Goal: Task Accomplishment & Management: Use online tool/utility

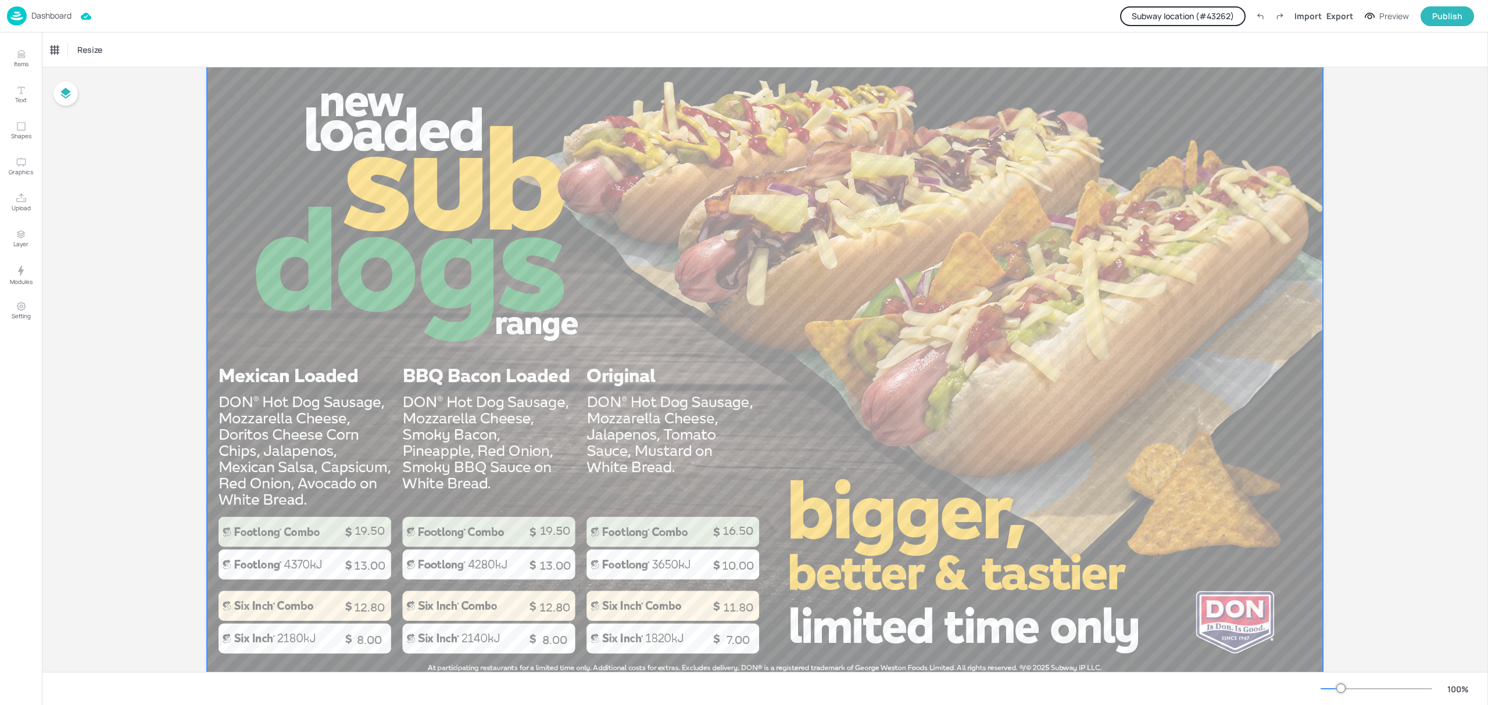
scroll to position [77, 0]
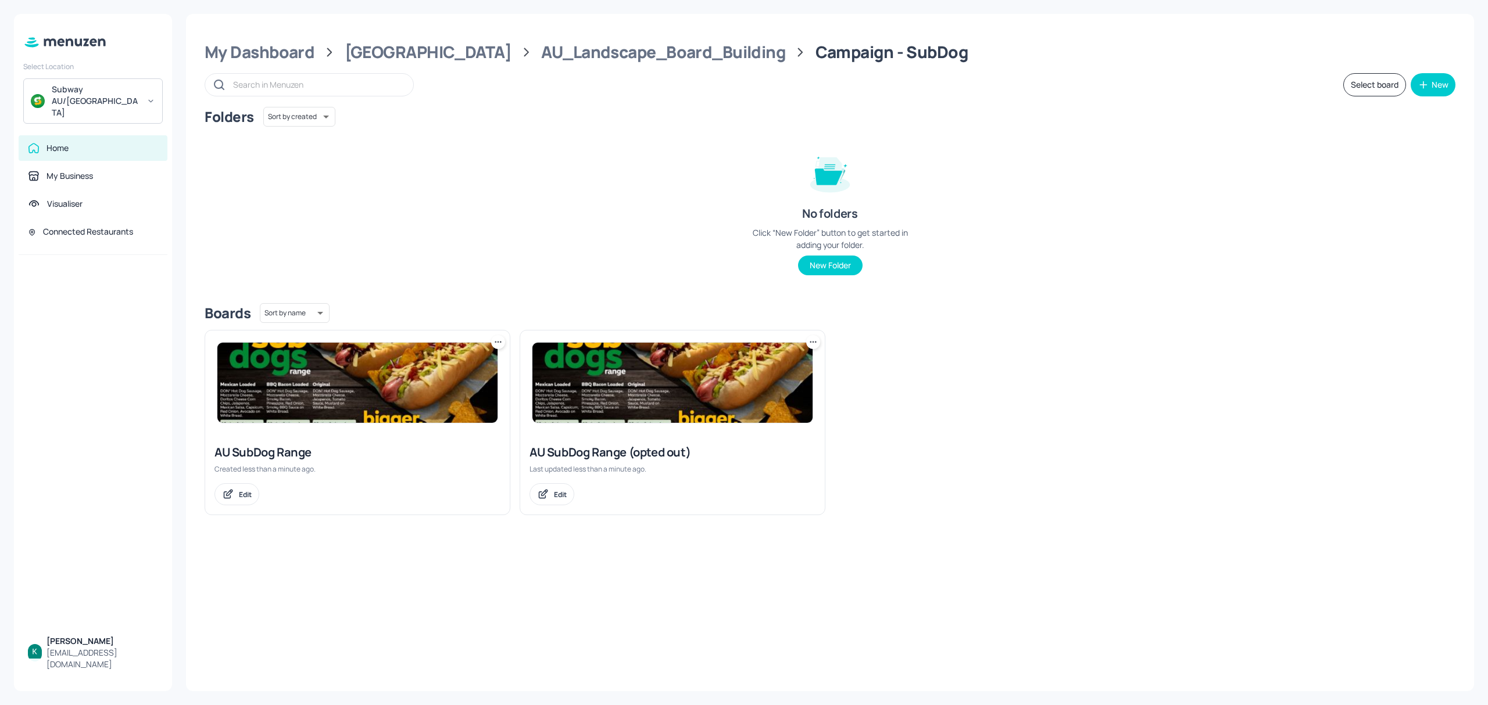
click at [347, 432] on div at bounding box center [357, 383] width 305 height 105
click at [669, 447] on div "AU SubDog Range (opted out)" at bounding box center [672, 453] width 286 height 16
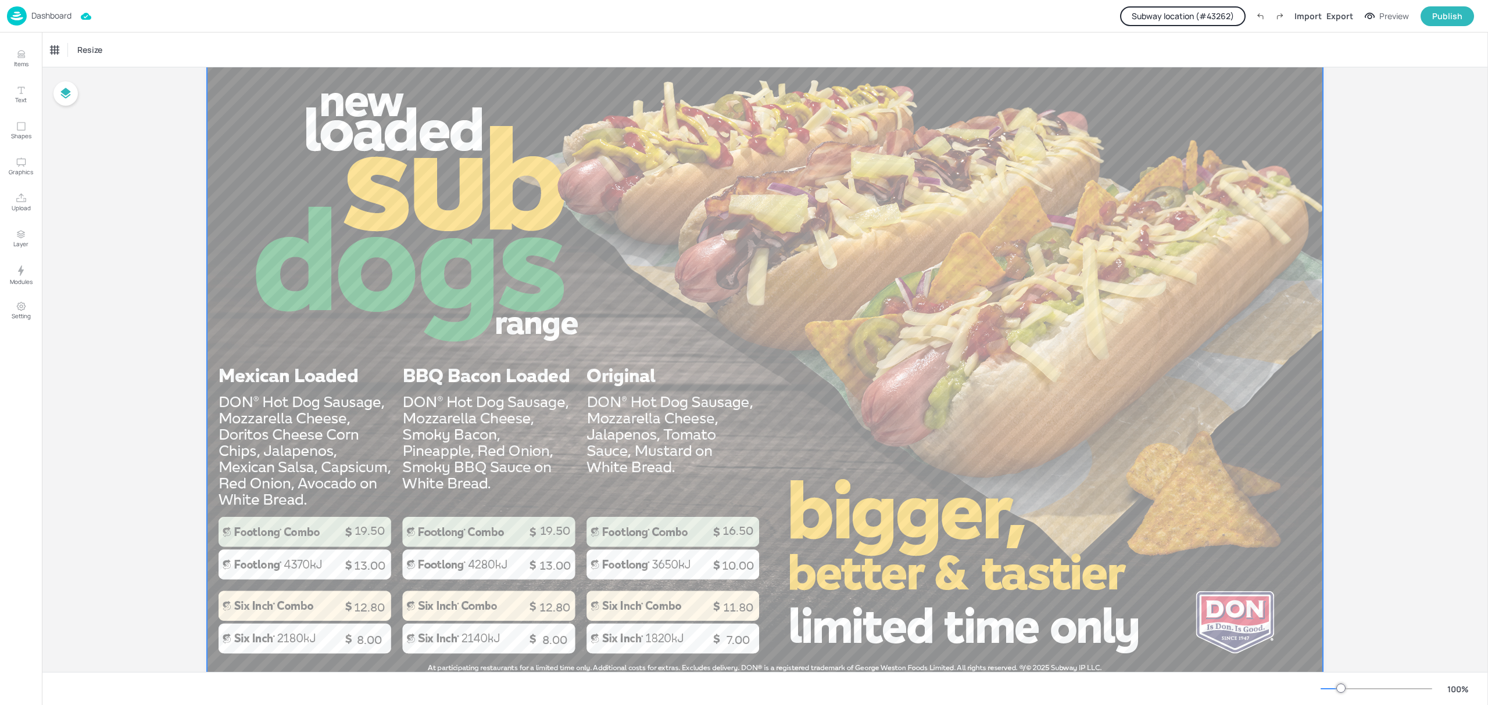
scroll to position [77, 0]
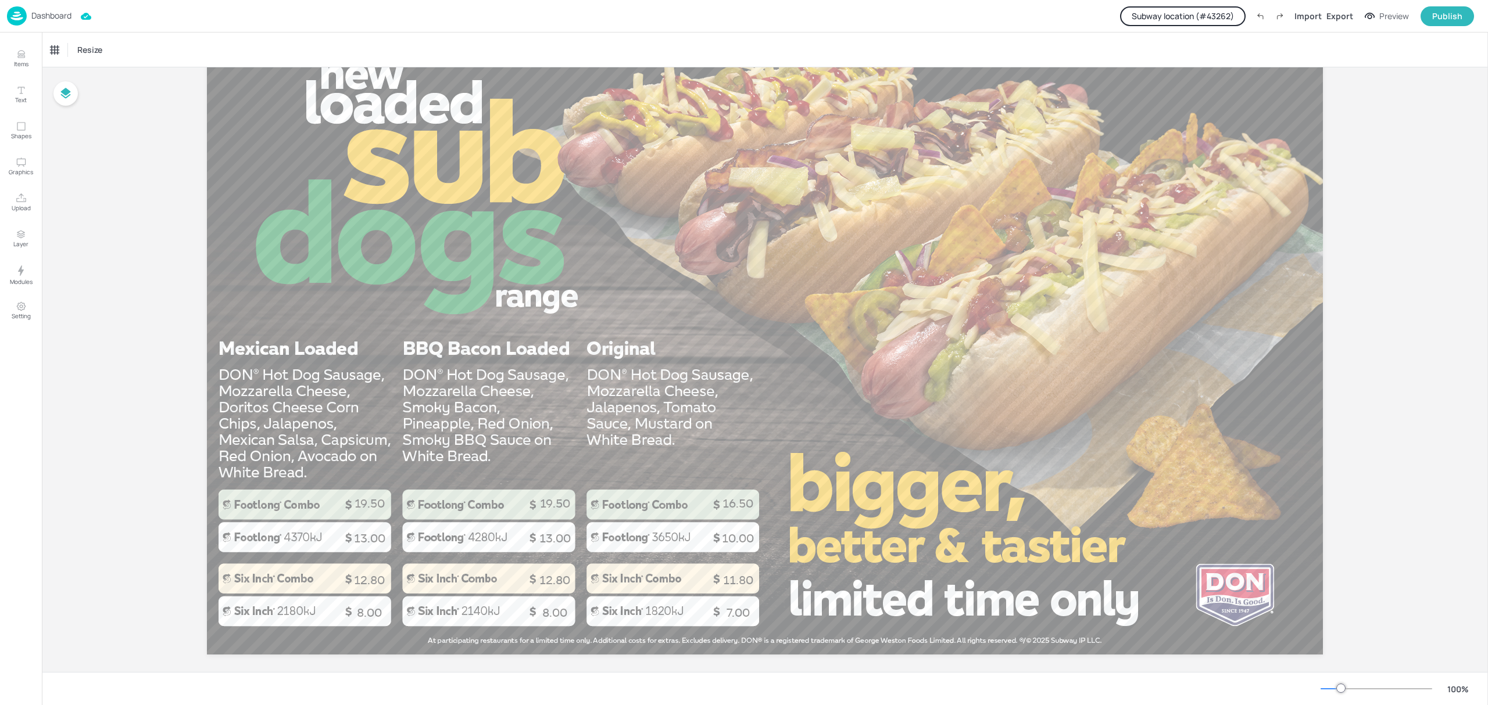
click at [52, 12] on p "Dashboard" at bounding box center [51, 16] width 40 height 8
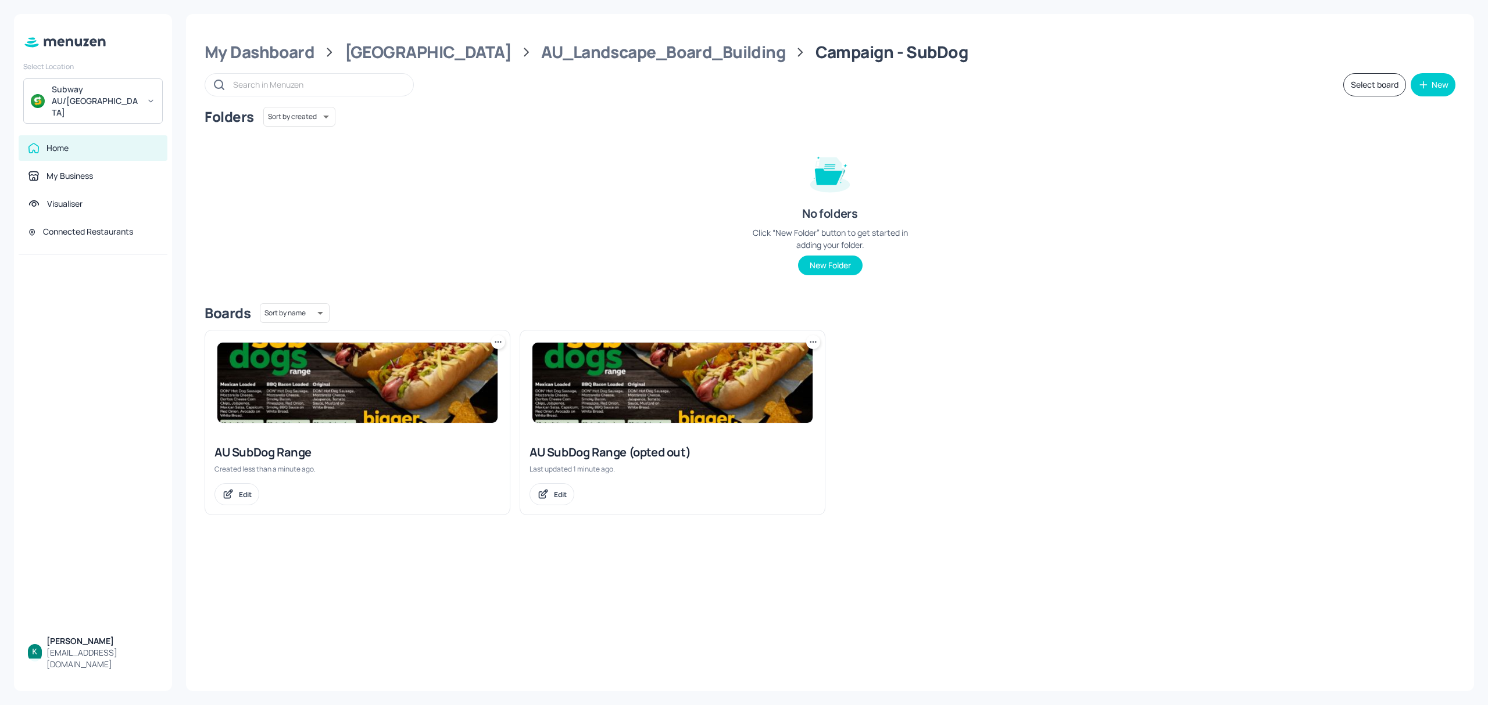
click at [272, 456] on div "AU SubDog Range" at bounding box center [357, 453] width 286 height 16
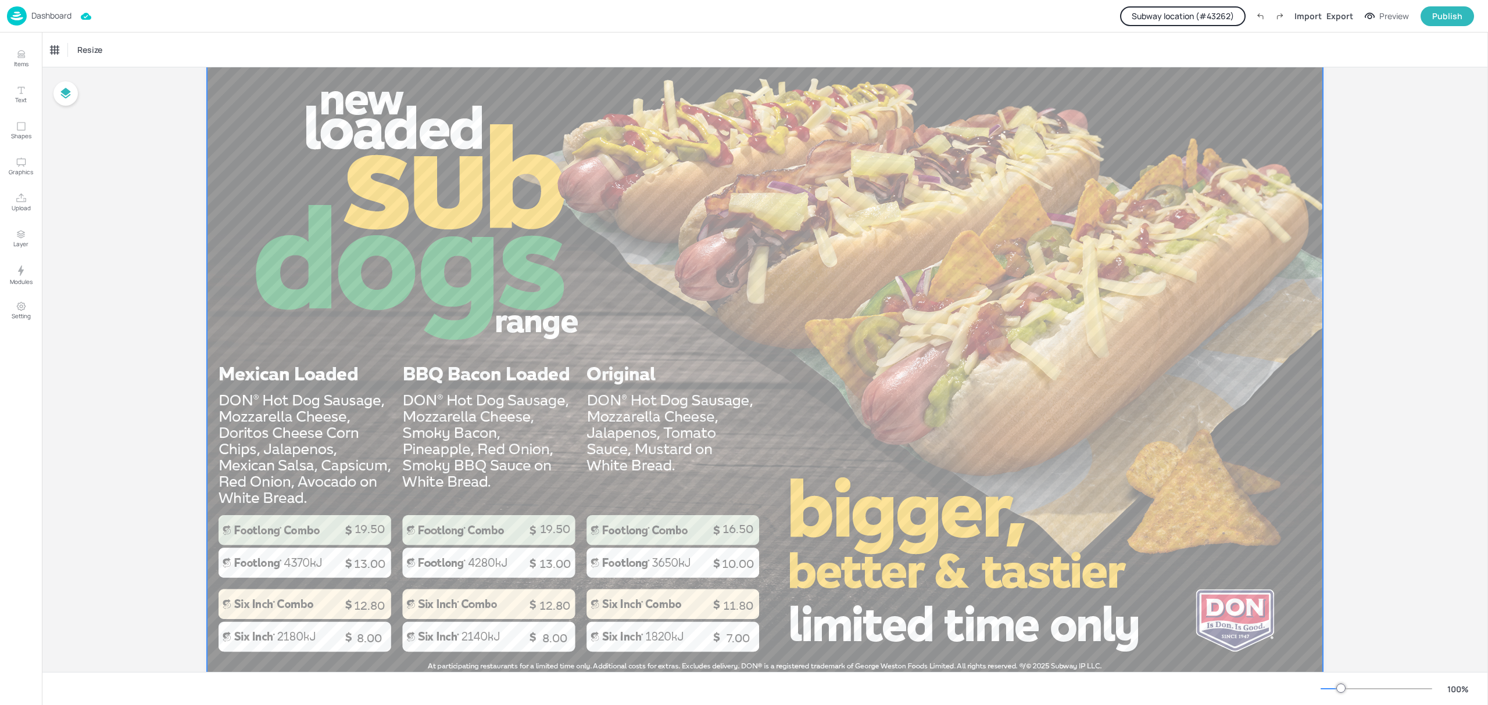
scroll to position [77, 0]
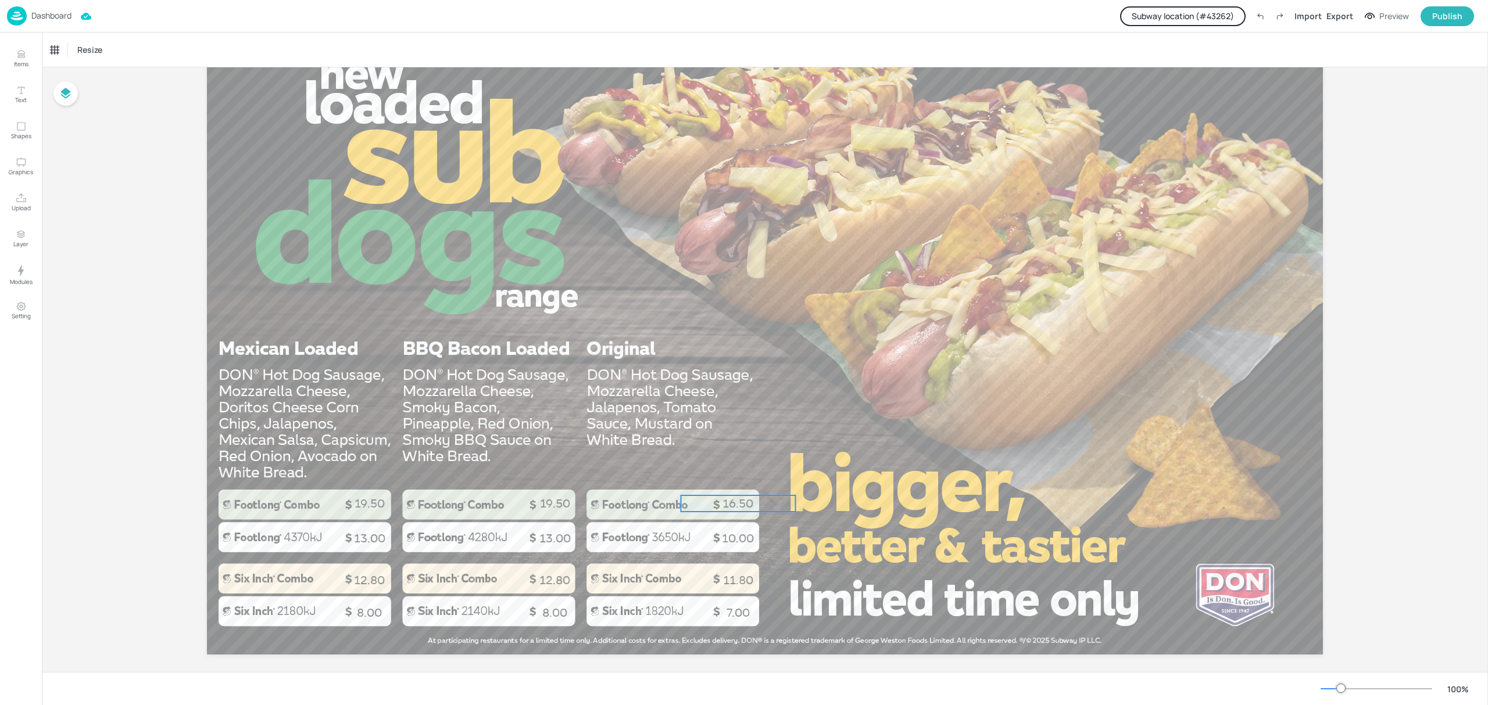
click at [730, 503] on p "16.50" at bounding box center [738, 504] width 114 height 16
click at [26, 273] on icon "Modules" at bounding box center [21, 271] width 14 height 14
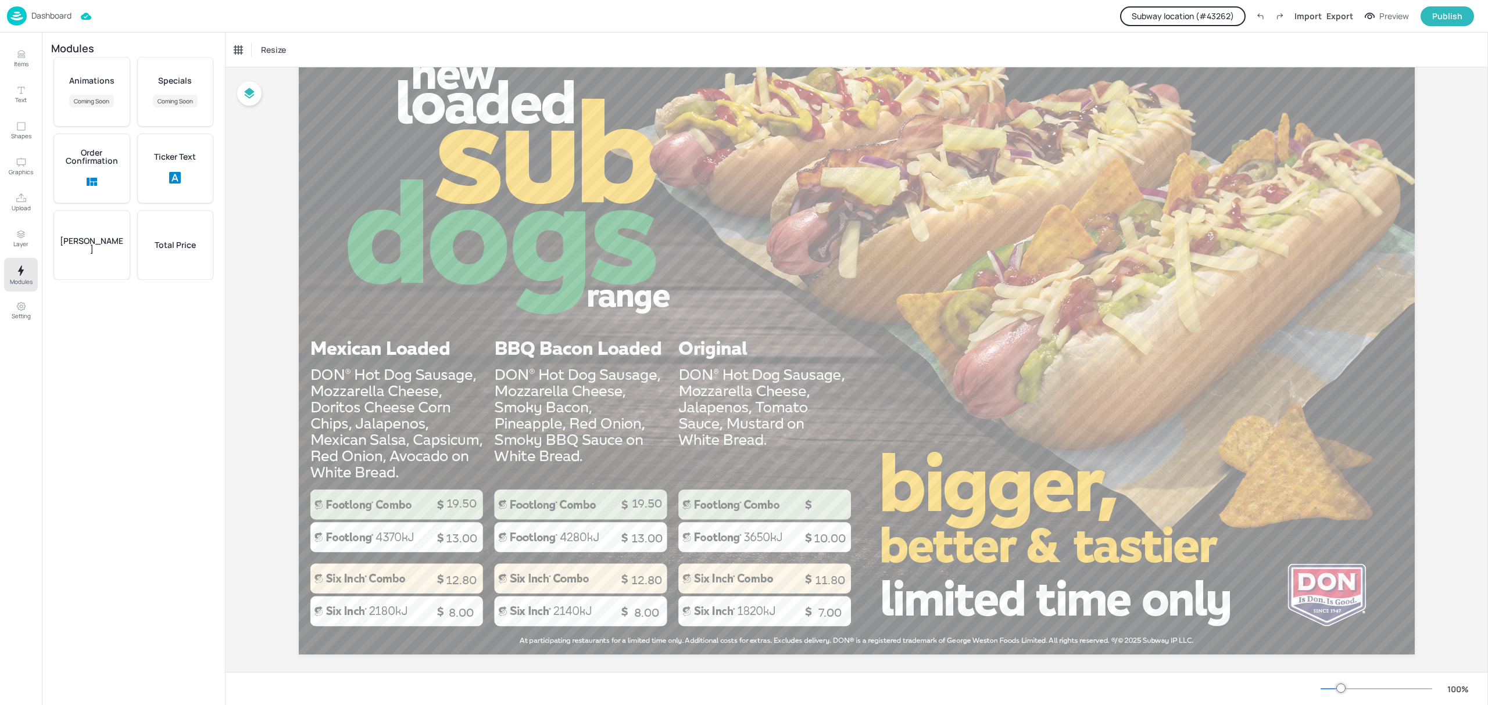
click at [166, 250] on div "Total Price" at bounding box center [175, 245] width 77 height 70
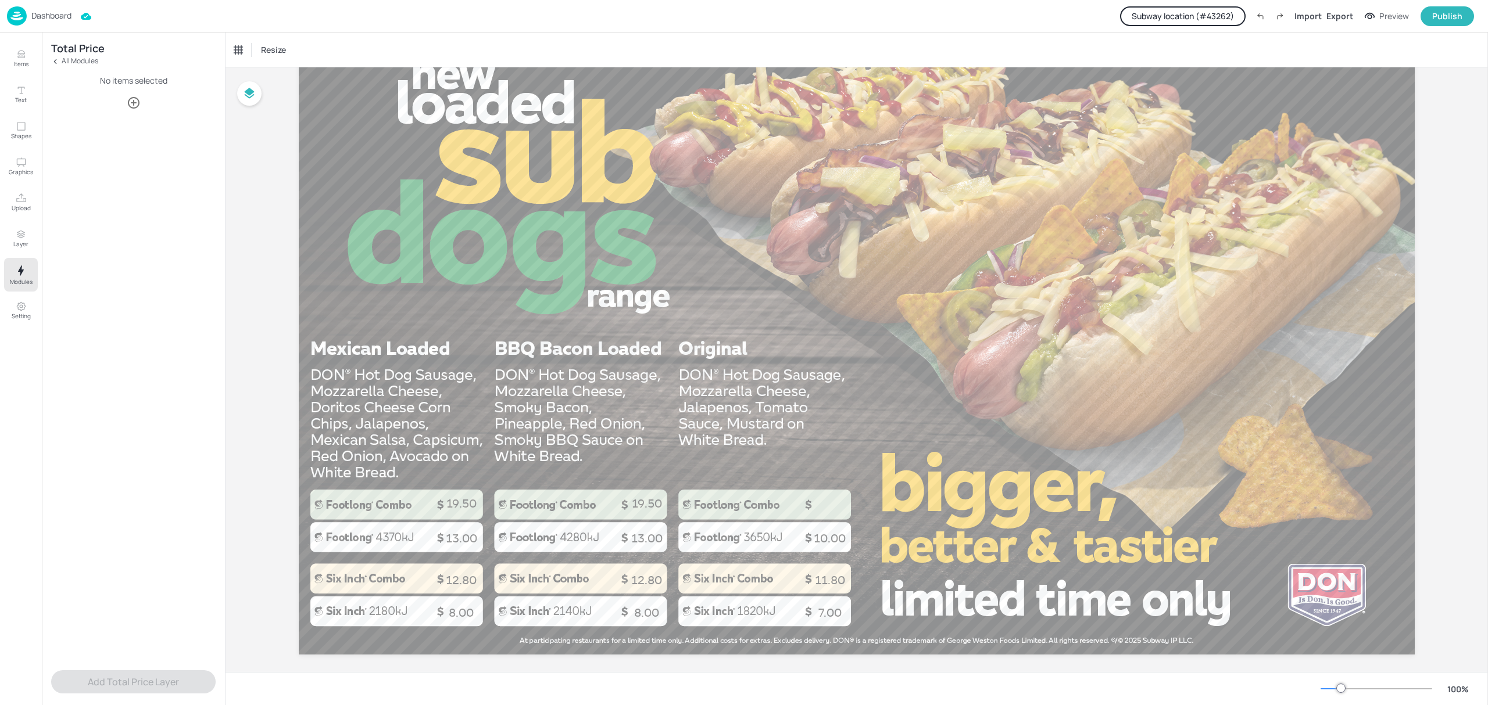
click at [133, 106] on icon "button" at bounding box center [134, 103] width 14 height 14
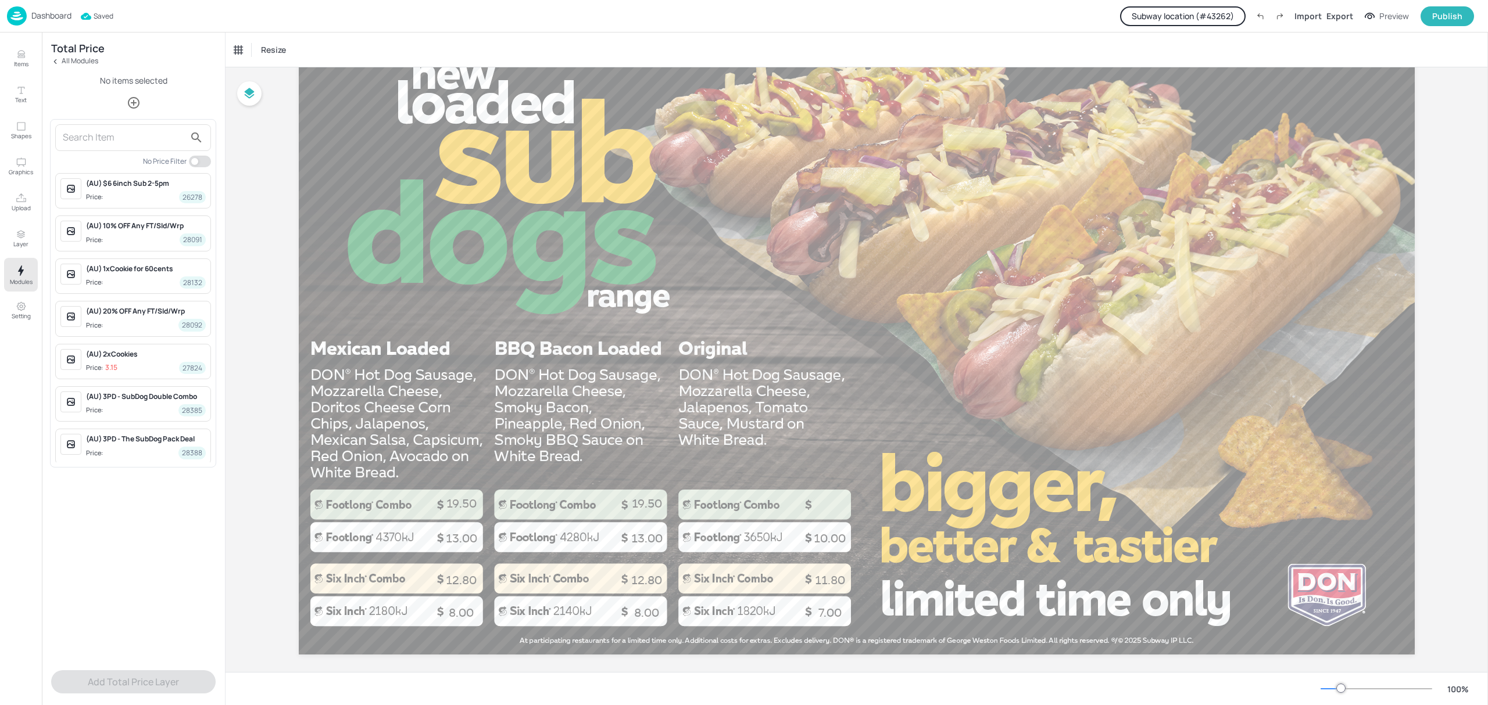
click at [150, 148] on div at bounding box center [133, 137] width 156 height 27
click at [146, 145] on input "text" at bounding box center [124, 137] width 122 height 19
click at [145, 391] on div "SubDog (Original) - 12"" at bounding box center [146, 396] width 120 height 10
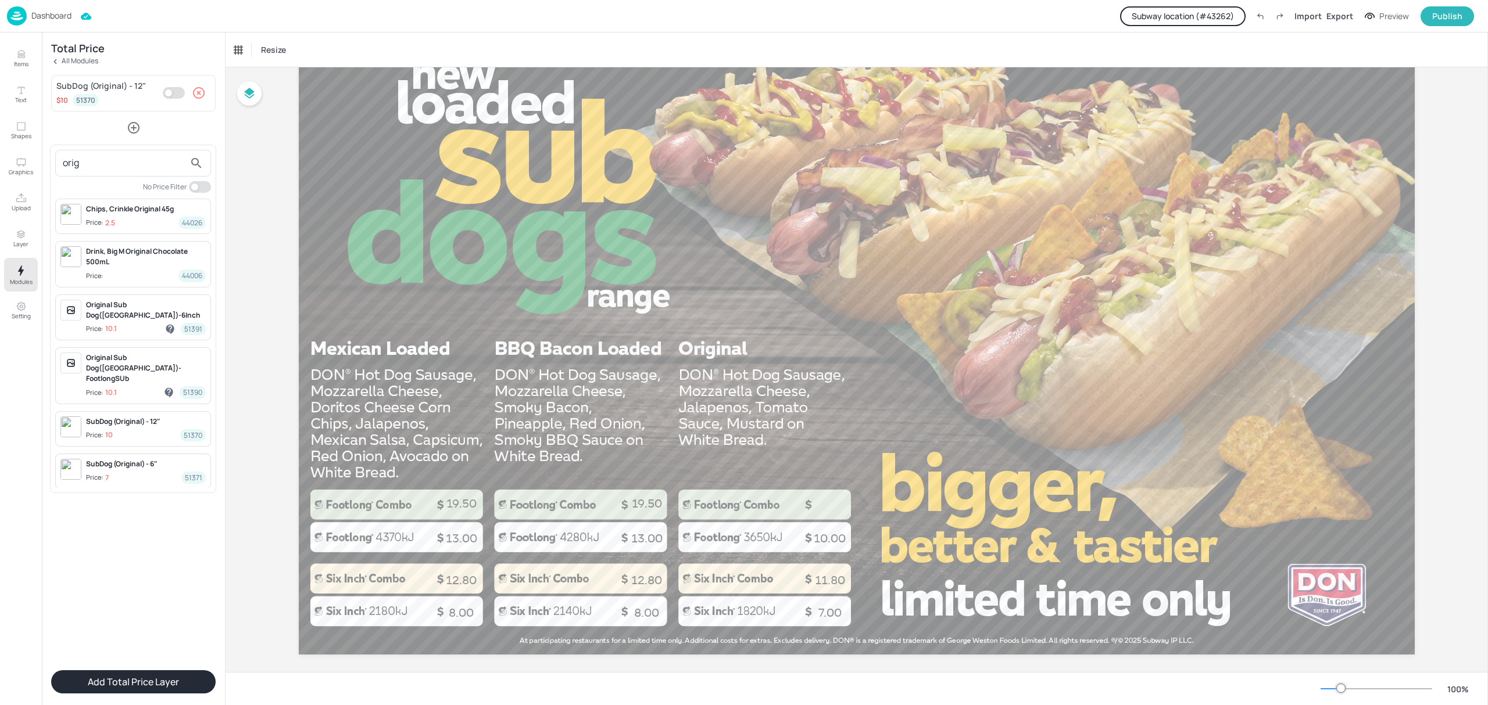
drag, startPoint x: 119, startPoint y: 162, endPoint x: 59, endPoint y: 163, distance: 59.9
click at [59, 163] on div "orig" at bounding box center [133, 163] width 156 height 27
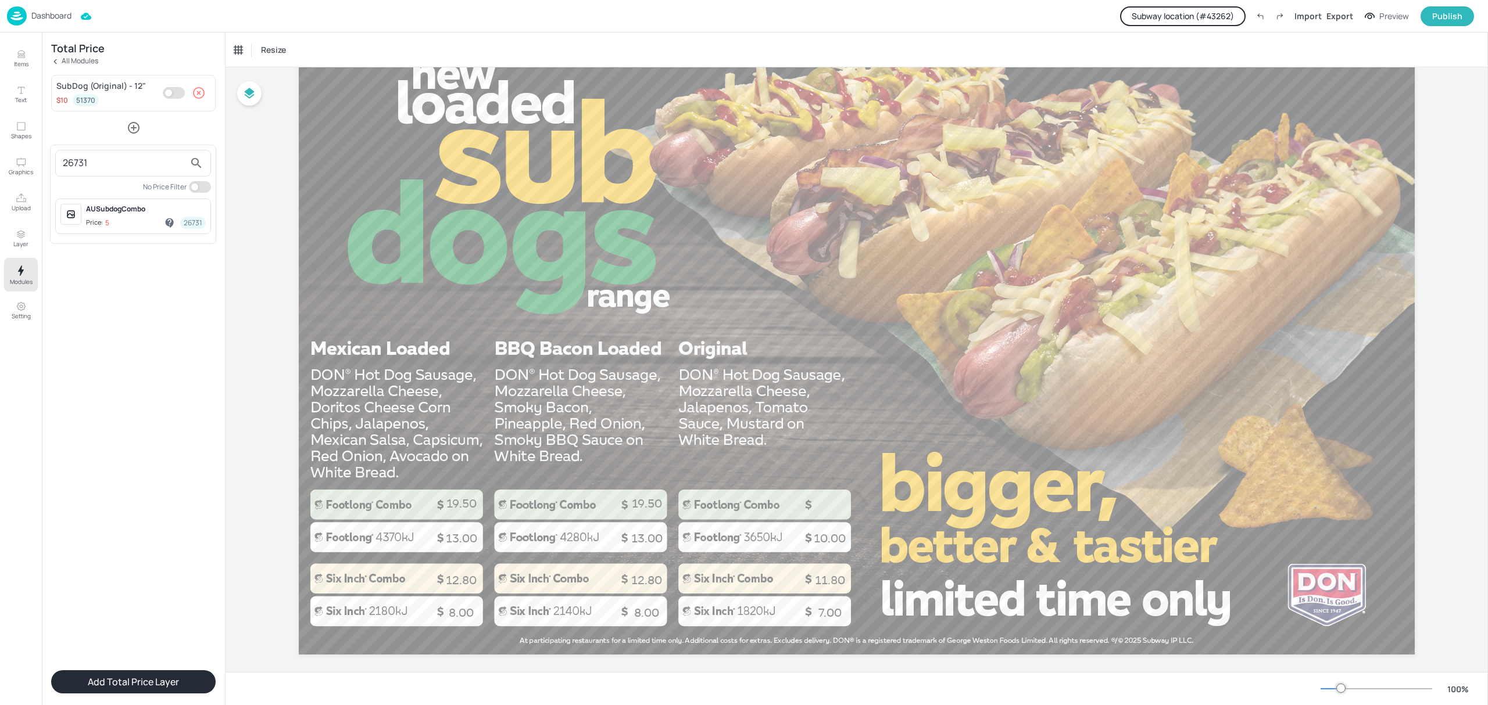
type input "26731"
click at [121, 212] on div "AUSubdogCombo" at bounding box center [146, 209] width 120 height 10
click at [124, 359] on div at bounding box center [744, 352] width 1488 height 705
click at [159, 686] on button "Add Total Price Layer" at bounding box center [133, 682] width 164 height 23
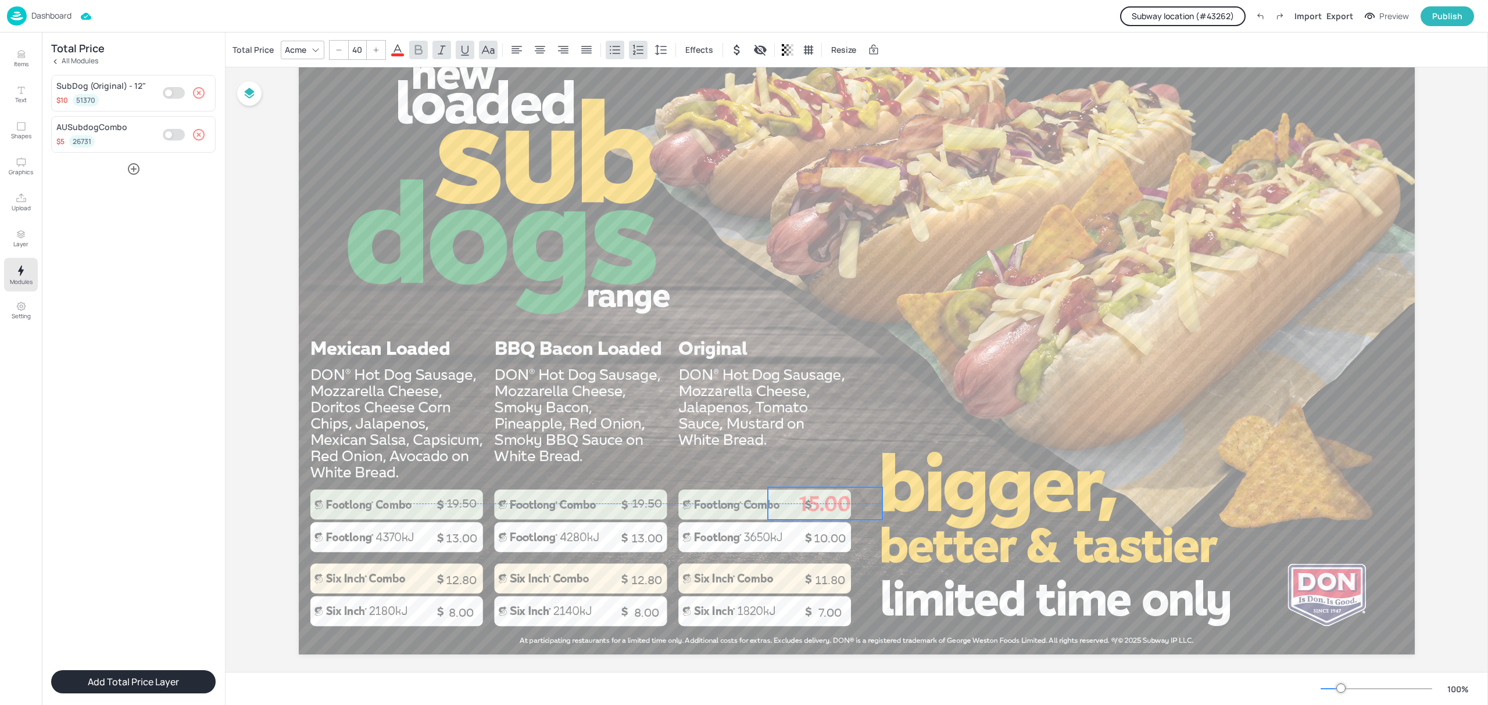
drag, startPoint x: 690, startPoint y: 418, endPoint x: 825, endPoint y: 514, distance: 165.1
click at [825, 514] on p "15.00" at bounding box center [825, 504] width 114 height 33
click at [397, 55] on span at bounding box center [397, 54] width 13 height 3
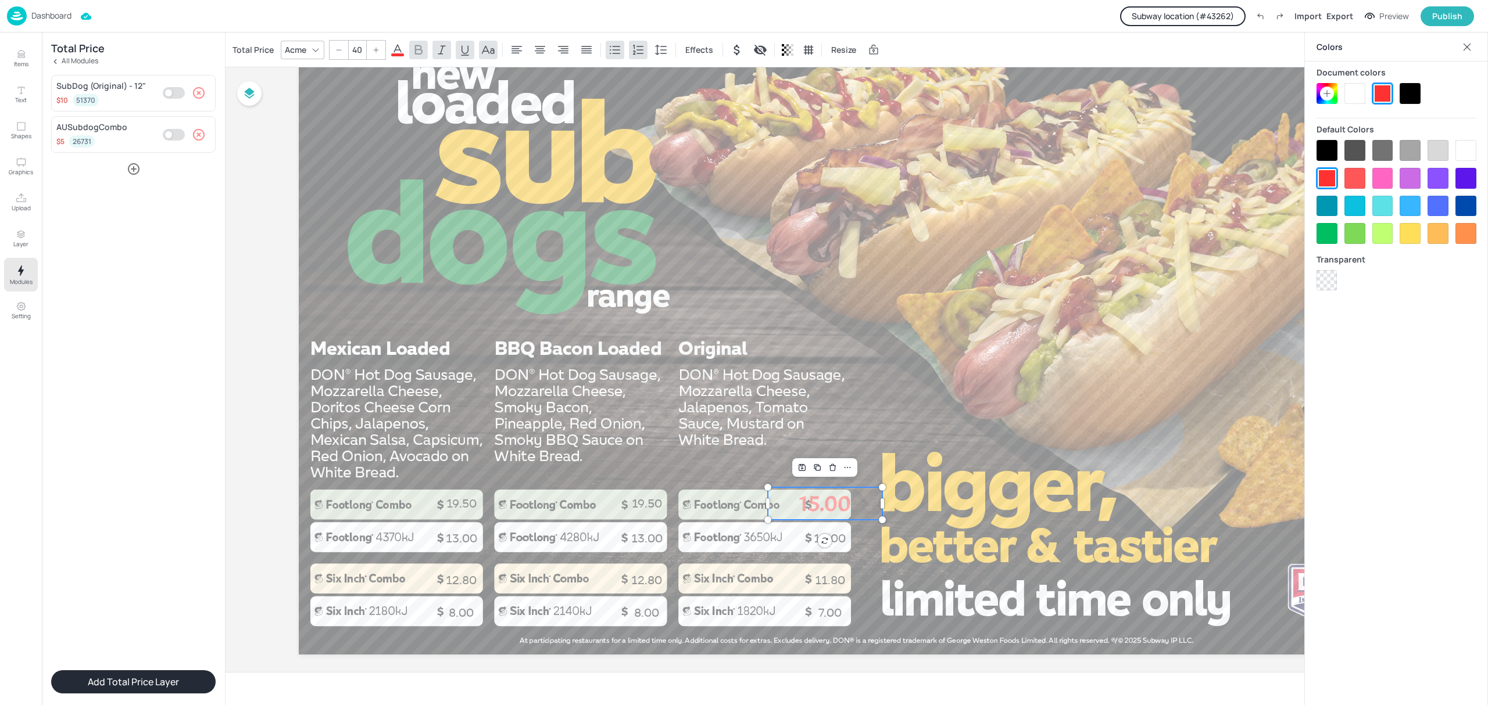
click at [1417, 93] on div at bounding box center [1409, 93] width 21 height 21
click at [302, 55] on div "Acme" at bounding box center [295, 49] width 26 height 17
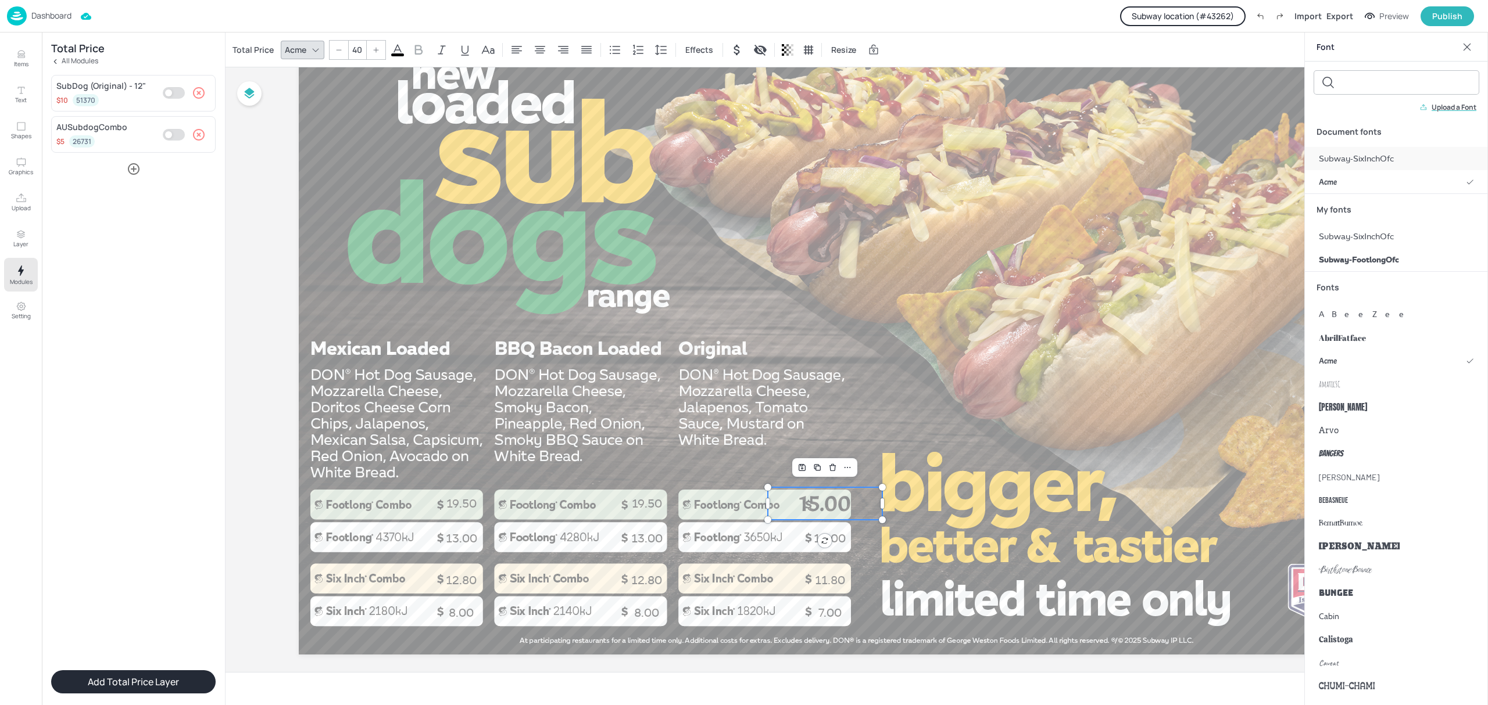
click at [1373, 156] on span "Subway-SixInchOfc" at bounding box center [1356, 159] width 75 height 12
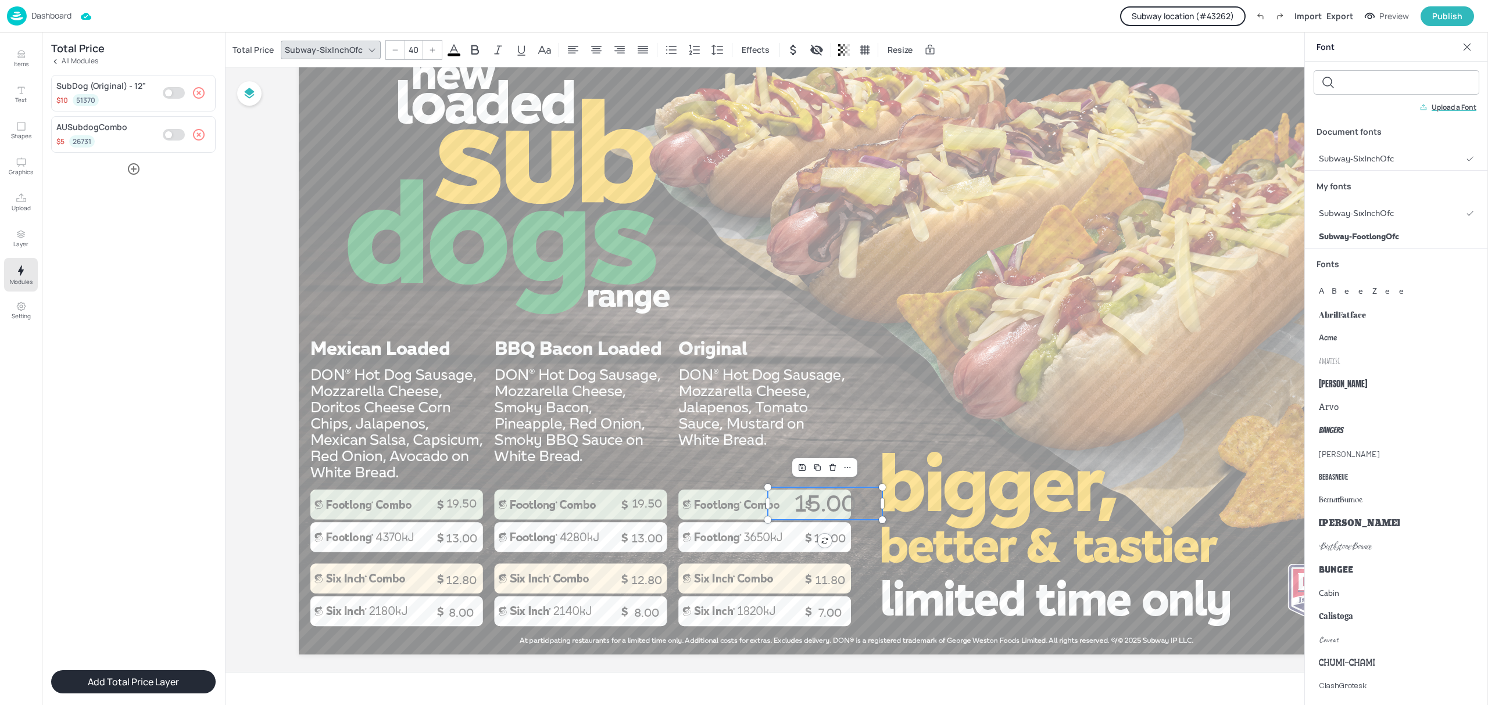
click at [417, 53] on input "40" at bounding box center [413, 50] width 16 height 19
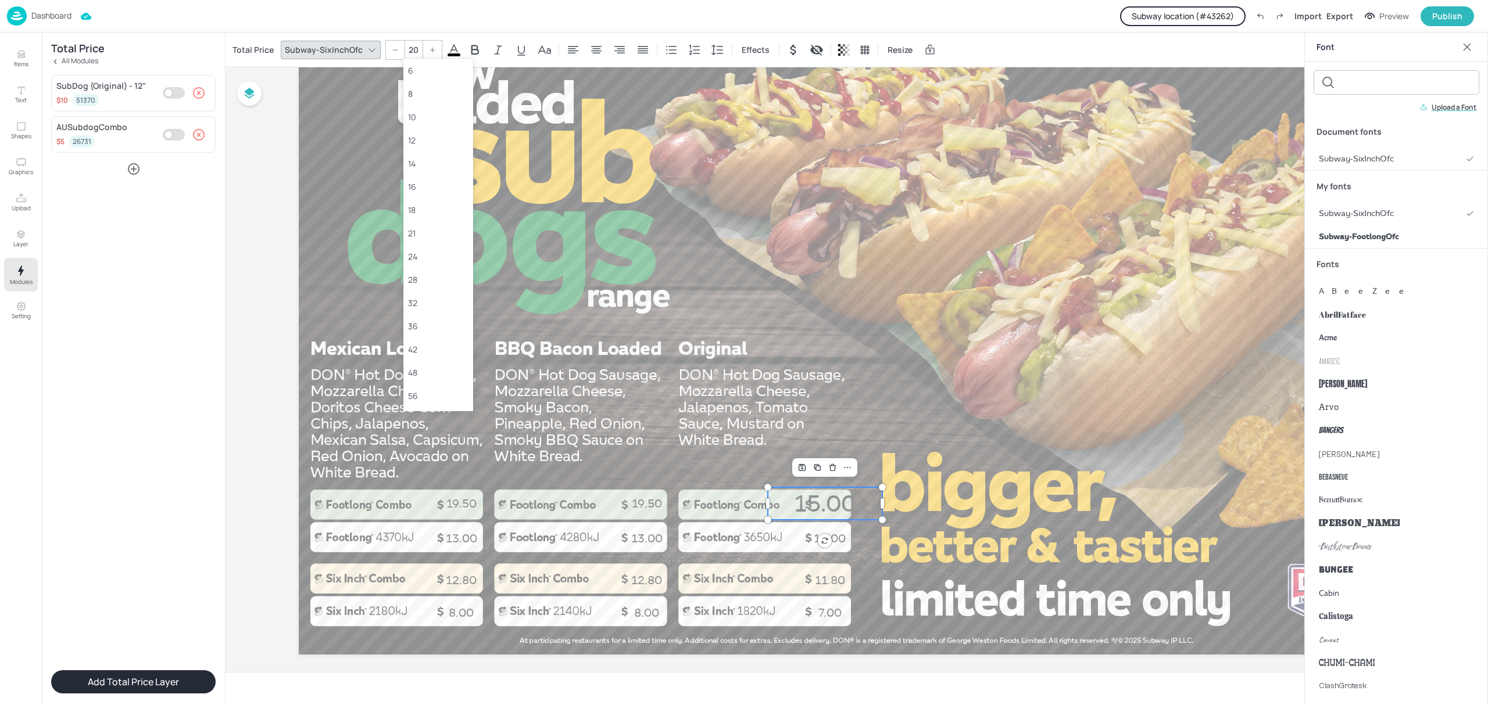
type input "20"
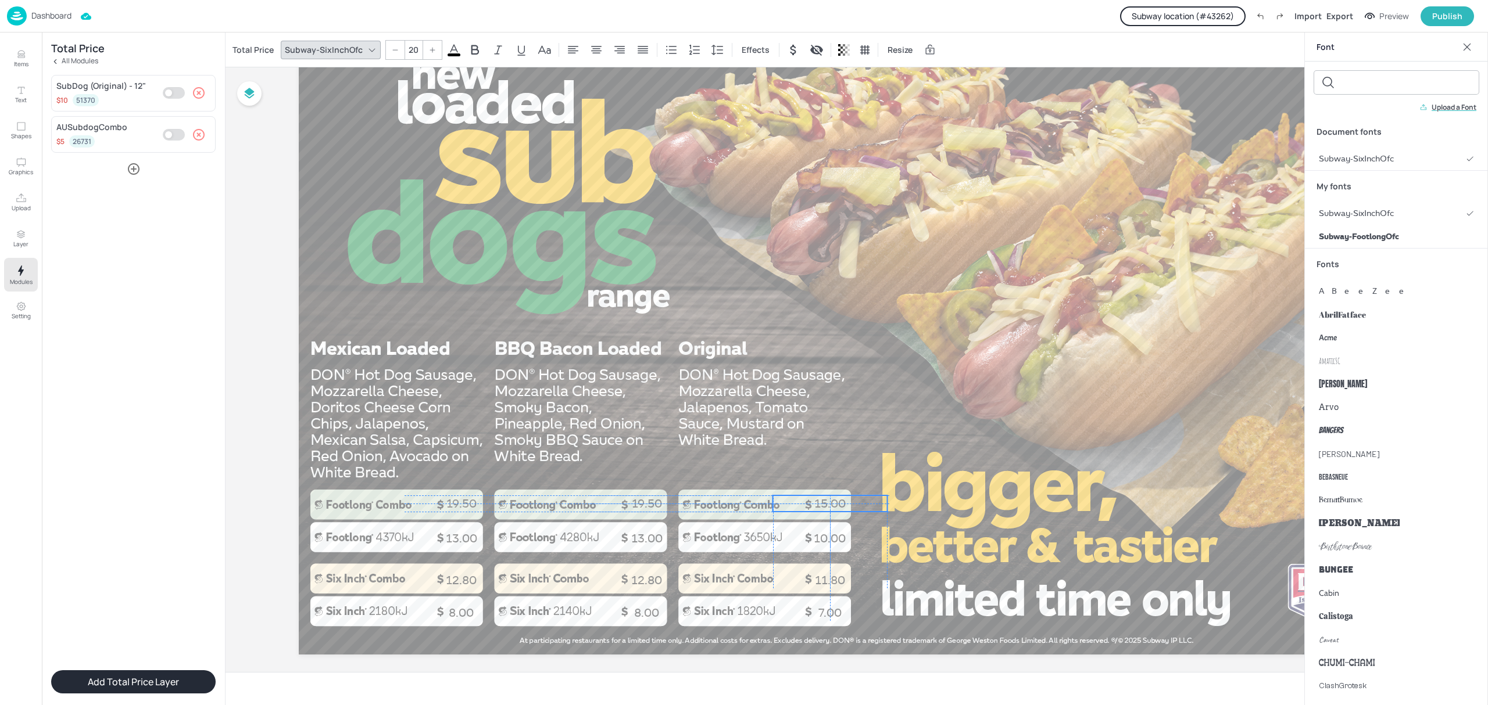
drag, startPoint x: 845, startPoint y: 496, endPoint x: 849, endPoint y: 501, distance: 6.6
click at [849, 501] on p "15.00" at bounding box center [830, 504] width 114 height 16
click at [862, 303] on div at bounding box center [857, 341] width 1116 height 628
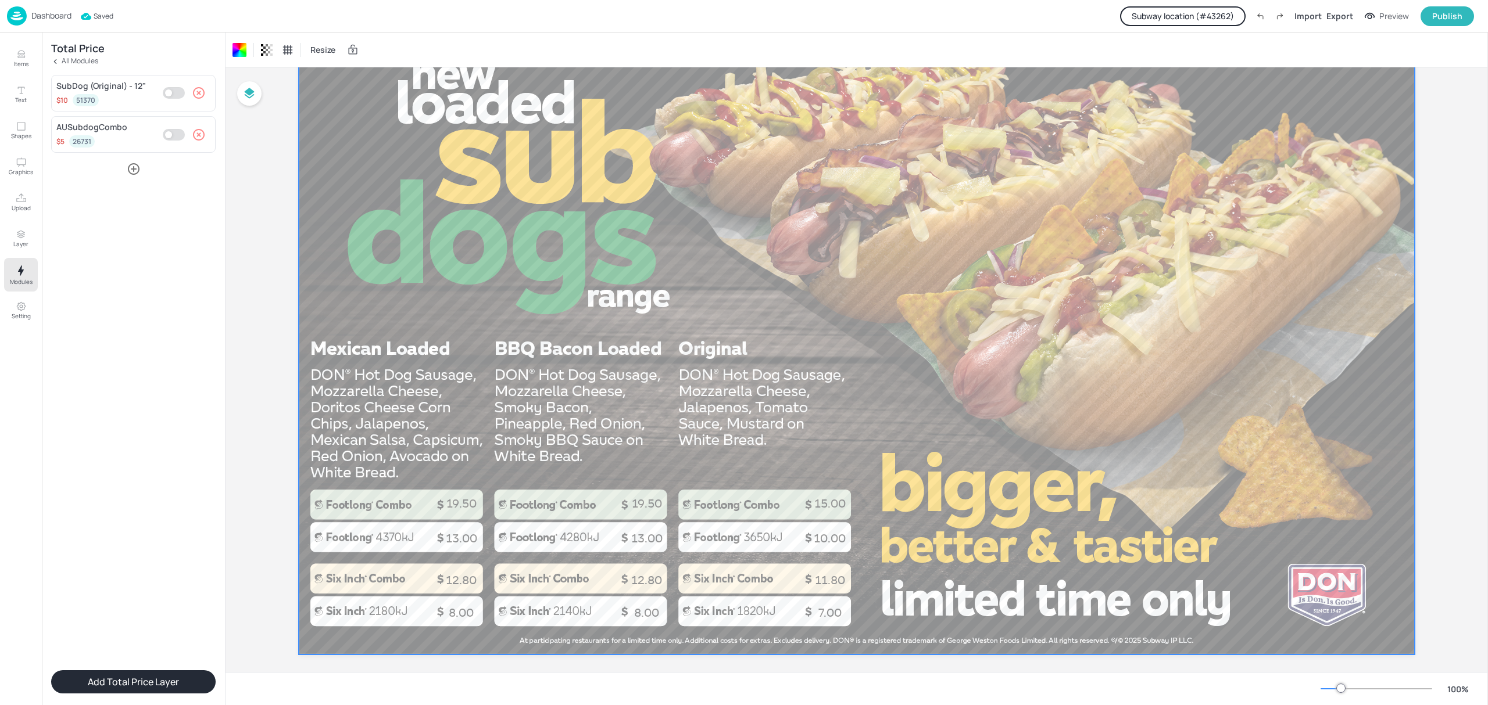
click at [55, 19] on p "Dashboard" at bounding box center [51, 16] width 40 height 8
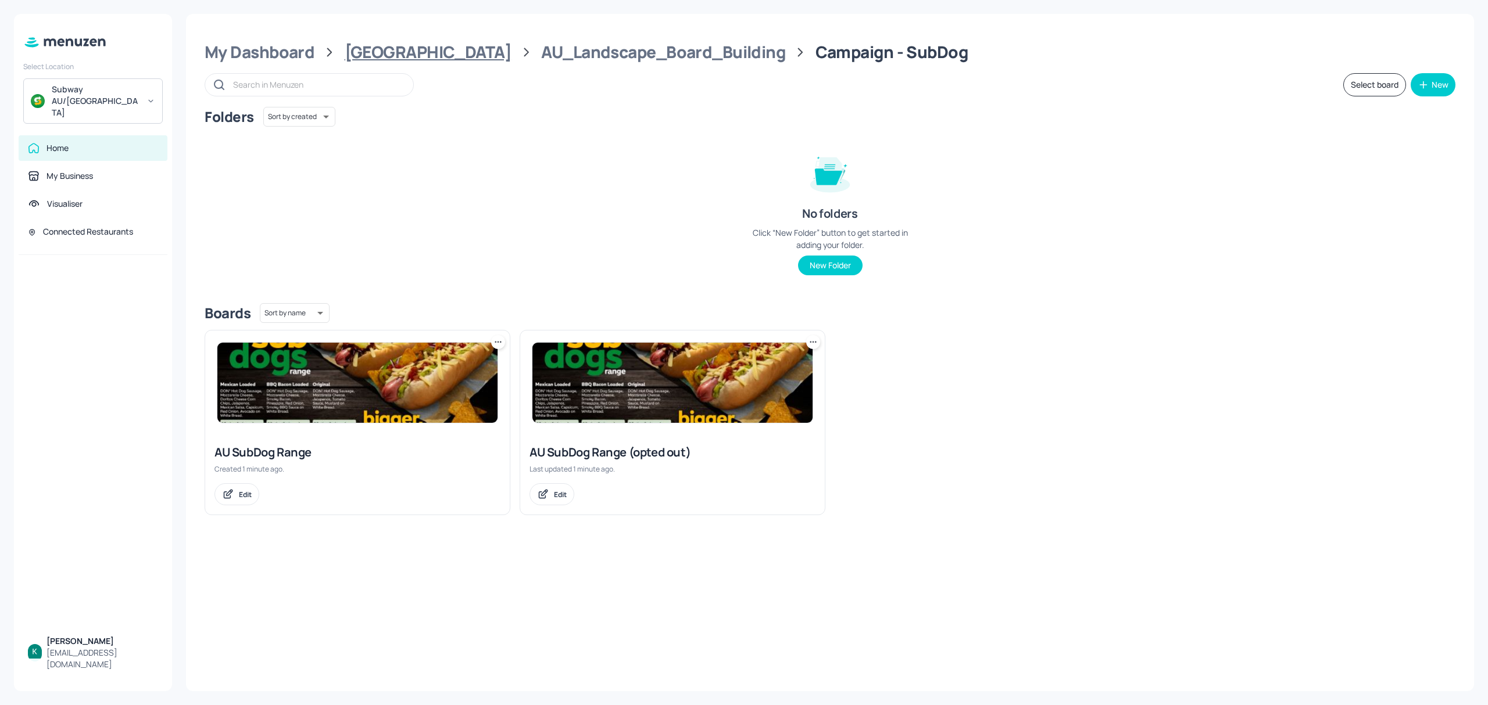
click at [370, 47] on div "[GEOGRAPHIC_DATA]" at bounding box center [428, 52] width 167 height 21
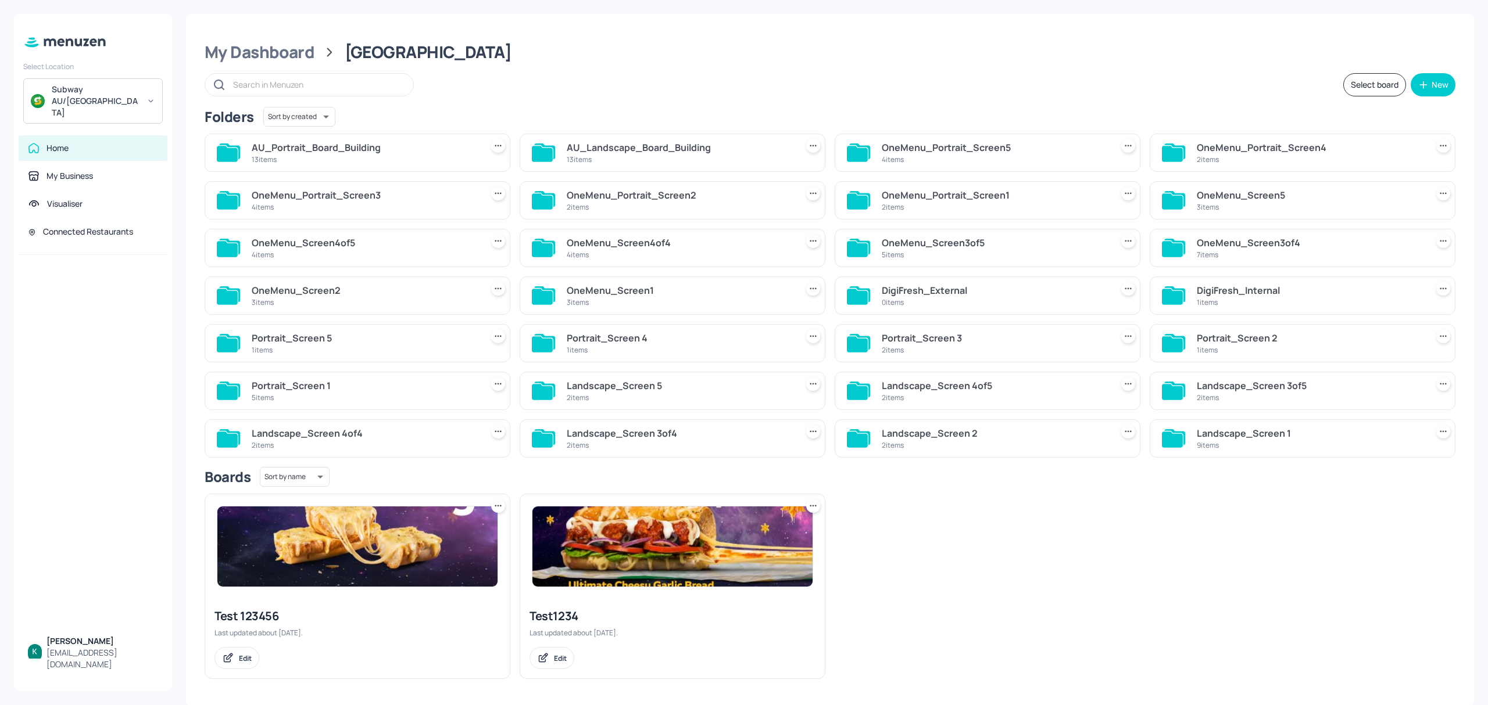
click at [340, 148] on div "AU_Portrait_Board_Building" at bounding box center [364, 148] width 225 height 14
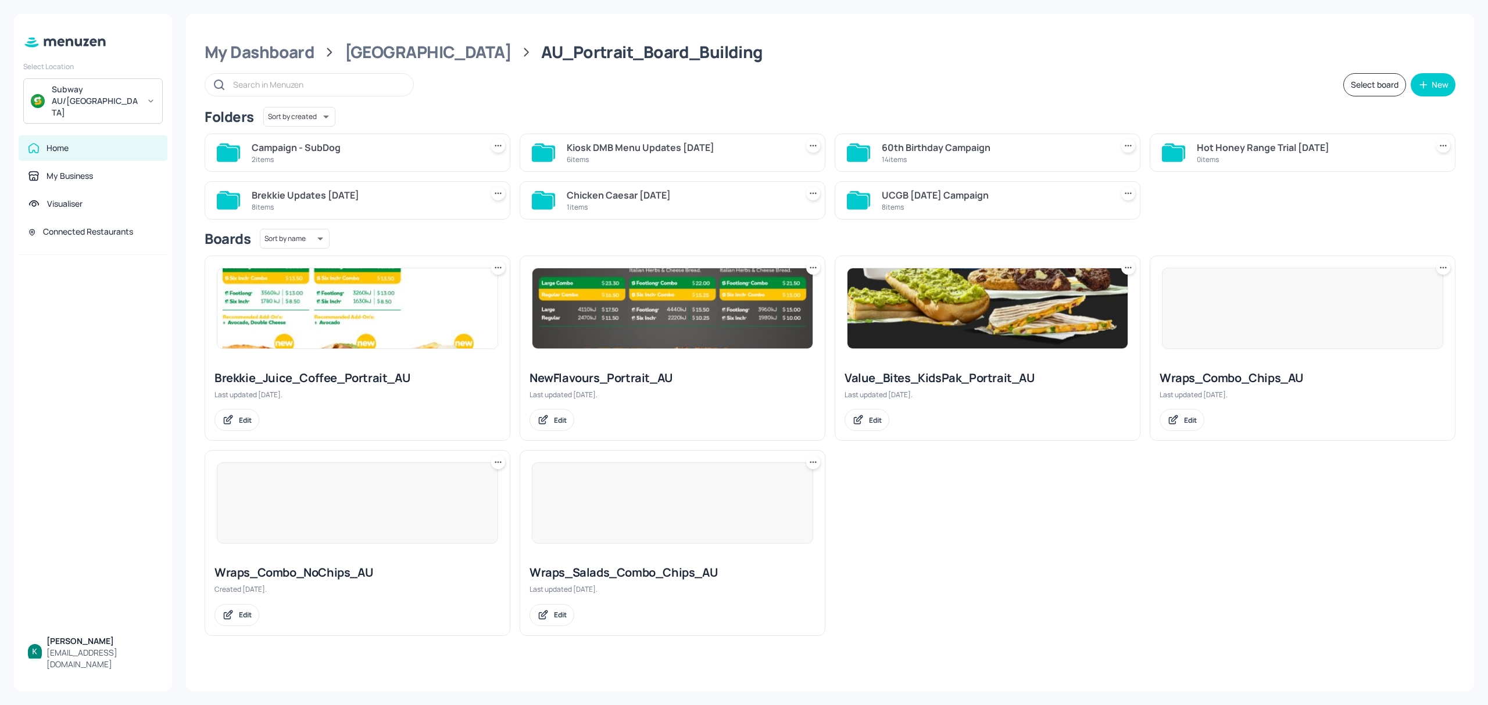
click at [346, 147] on div "Campaign - SubDog" at bounding box center [364, 148] width 225 height 14
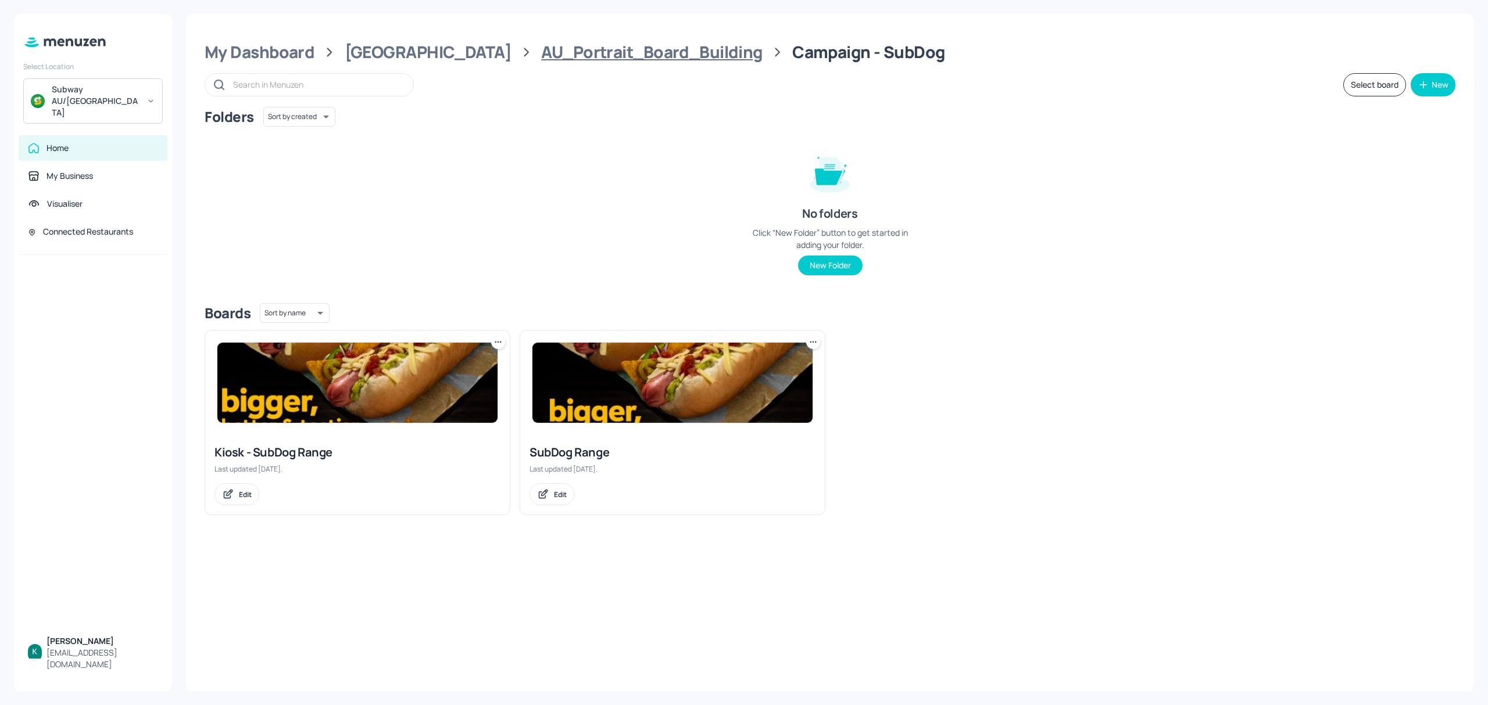
click at [541, 50] on div "AU_Portrait_Board_Building" at bounding box center [651, 52] width 221 height 21
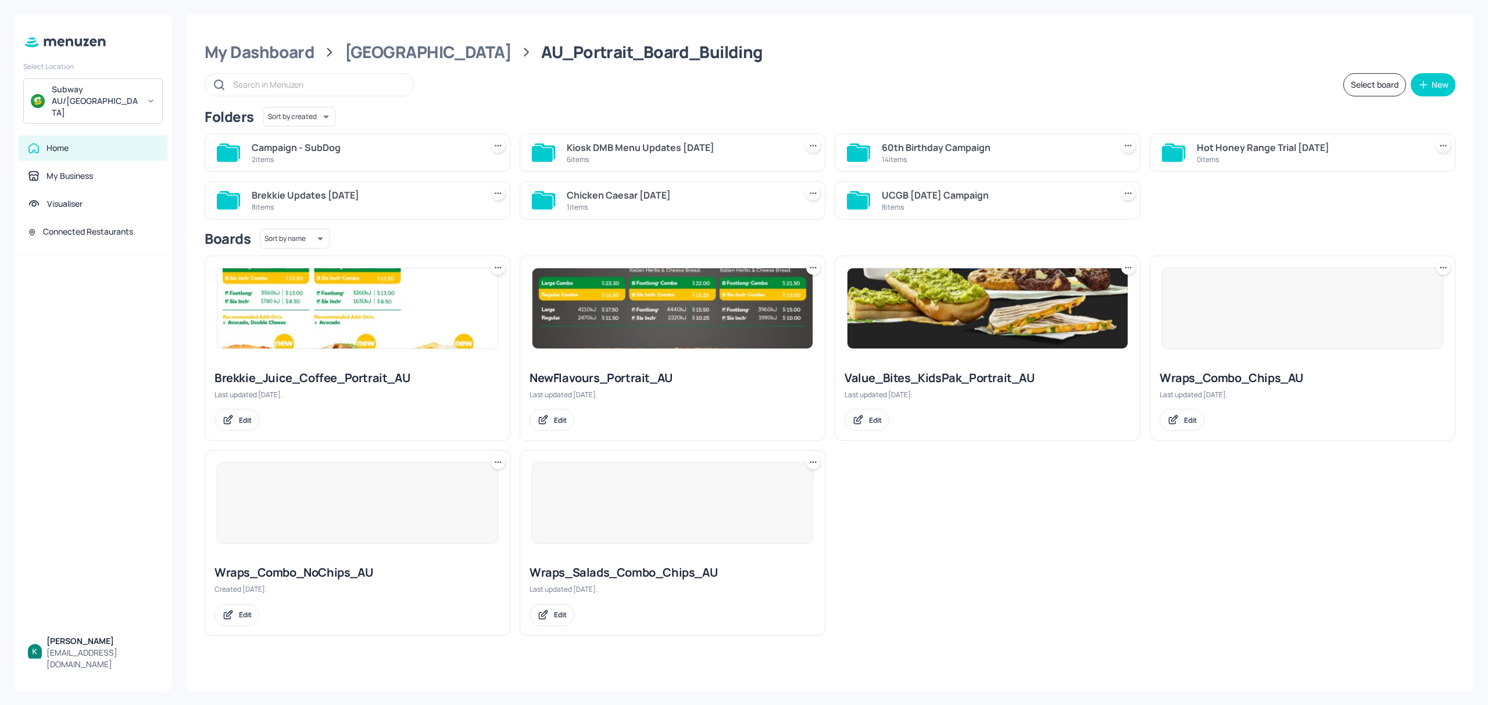
click at [1126, 142] on icon at bounding box center [1128, 146] width 12 height 12
click at [1077, 171] on p "Rename" at bounding box center [1068, 170] width 27 height 10
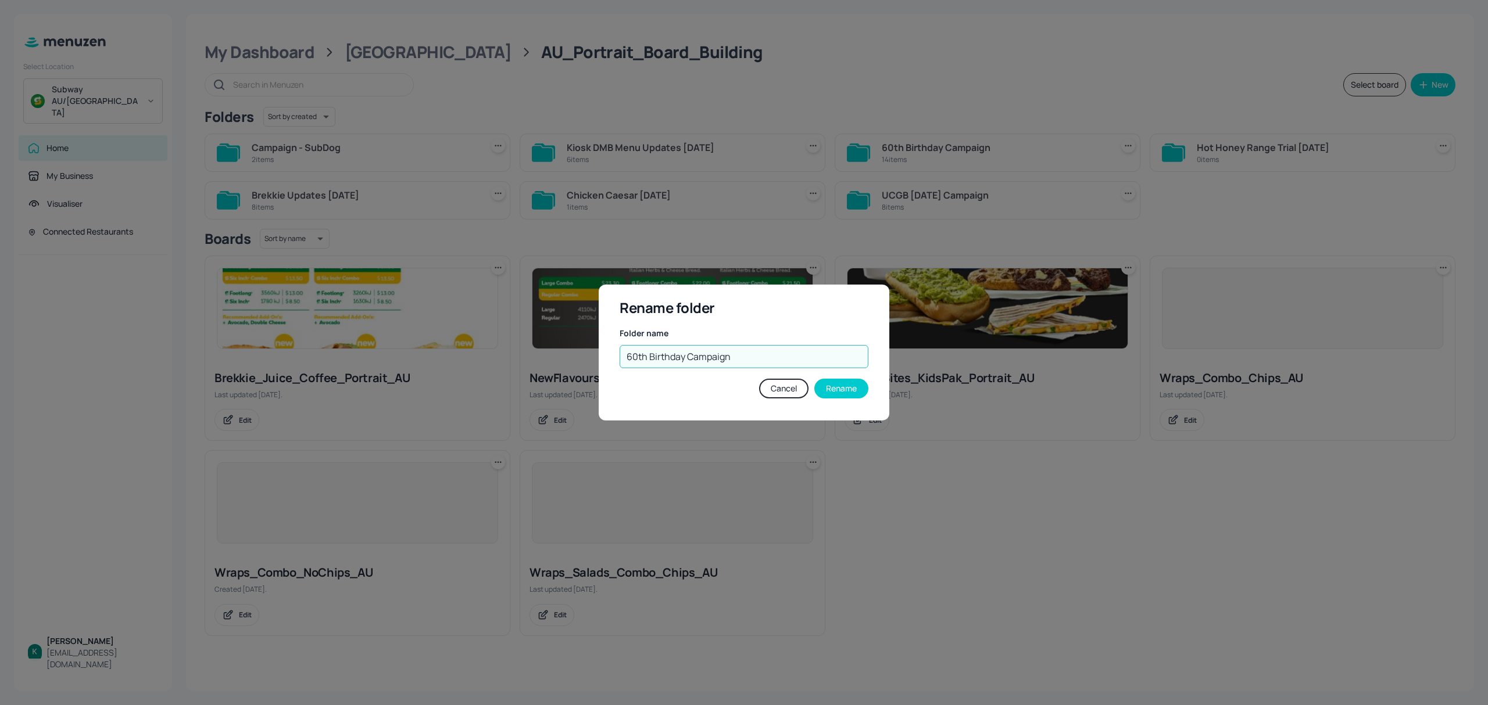
drag, startPoint x: 733, startPoint y: 359, endPoint x: 688, endPoint y: 363, distance: 44.9
click at [688, 363] on input "60th Birthday Campaign" at bounding box center [743, 356] width 249 height 23
click at [629, 354] on input "60th Birthday" at bounding box center [743, 356] width 249 height 23
click at [623, 354] on input "60th Birthday" at bounding box center [743, 356] width 249 height 23
paste input "Campaign"
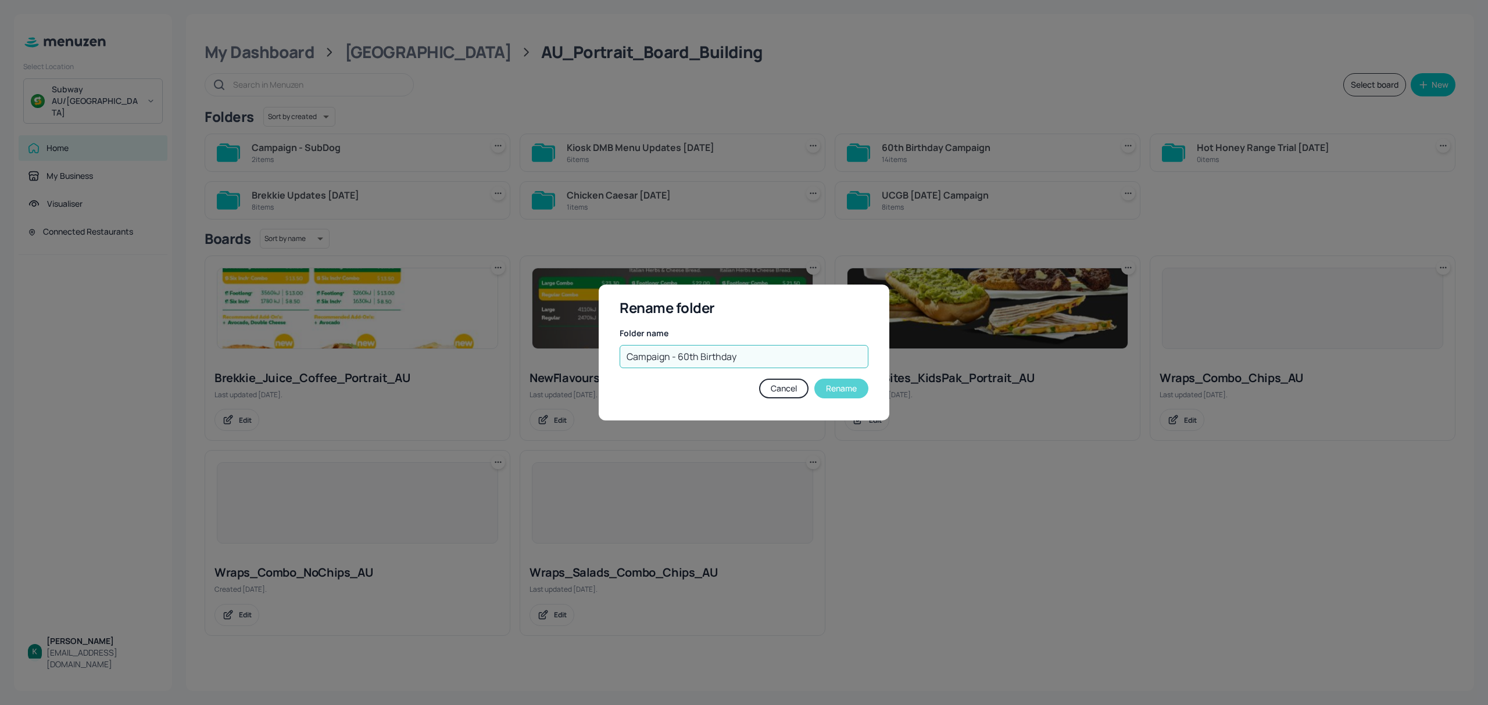
type input "Campaign - 60th Birthday"
click at [851, 386] on button "Rename" at bounding box center [841, 389] width 54 height 20
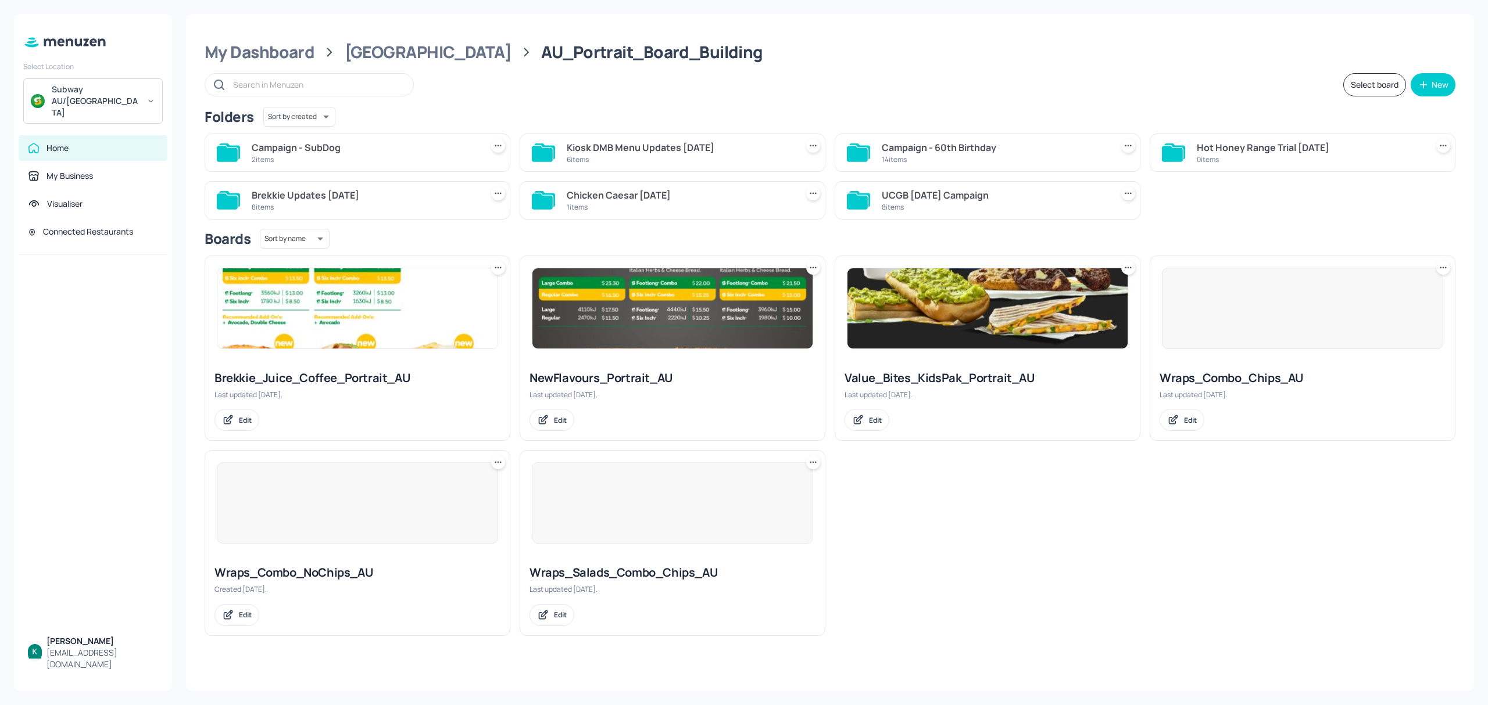
click at [1126, 196] on icon at bounding box center [1128, 194] width 12 height 12
click at [1068, 217] on p "Rename" at bounding box center [1068, 218] width 27 height 10
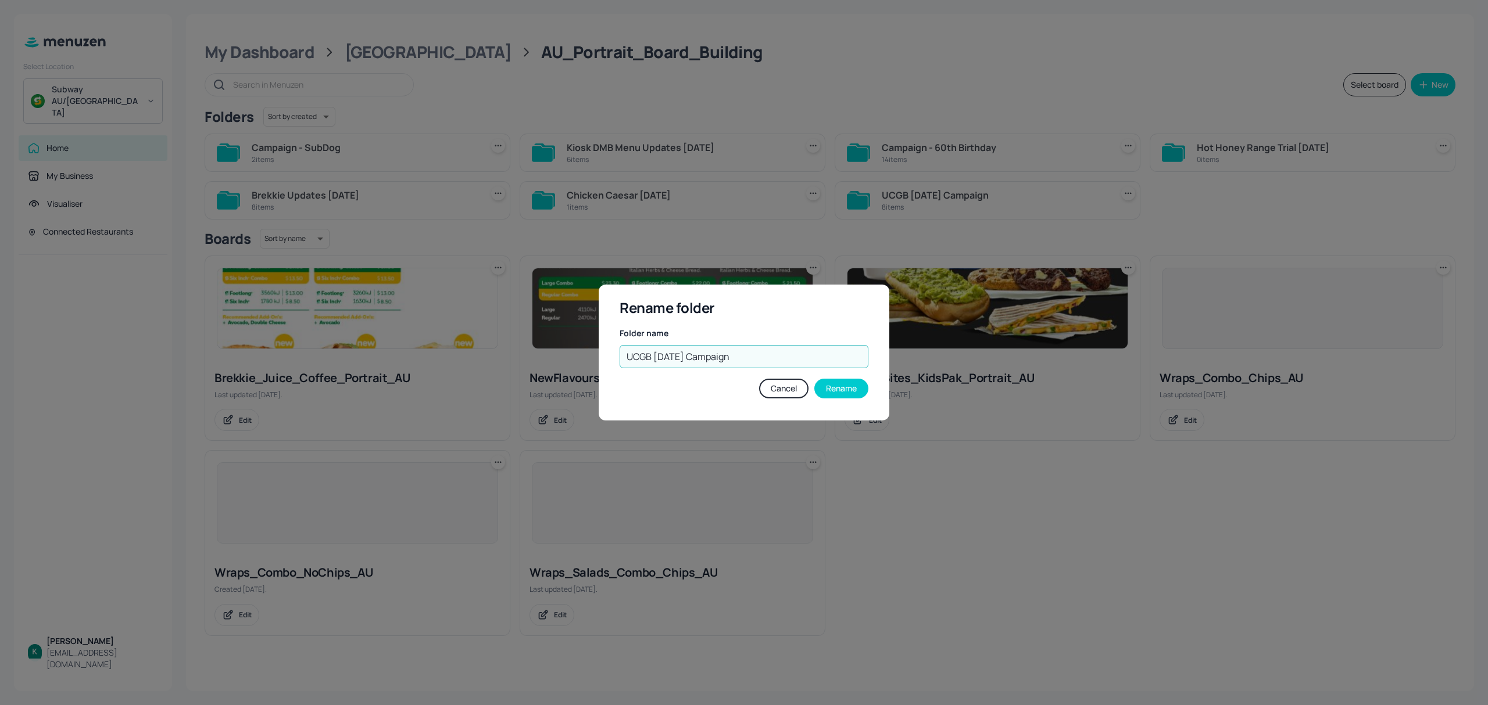
drag, startPoint x: 746, startPoint y: 356, endPoint x: 690, endPoint y: 363, distance: 56.2
click at [690, 363] on input "UCGB 2nd June Campaign" at bounding box center [743, 356] width 249 height 23
click at [625, 357] on input "UCGB 2nd June" at bounding box center [743, 356] width 249 height 23
paste input "Campaign"
type input "Campaign - UCGB [DATE]"
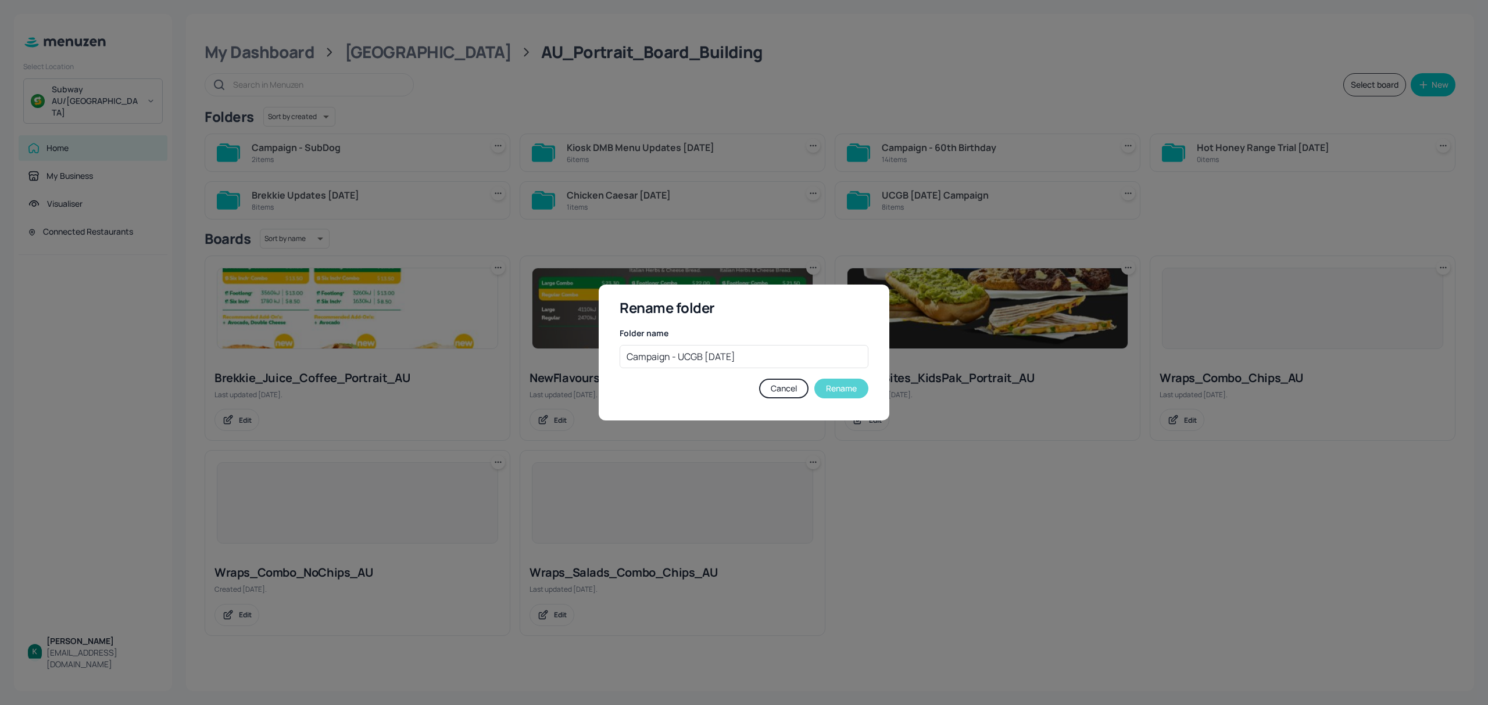
click at [854, 388] on button "Rename" at bounding box center [841, 389] width 54 height 20
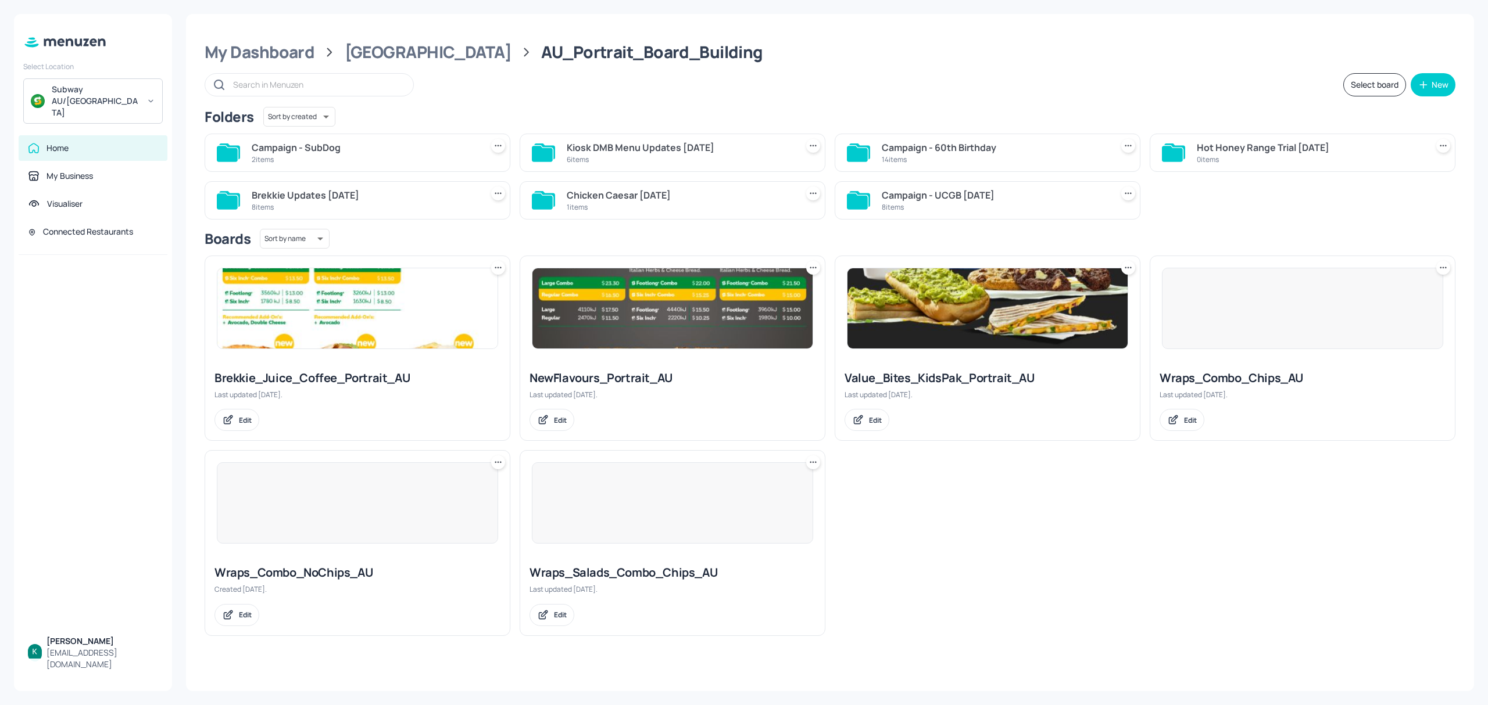
drag, startPoint x: 413, startPoint y: 156, endPoint x: 470, endPoint y: 186, distance: 64.5
click at [413, 156] on div "2 items" at bounding box center [364, 160] width 225 height 10
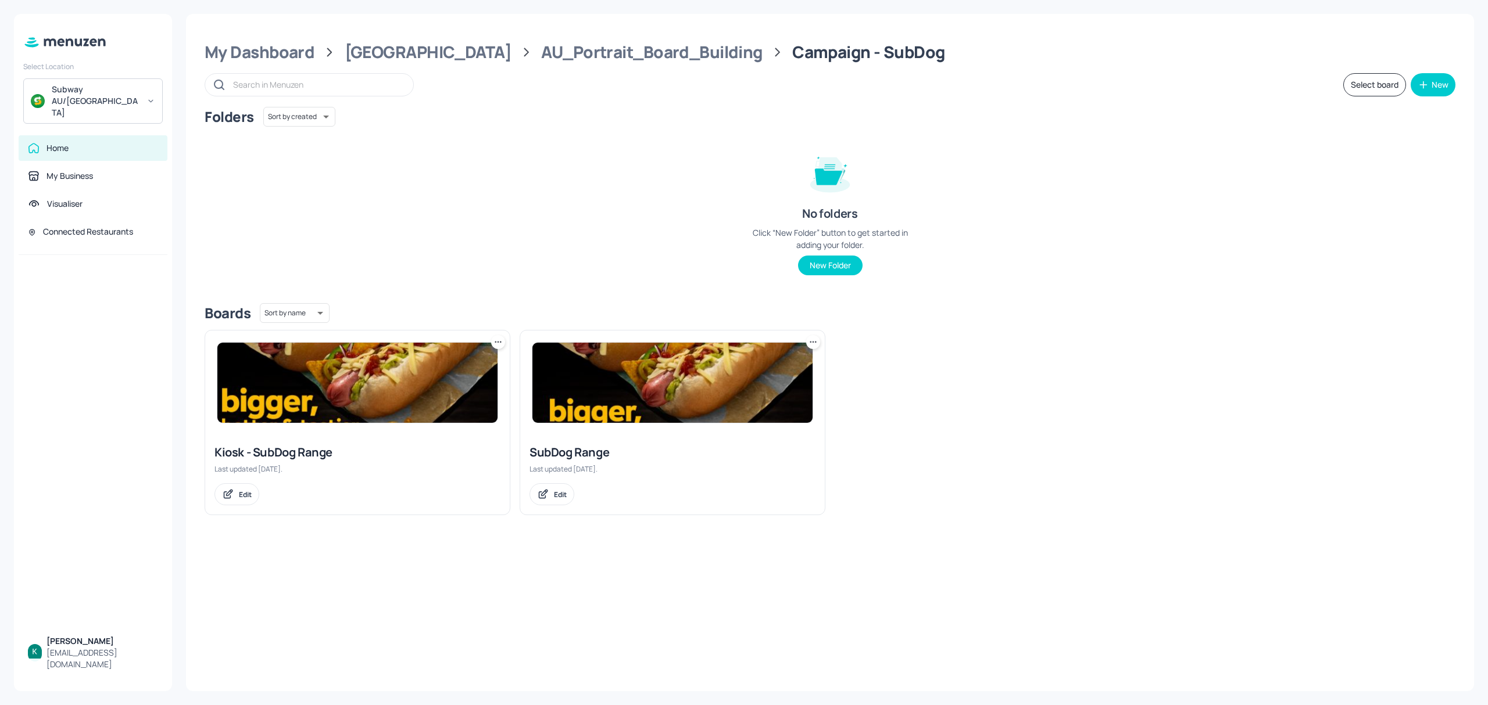
click at [375, 393] on img at bounding box center [357, 383] width 280 height 80
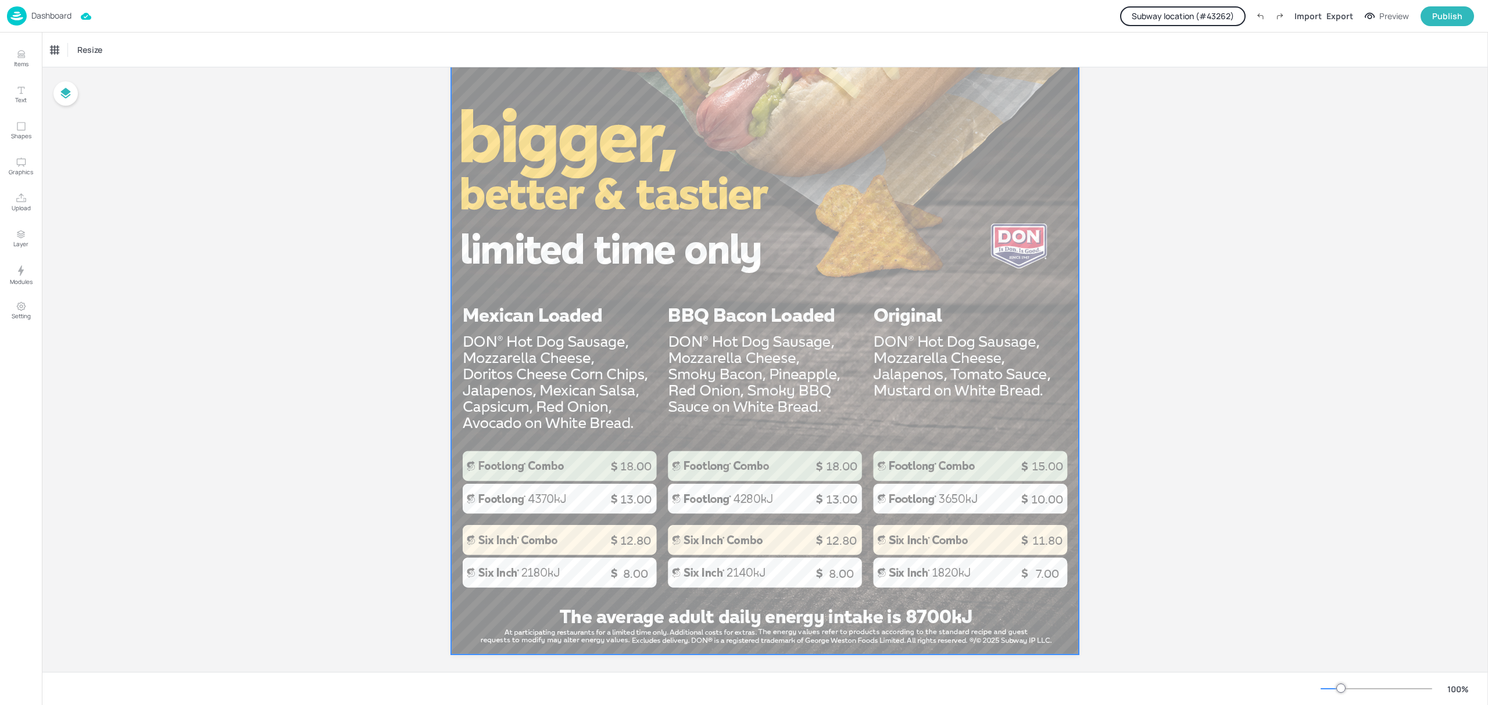
scroll to position [577, 0]
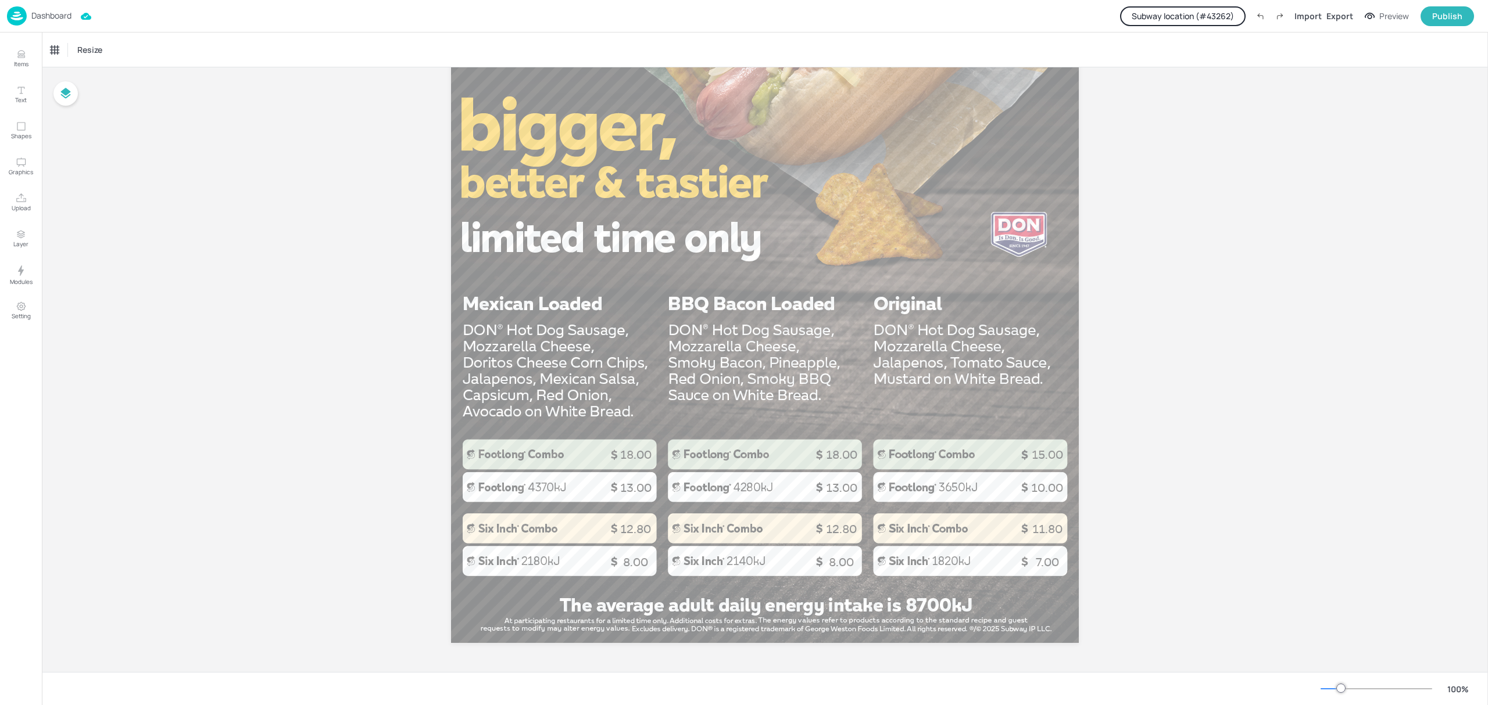
click at [55, 17] on p "Dashboard" at bounding box center [51, 16] width 40 height 8
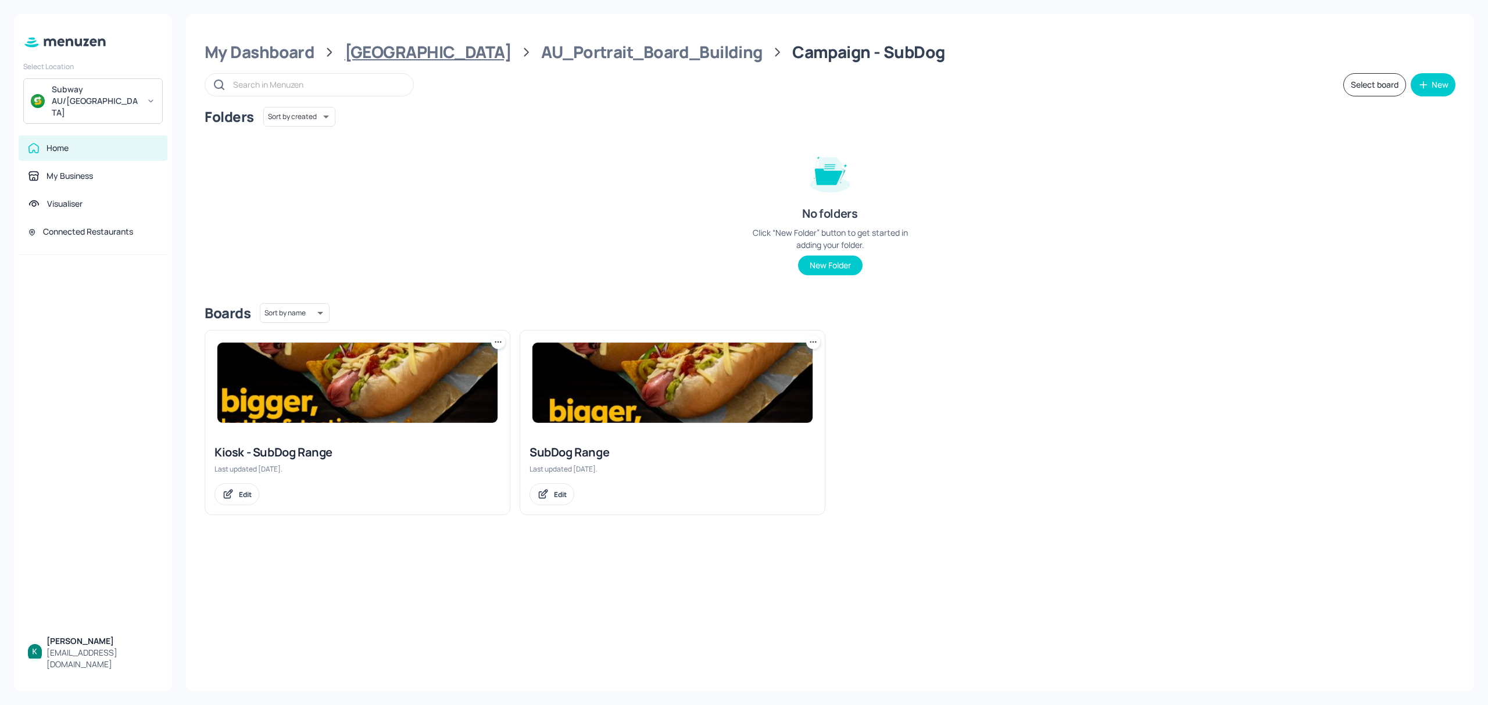
click at [402, 50] on div "[GEOGRAPHIC_DATA]" at bounding box center [428, 52] width 167 height 21
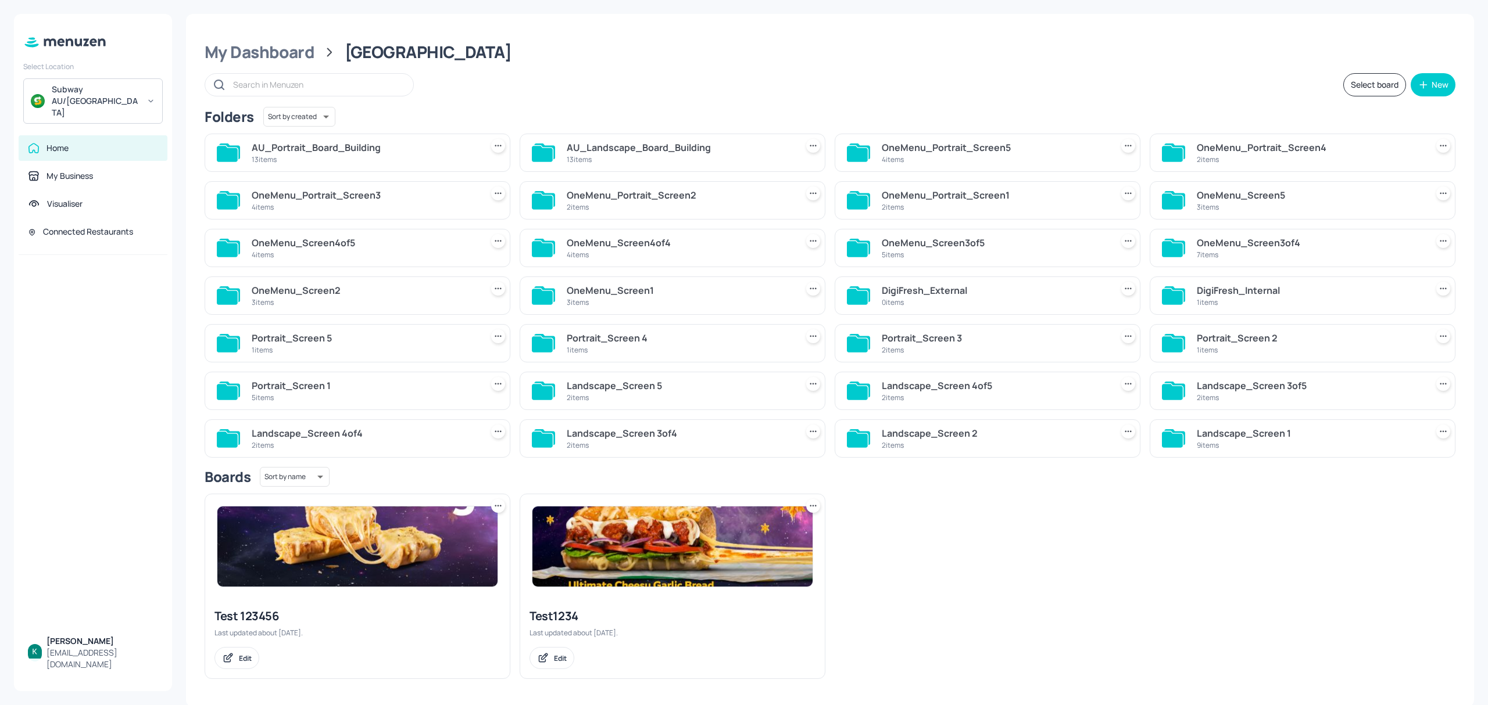
click at [626, 156] on div "13 items" at bounding box center [679, 160] width 225 height 10
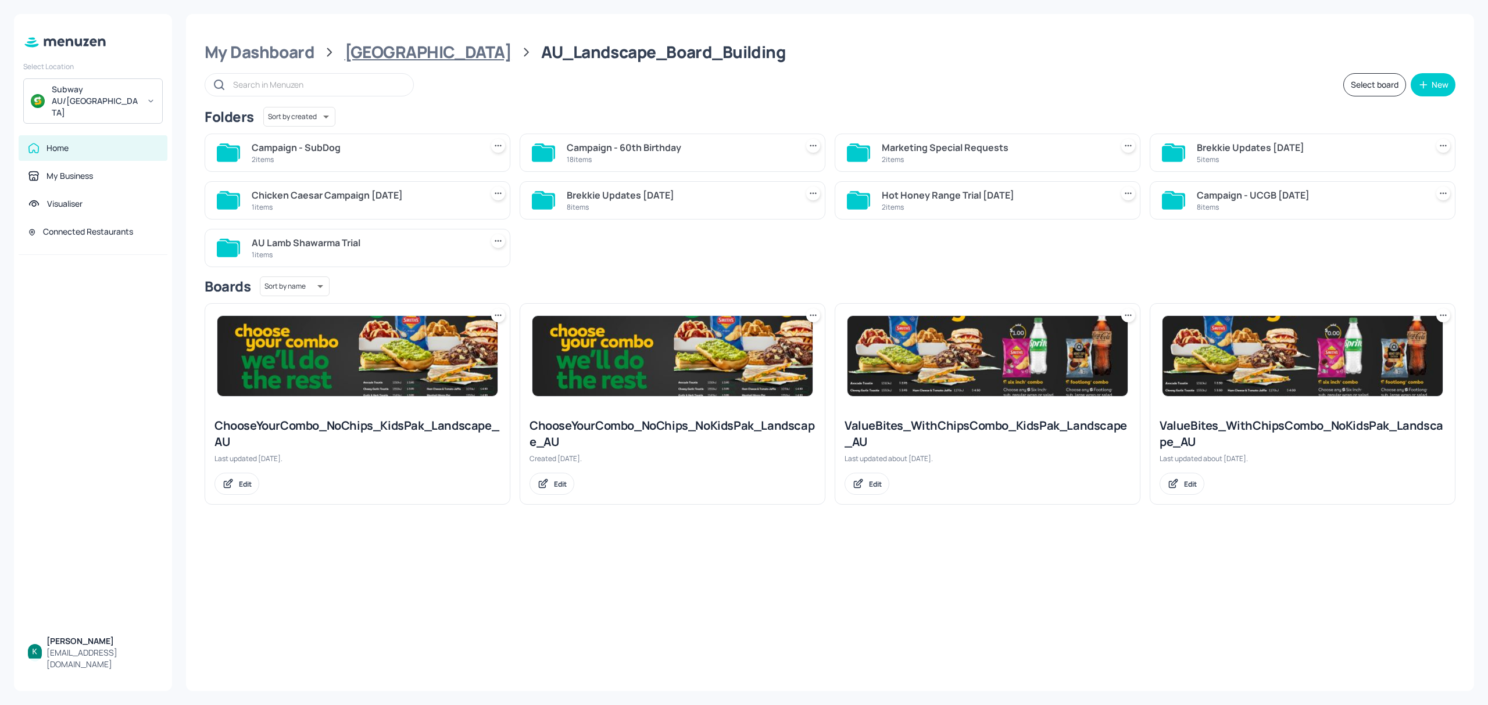
click at [396, 59] on div "[GEOGRAPHIC_DATA]" at bounding box center [428, 52] width 167 height 21
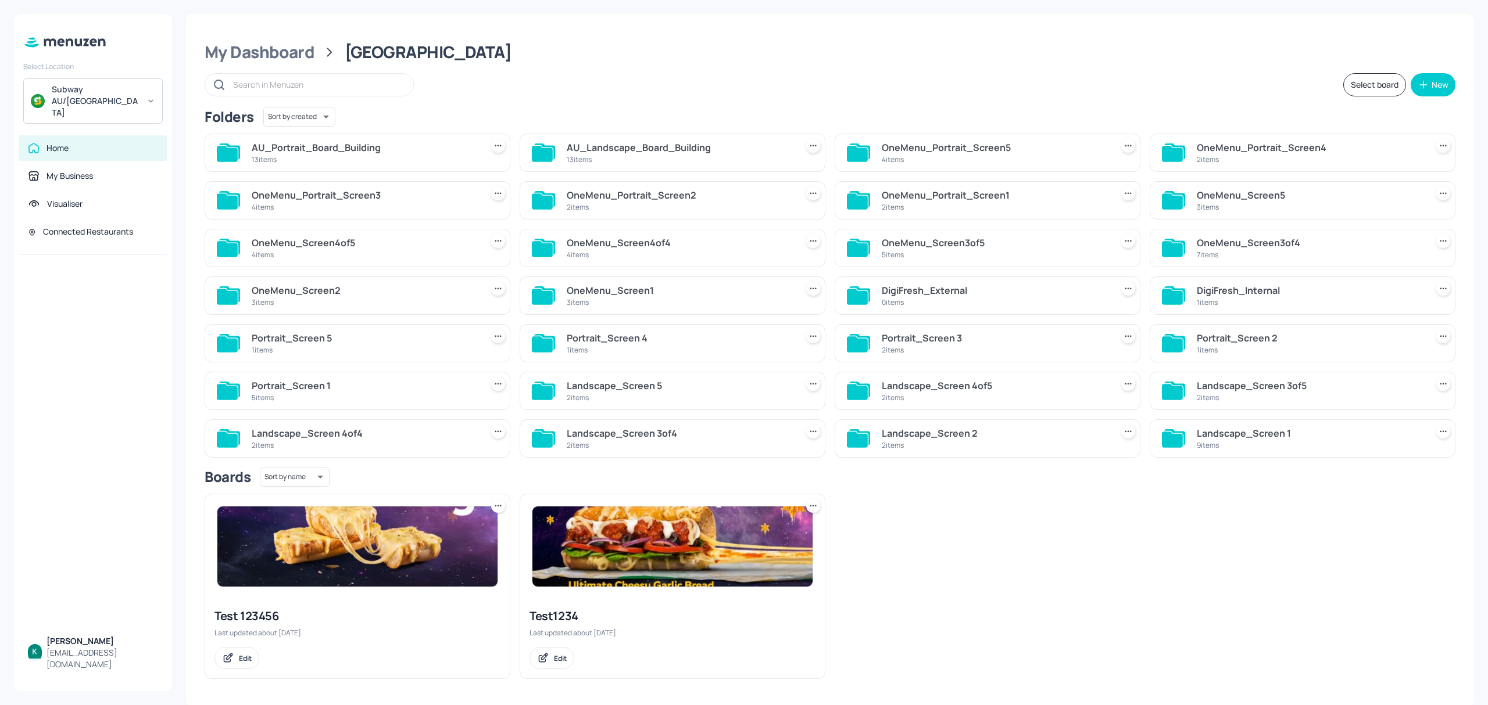
click at [345, 149] on div "AU_Portrait_Board_Building" at bounding box center [364, 148] width 225 height 14
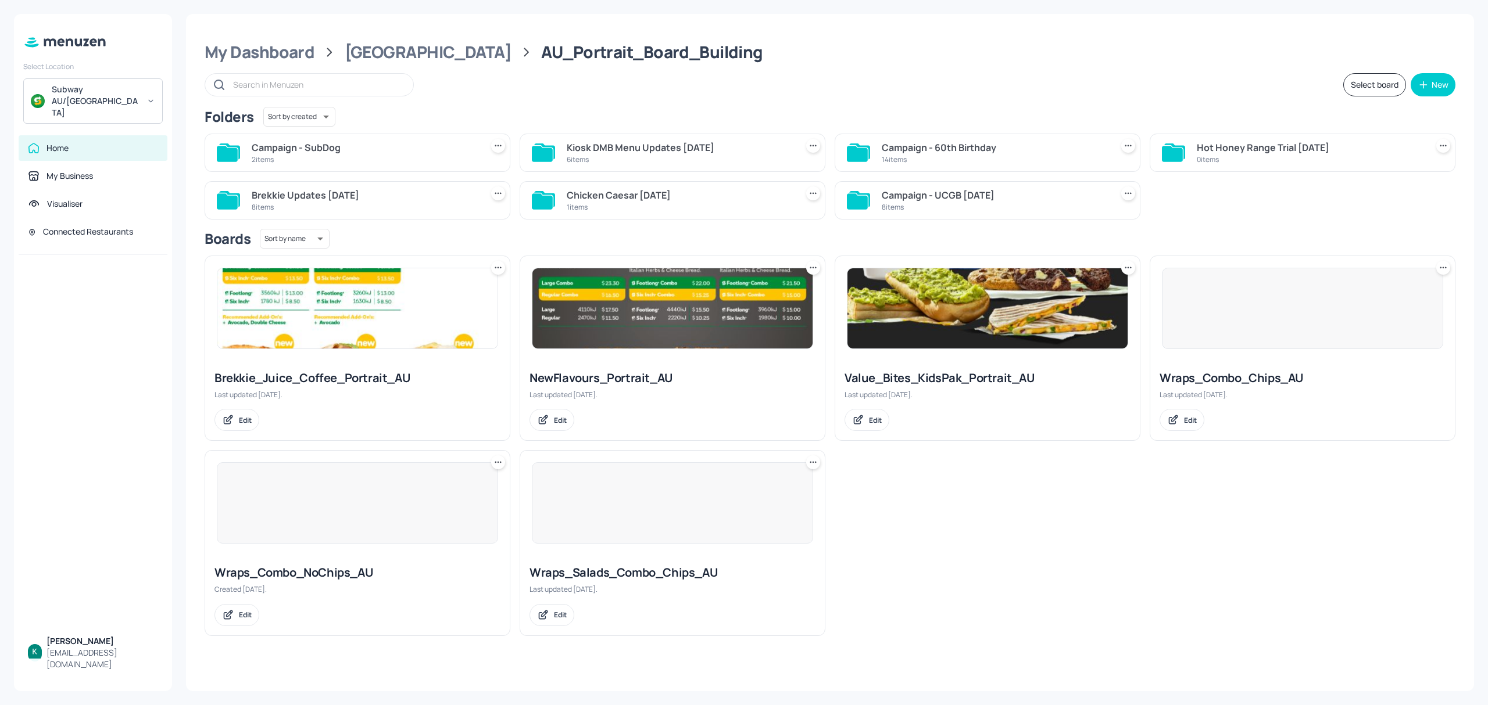
click at [345, 149] on div "Campaign - SubDog" at bounding box center [364, 148] width 225 height 14
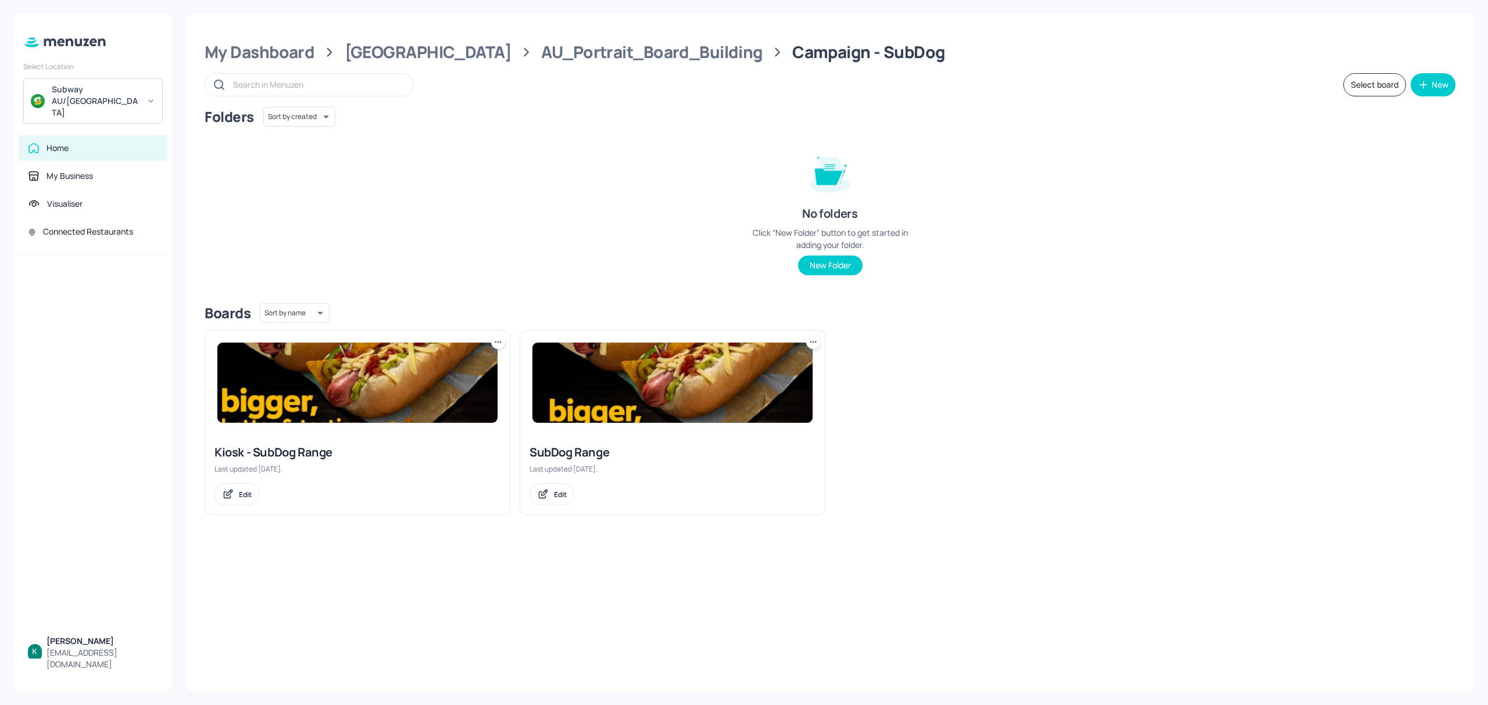
click at [700, 442] on div "SubDog Range Last updated 2 days ago. Edit" at bounding box center [672, 475] width 305 height 80
click at [645, 411] on img at bounding box center [672, 383] width 280 height 80
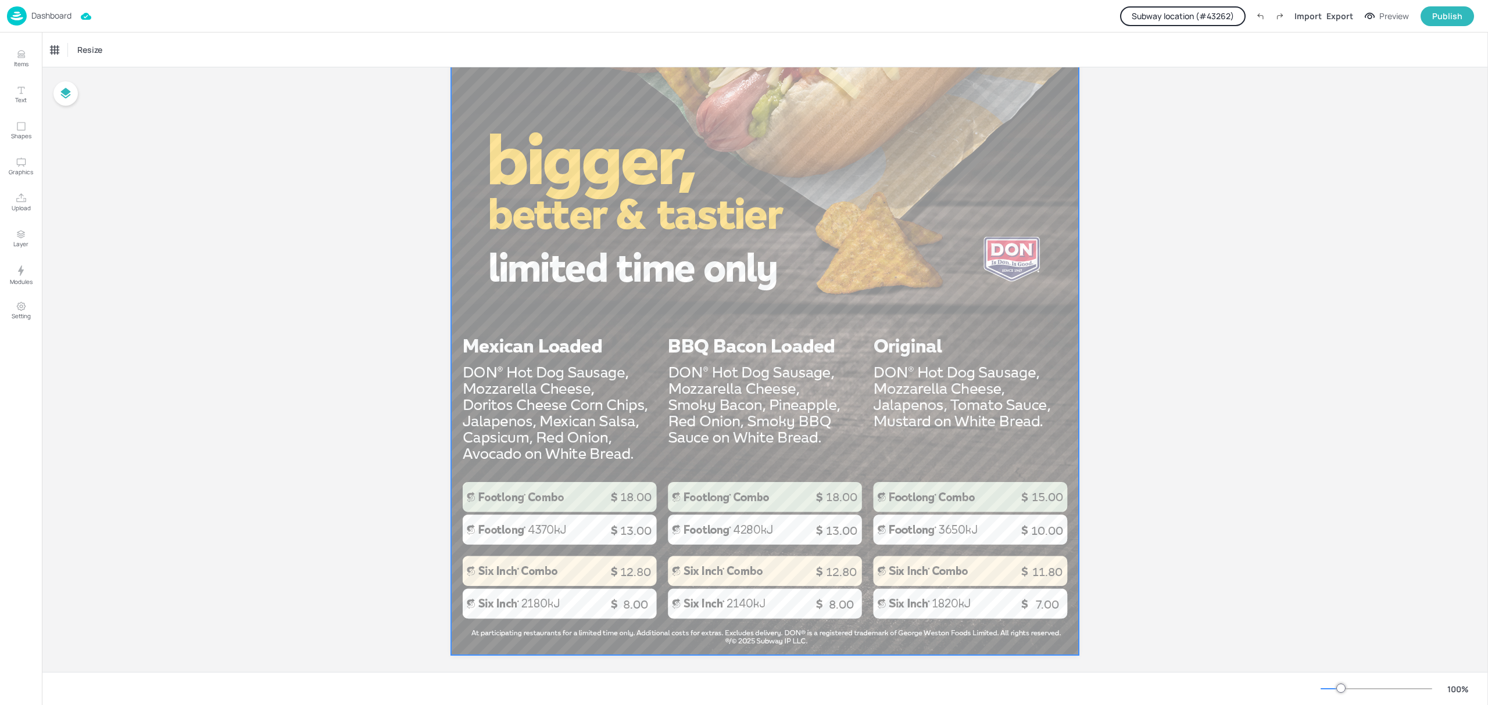
scroll to position [577, 0]
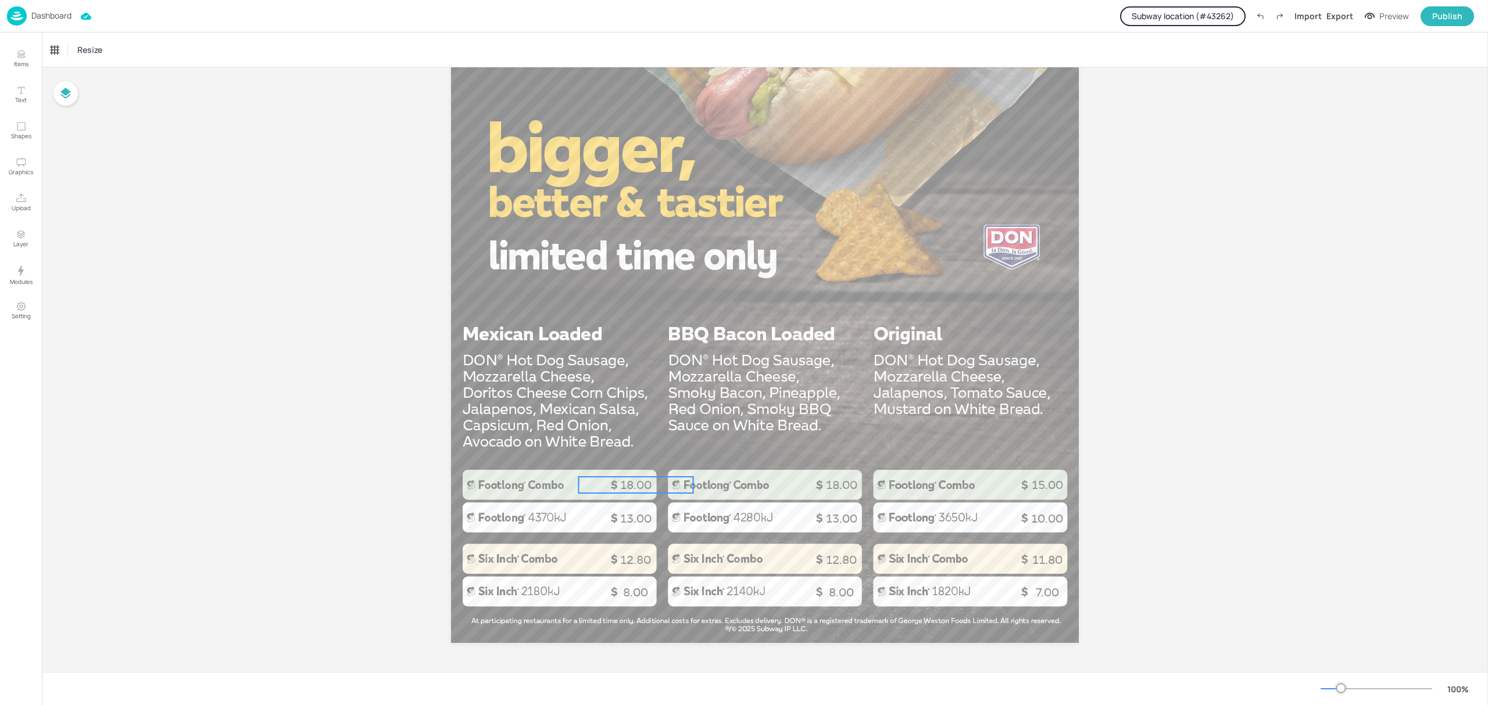
click at [642, 486] on p "18.00" at bounding box center [636, 485] width 114 height 16
drag, startPoint x: 1130, startPoint y: 459, endPoint x: 547, endPoint y: 484, distance: 582.8
click at [547, 484] on div "Board SubDog Range 8.00 13.00 8.00 13.00 7.00 10.00 18.00 18.00 15.00 12.80 12.…" at bounding box center [765, 81] width 1446 height 1182
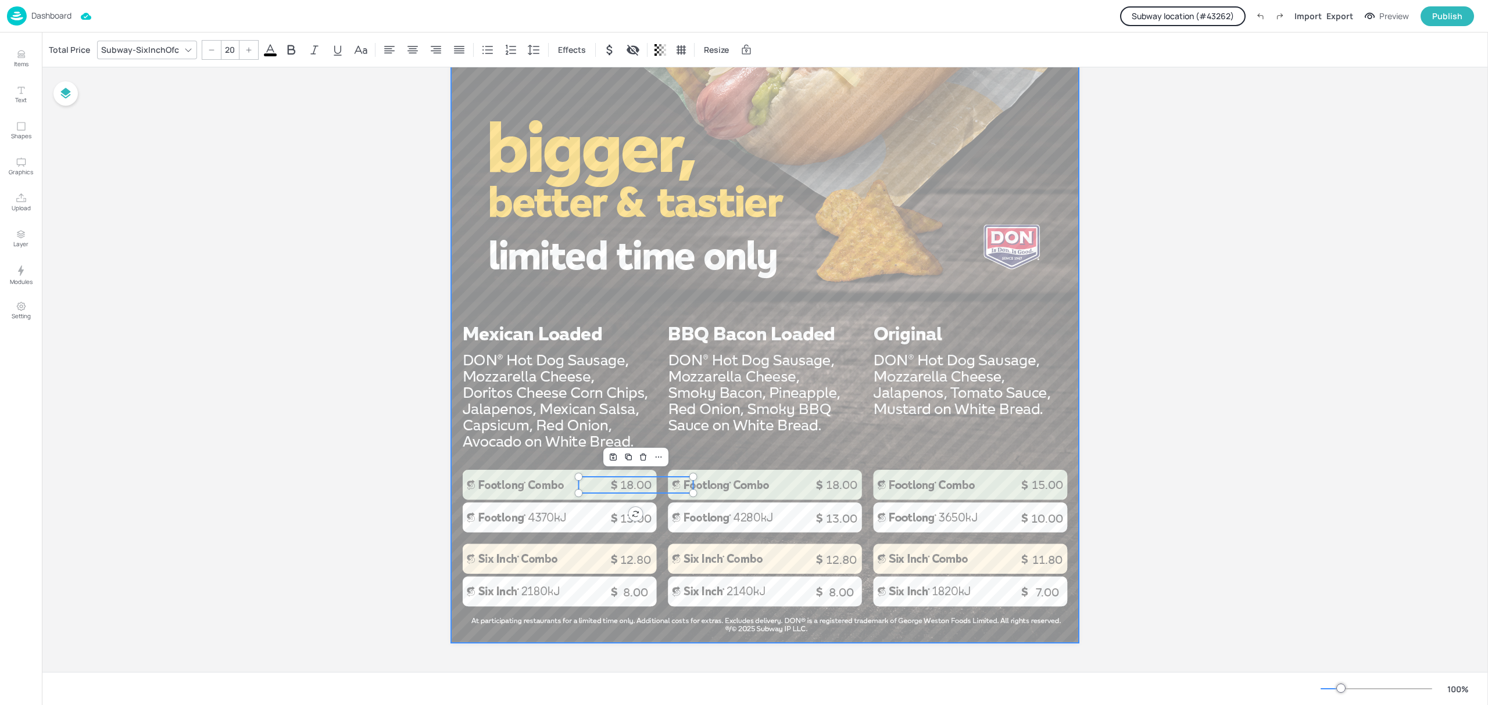
click at [1065, 472] on div at bounding box center [765, 86] width 628 height 1116
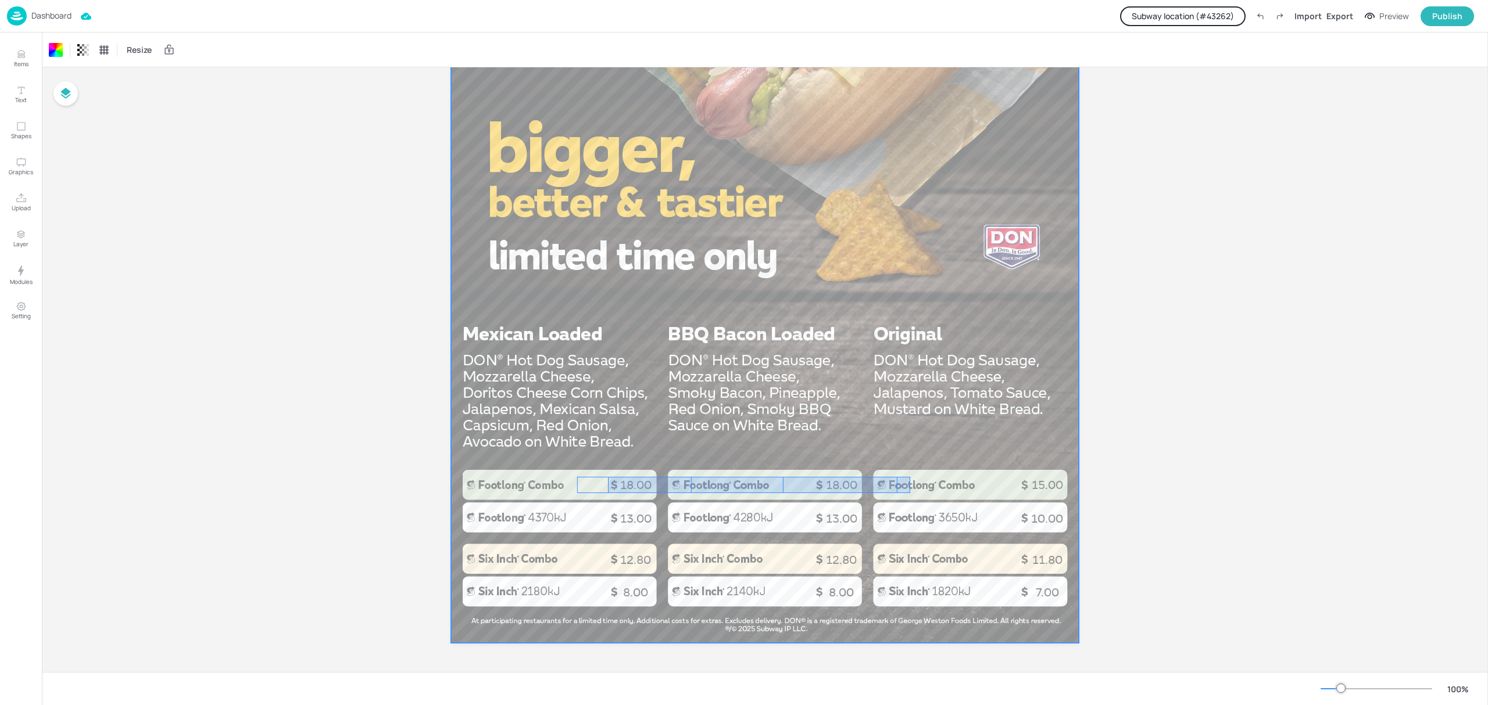
drag, startPoint x: 910, startPoint y: 477, endPoint x: 608, endPoint y: 493, distance: 302.6
click at [608, 493] on div at bounding box center [765, 86] width 628 height 1116
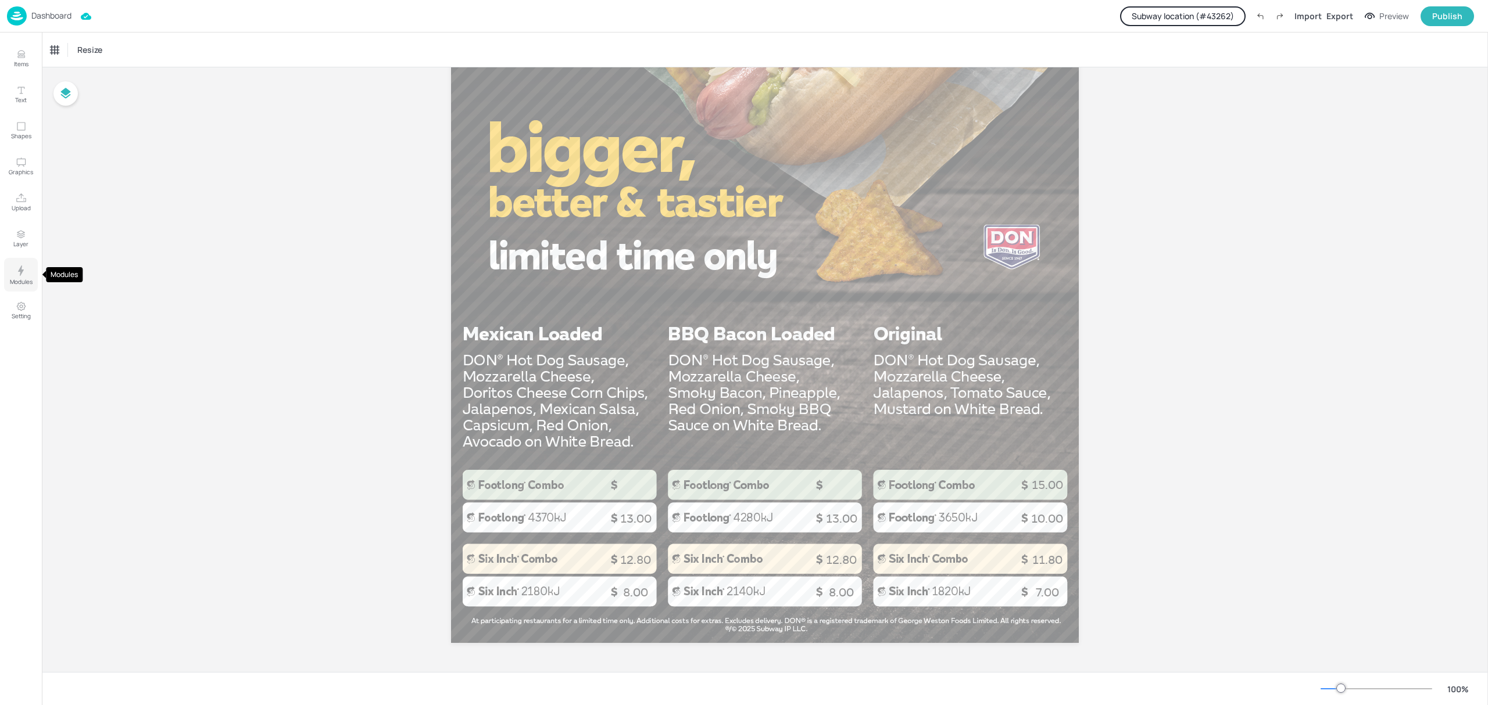
click at [23, 268] on icon "Modules" at bounding box center [21, 271] width 14 height 14
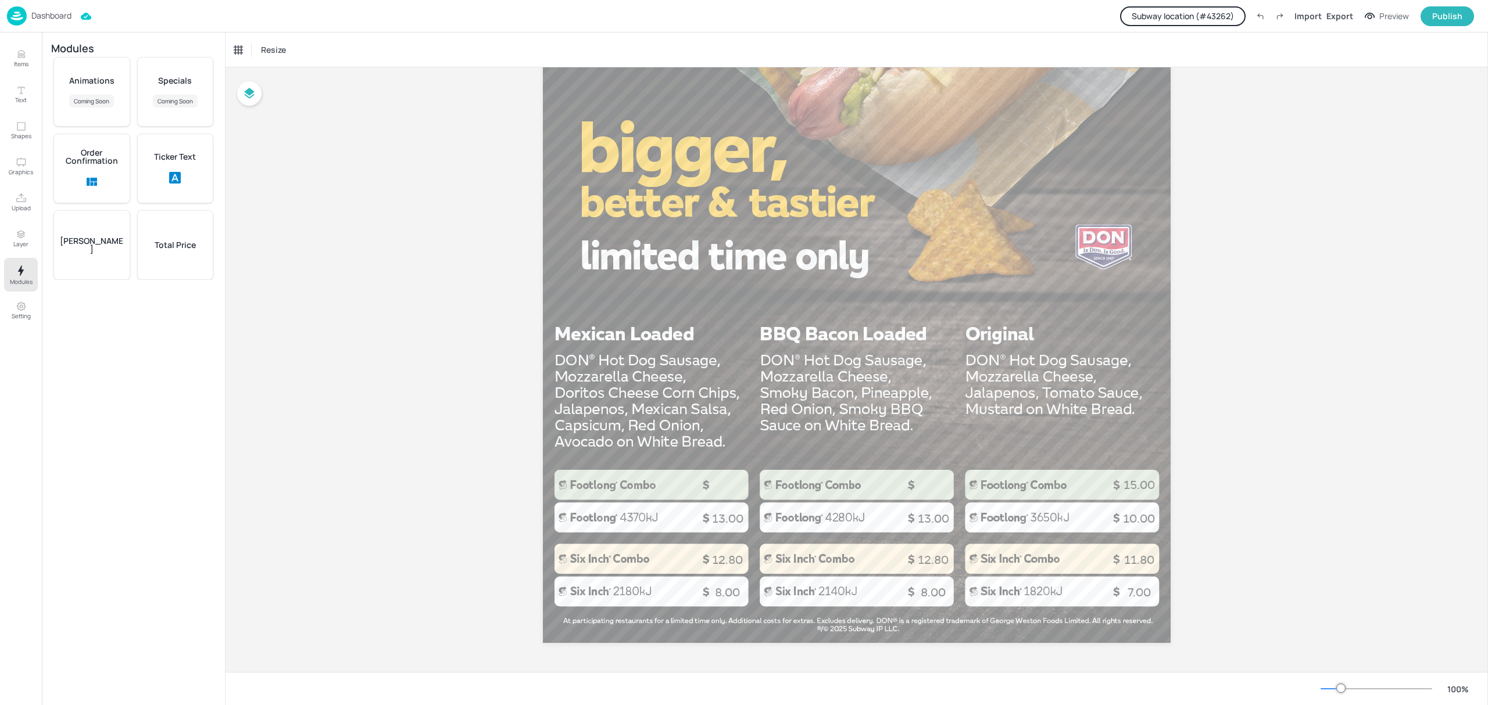
click at [180, 237] on div "Total Price" at bounding box center [175, 245] width 77 height 70
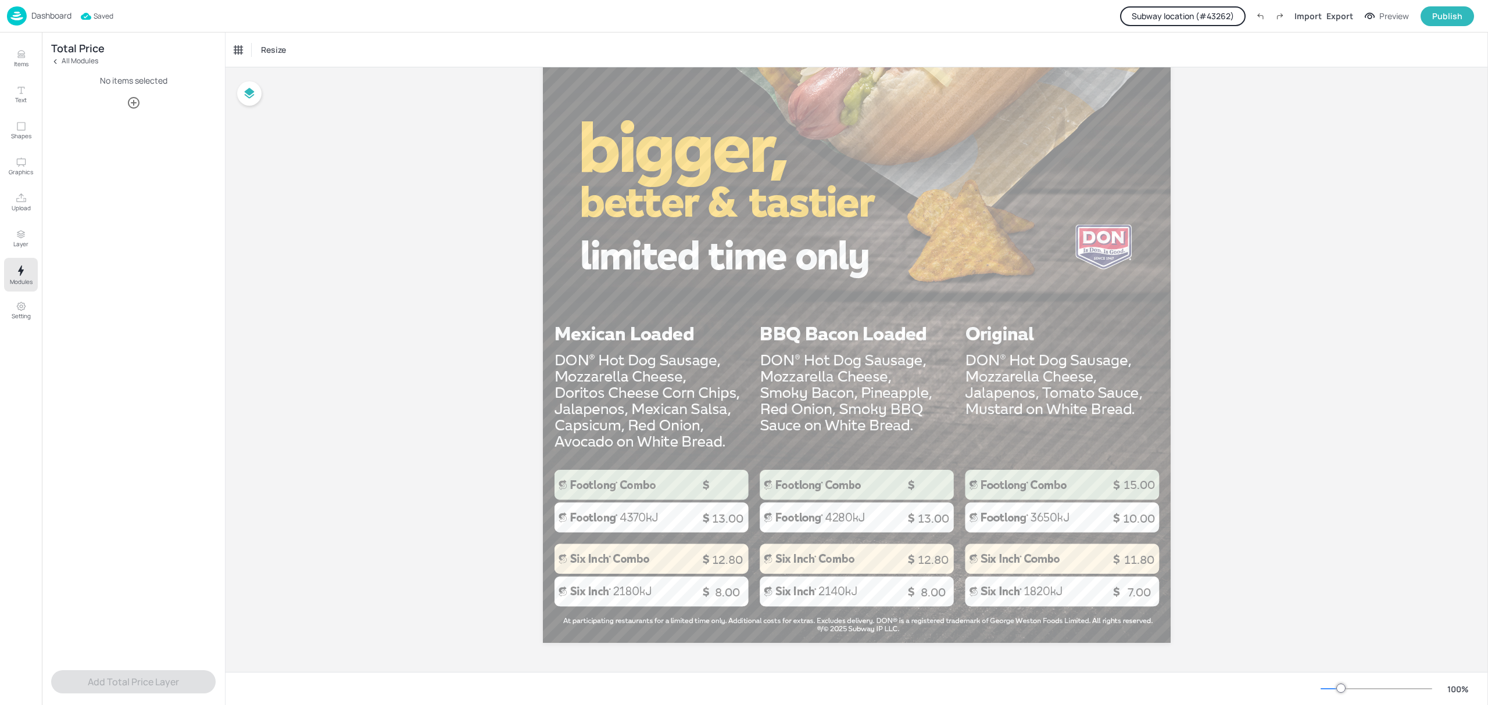
click at [135, 105] on icon "button" at bounding box center [134, 103] width 14 height 14
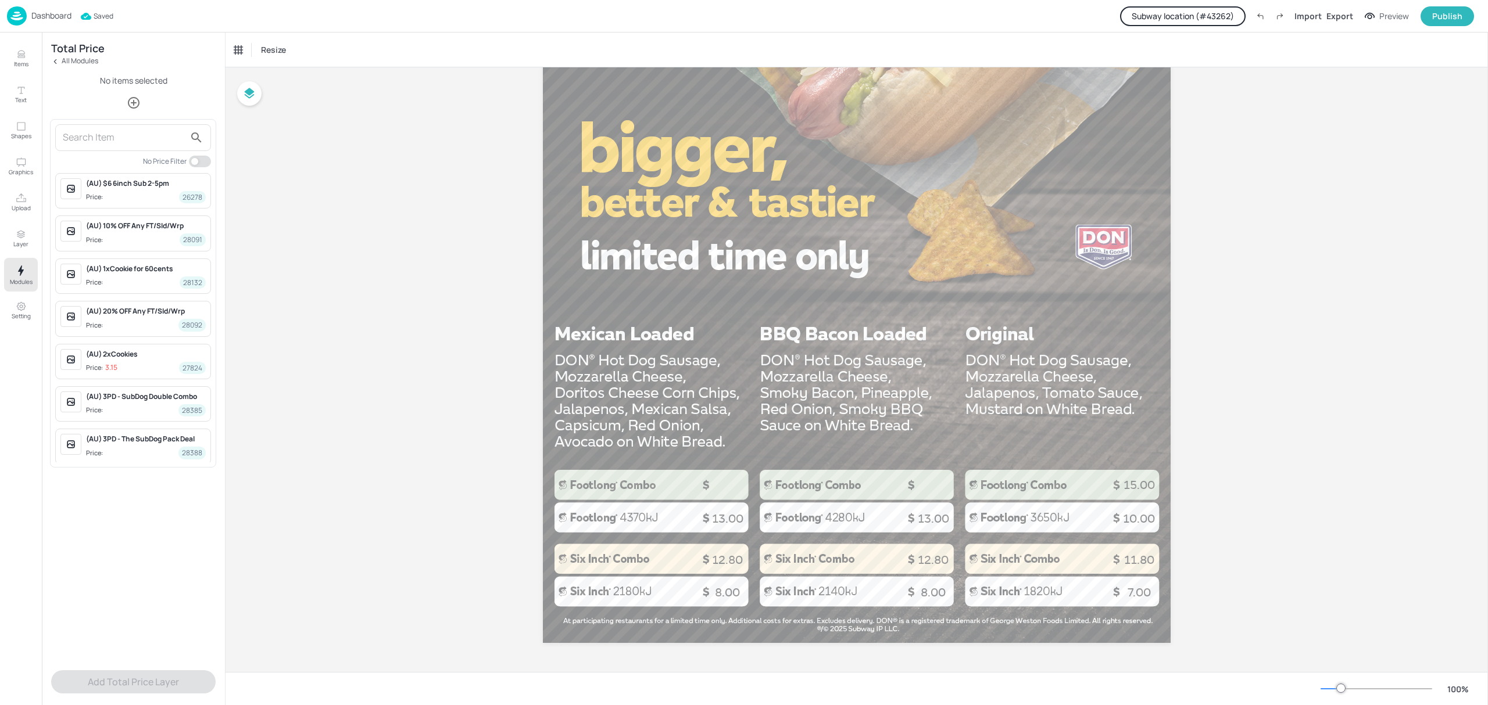
click at [120, 145] on input "text" at bounding box center [124, 137] width 122 height 19
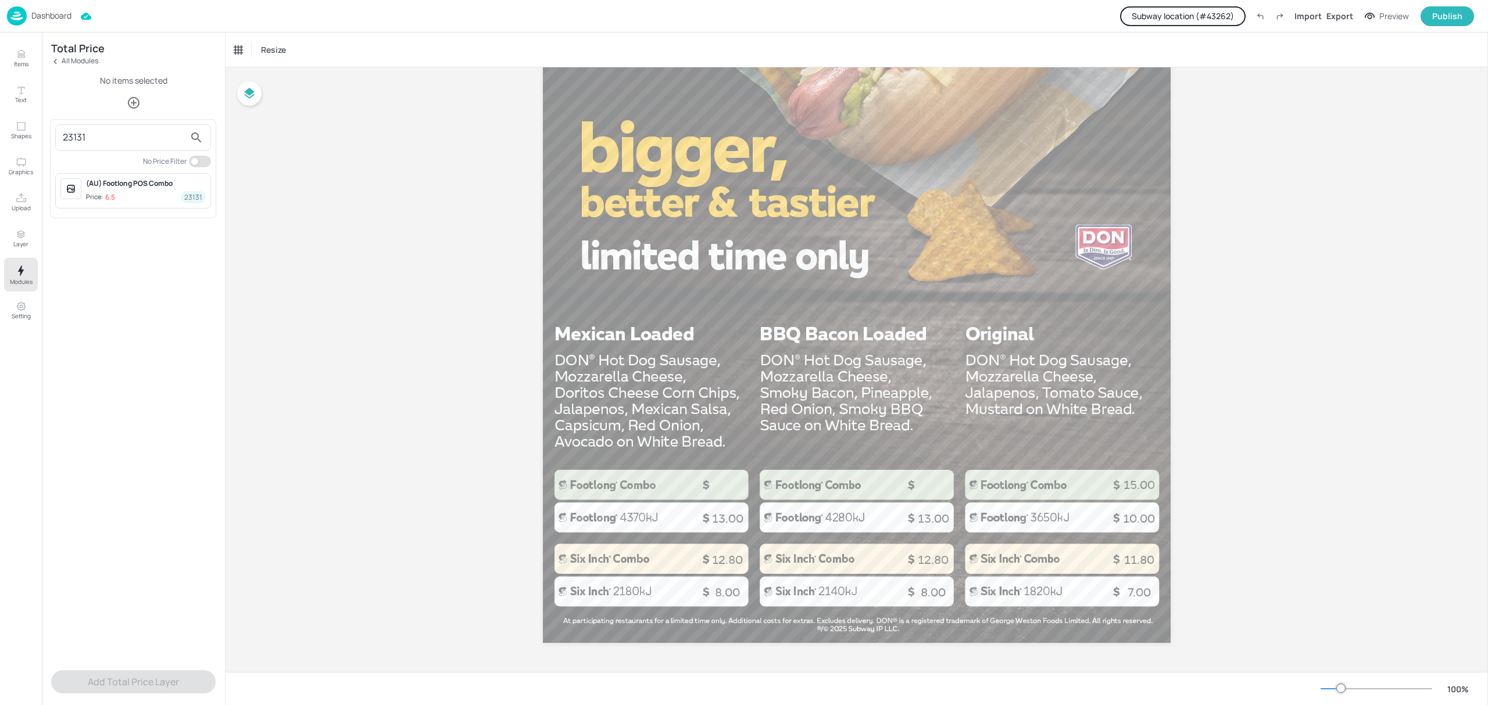
type input "23131"
click at [133, 189] on div "(AU) Footlong POS Combo" at bounding box center [146, 183] width 120 height 10
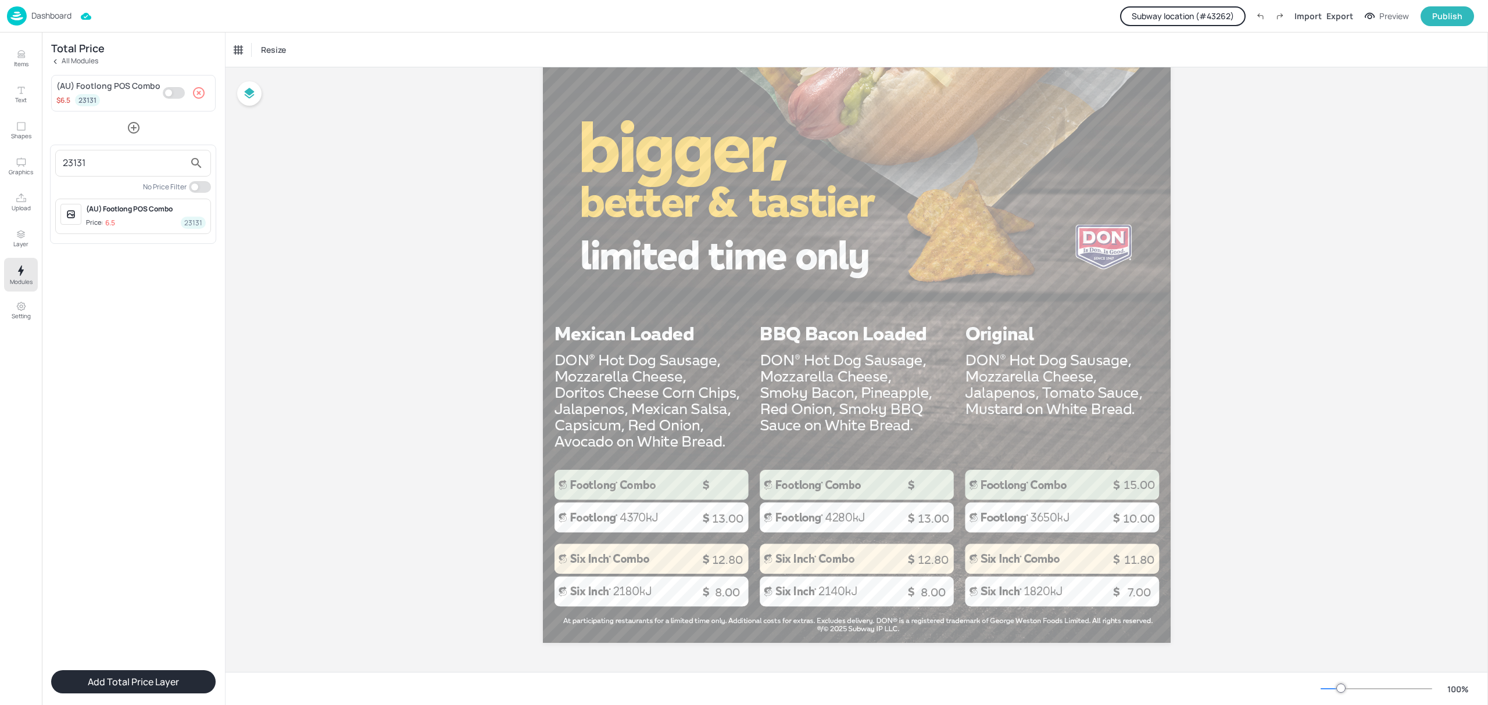
click at [132, 128] on div at bounding box center [744, 352] width 1488 height 705
click at [135, 128] on icon "button" at bounding box center [134, 128] width 12 height 12
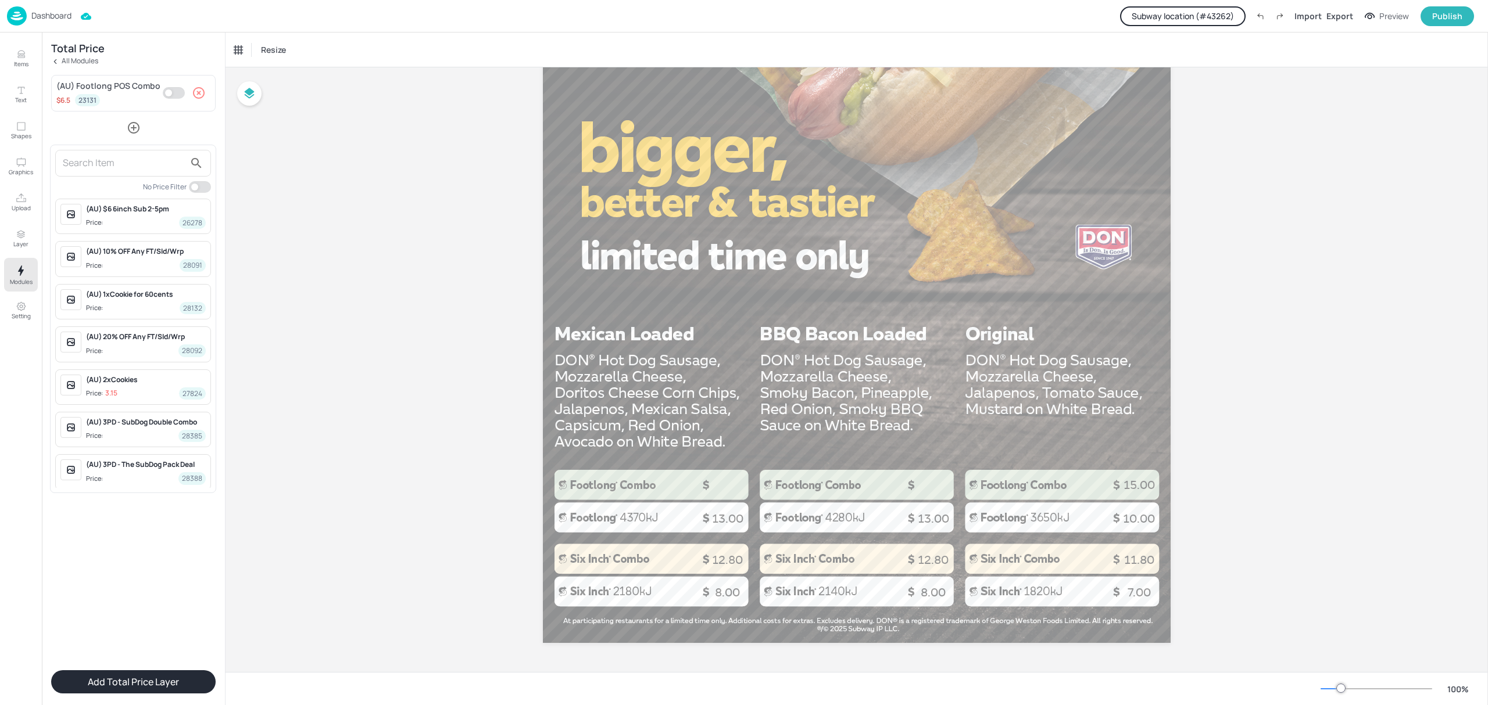
drag, startPoint x: 101, startPoint y: 163, endPoint x: -3, endPoint y: 181, distance: 105.6
click at [0, 181] on html "Dashboard Subway location (# 43262 ) Import Export Preview Publish Items Text S…" at bounding box center [744, 352] width 1488 height 705
type input "mex"
click at [156, 259] on div "Mexican Loaded SubDog - 12" Price: 13 62137" at bounding box center [146, 258] width 120 height 25
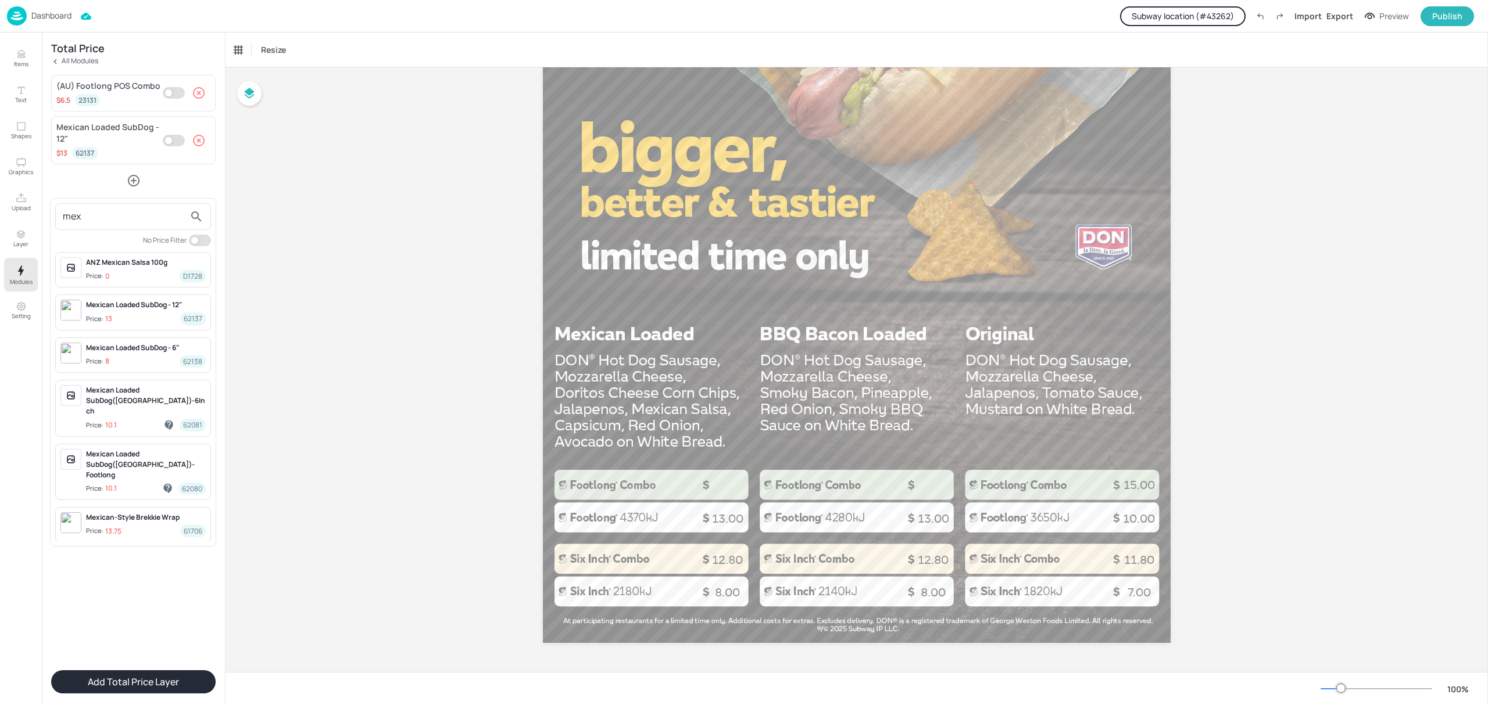
click at [134, 680] on div at bounding box center [744, 352] width 1488 height 705
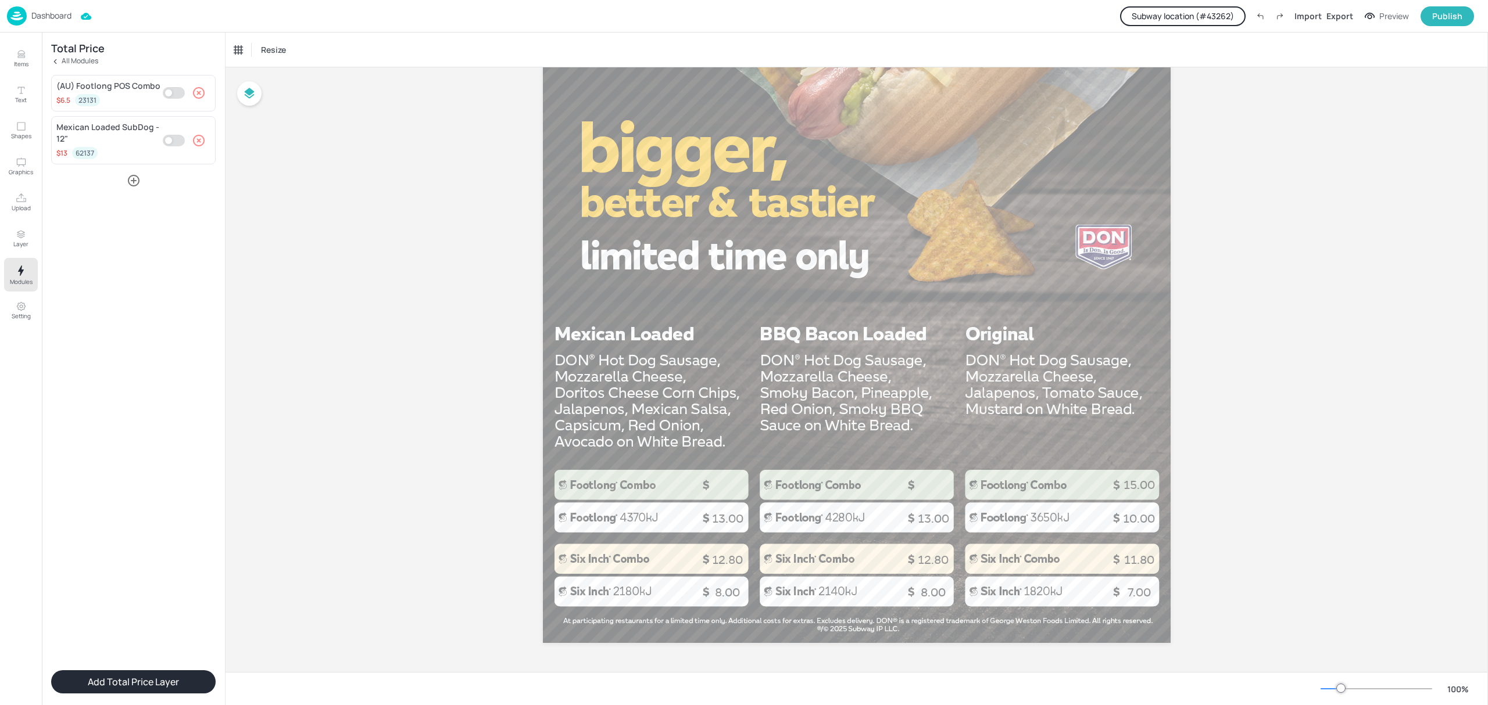
click at [142, 685] on button "Add Total Price Layer" at bounding box center [133, 682] width 164 height 23
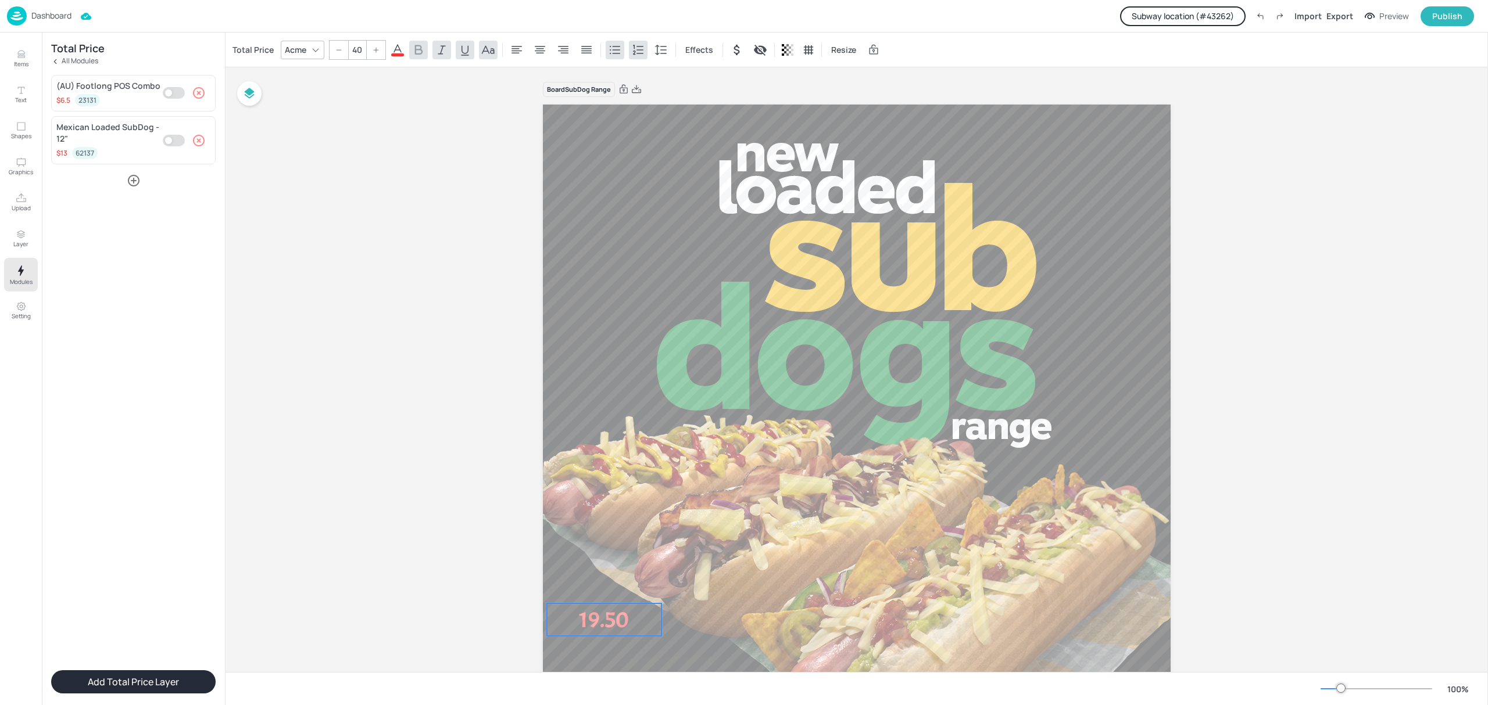
drag, startPoint x: 642, startPoint y: 138, endPoint x: 624, endPoint y: 614, distance: 476.3
click at [625, 618] on p "19.50" at bounding box center [604, 620] width 114 height 33
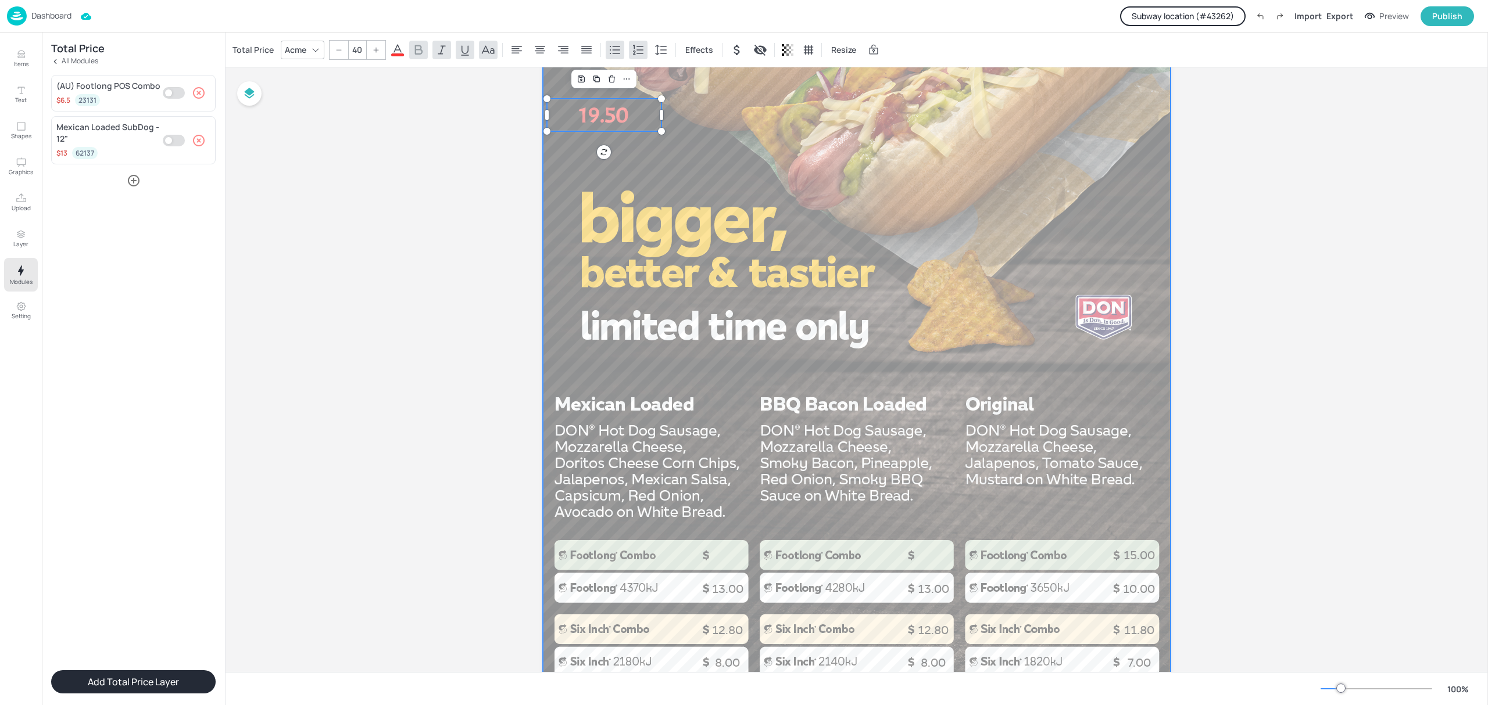
scroll to position [542, 0]
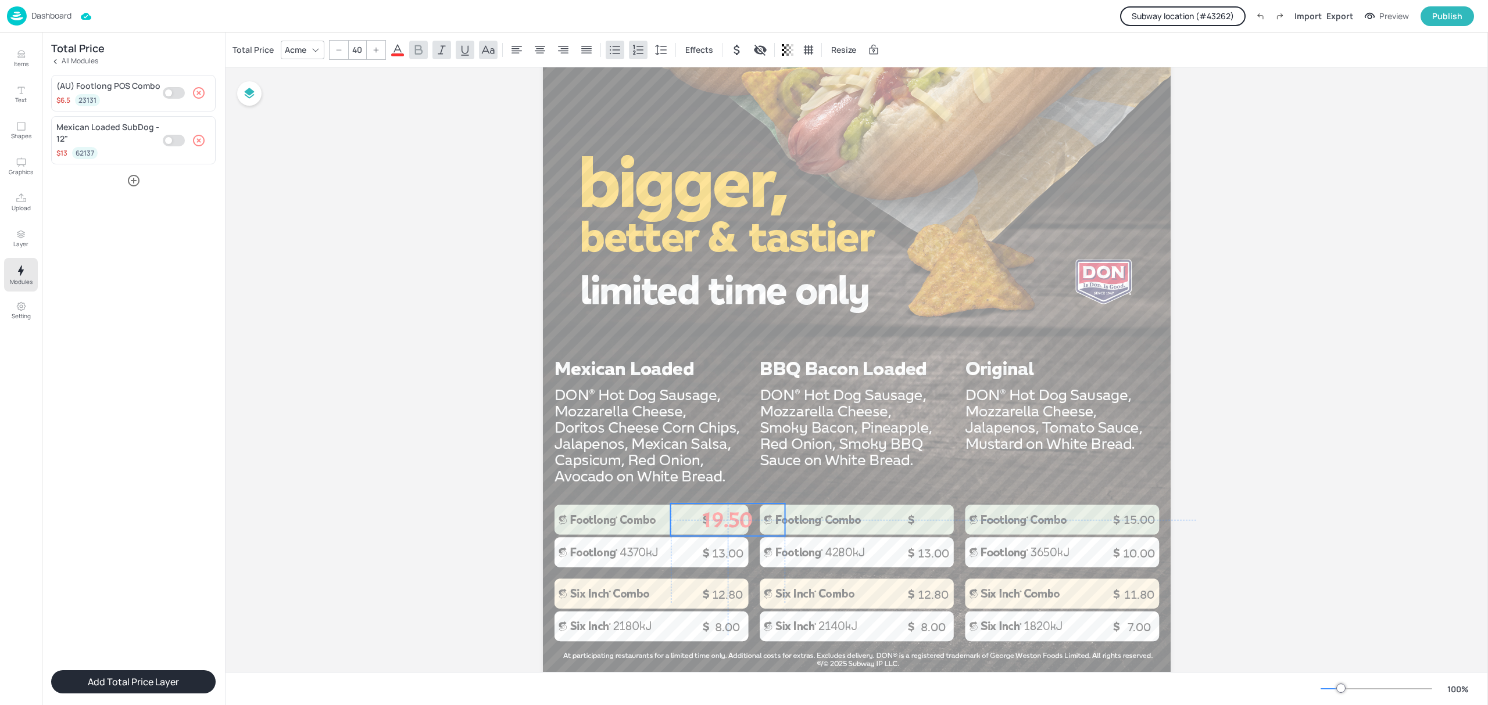
drag, startPoint x: 607, startPoint y: 77, endPoint x: 730, endPoint y: 516, distance: 455.9
click at [730, 516] on p "19.50" at bounding box center [728, 520] width 114 height 33
click at [198, 139] on icon "button" at bounding box center [199, 141] width 12 height 12
click at [134, 129] on icon "button" at bounding box center [134, 128] width 14 height 14
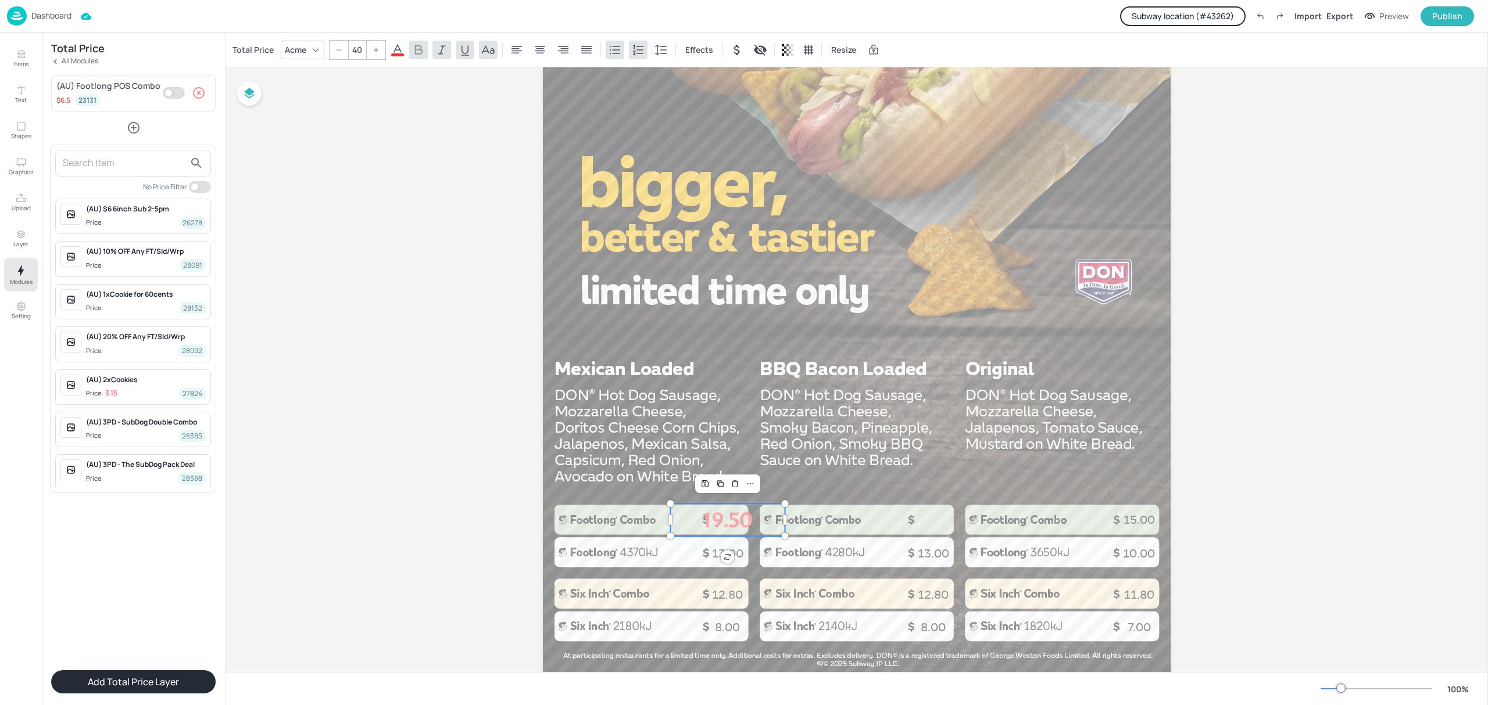
click at [98, 173] on input "text" at bounding box center [124, 163] width 122 height 19
type input "bbq"
click at [130, 252] on div "BBQ Bacon Loaded SubDog - 12"" at bounding box center [146, 251] width 120 height 10
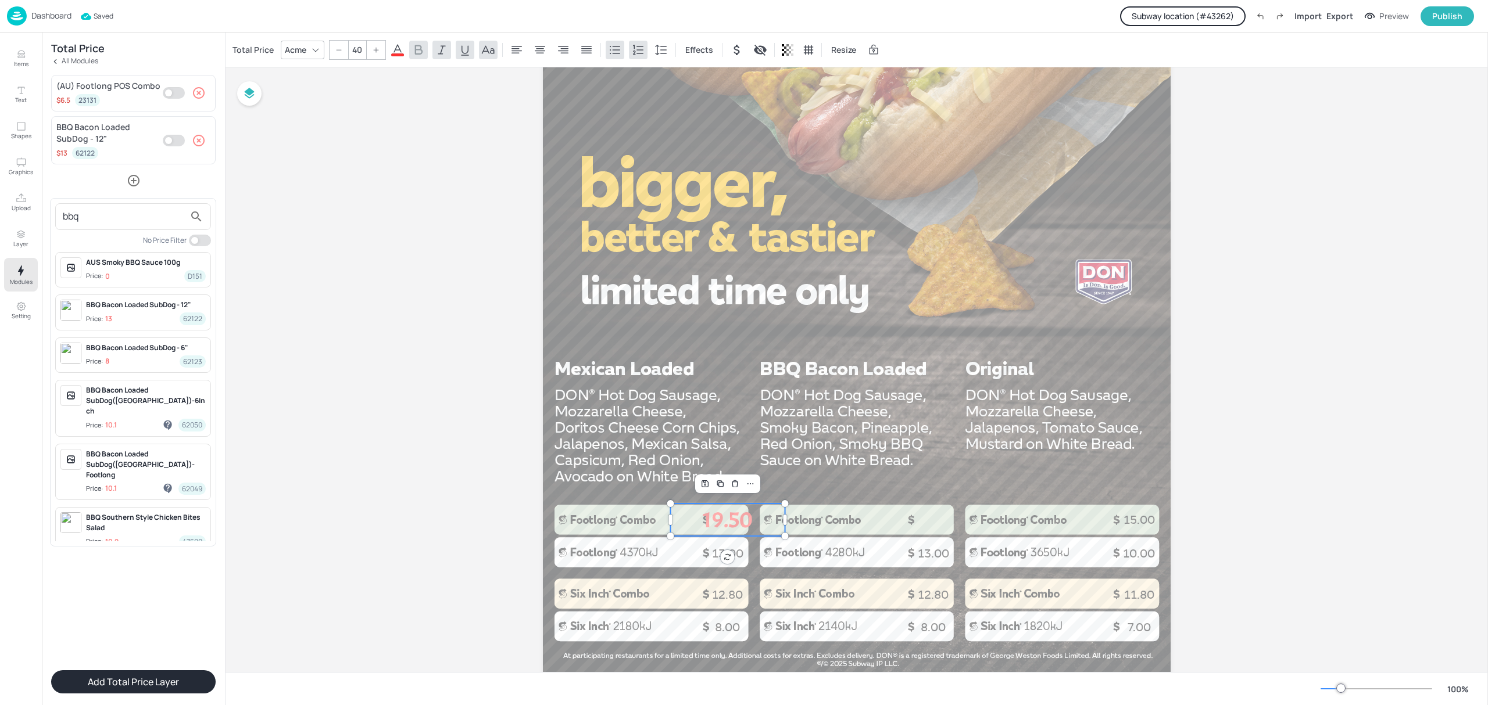
click at [167, 678] on div at bounding box center [744, 352] width 1488 height 705
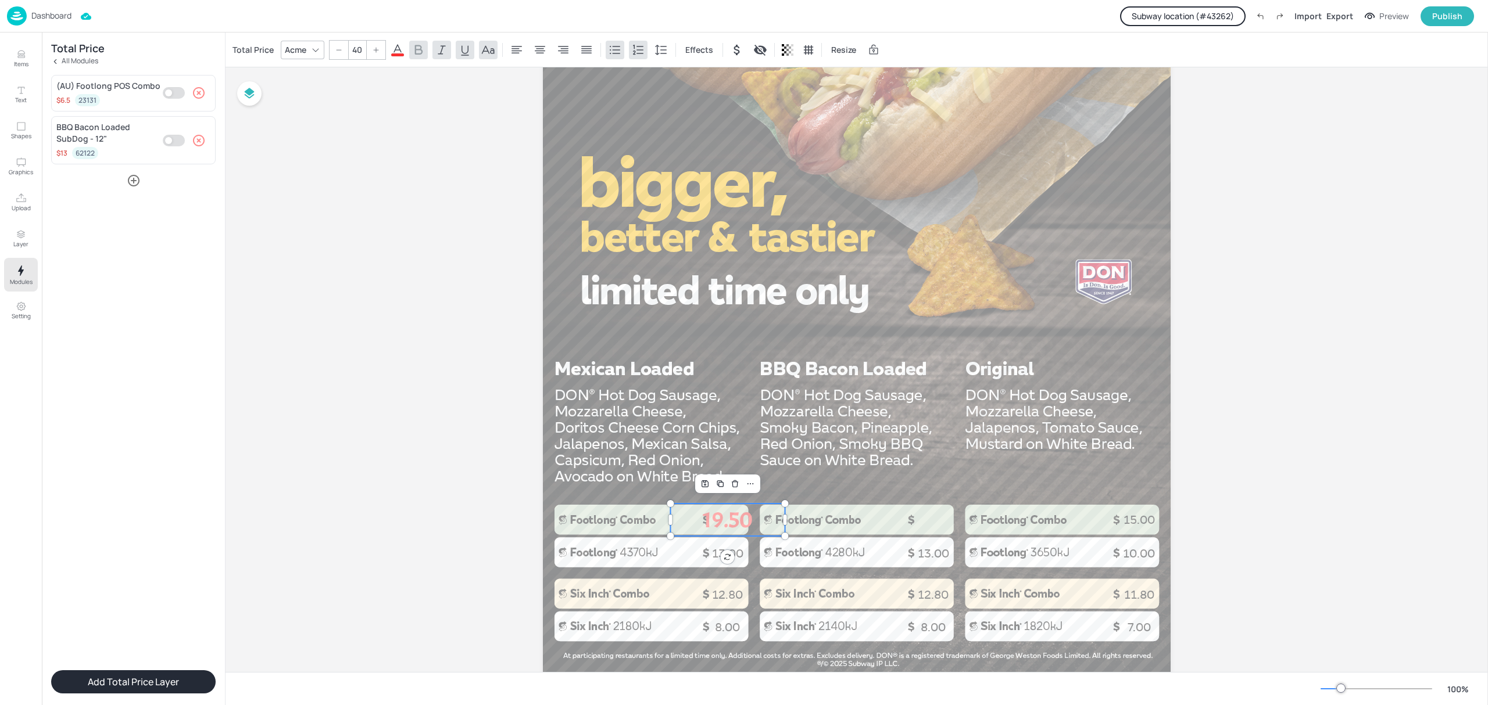
click at [169, 684] on button "Add Total Price Layer" at bounding box center [133, 682] width 164 height 23
type input "--"
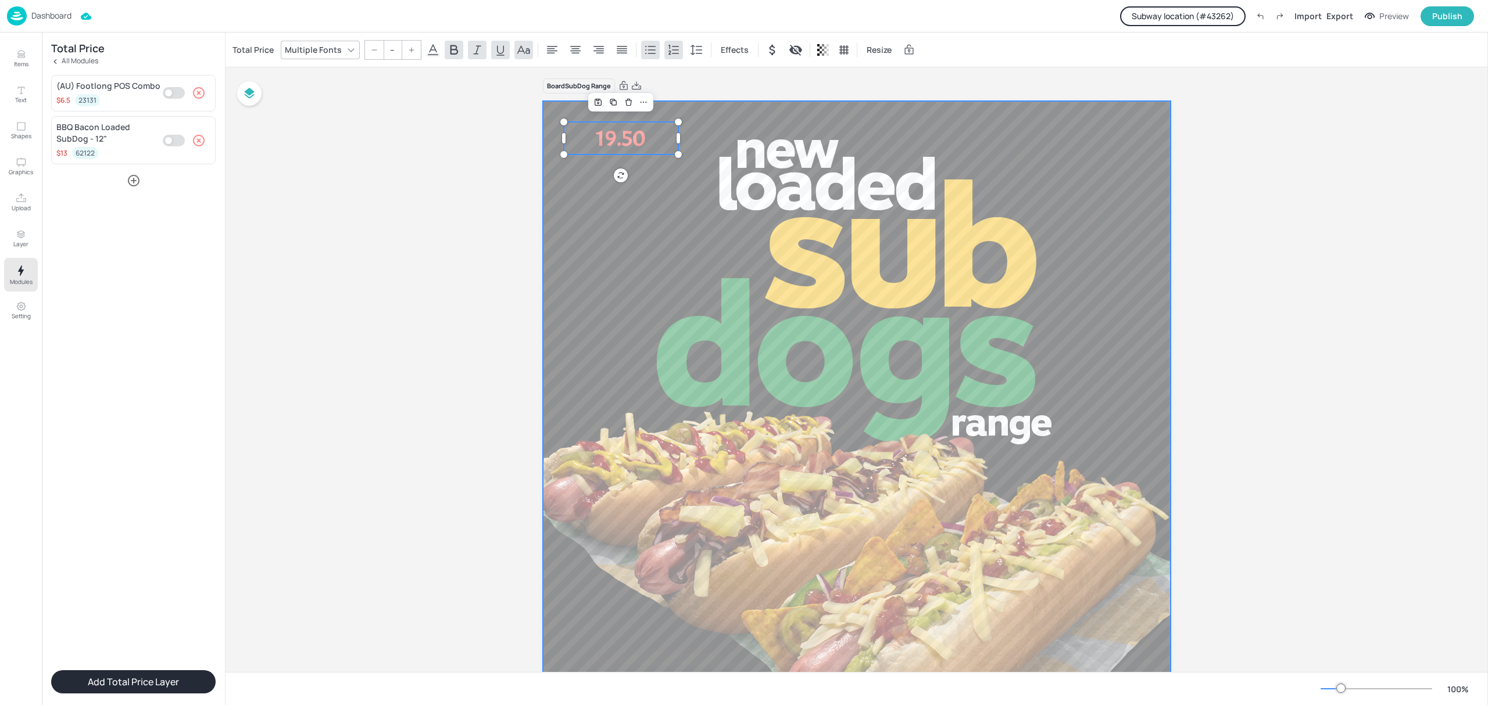
scroll to position [0, 0]
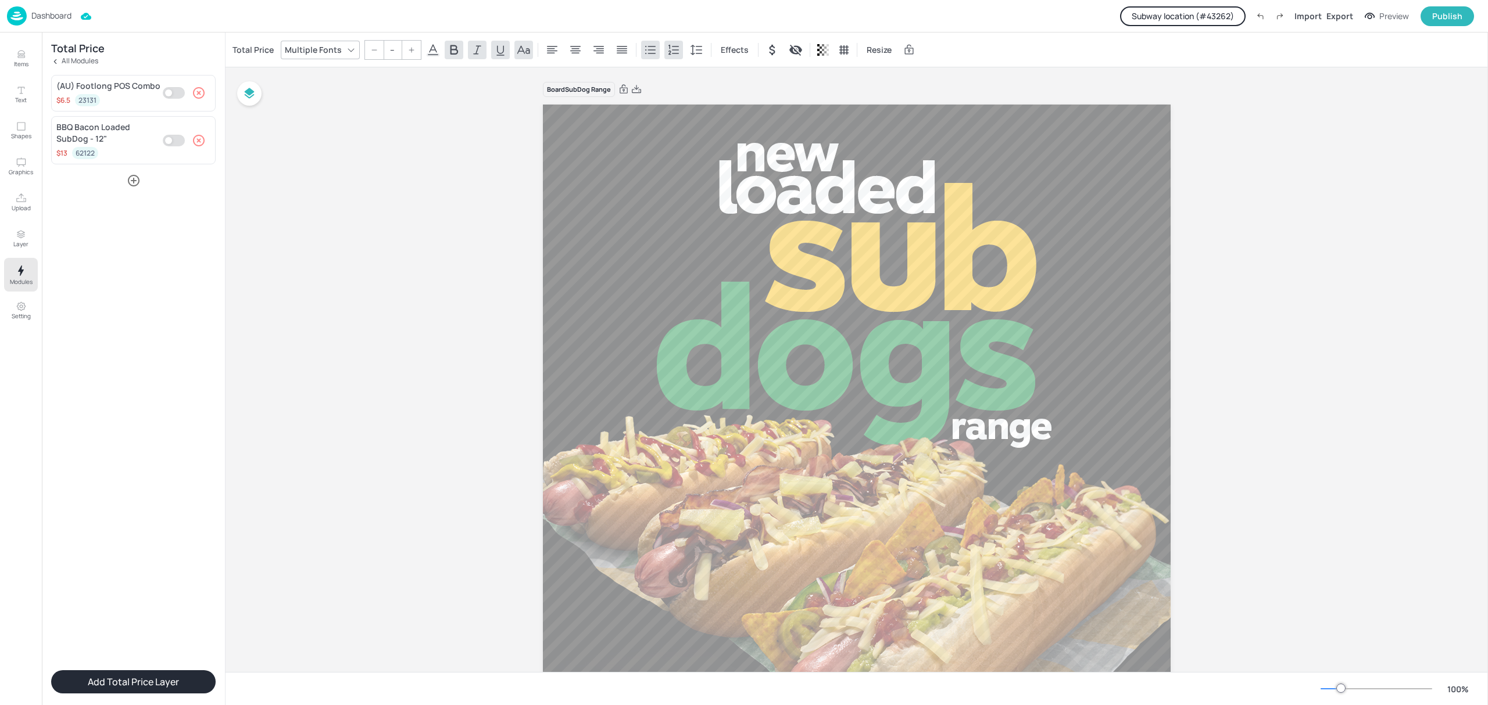
drag, startPoint x: 736, startPoint y: 293, endPoint x: 961, endPoint y: 712, distance: 475.5
click at [961, 705] on html "Dashboard Subway location (# 43262 ) Import Export Preview Publish Items Text S…" at bounding box center [744, 352] width 1488 height 705
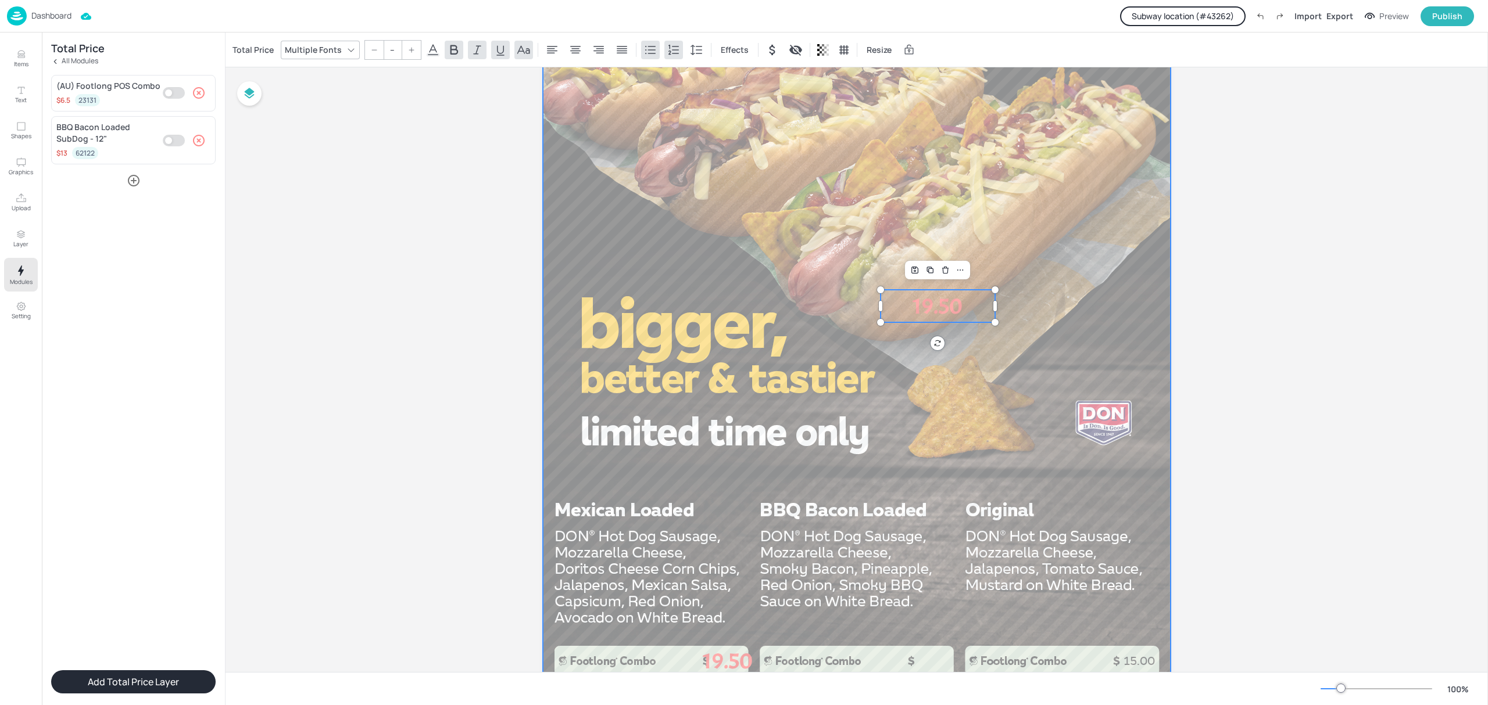
scroll to position [465, 0]
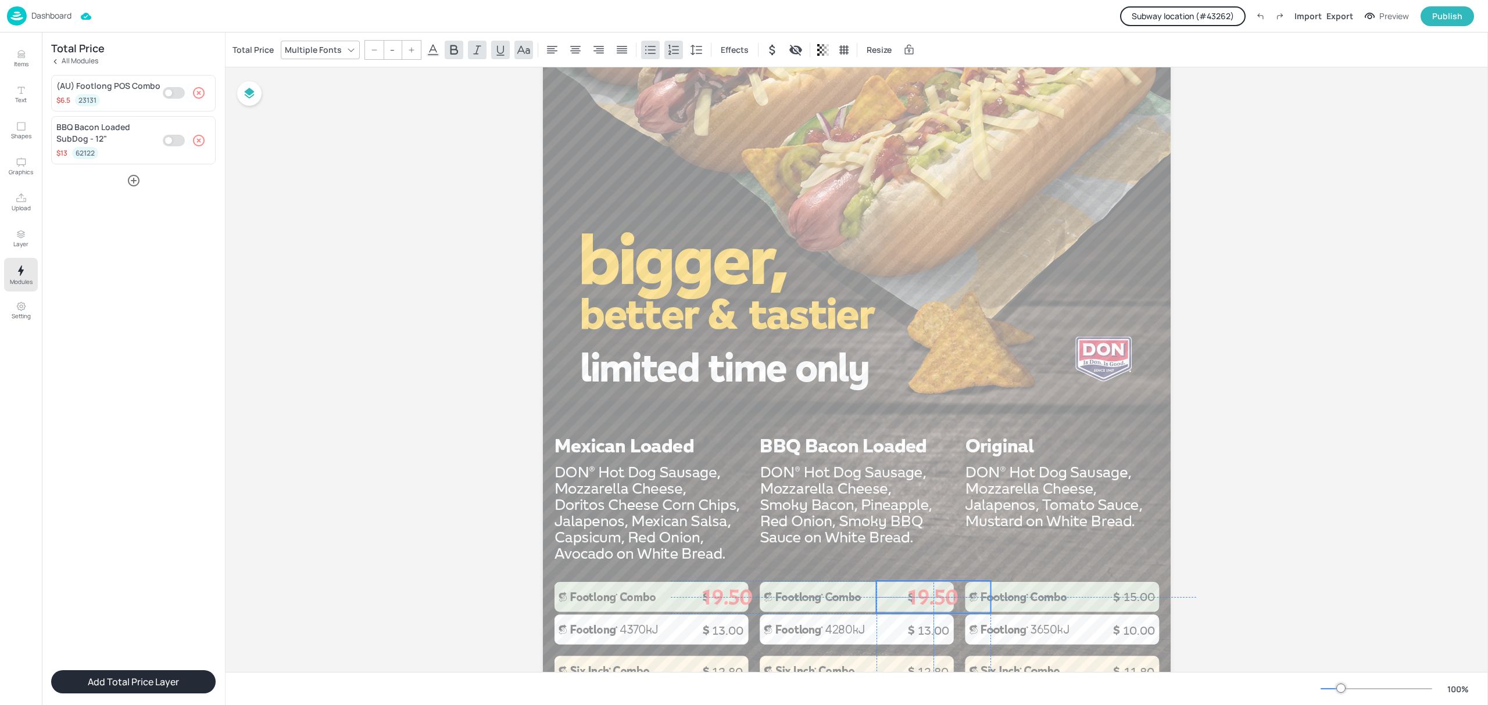
drag, startPoint x: 956, startPoint y: 256, endPoint x: 951, endPoint y: 595, distance: 339.4
click at [951, 595] on p "19.50" at bounding box center [933, 597] width 114 height 33
click at [963, 528] on div at bounding box center [857, 198] width 628 height 1116
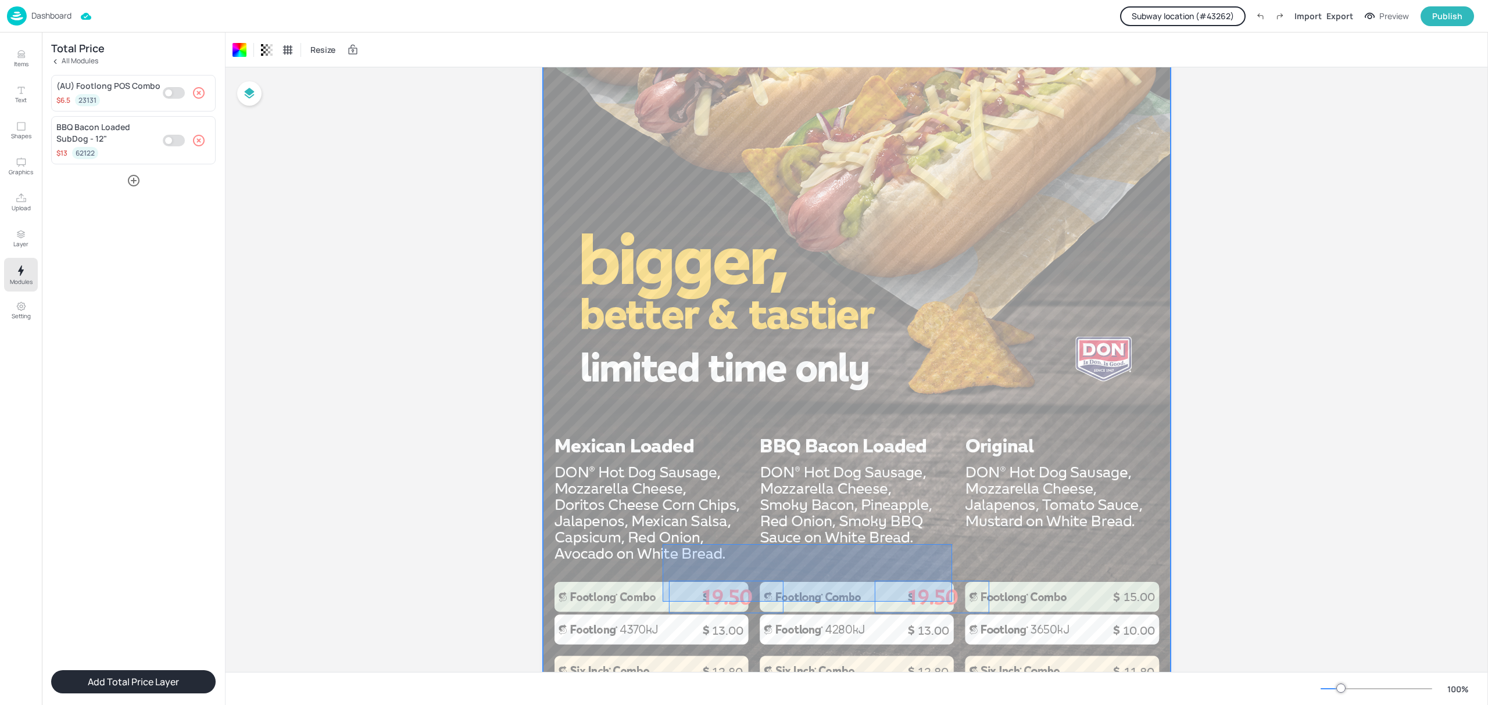
drag, startPoint x: 952, startPoint y: 545, endPoint x: 662, endPoint y: 602, distance: 295.1
click at [662, 602] on div at bounding box center [857, 198] width 628 height 1116
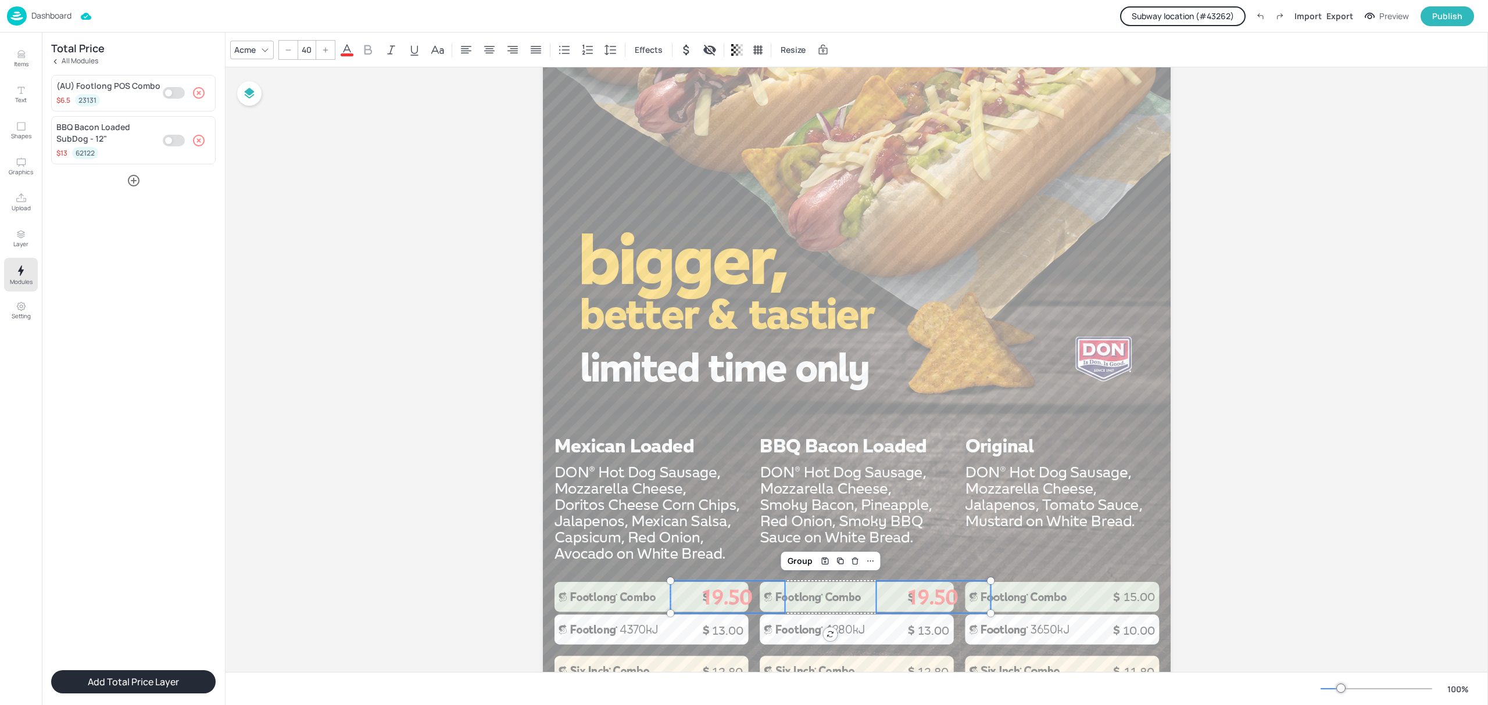
click at [270, 51] on div at bounding box center [265, 50] width 14 height 14
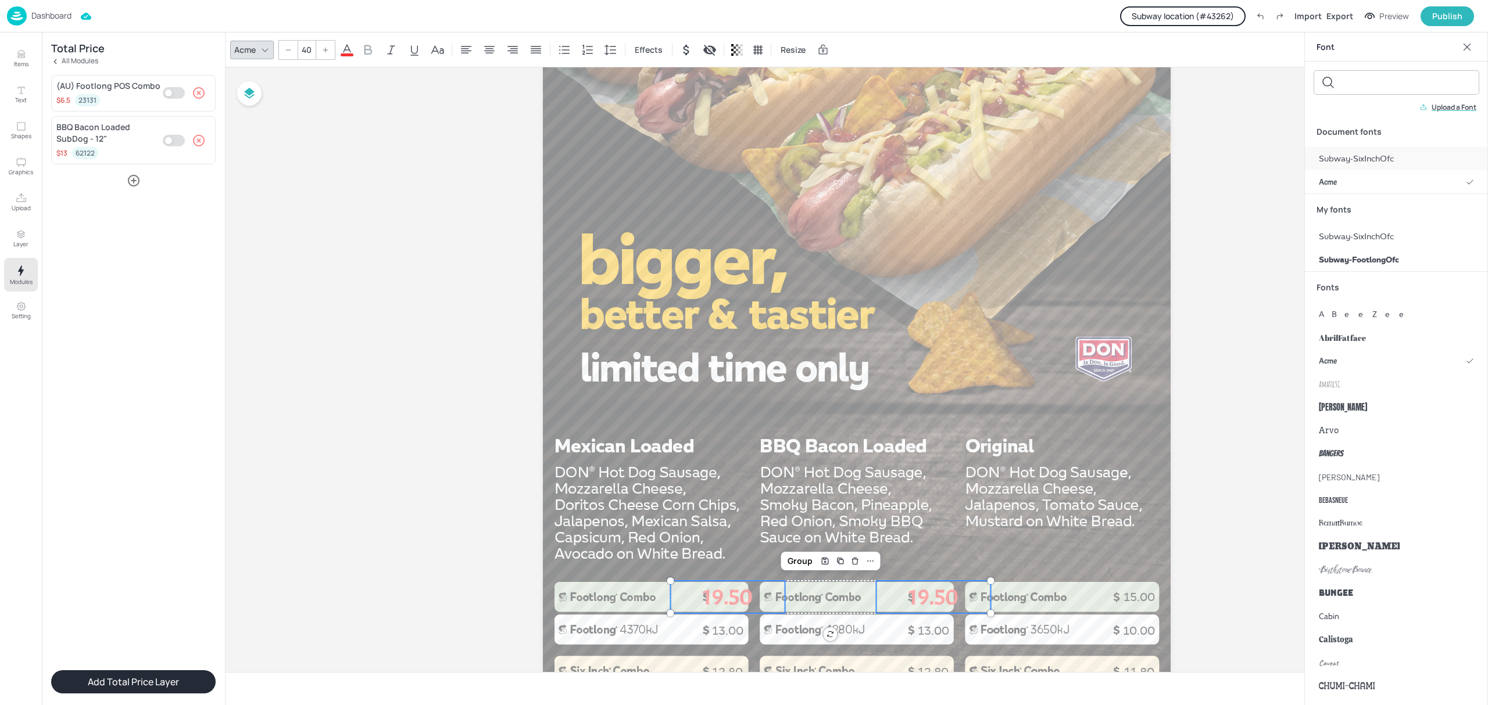
click at [1403, 151] on div "Subway-SixInchOfc" at bounding box center [1396, 158] width 183 height 23
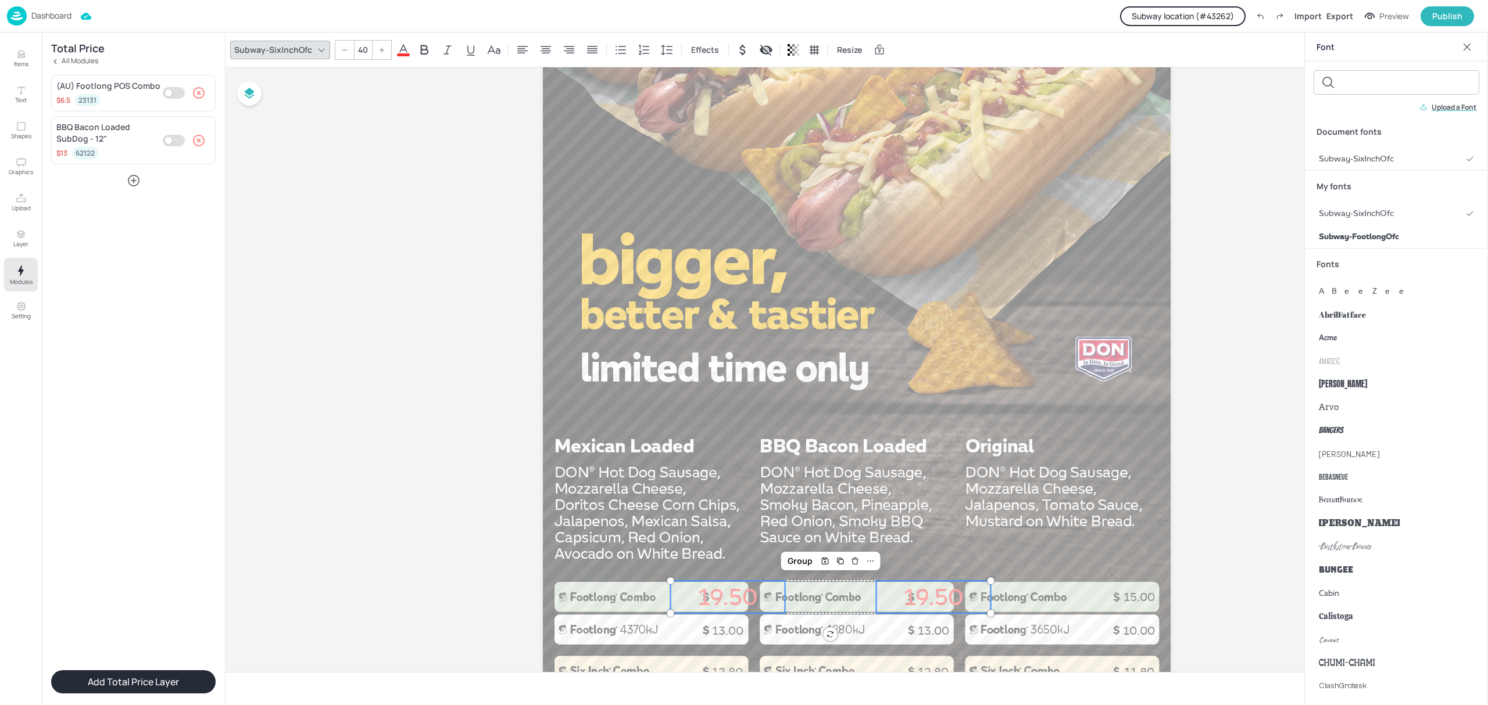
click at [354, 50] on input "40" at bounding box center [362, 50] width 16 height 19
click at [407, 50] on icon at bounding box center [403, 50] width 14 height 14
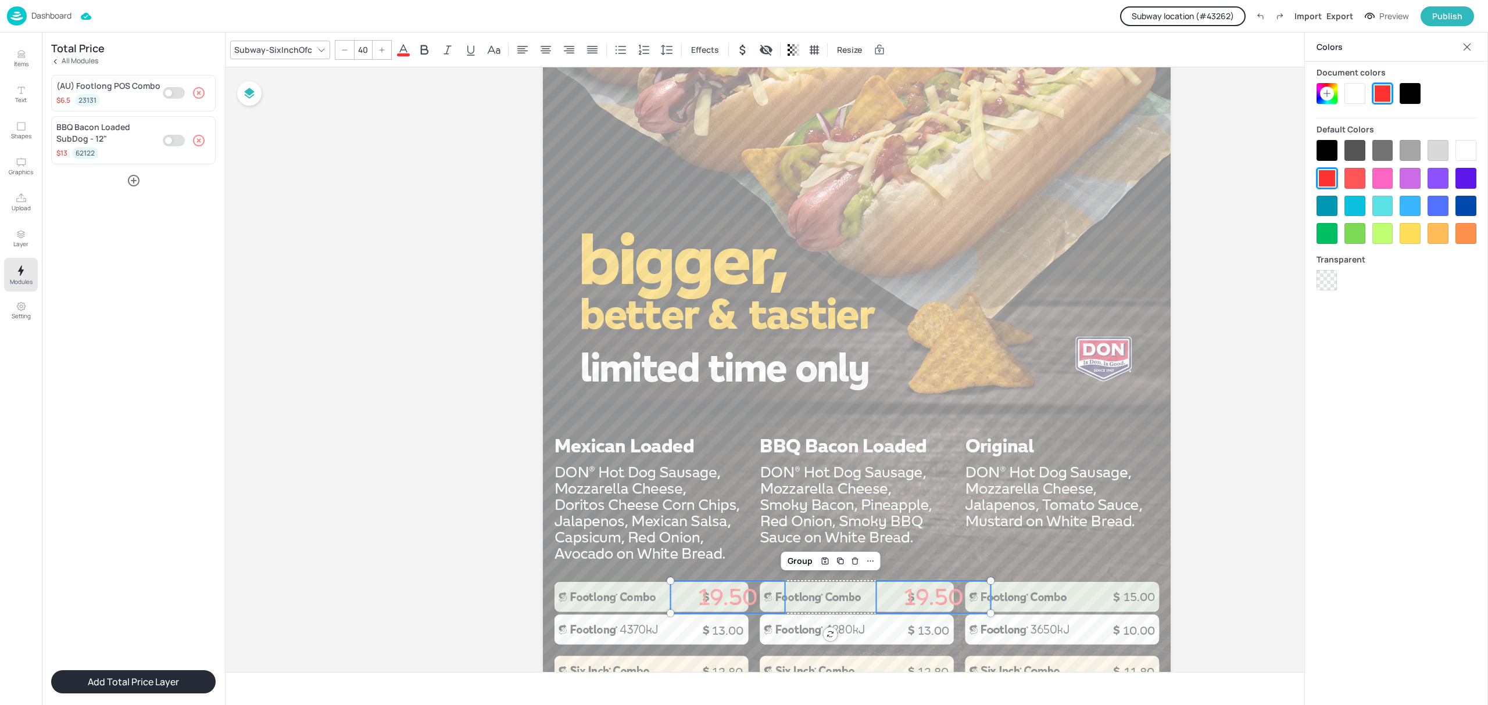
drag, startPoint x: 1412, startPoint y: 94, endPoint x: 584, endPoint y: 109, distance: 827.7
click at [1388, 94] on div at bounding box center [1396, 93] width 160 height 21
click at [361, 53] on input "40" at bounding box center [362, 50] width 16 height 19
type input "20"
click at [407, 52] on icon at bounding box center [403, 50] width 14 height 14
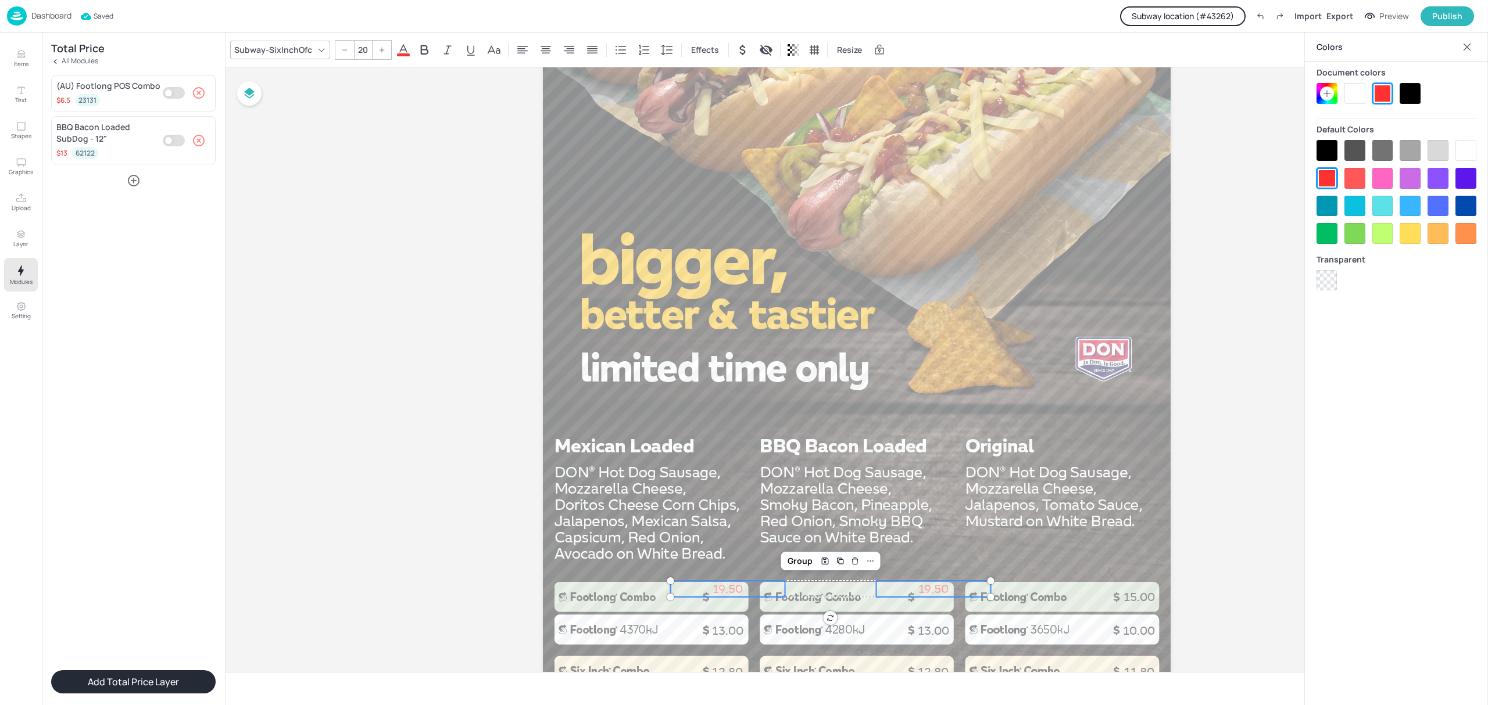
click at [1416, 89] on div at bounding box center [1409, 93] width 21 height 21
click at [896, 279] on div at bounding box center [857, 198] width 628 height 1116
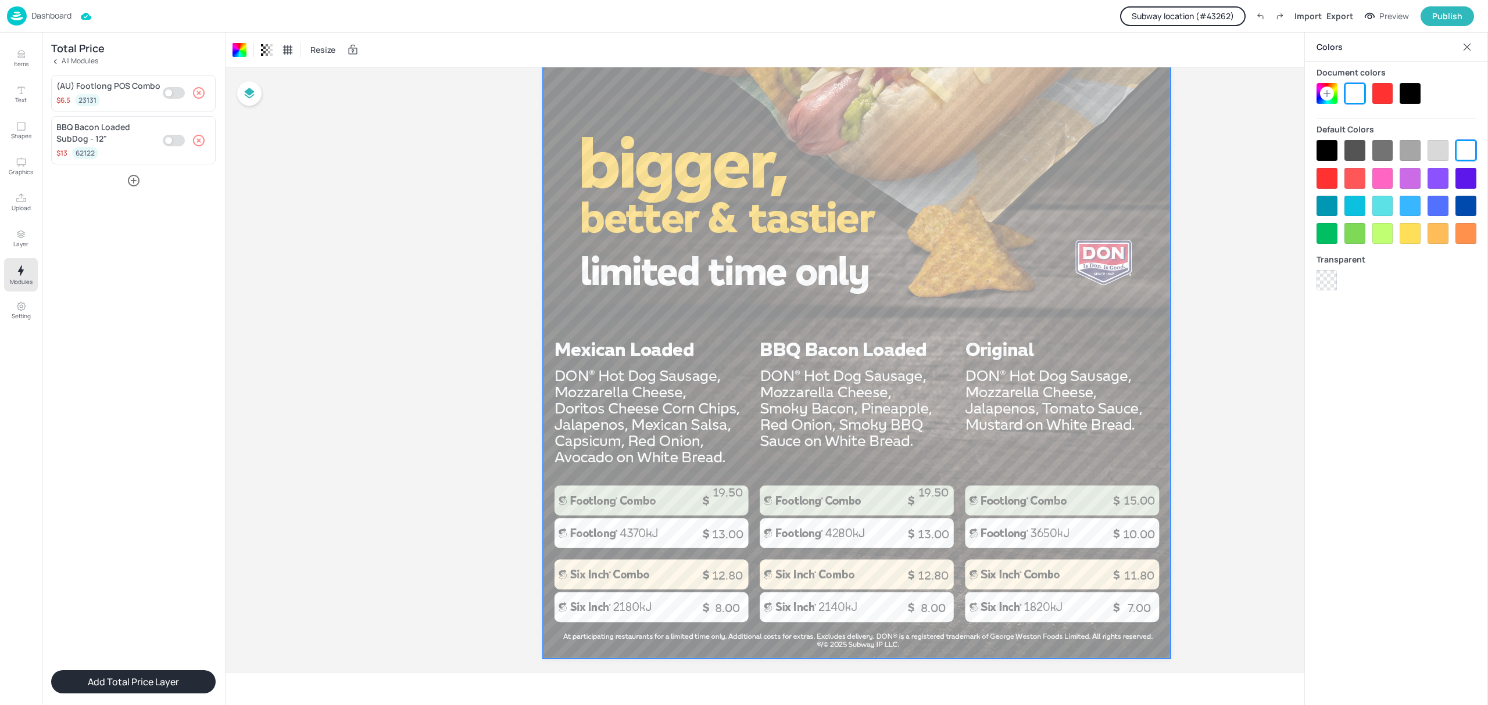
scroll to position [577, 0]
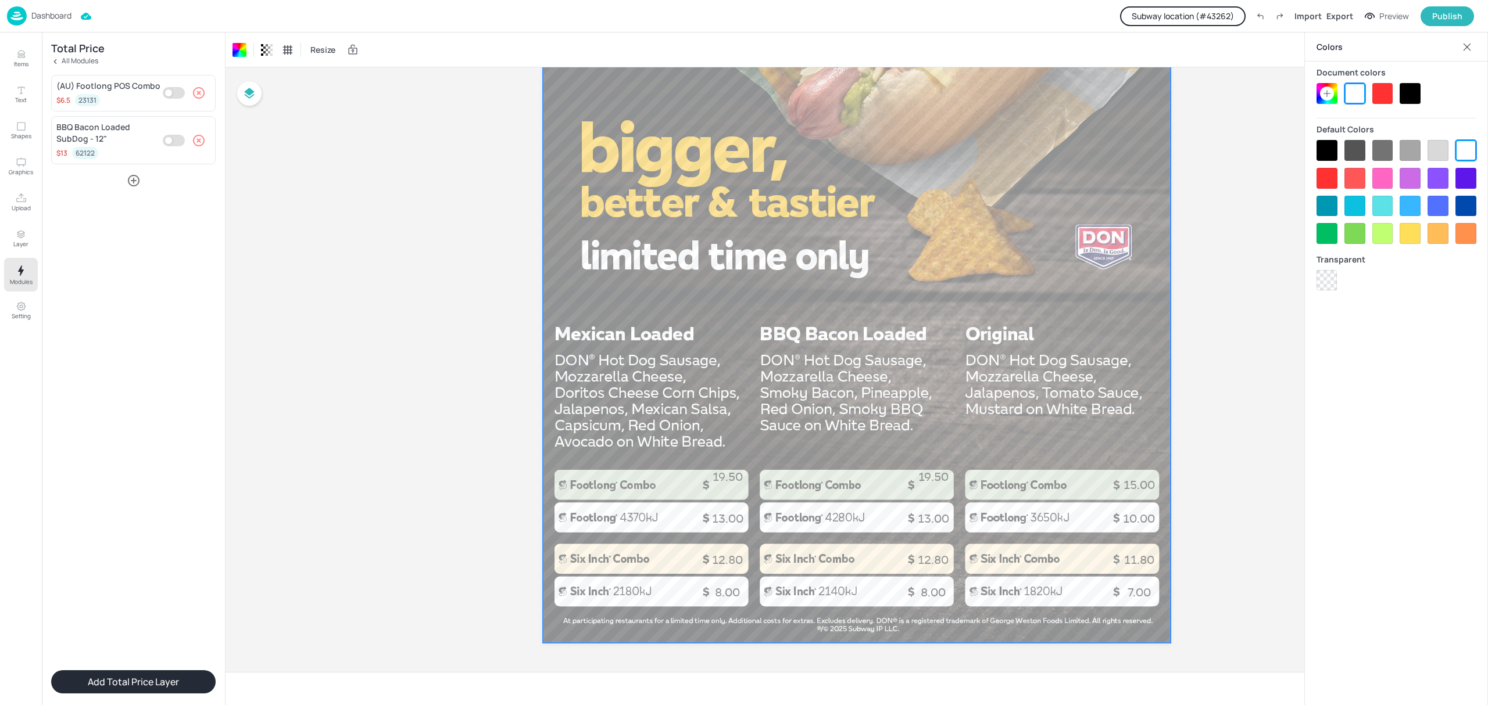
click at [728, 485] on div at bounding box center [857, 86] width 628 height 1116
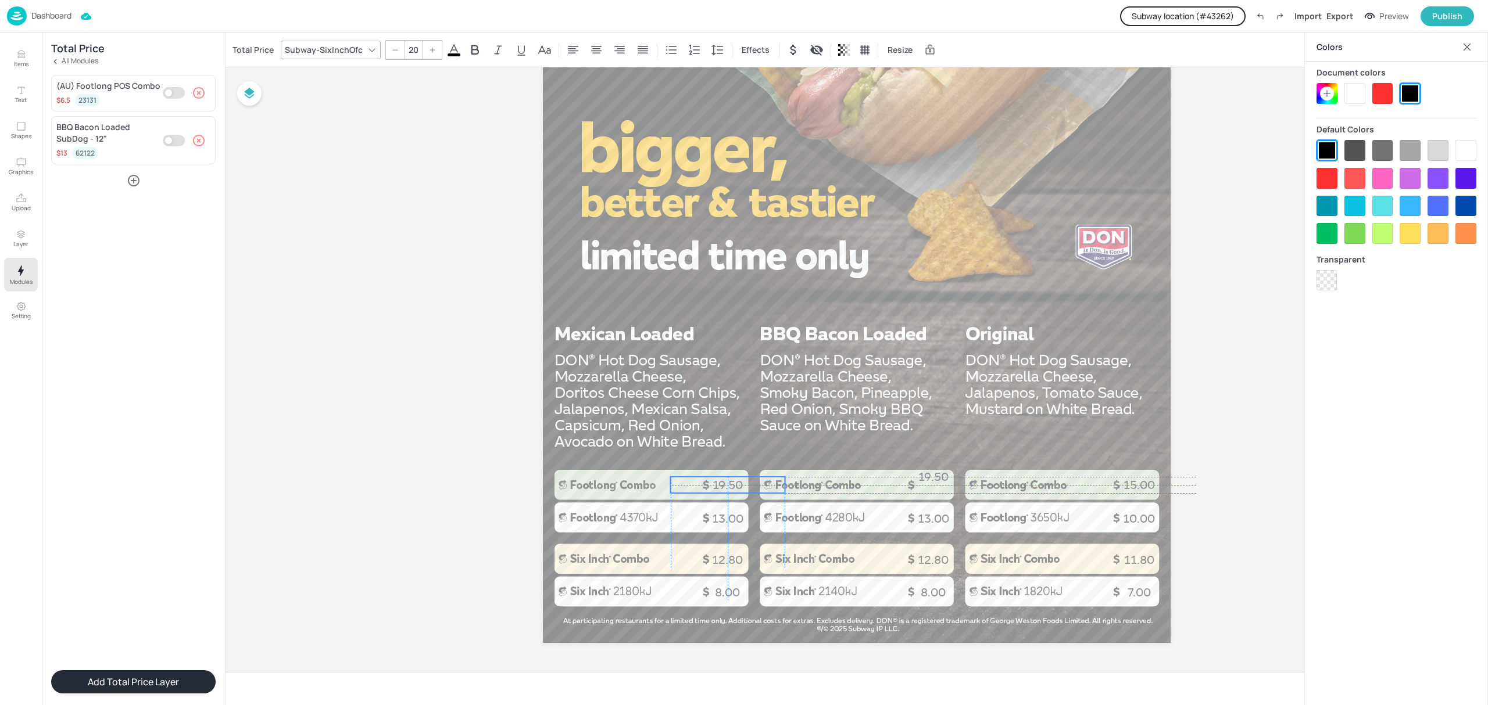
drag, startPoint x: 729, startPoint y: 475, endPoint x: 730, endPoint y: 482, distance: 7.6
click at [730, 482] on p "19.50" at bounding box center [728, 485] width 114 height 16
type input "20"
drag, startPoint x: 933, startPoint y: 477, endPoint x: 933, endPoint y: 483, distance: 7.0
click at [933, 483] on p "19.50" at bounding box center [933, 485] width 114 height 16
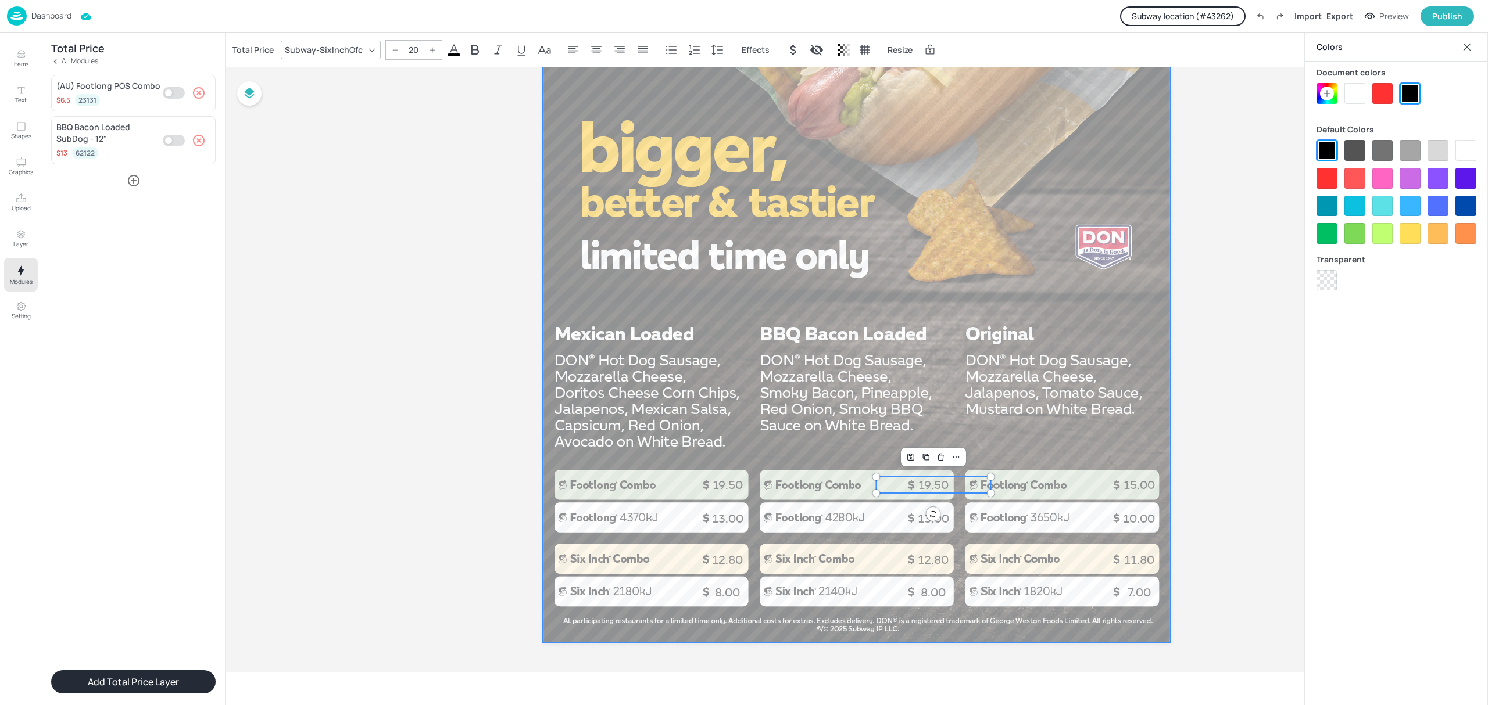
click at [1027, 354] on div at bounding box center [857, 86] width 628 height 1116
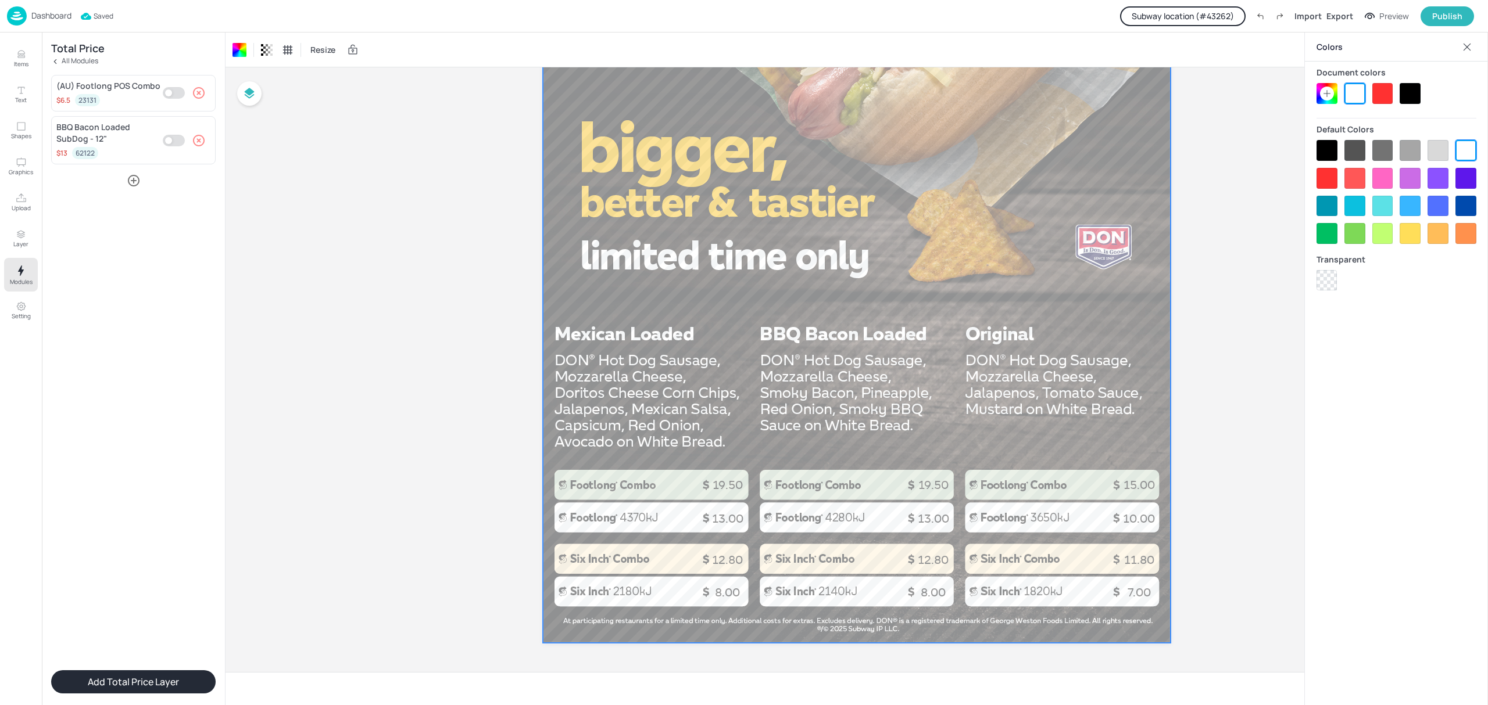
click at [51, 14] on p "Dashboard" at bounding box center [51, 16] width 40 height 8
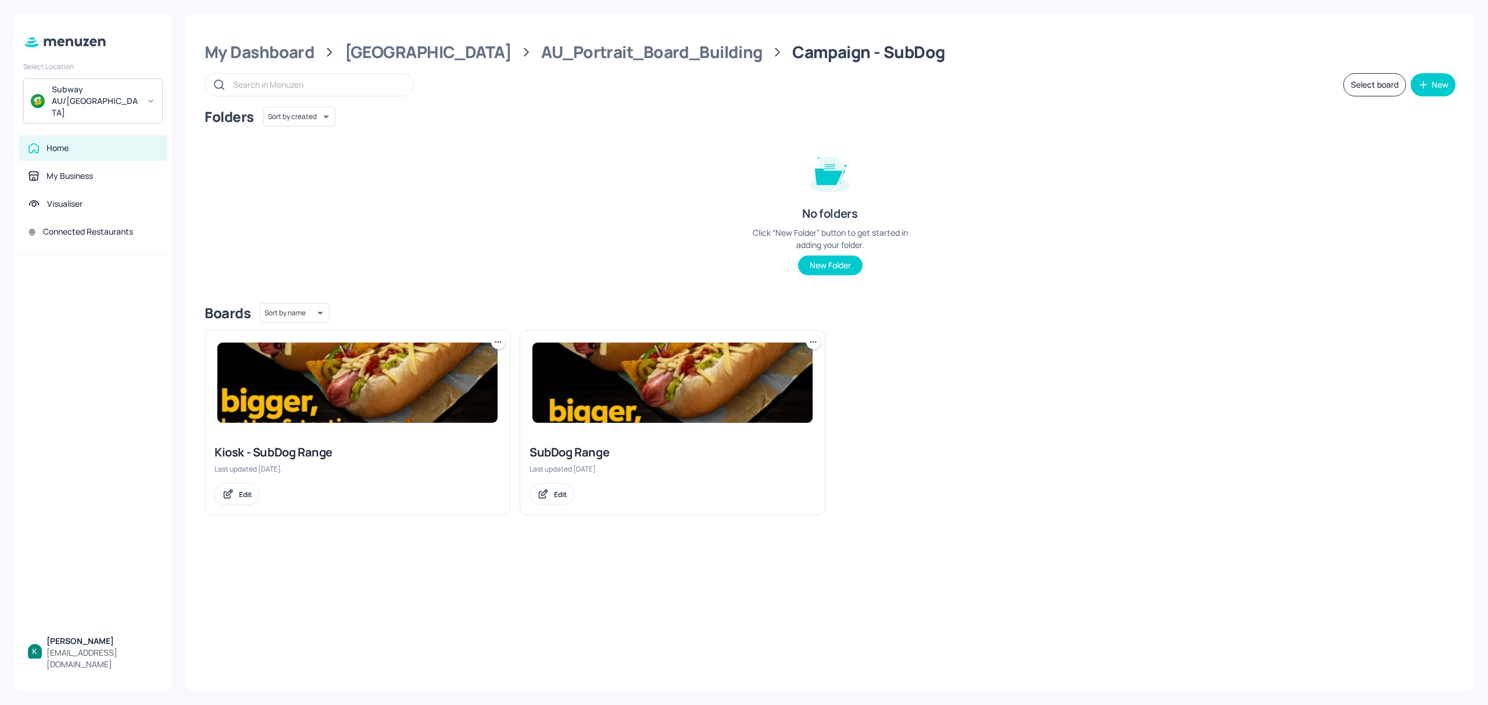
click at [291, 450] on div "Kiosk - SubDog Range" at bounding box center [357, 453] width 286 height 16
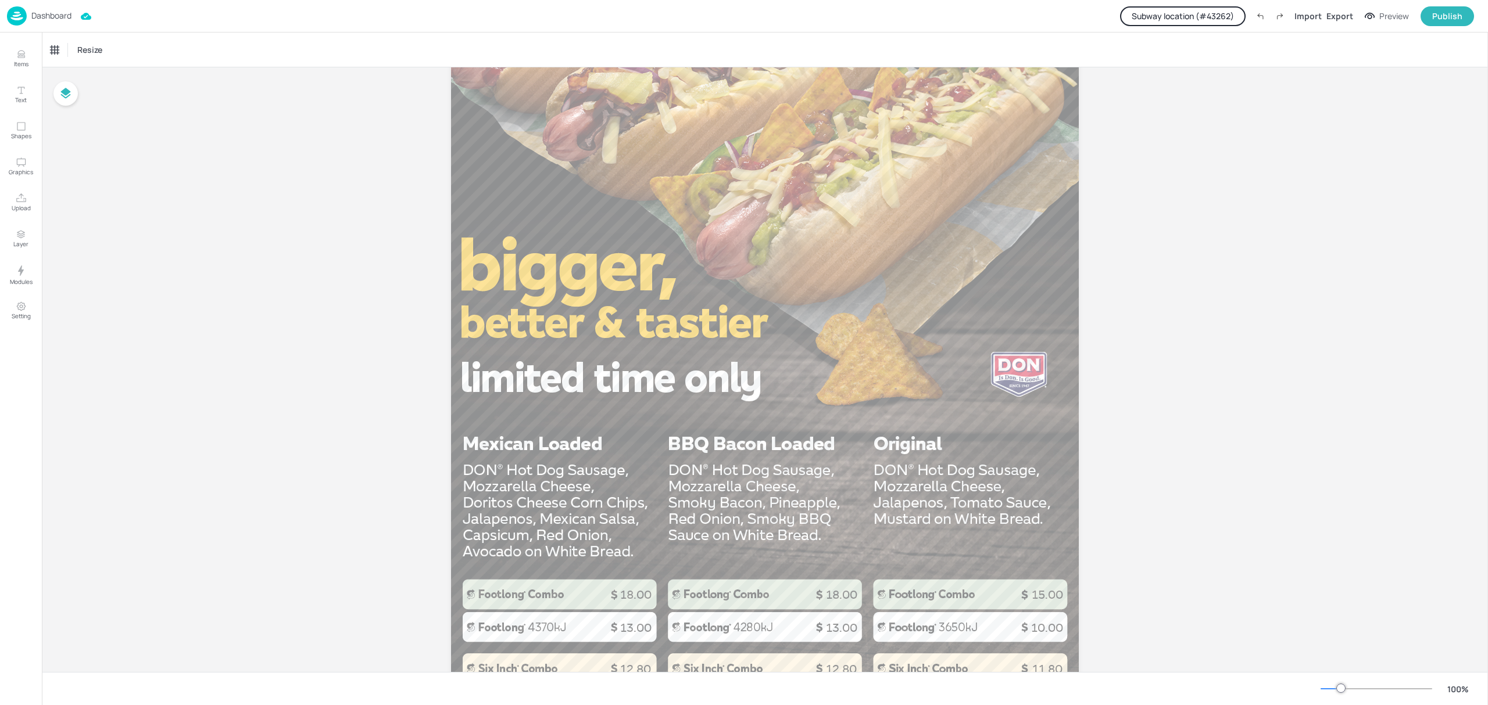
scroll to position [465, 0]
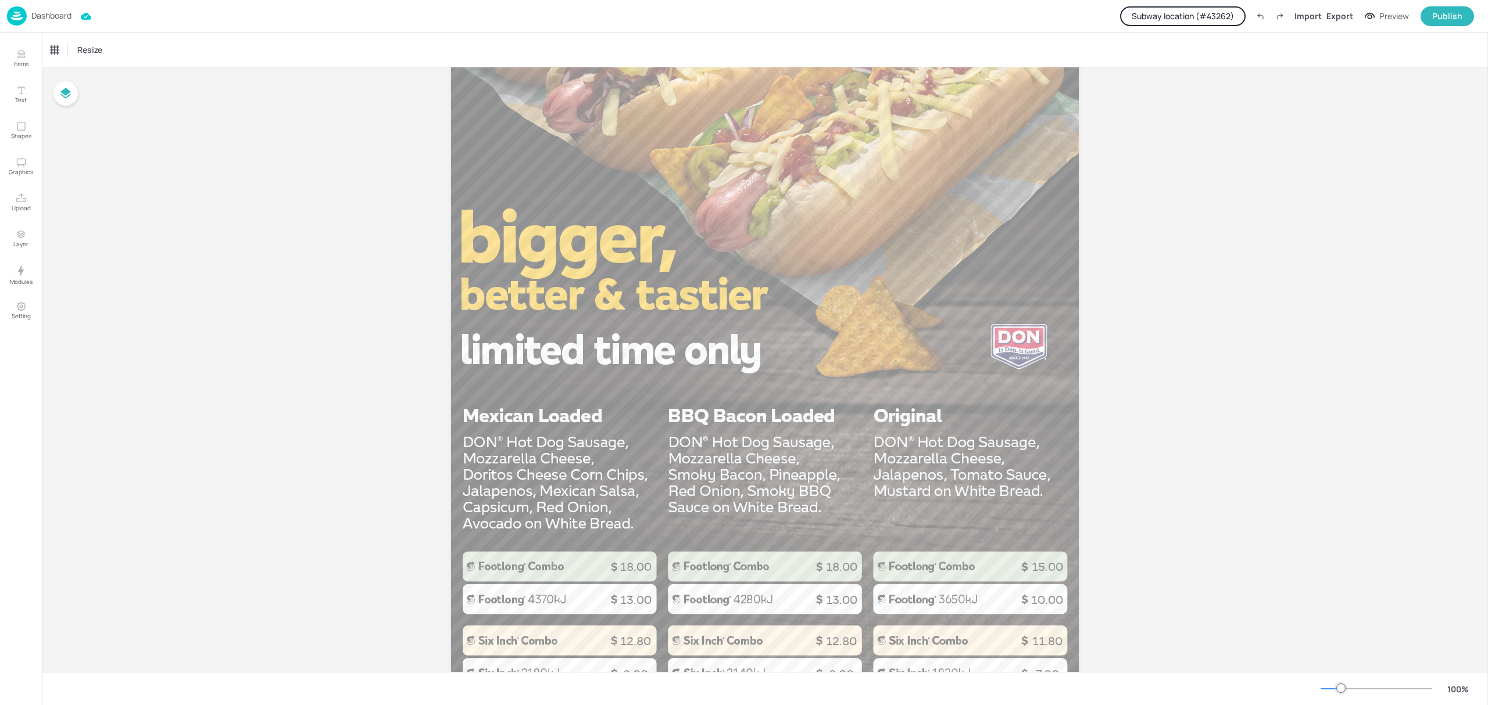
click at [31, 16] on p "Dashboard" at bounding box center [51, 16] width 40 height 8
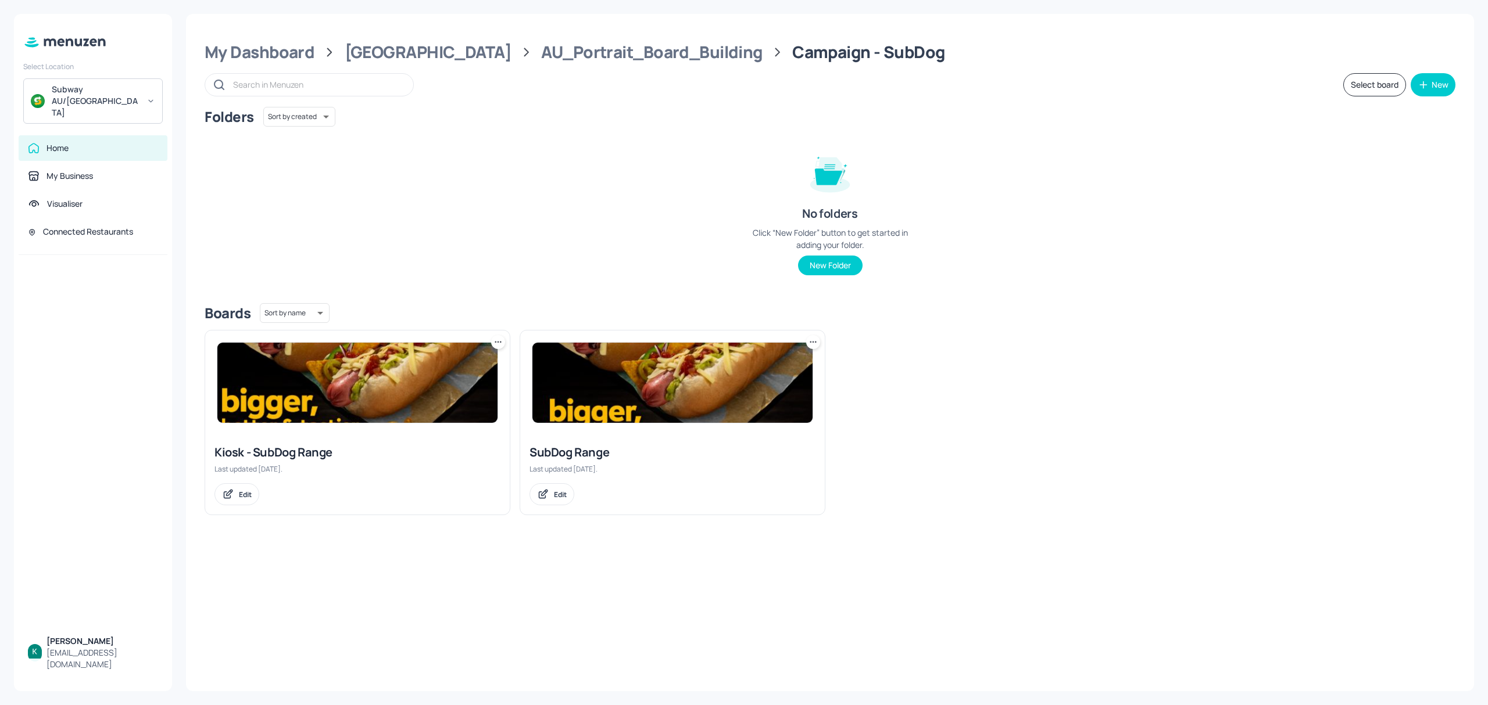
click at [578, 442] on div "SubDog Range Last updated 2 days ago. Edit" at bounding box center [672, 475] width 305 height 80
click at [581, 449] on div "SubDog Range" at bounding box center [672, 453] width 286 height 16
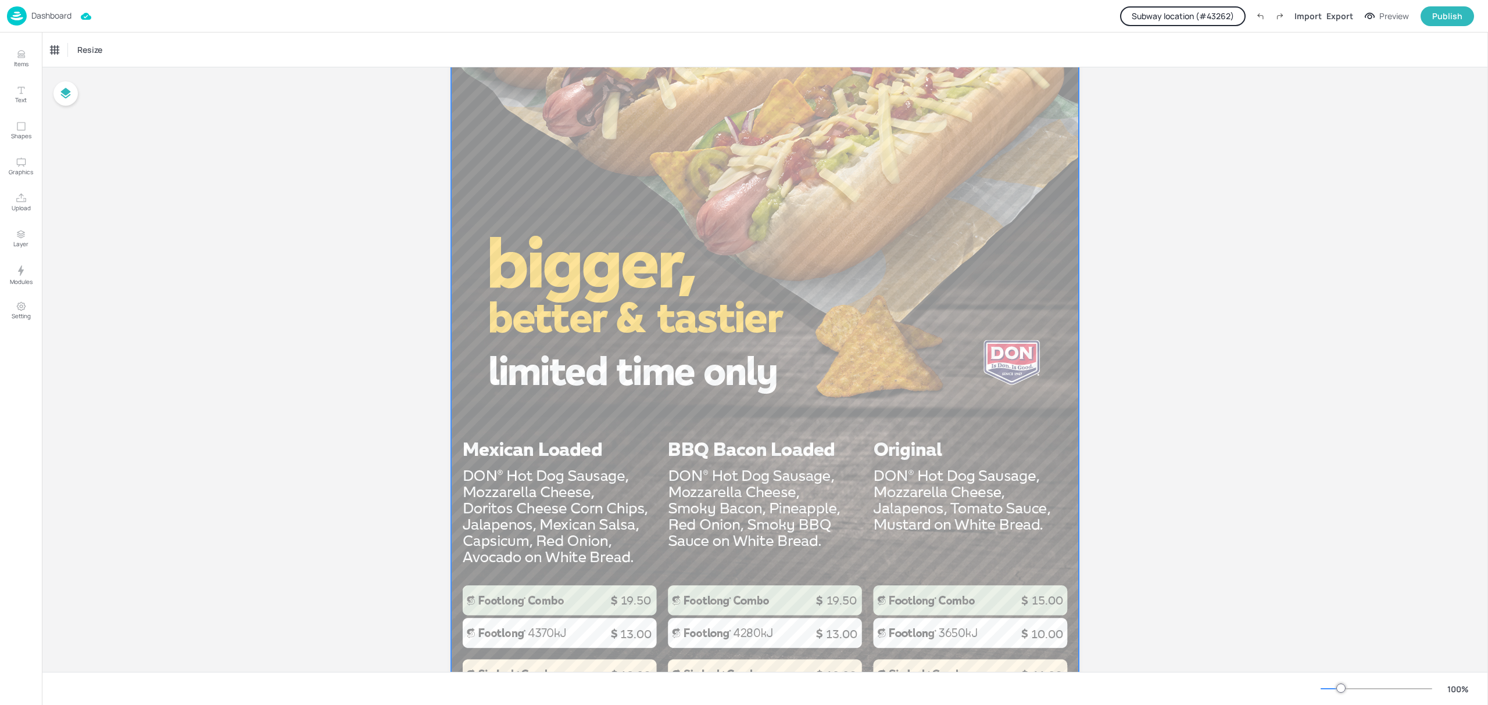
scroll to position [465, 0]
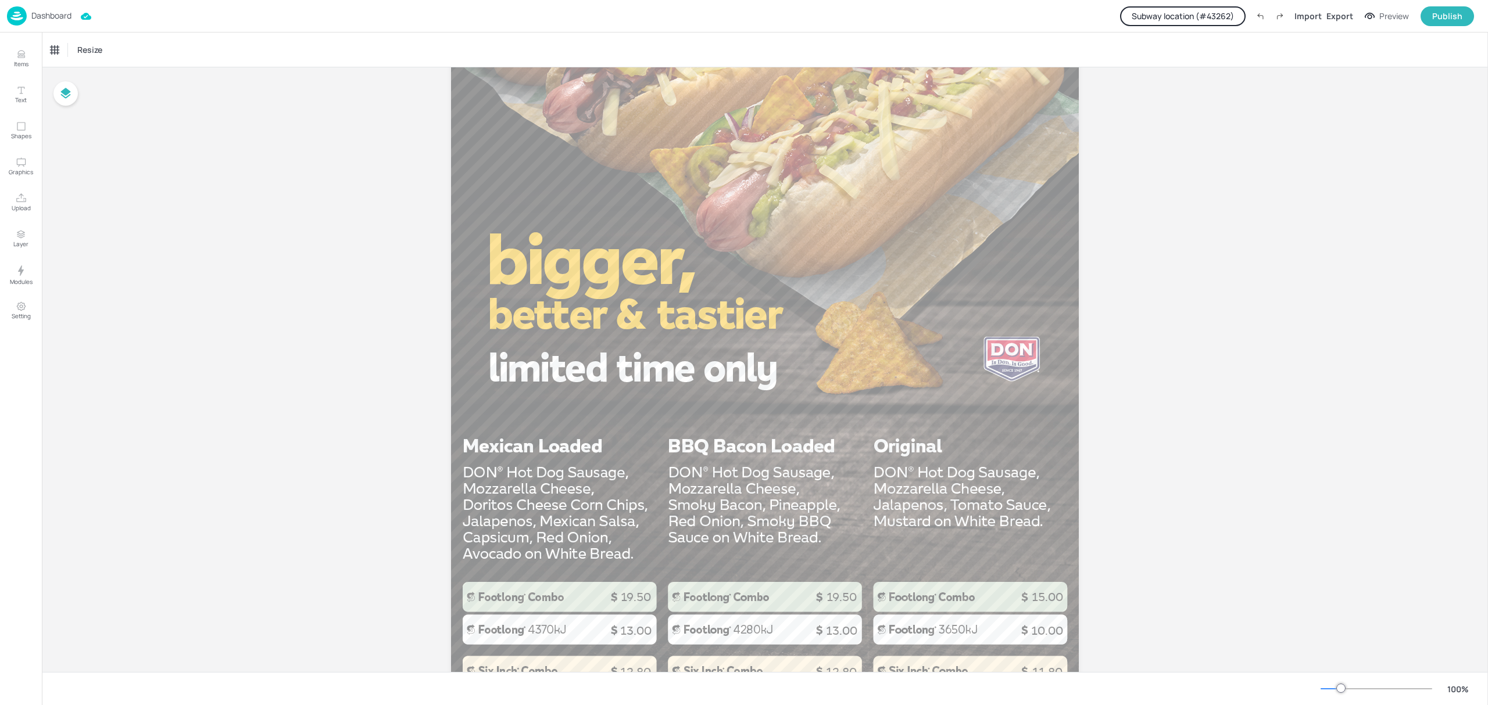
click at [46, 22] on div "Dashboard" at bounding box center [39, 15] width 65 height 19
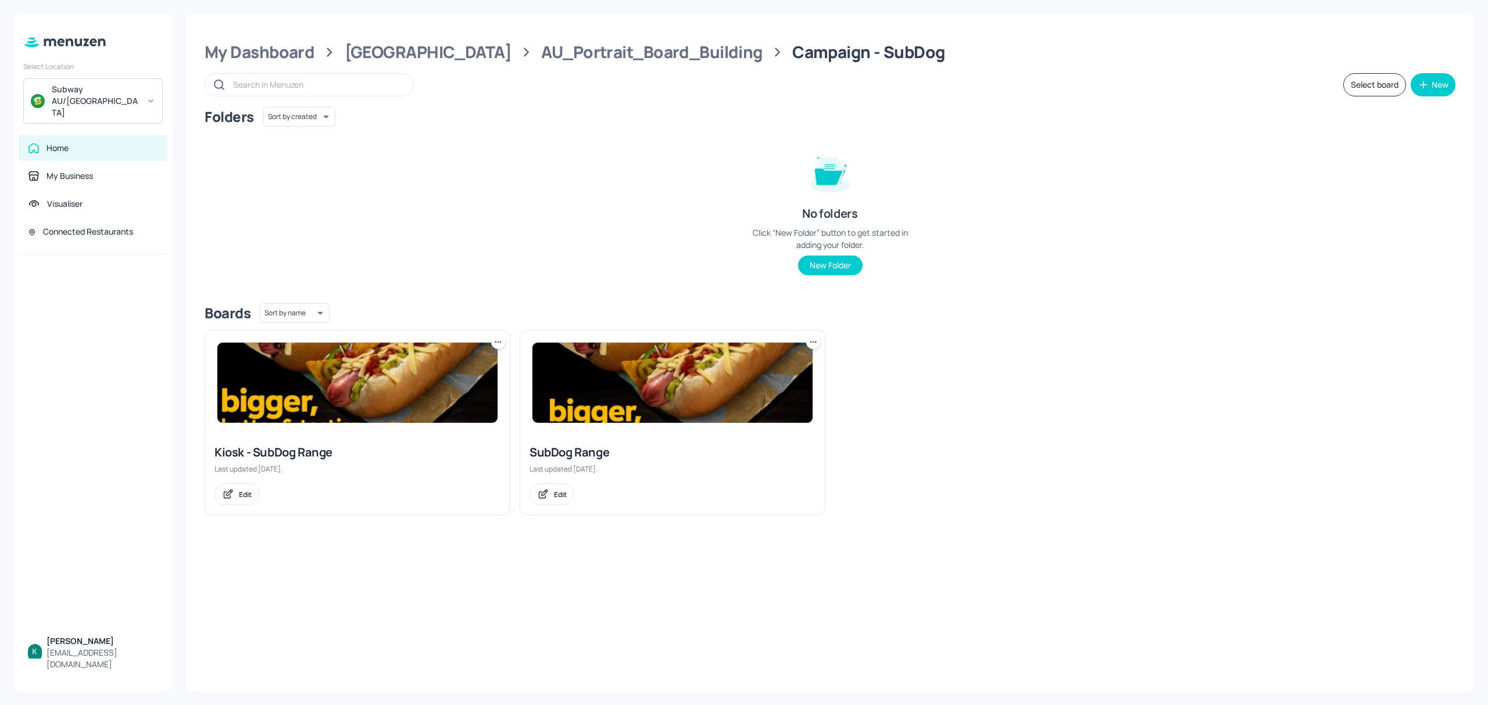
click at [816, 339] on icon at bounding box center [813, 342] width 12 height 12
click at [756, 382] on p "Duplicate" at bounding box center [755, 386] width 31 height 10
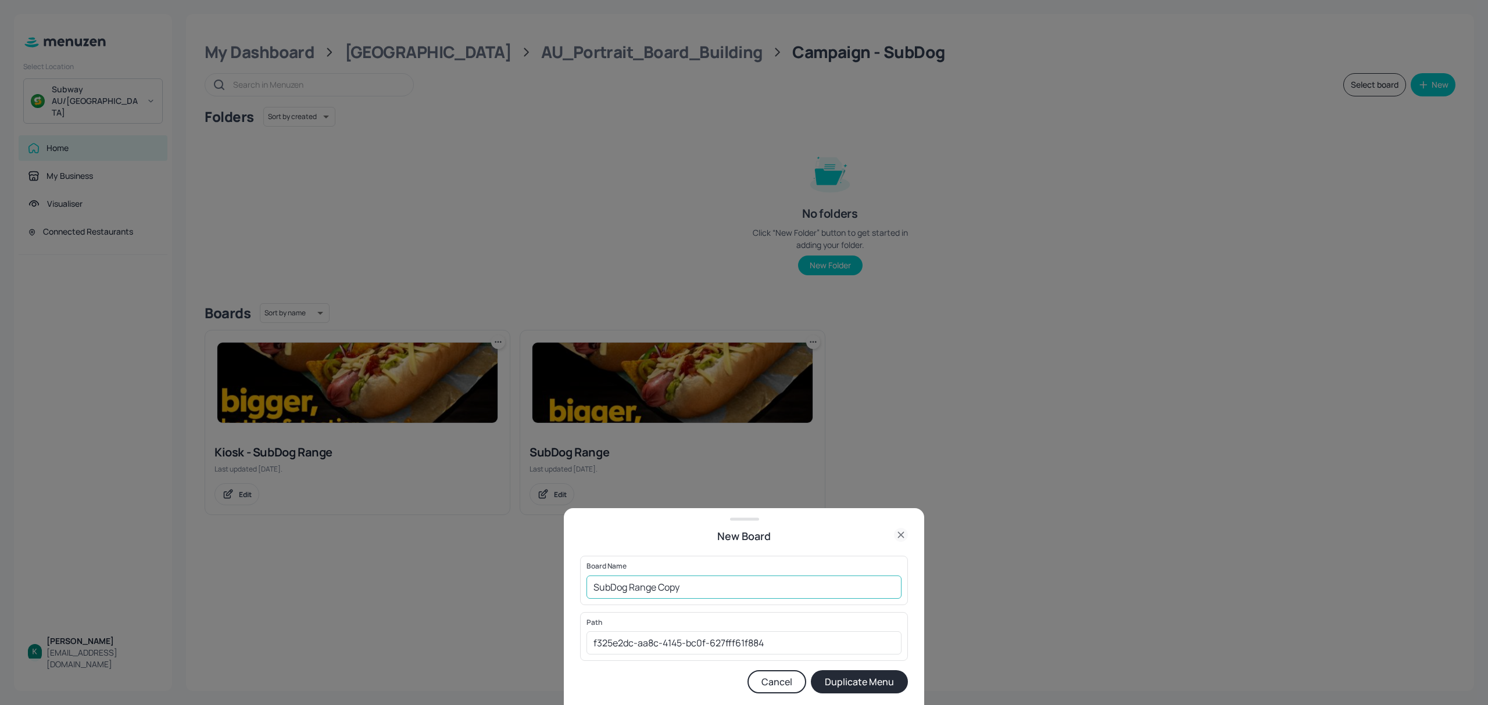
click at [683, 584] on input "SubDog Range Copy" at bounding box center [743, 587] width 315 height 23
click at [668, 582] on input "SubDog Range (Opted out)" at bounding box center [743, 587] width 315 height 23
click at [593, 584] on input "SubDog Range (opted out)" at bounding box center [743, 587] width 315 height 23
type input "AU SubDog Range (opted out)"
click at [843, 682] on button "Duplicate Menu" at bounding box center [859, 682] width 97 height 23
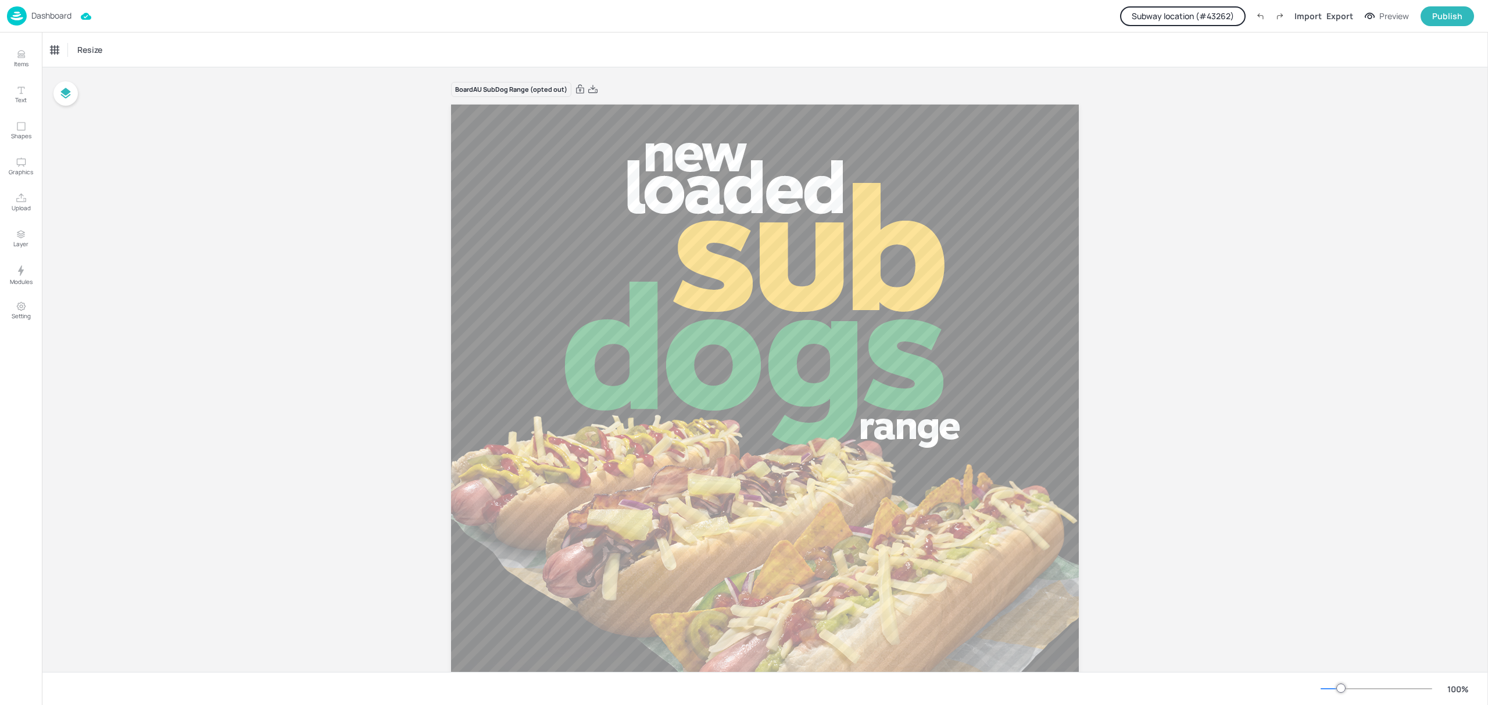
click at [60, 12] on p "Dashboard" at bounding box center [51, 16] width 40 height 8
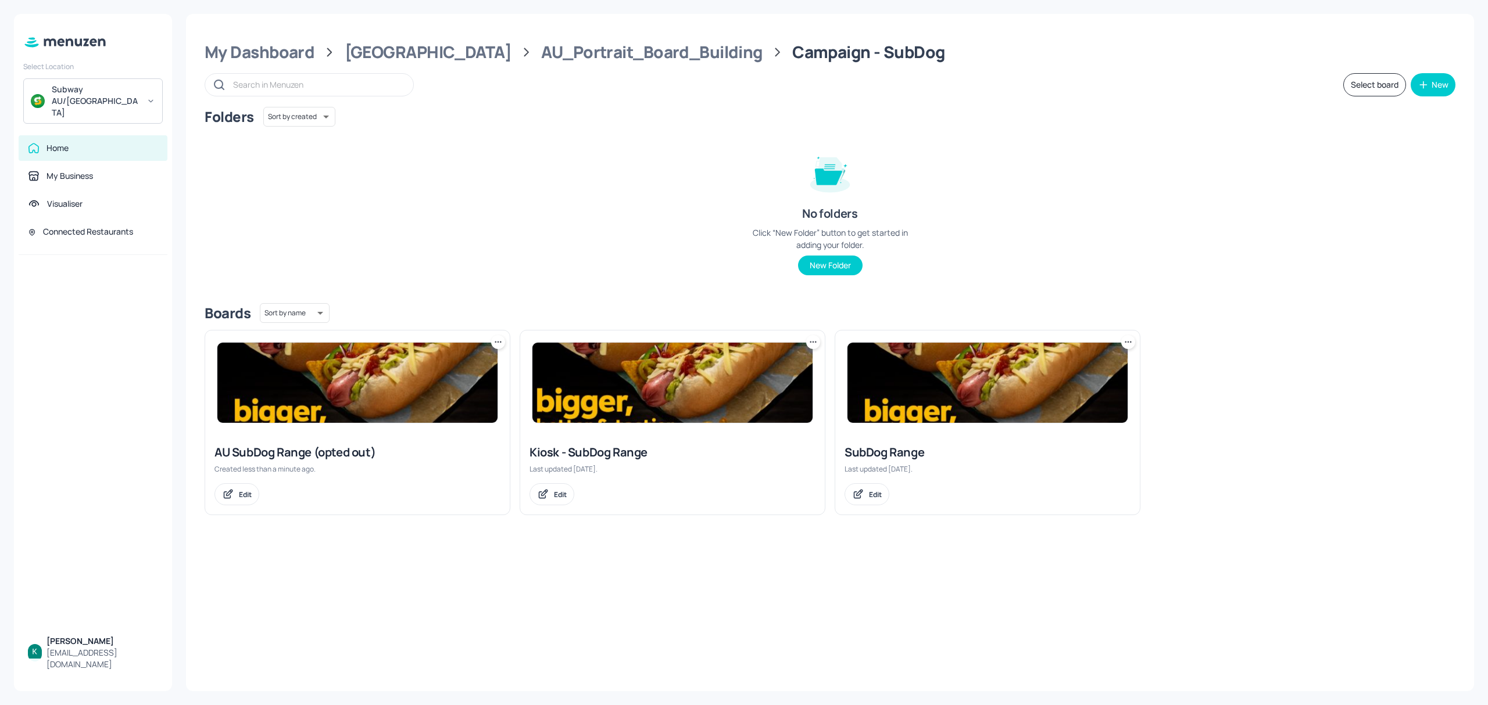
click at [1125, 342] on icon at bounding box center [1125, 342] width 2 height 2
click at [1069, 361] on p "Rename" at bounding box center [1068, 366] width 27 height 10
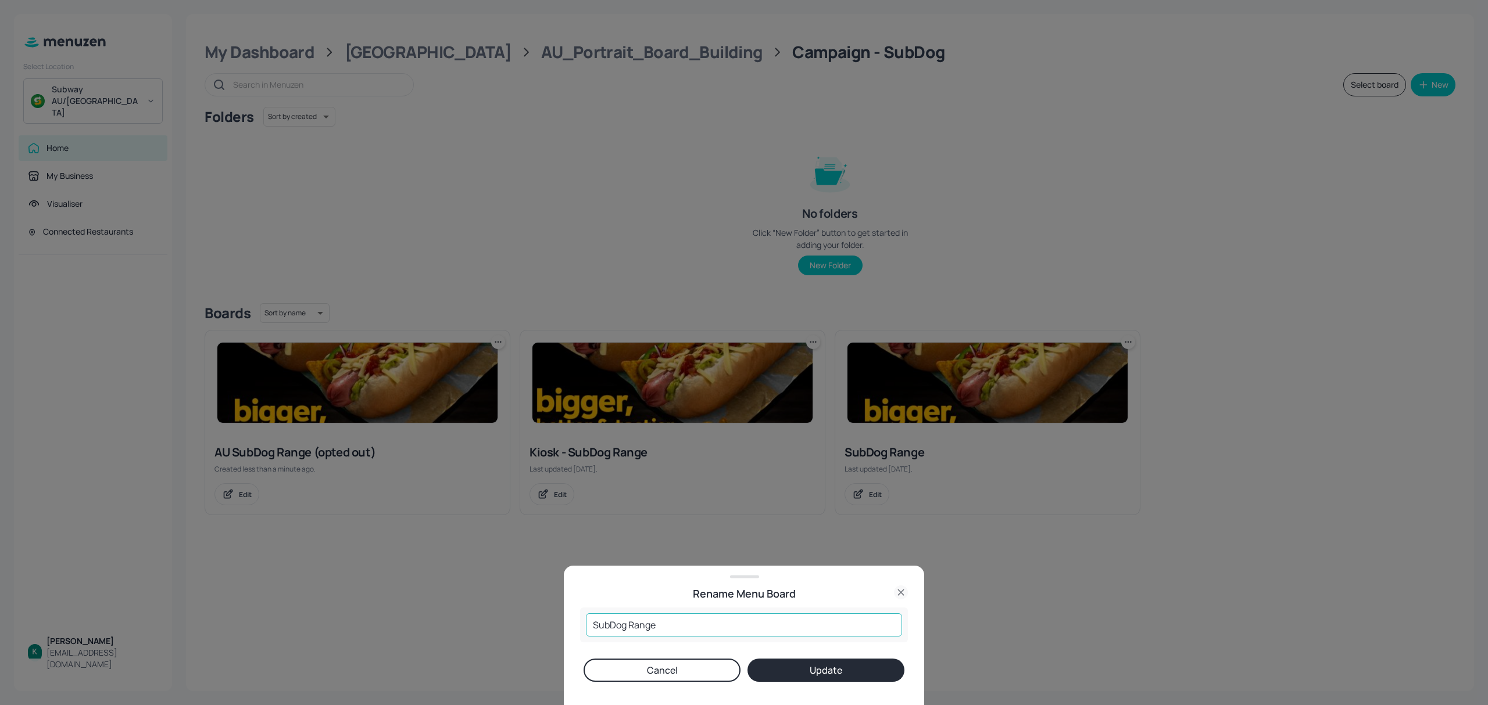
click at [586, 618] on input "SubDog Range" at bounding box center [744, 625] width 316 height 23
type input "AU SubDog Range"
click at [847, 668] on button "Update" at bounding box center [825, 670] width 157 height 23
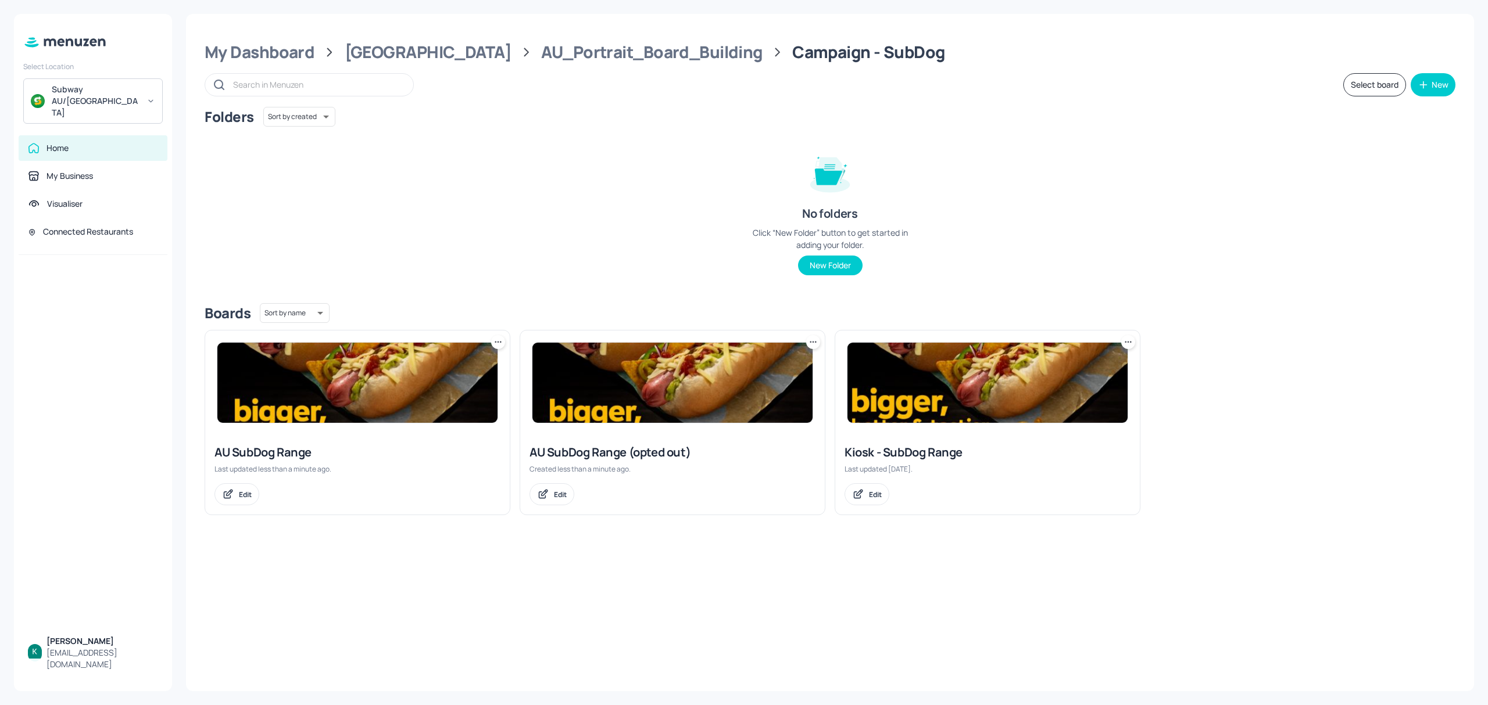
click at [658, 453] on div "AU SubDog Range (opted out)" at bounding box center [672, 453] width 286 height 16
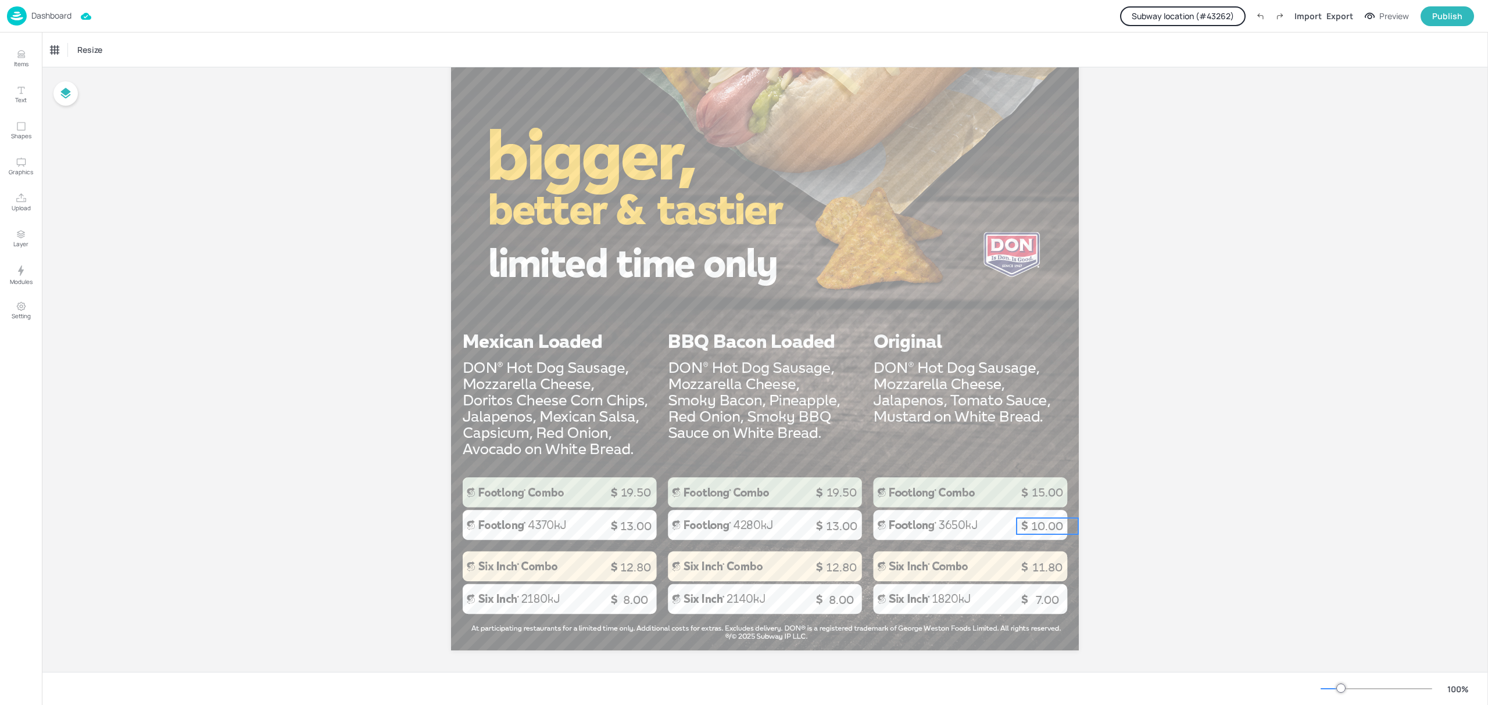
scroll to position [577, 0]
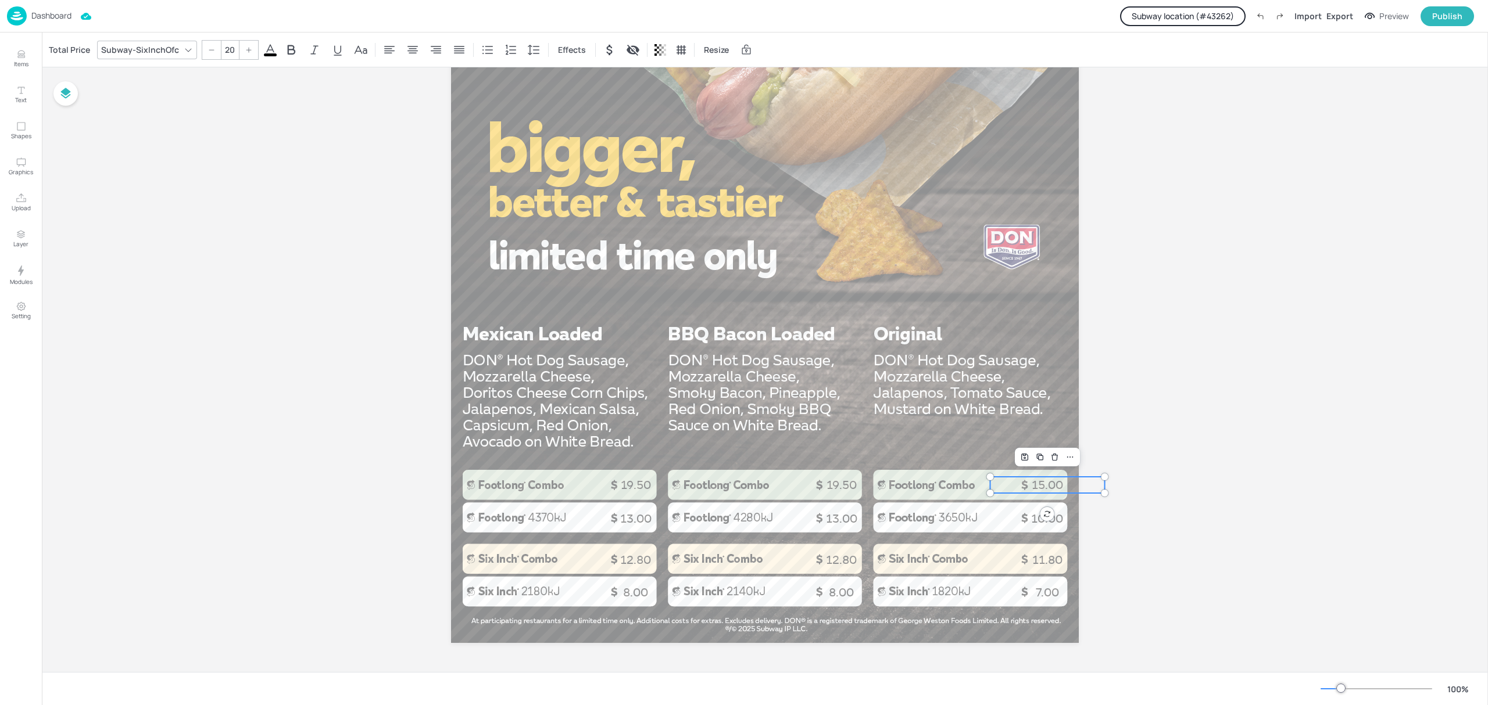
click at [1030, 485] on p "15.00" at bounding box center [1047, 485] width 114 height 16
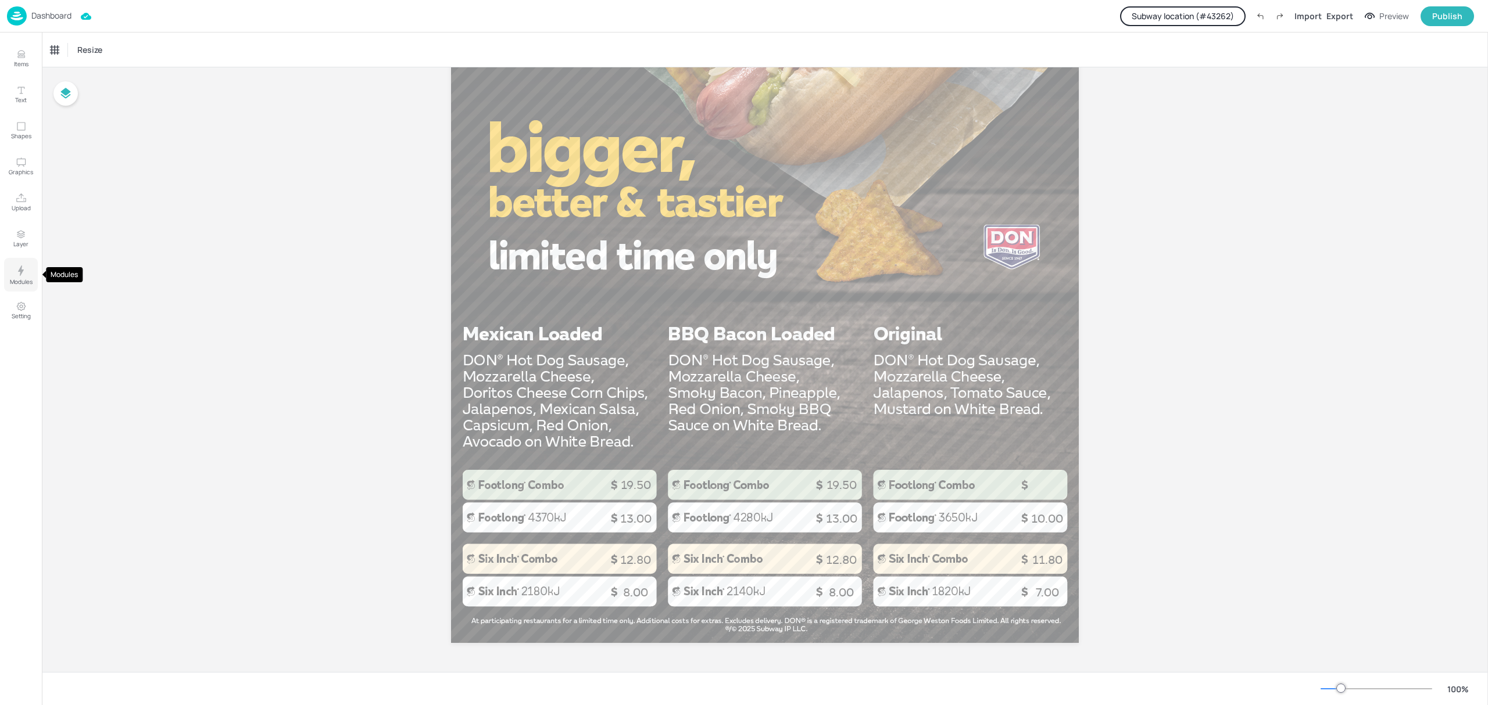
click at [22, 289] on button "Modules" at bounding box center [21, 275] width 34 height 34
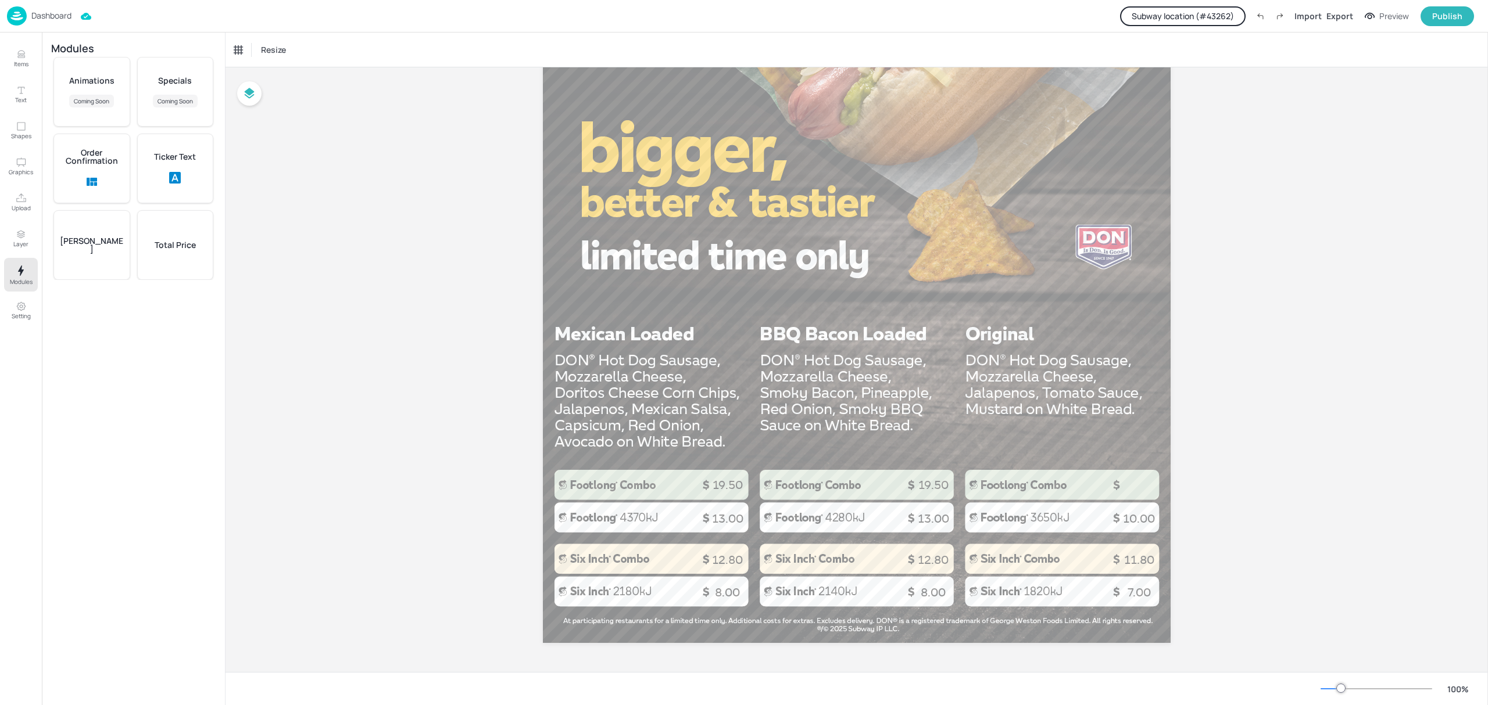
click at [179, 226] on div "Total Price" at bounding box center [175, 245] width 77 height 70
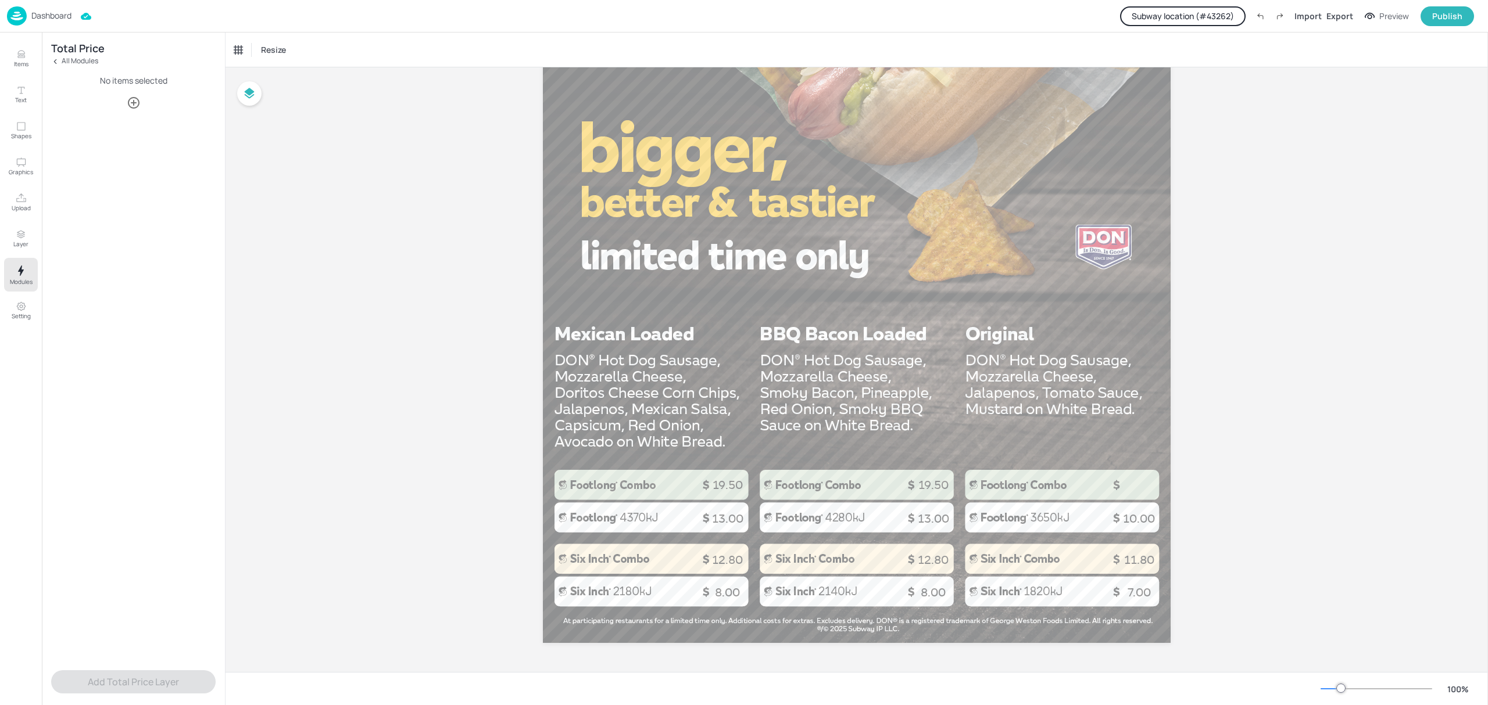
click at [135, 101] on icon "button" at bounding box center [134, 103] width 14 height 14
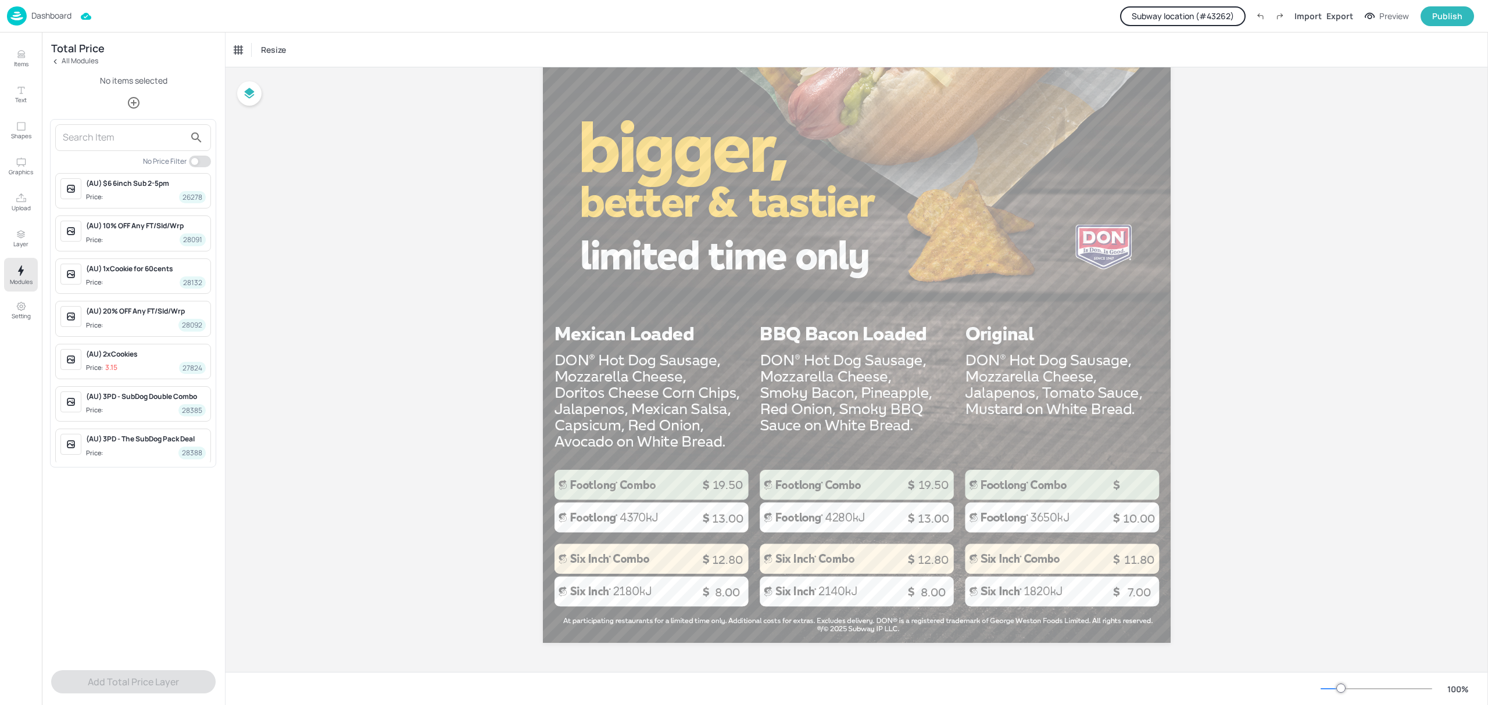
click at [115, 128] on div at bounding box center [133, 137] width 156 height 27
click at [117, 136] on input "text" at bounding box center [124, 137] width 122 height 19
type input "3"
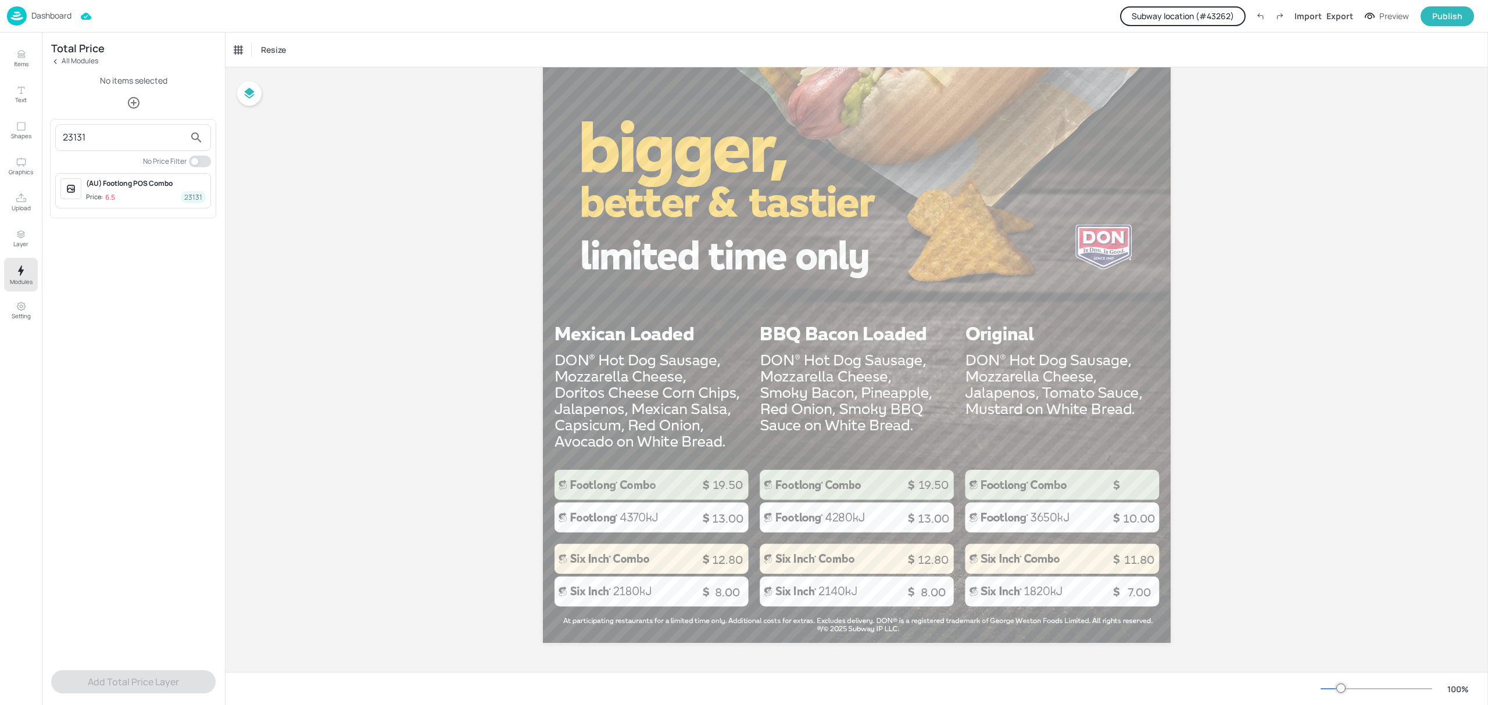
click at [114, 188] on div "(AU) Footlong POS Combo" at bounding box center [146, 183] width 120 height 10
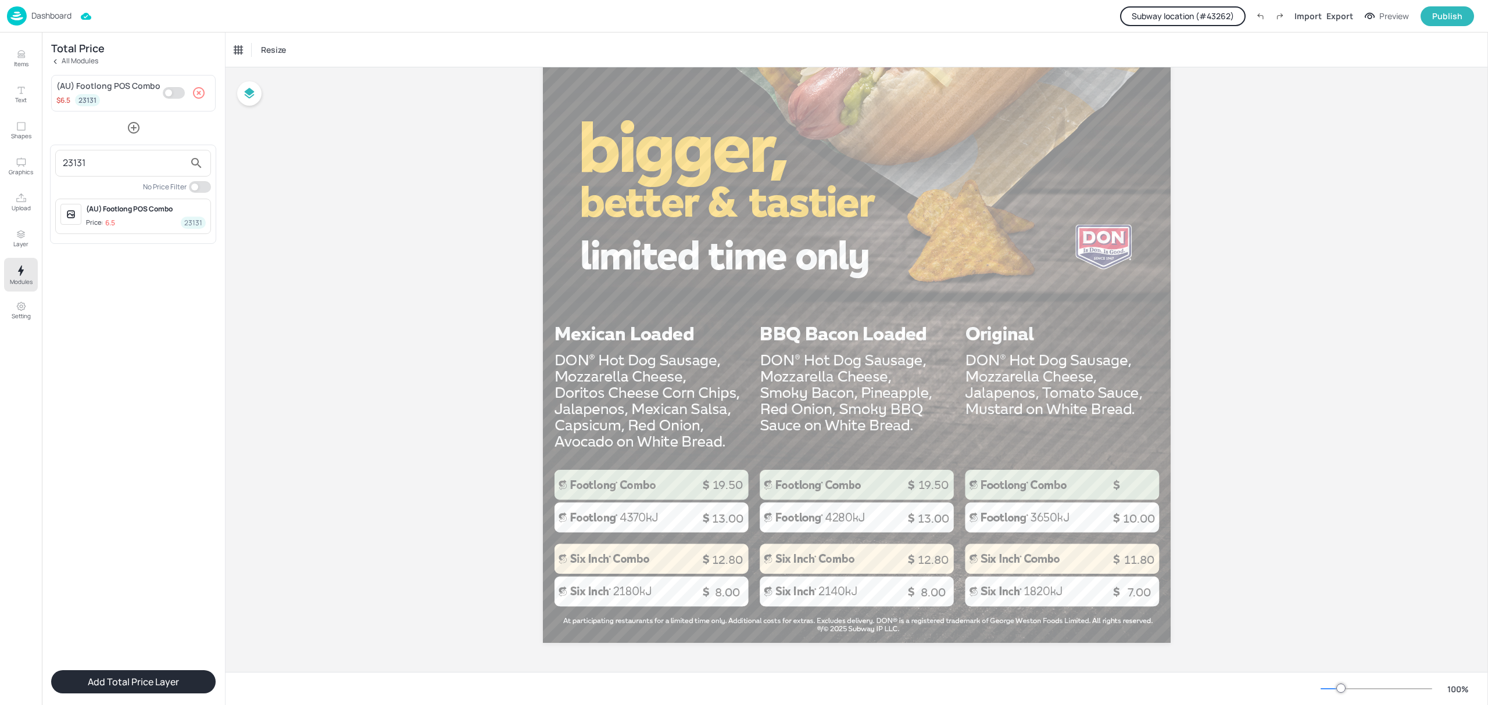
drag, startPoint x: 115, startPoint y: 172, endPoint x: 43, endPoint y: 173, distance: 72.1
click at [43, 173] on div "23131 No Price Filter (AU) Footlong POS Combo Price: 6.5 23131" at bounding box center [744, 352] width 1488 height 705
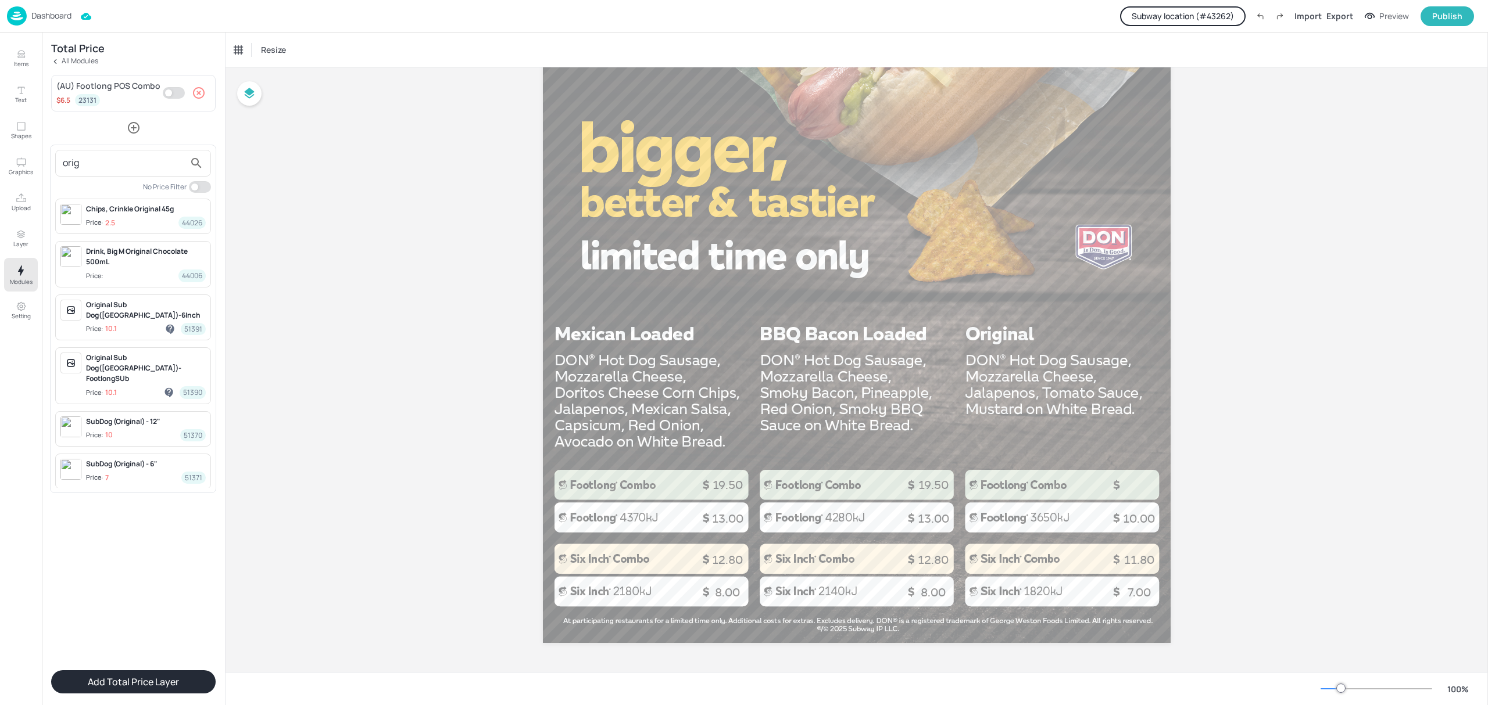
type input "orig"
click at [161, 429] on span "Price: 10 51370" at bounding box center [146, 435] width 120 height 12
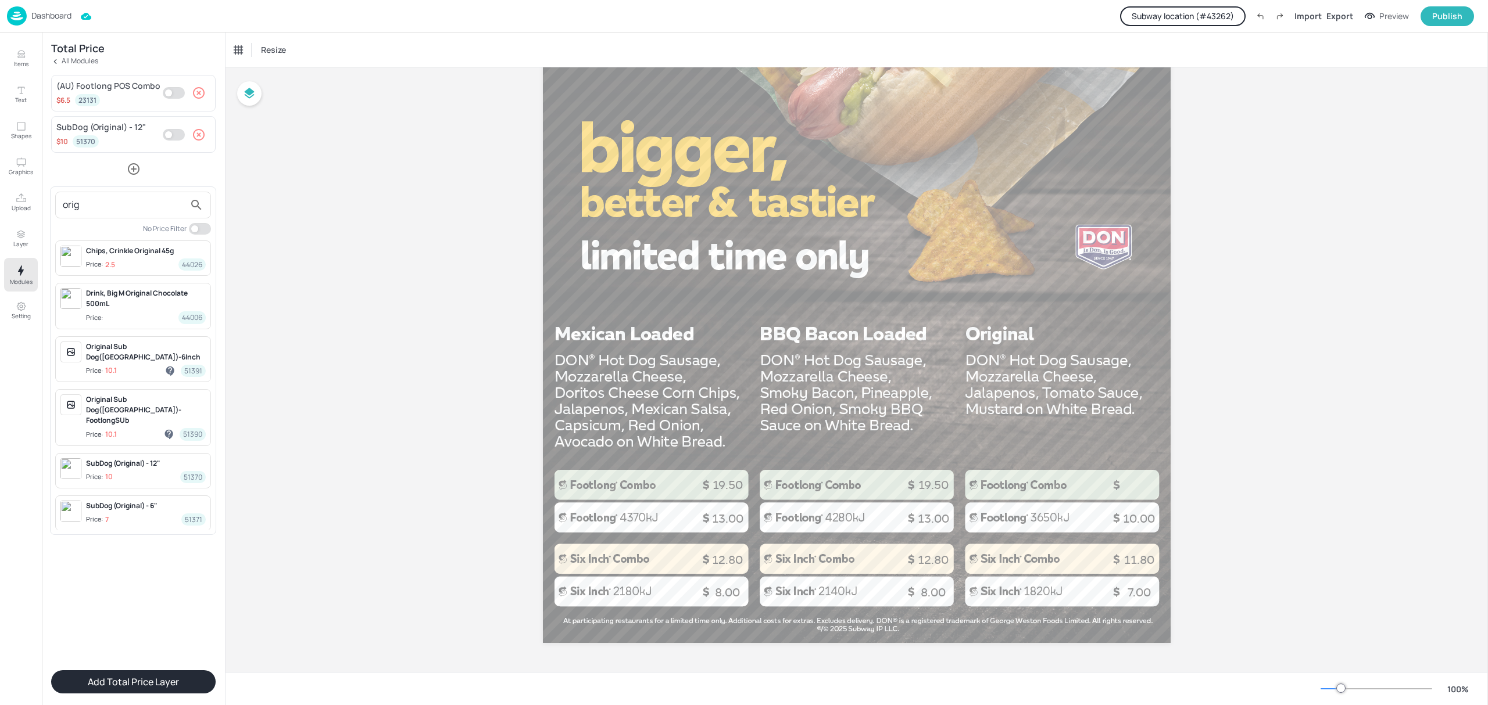
click at [139, 561] on div at bounding box center [744, 352] width 1488 height 705
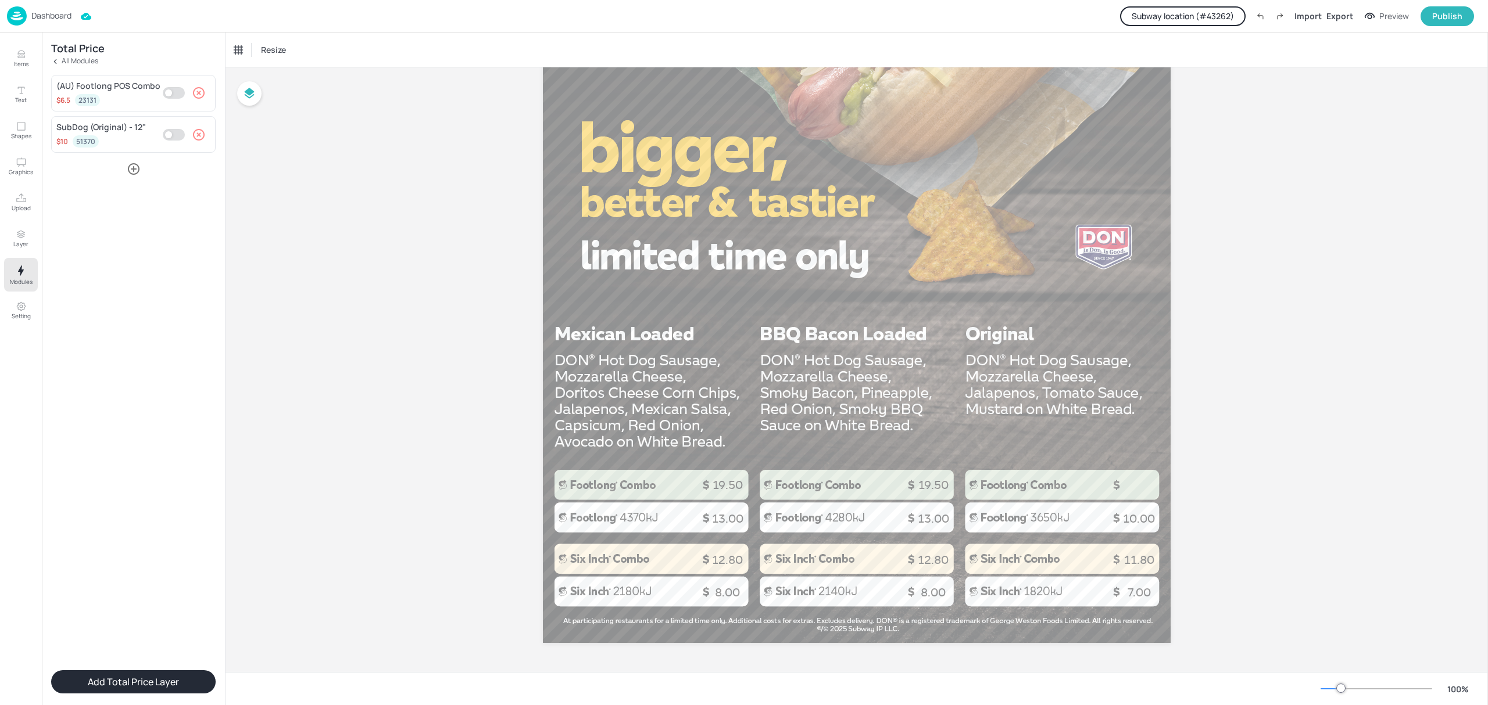
click at [156, 681] on button "Add Total Price Layer" at bounding box center [133, 682] width 164 height 23
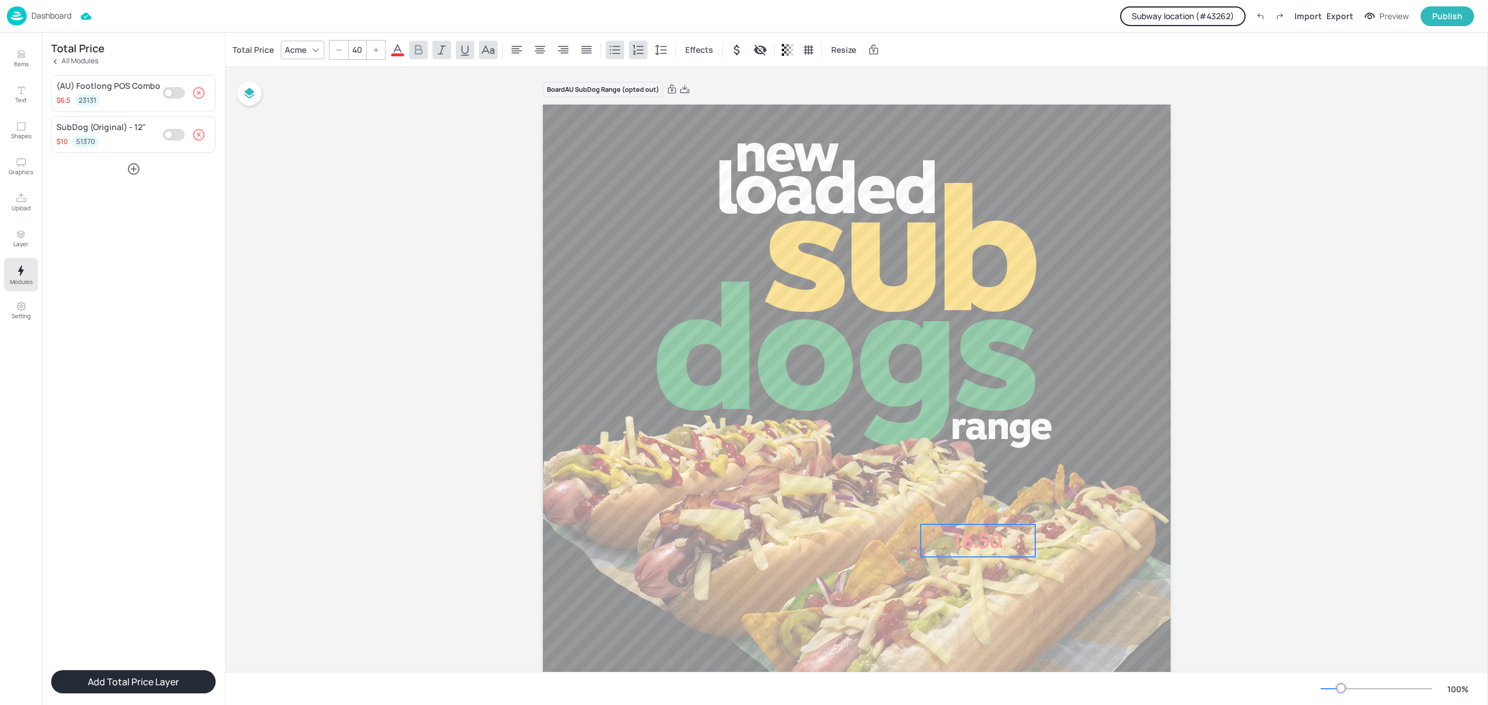
drag, startPoint x: 623, startPoint y: 141, endPoint x: 1015, endPoint y: 592, distance: 597.3
click at [1016, 557] on p "16.50" at bounding box center [977, 541] width 114 height 33
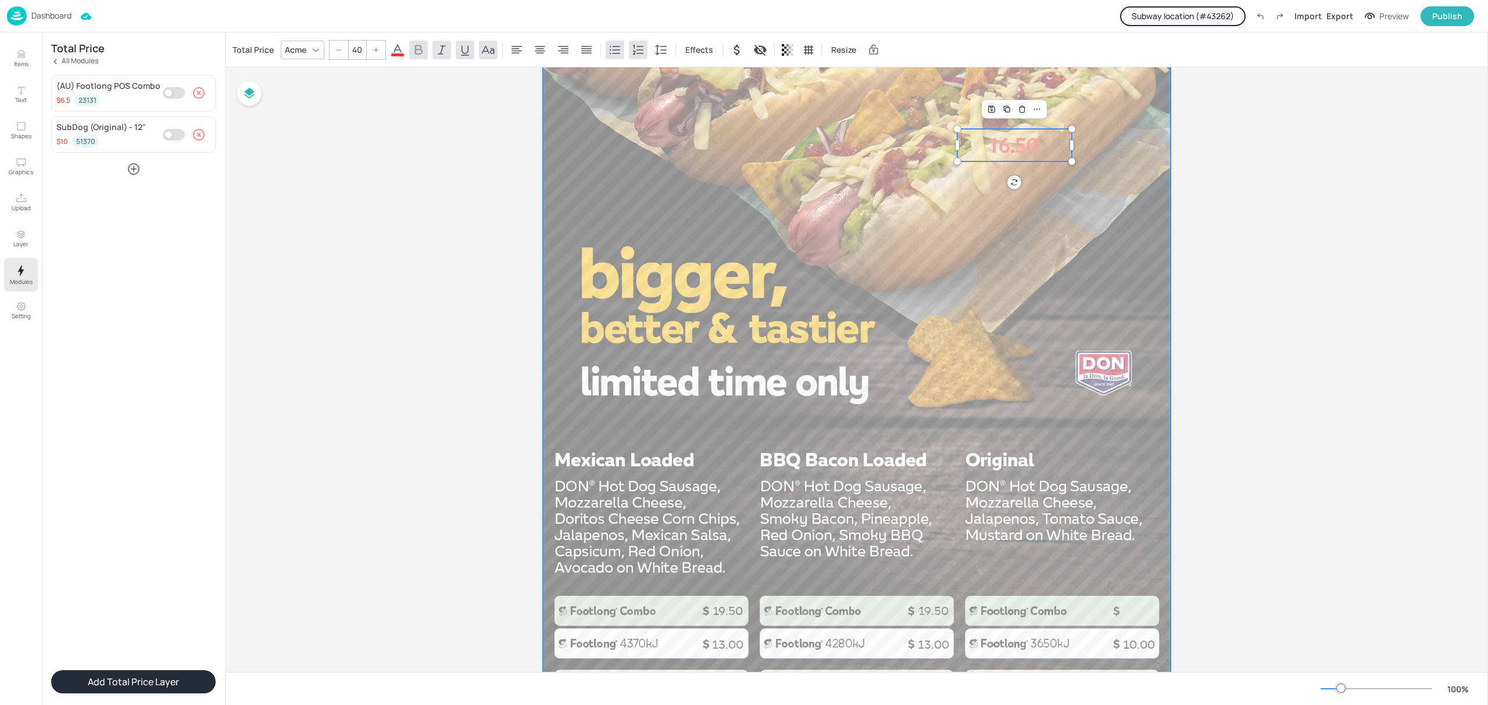
scroll to position [465, 0]
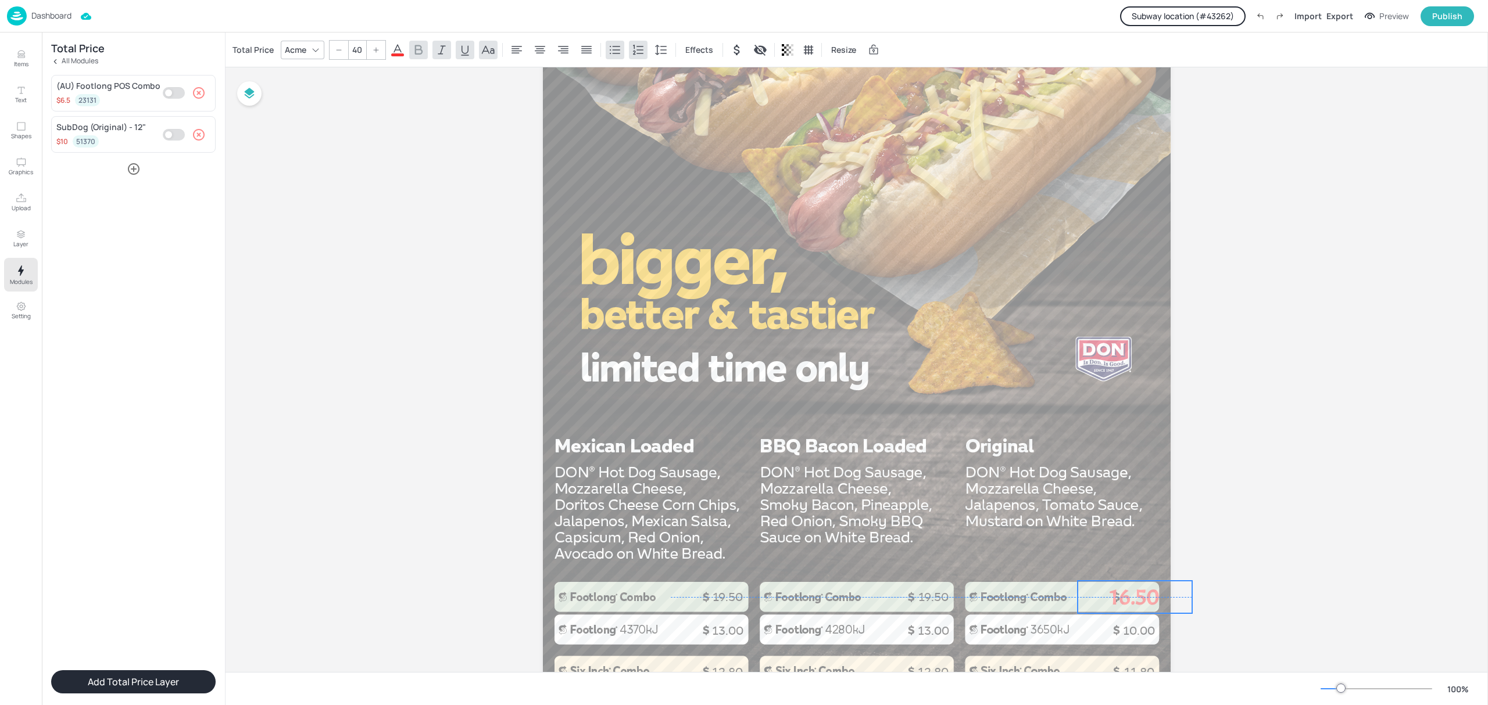
drag, startPoint x: 1022, startPoint y: 128, endPoint x: 1142, endPoint y: 596, distance: 483.0
click at [1142, 596] on p "16.50" at bounding box center [1134, 597] width 114 height 33
drag, startPoint x: 307, startPoint y: 43, endPoint x: 482, endPoint y: 78, distance: 178.4
click at [309, 44] on div "Acme" at bounding box center [303, 50] width 44 height 19
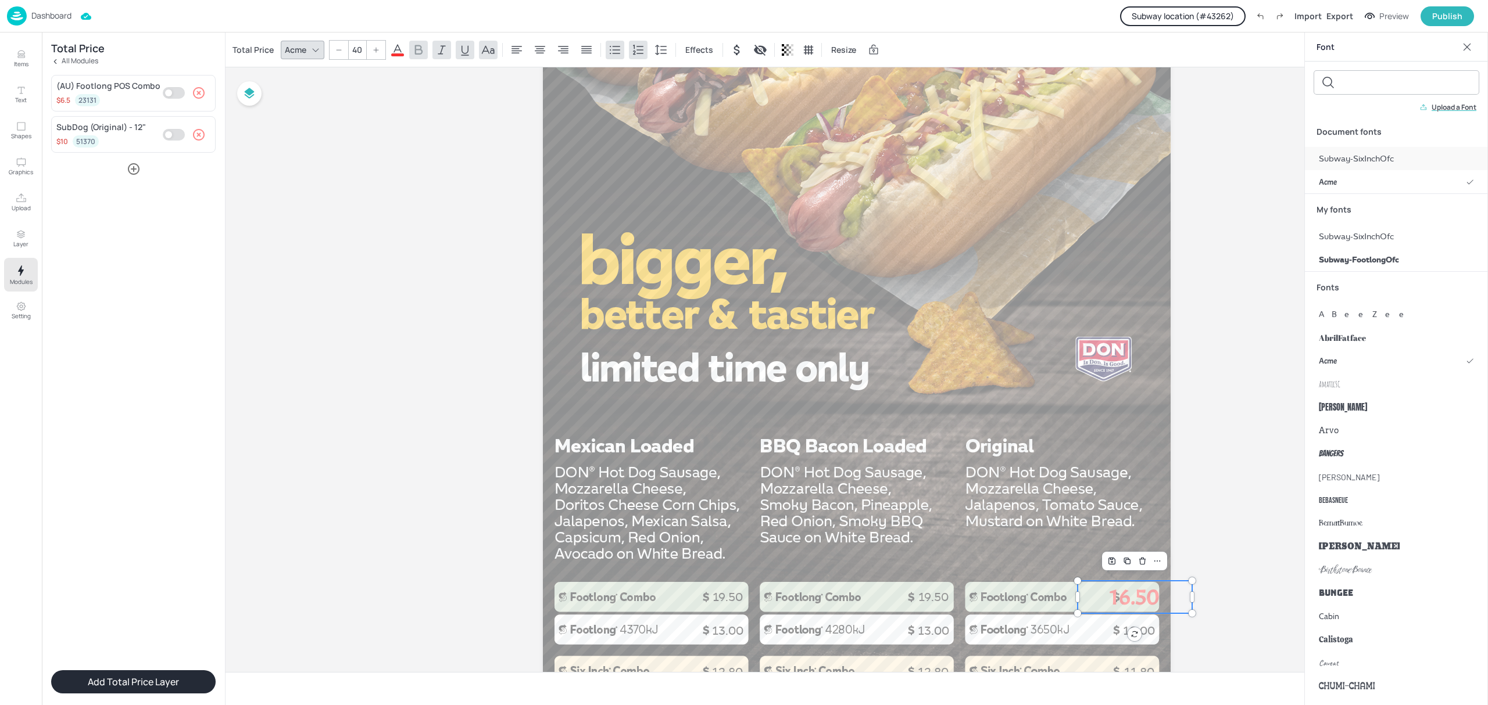
click at [1351, 152] on div "Subway-SixInchOfc" at bounding box center [1396, 158] width 183 height 23
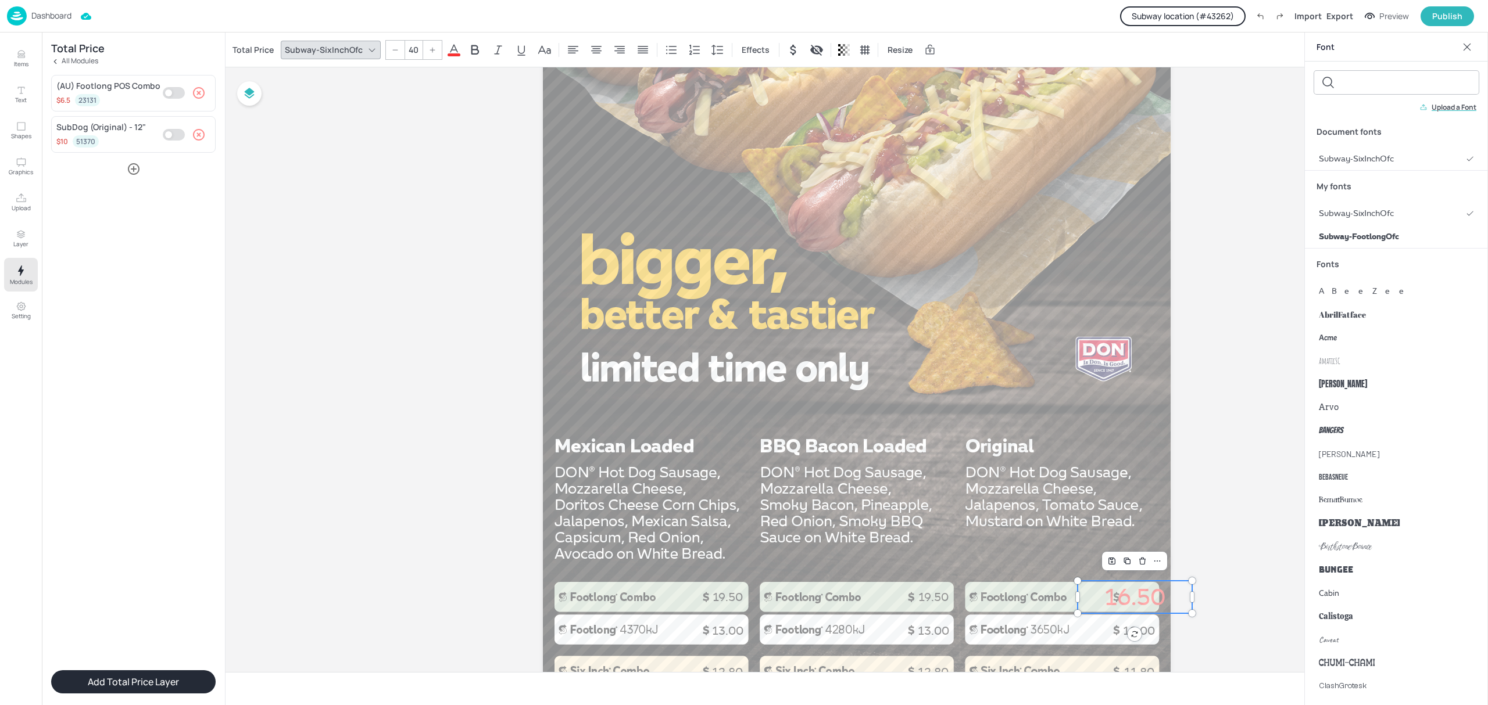
click at [412, 49] on input "40" at bounding box center [413, 50] width 16 height 19
type input "20"
click at [451, 49] on icon at bounding box center [454, 49] width 10 height 11
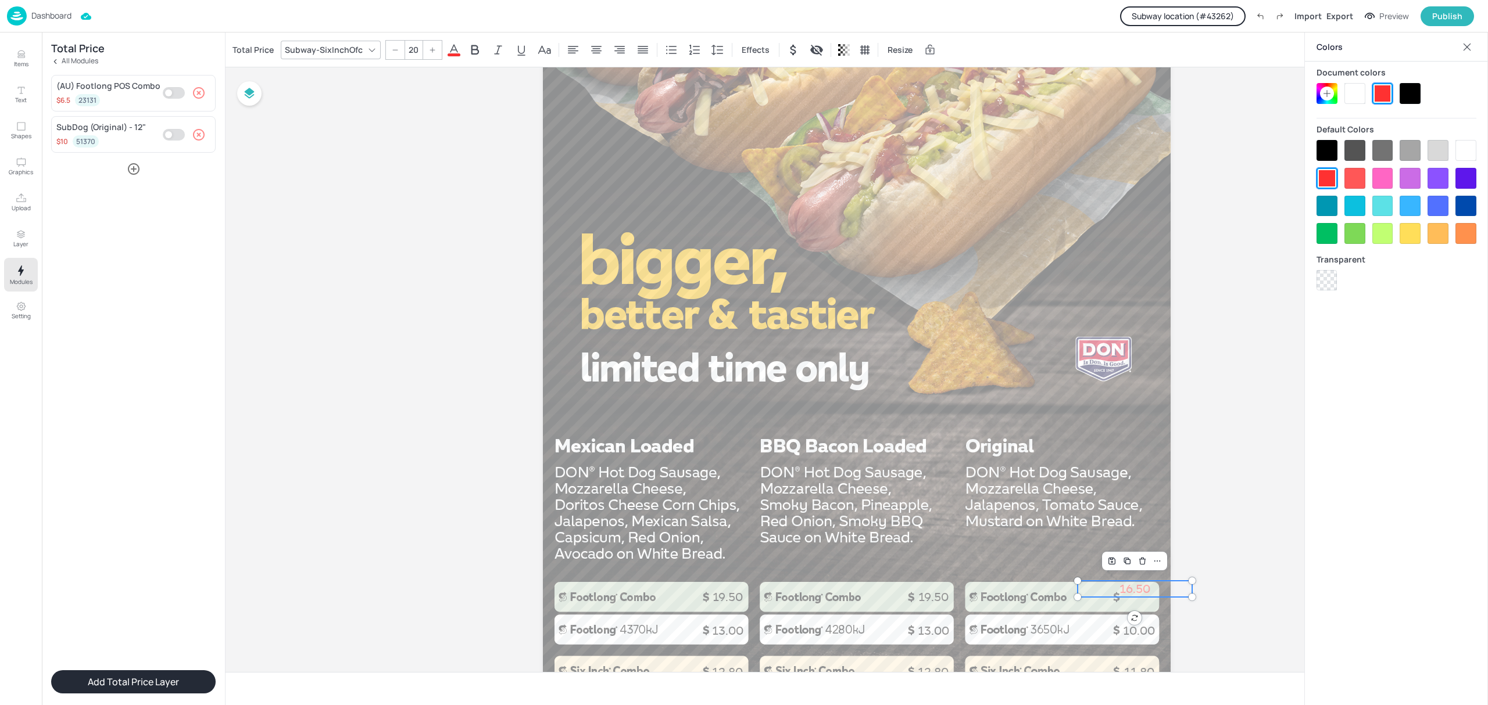
click at [1411, 93] on div at bounding box center [1409, 93] width 21 height 21
click at [1202, 249] on div "Board AU SubDog Range (opted out) 8.00 13.00 8.00 13.00 7.00 10.00 12.80 12.80 …" at bounding box center [856, 194] width 1262 height 1182
click at [1179, 280] on div "Board AU SubDog Range (opted out) 8.00 13.00 8.00 13.00 7.00 10.00 12.80 12.80 …" at bounding box center [856, 194] width 693 height 1182
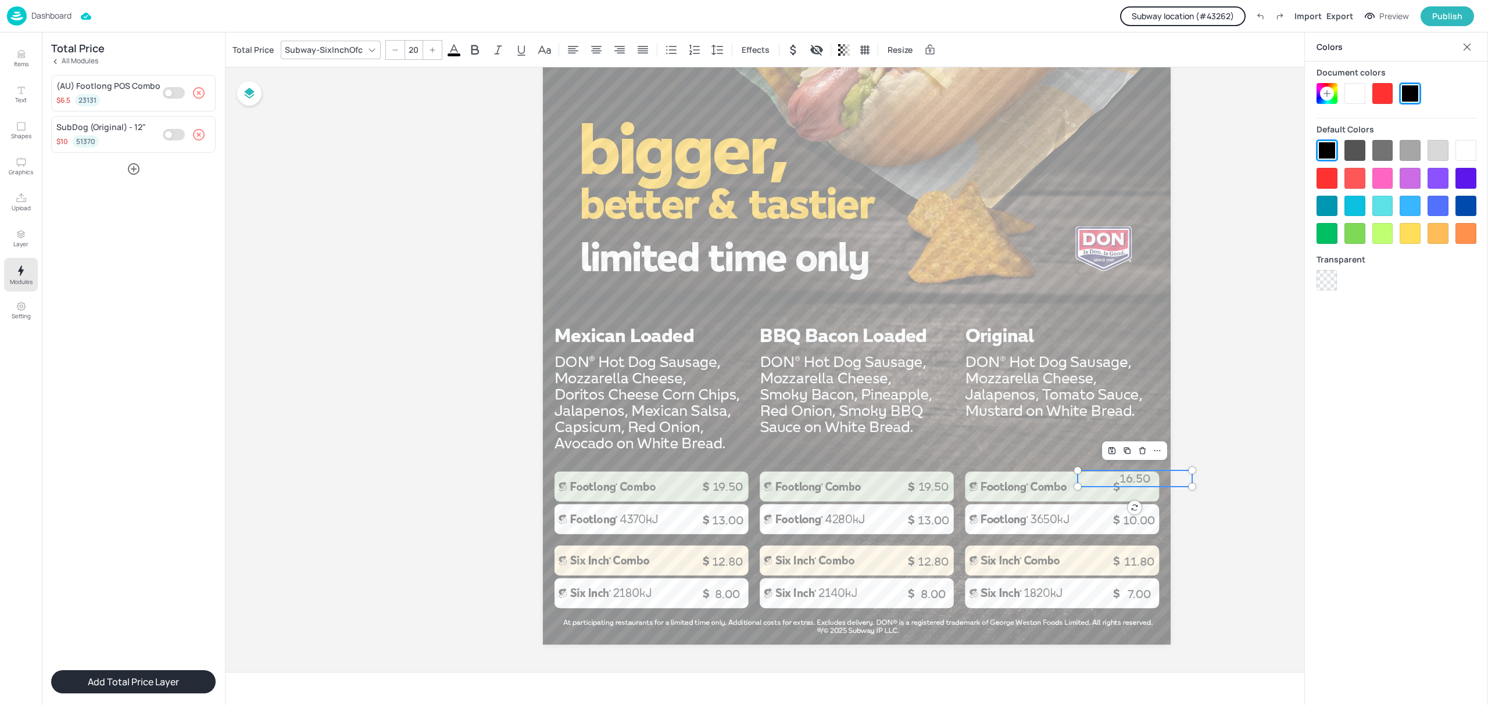
scroll to position [577, 0]
click at [1158, 484] on p "16.50" at bounding box center [1139, 485] width 114 height 16
click at [1193, 415] on div "Board AU SubDog Range (opted out) 8.00 13.00 8.00 13.00 7.00 10.00 12.80 12.80 …" at bounding box center [856, 81] width 693 height 1182
click at [1223, 408] on div "Board AU SubDog Range (opted out) 8.00 13.00 8.00 13.00 7.00 10.00 12.80 12.80 …" at bounding box center [856, 81] width 1262 height 1182
click at [52, 12] on p "Dashboard" at bounding box center [51, 16] width 40 height 8
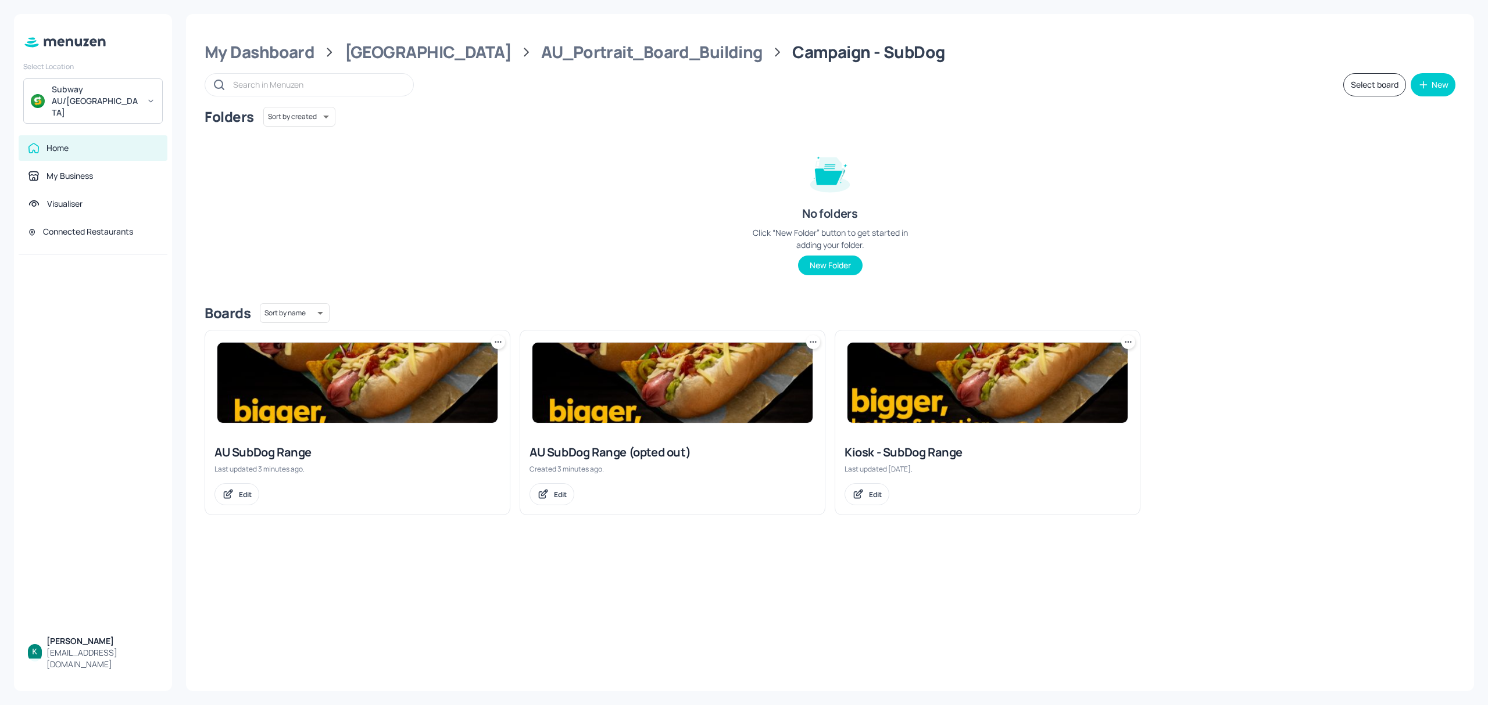
click at [954, 450] on div "Kiosk - SubDog Range" at bounding box center [987, 453] width 286 height 16
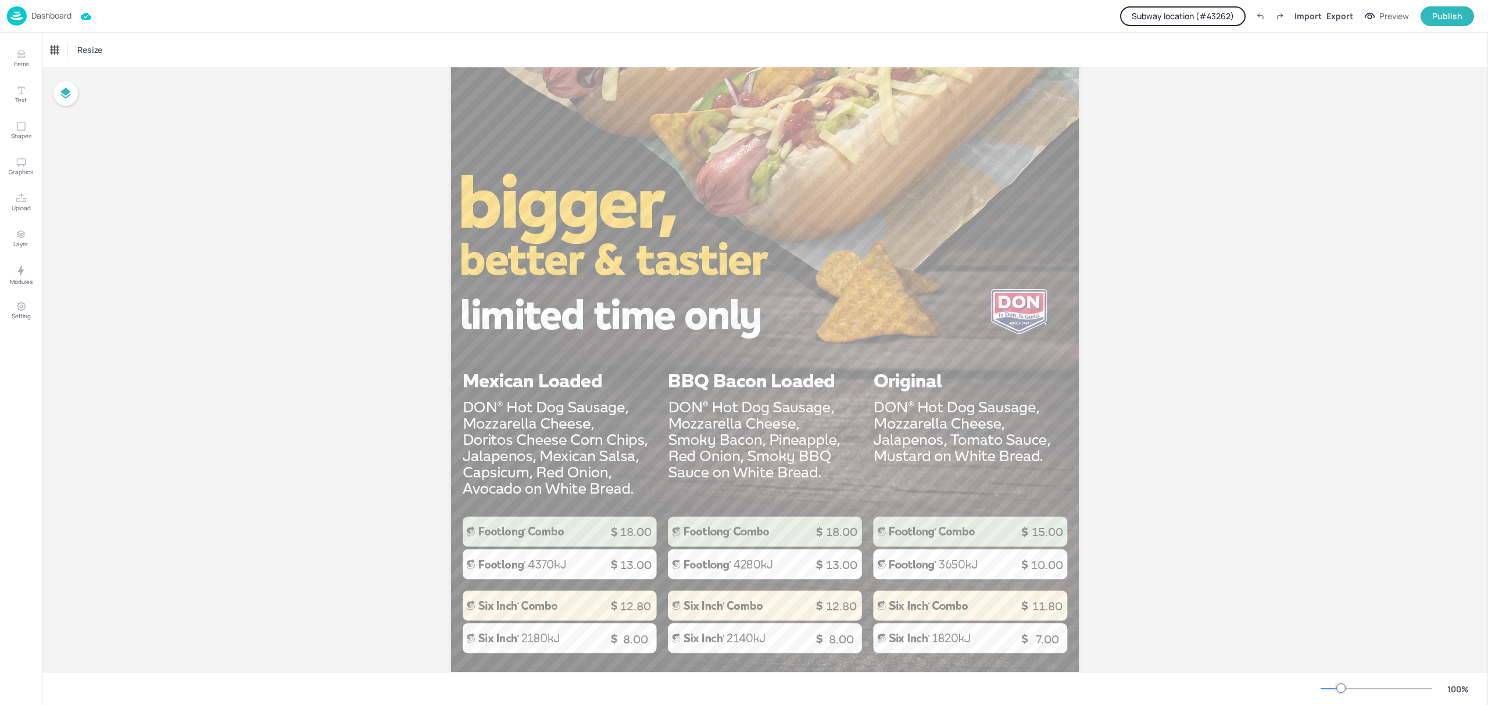
scroll to position [542, 0]
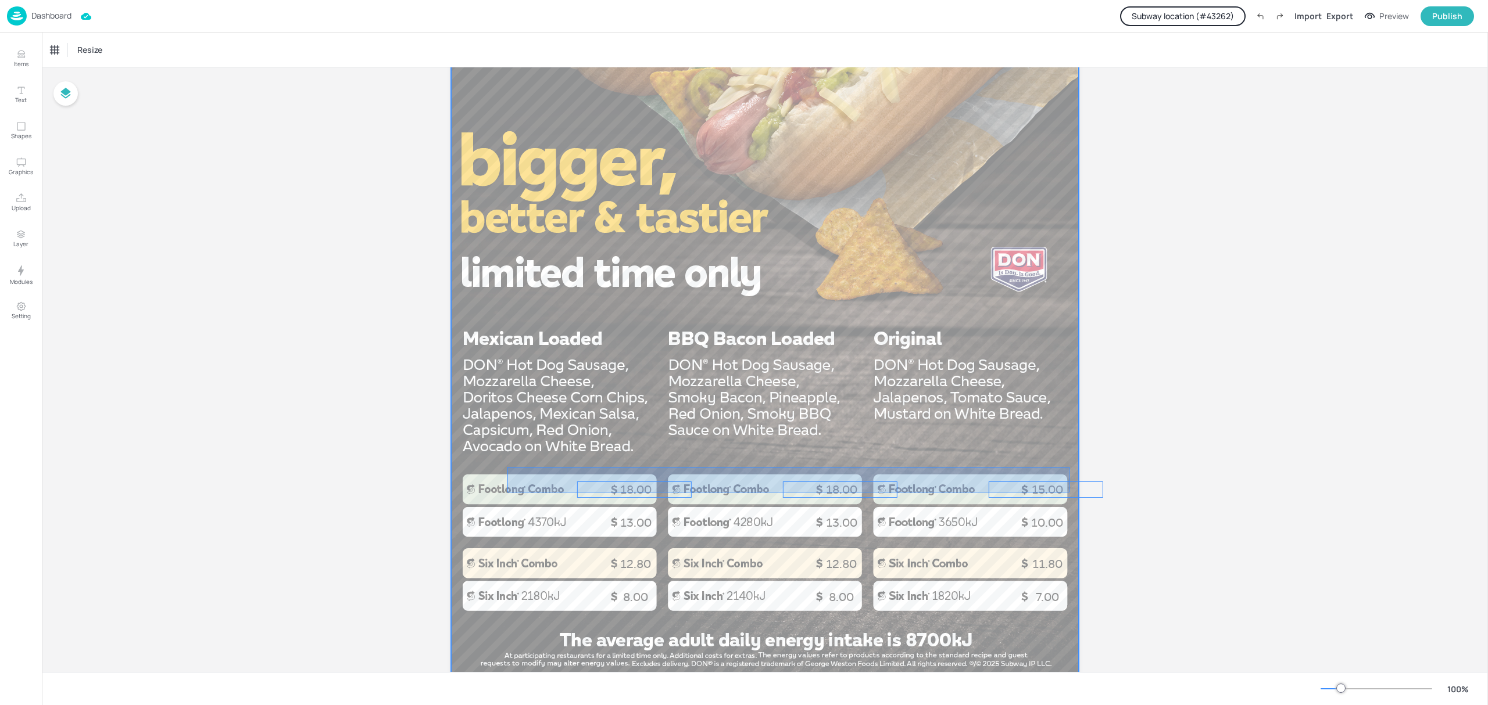
drag, startPoint x: 1069, startPoint y: 467, endPoint x: 507, endPoint y: 492, distance: 562.5
click at [507, 492] on div at bounding box center [765, 120] width 628 height 1116
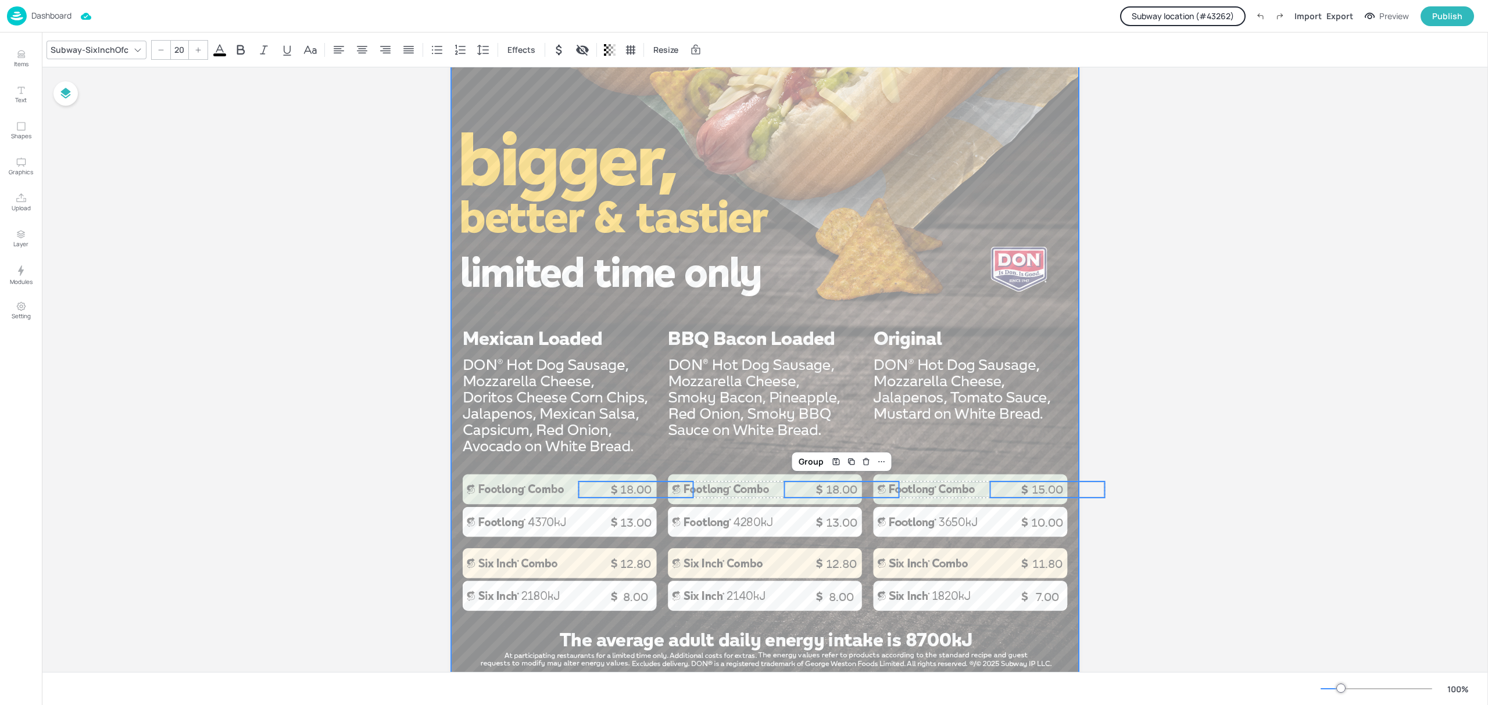
click at [875, 422] on div at bounding box center [765, 120] width 628 height 1116
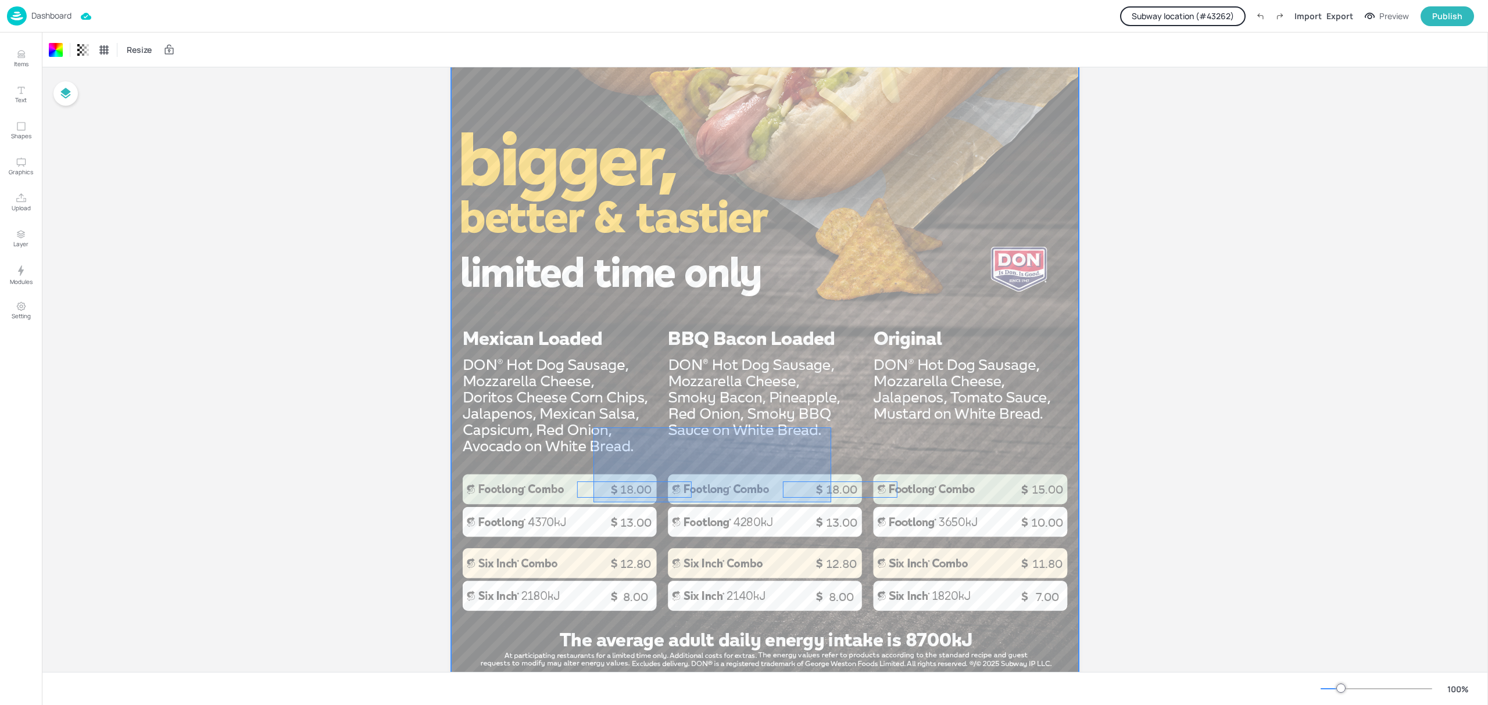
drag, startPoint x: 831, startPoint y: 428, endPoint x: 593, endPoint y: 503, distance: 249.2
click at [593, 503] on div at bounding box center [765, 120] width 628 height 1116
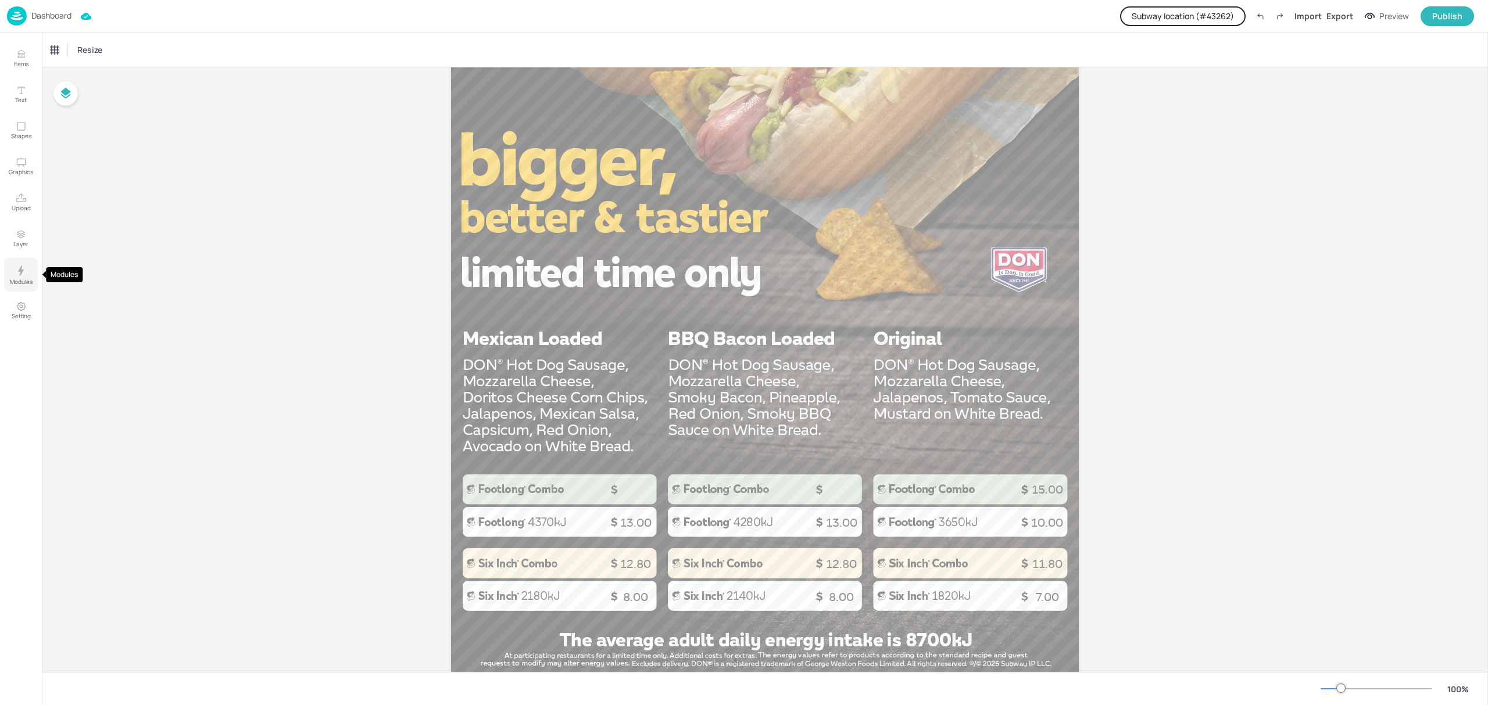
click at [12, 275] on button "Modules" at bounding box center [21, 275] width 34 height 34
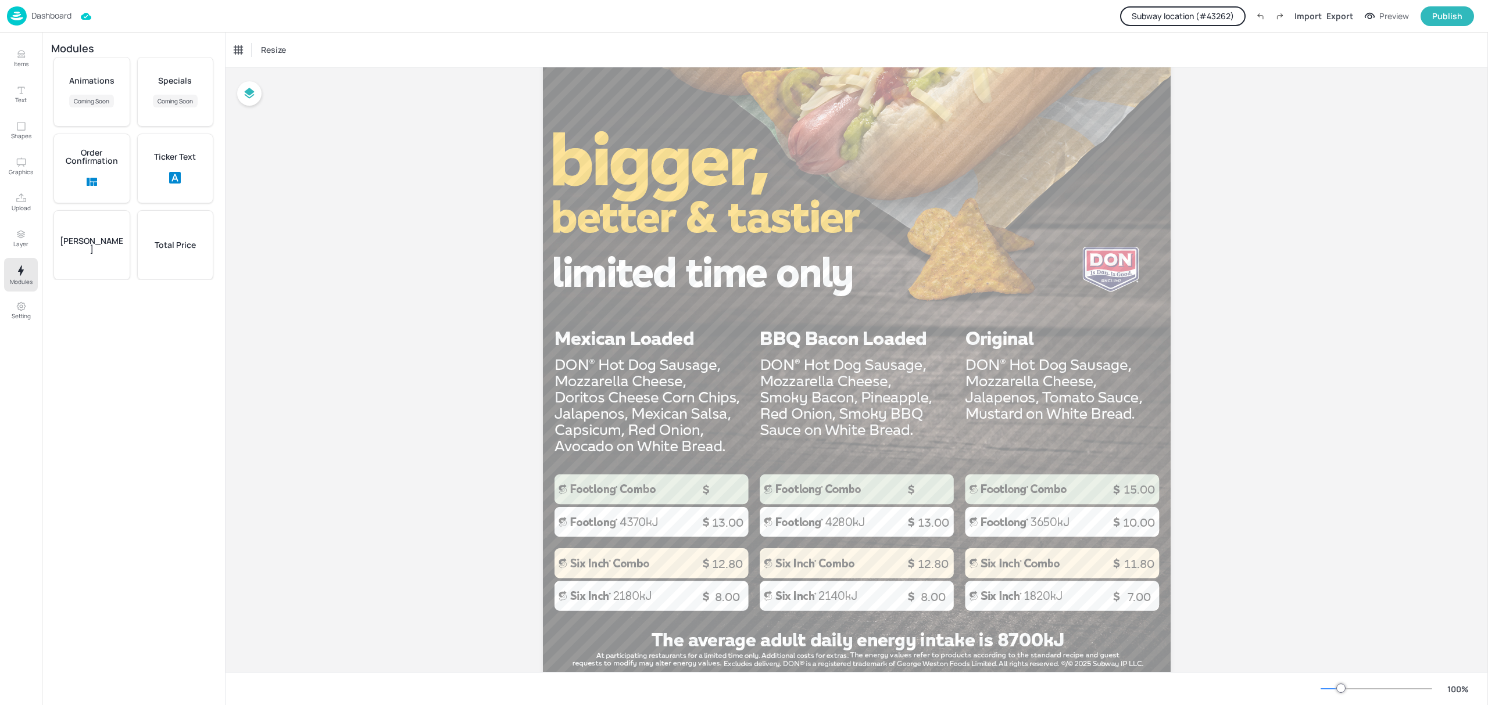
click at [186, 241] on p "Total Price" at bounding box center [175, 245] width 41 height 8
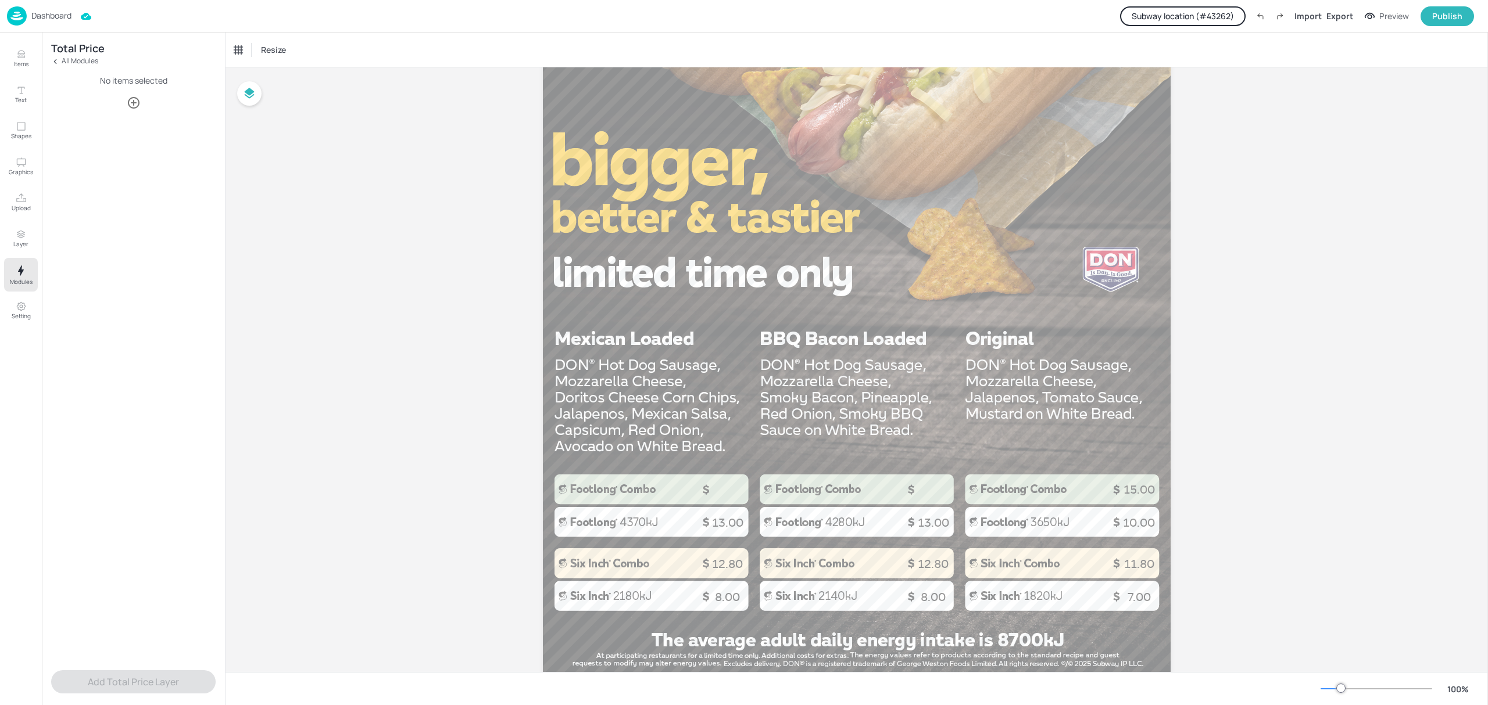
click at [137, 105] on icon "button" at bounding box center [134, 103] width 12 height 12
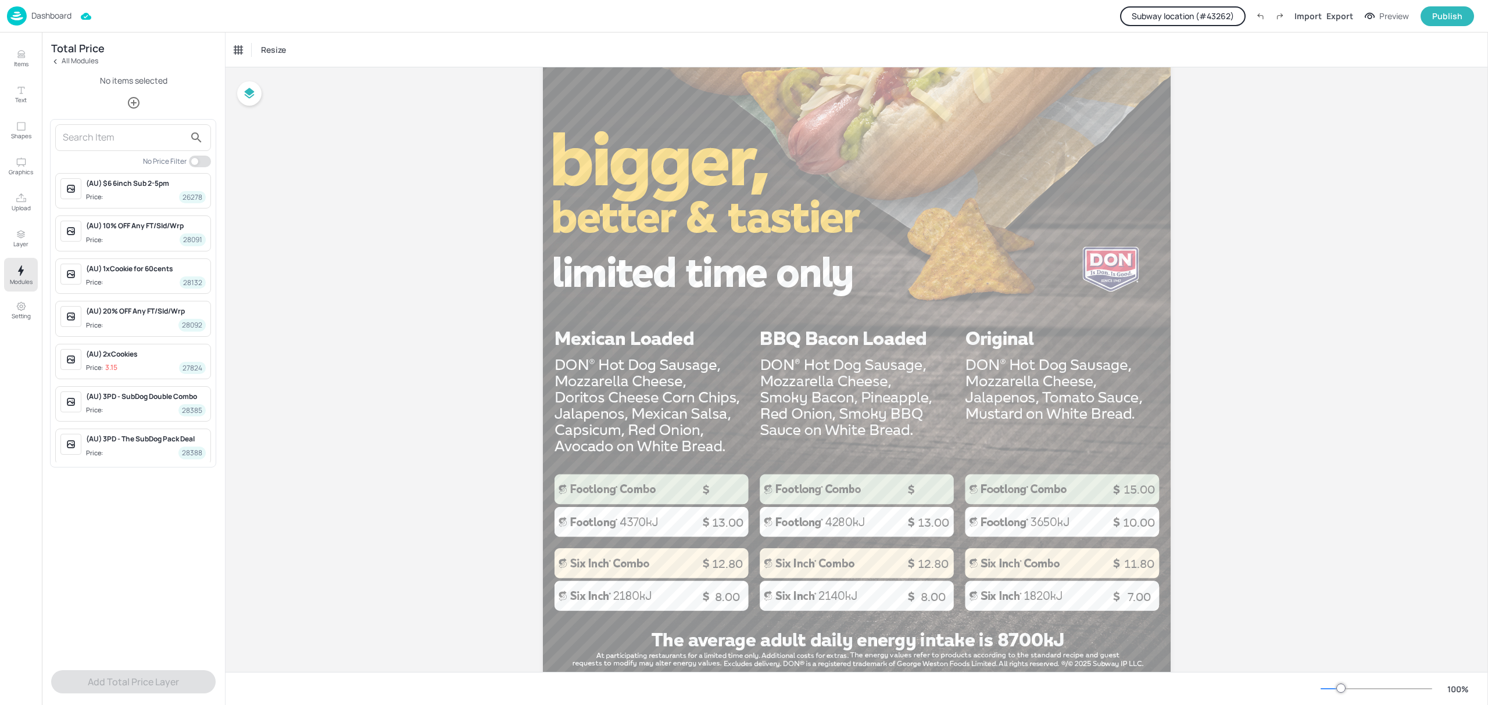
click at [138, 139] on input "text" at bounding box center [124, 137] width 122 height 19
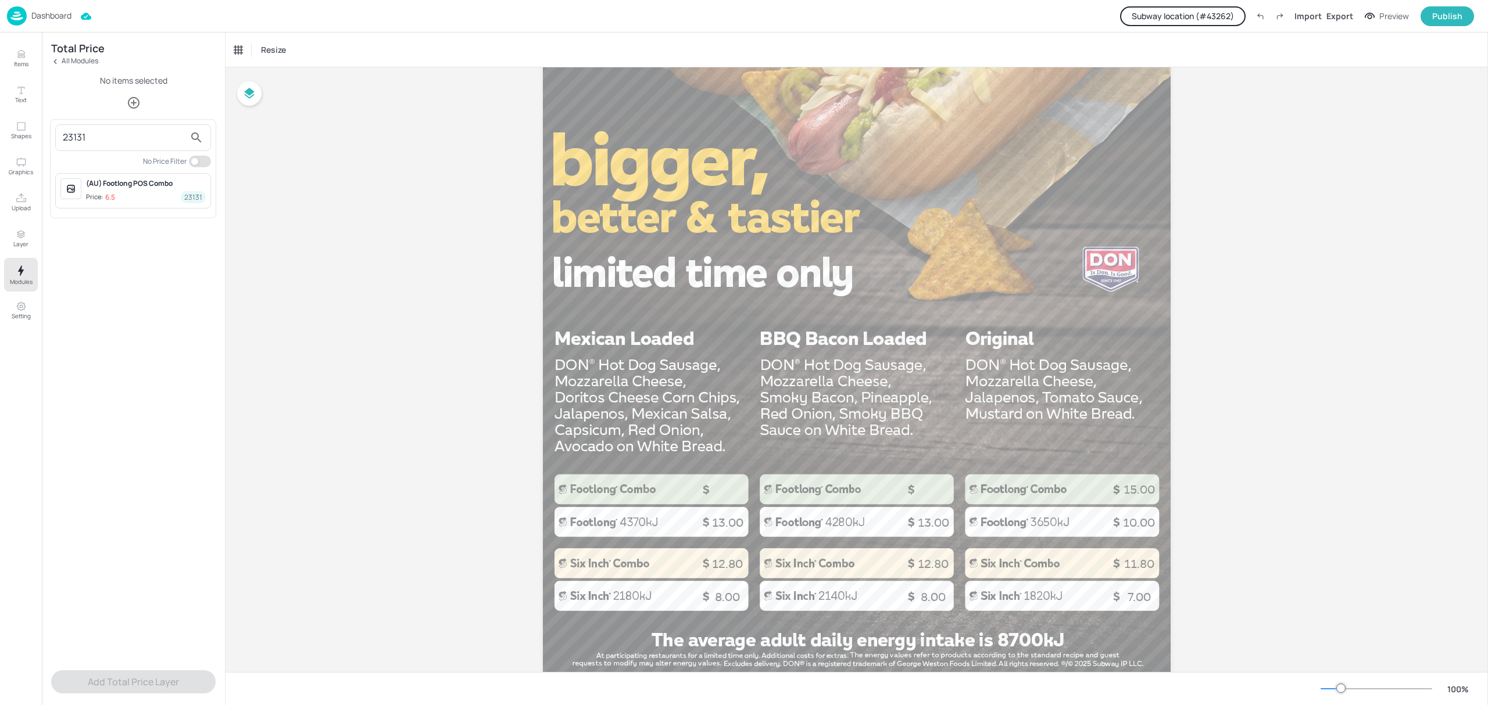
click at [129, 198] on span "Price: 6.5 23131" at bounding box center [146, 197] width 120 height 12
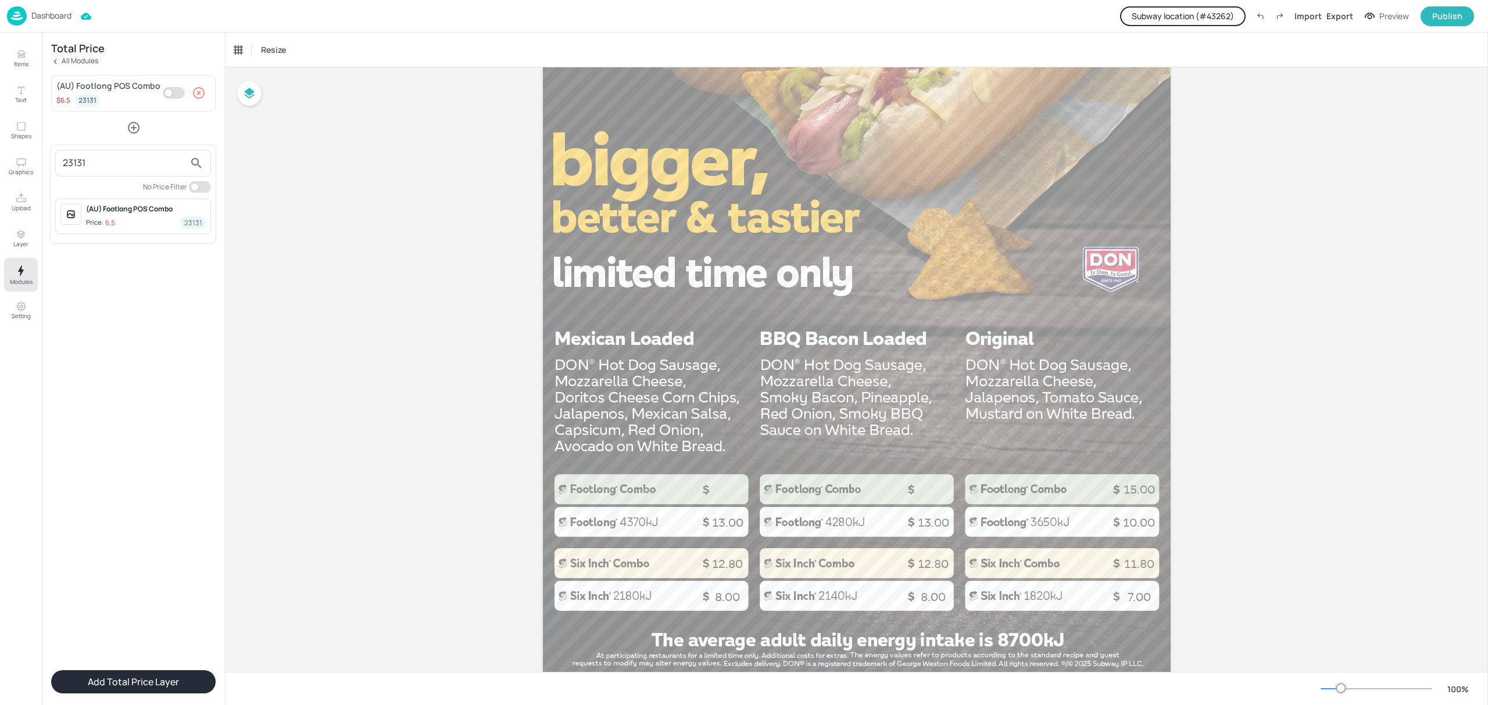
drag, startPoint x: 138, startPoint y: 158, endPoint x: -34, endPoint y: 189, distance: 174.7
click at [0, 189] on html "Dashboard Subway location (# 43262 ) Import Export Preview Publish Items Text S…" at bounding box center [744, 352] width 1488 height 705
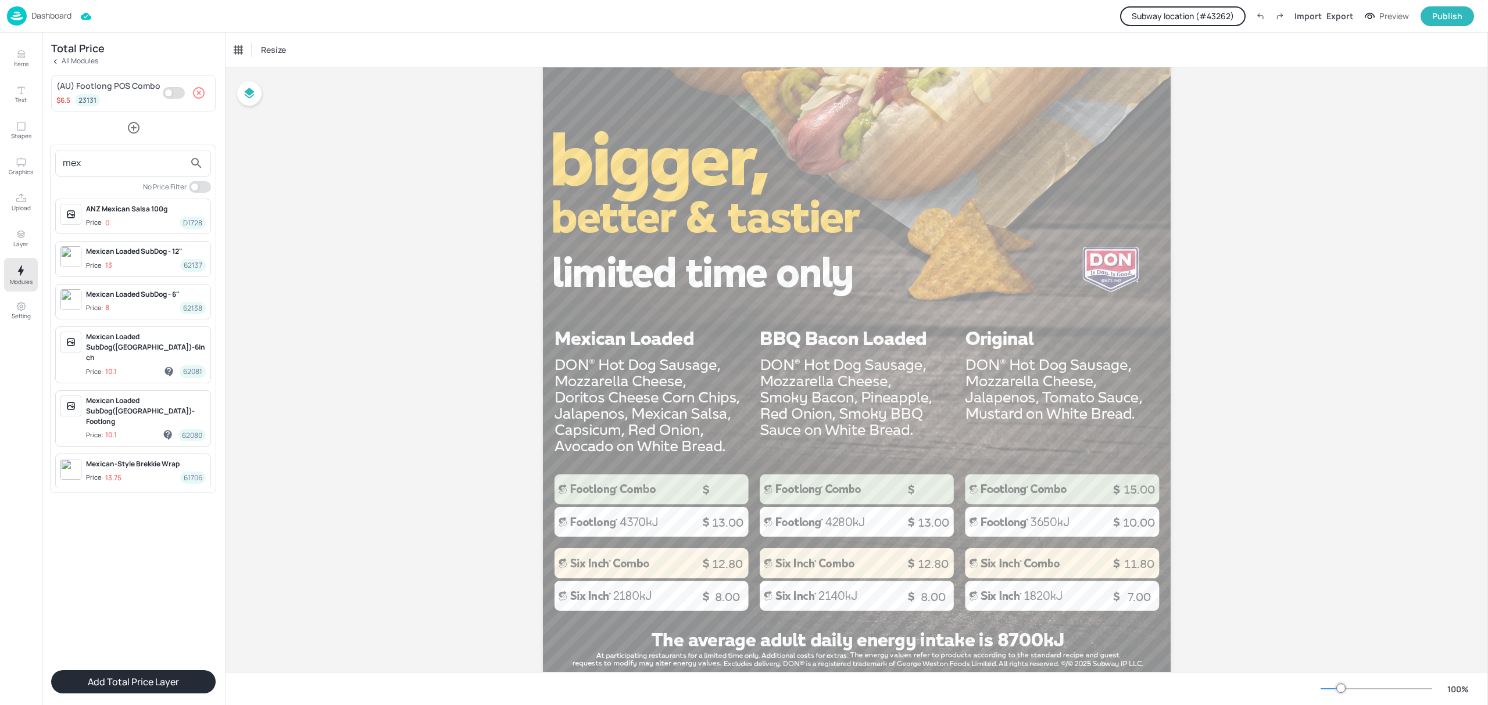
type input "mex"
click at [157, 249] on div "Mexican Loaded SubDog - 12"" at bounding box center [146, 251] width 120 height 10
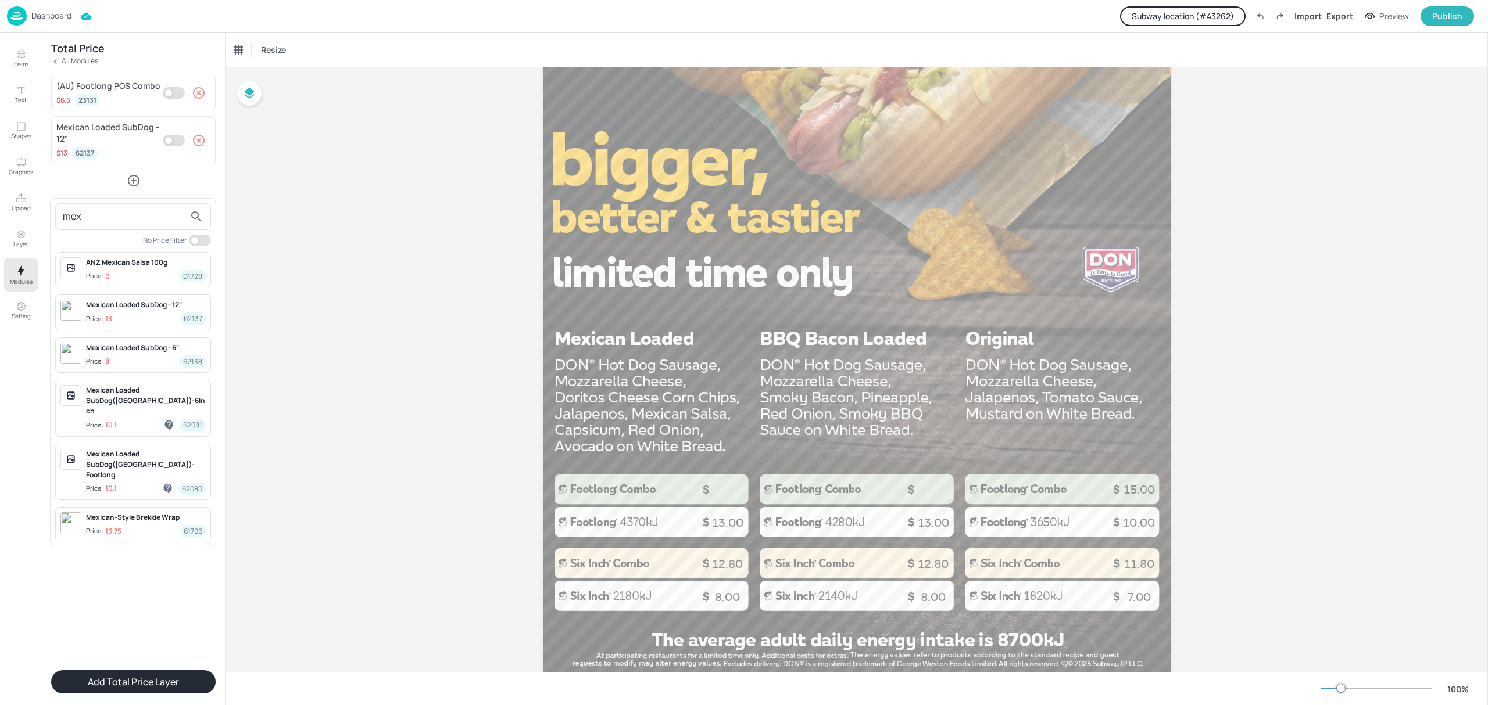
drag, startPoint x: 103, startPoint y: 221, endPoint x: 24, endPoint y: 221, distance: 79.0
click at [28, 220] on div "mex No Price Filter ANZ Mexican Salsa 100g Price: 0 D1728 Mexican Loaded SubDog…" at bounding box center [744, 352] width 1488 height 705
click at [163, 679] on div at bounding box center [744, 352] width 1488 height 705
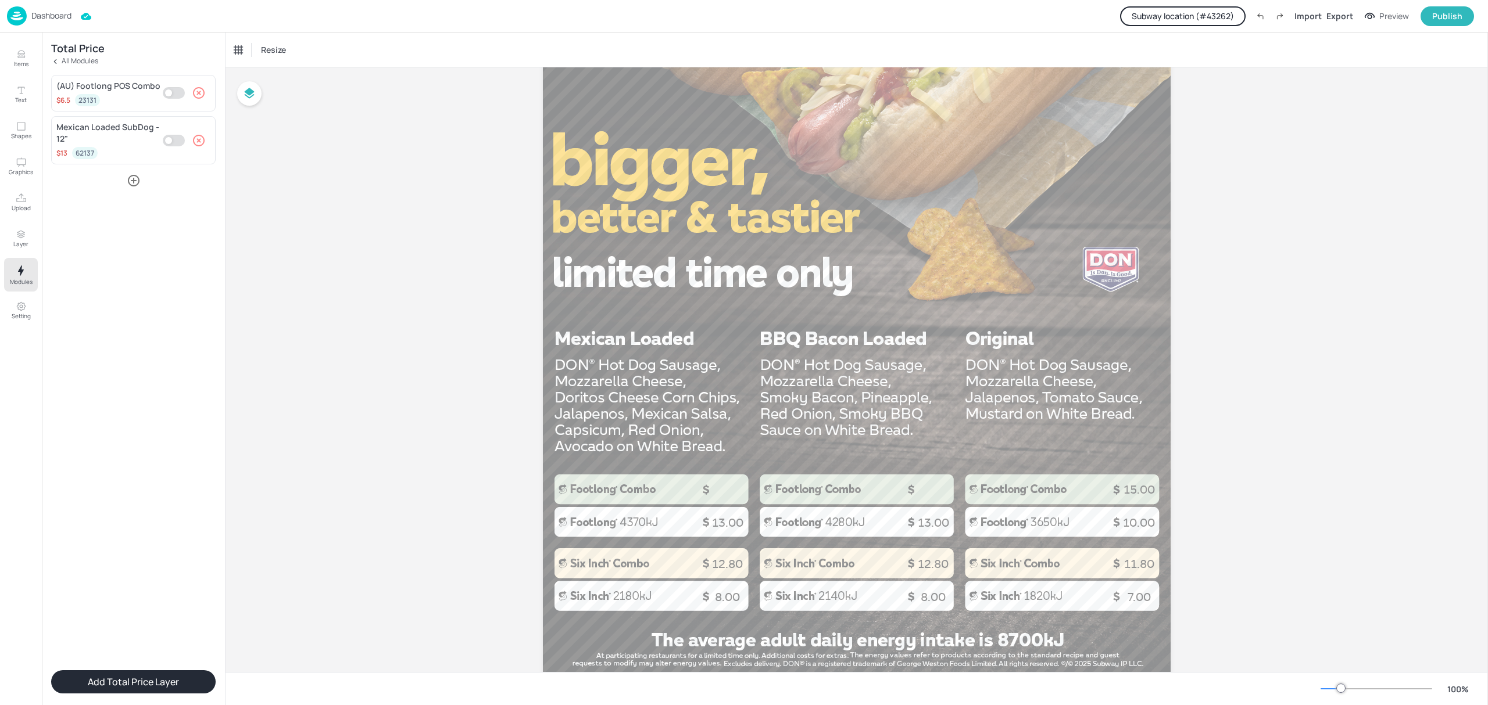
click at [163, 686] on button "Add Total Price Layer" at bounding box center [133, 682] width 164 height 23
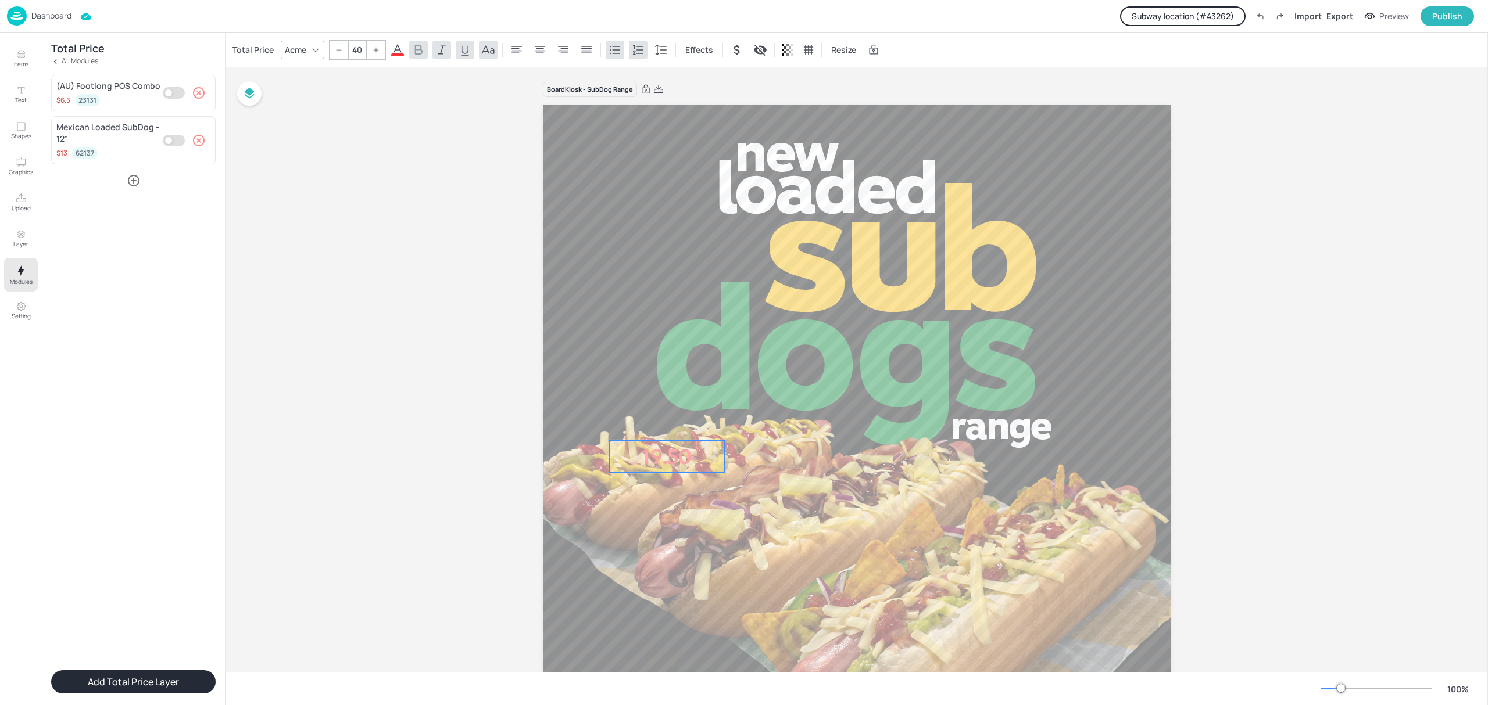
drag, startPoint x: 603, startPoint y: 146, endPoint x: 649, endPoint y: 463, distance: 319.4
click at [649, 463] on p "19.50" at bounding box center [667, 456] width 114 height 33
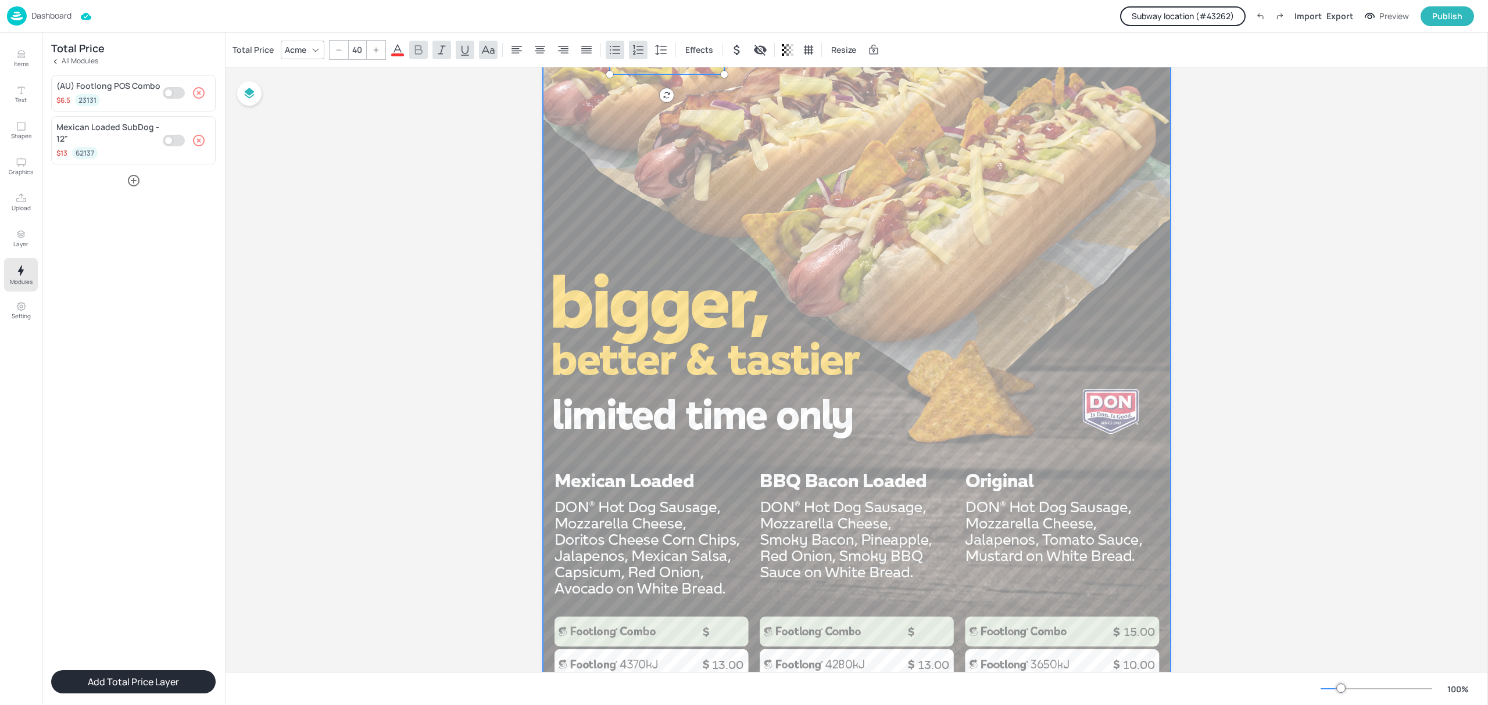
scroll to position [310, 0]
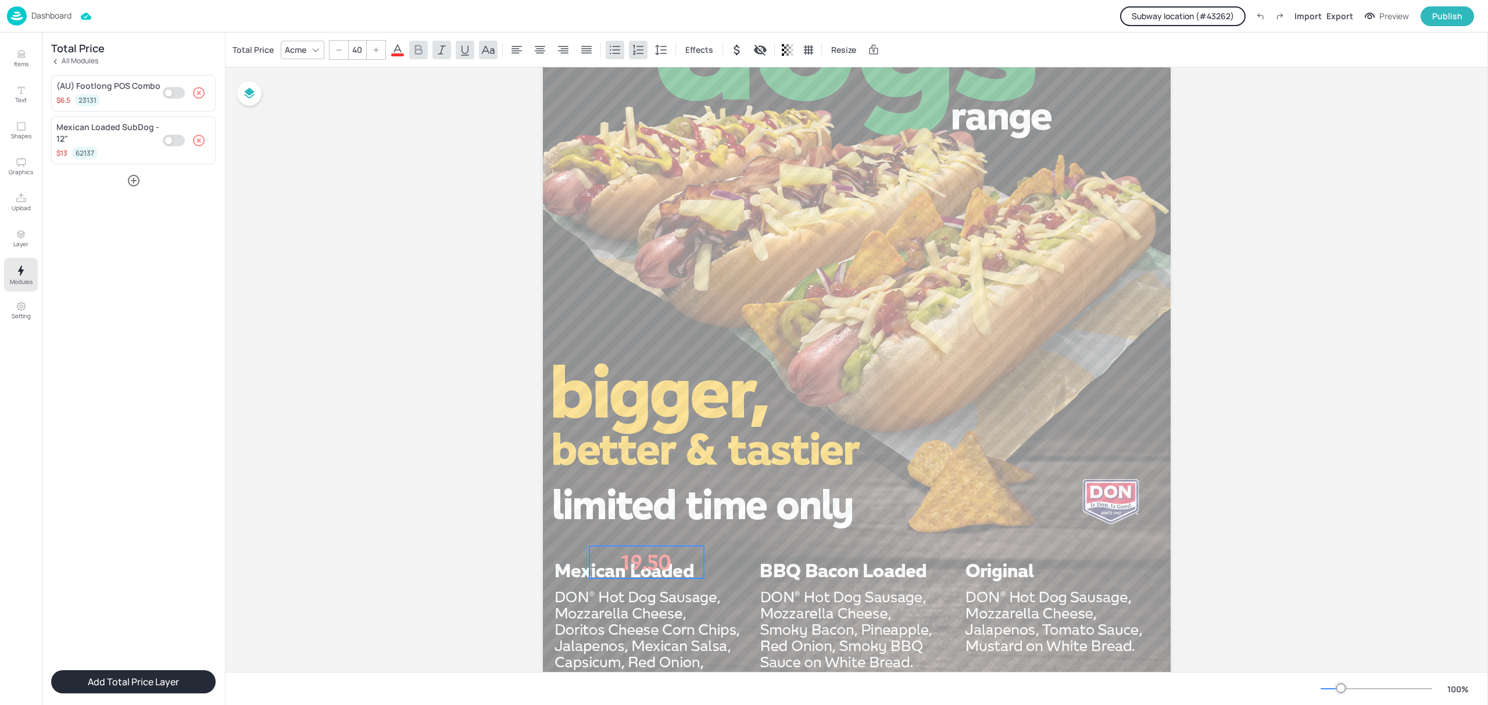
drag, startPoint x: 651, startPoint y: 145, endPoint x: 631, endPoint y: 559, distance: 414.8
click at [631, 559] on p "19.50" at bounding box center [646, 562] width 114 height 33
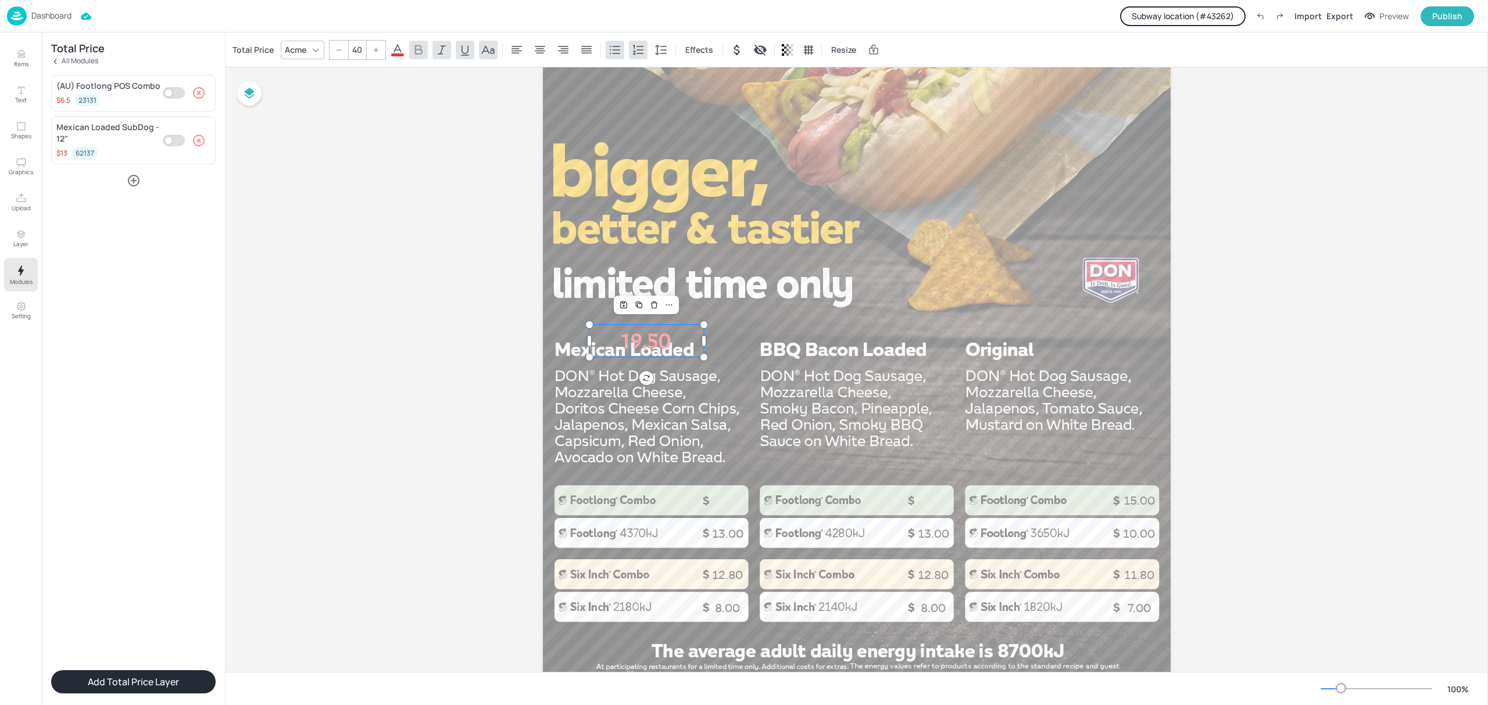
scroll to position [577, 0]
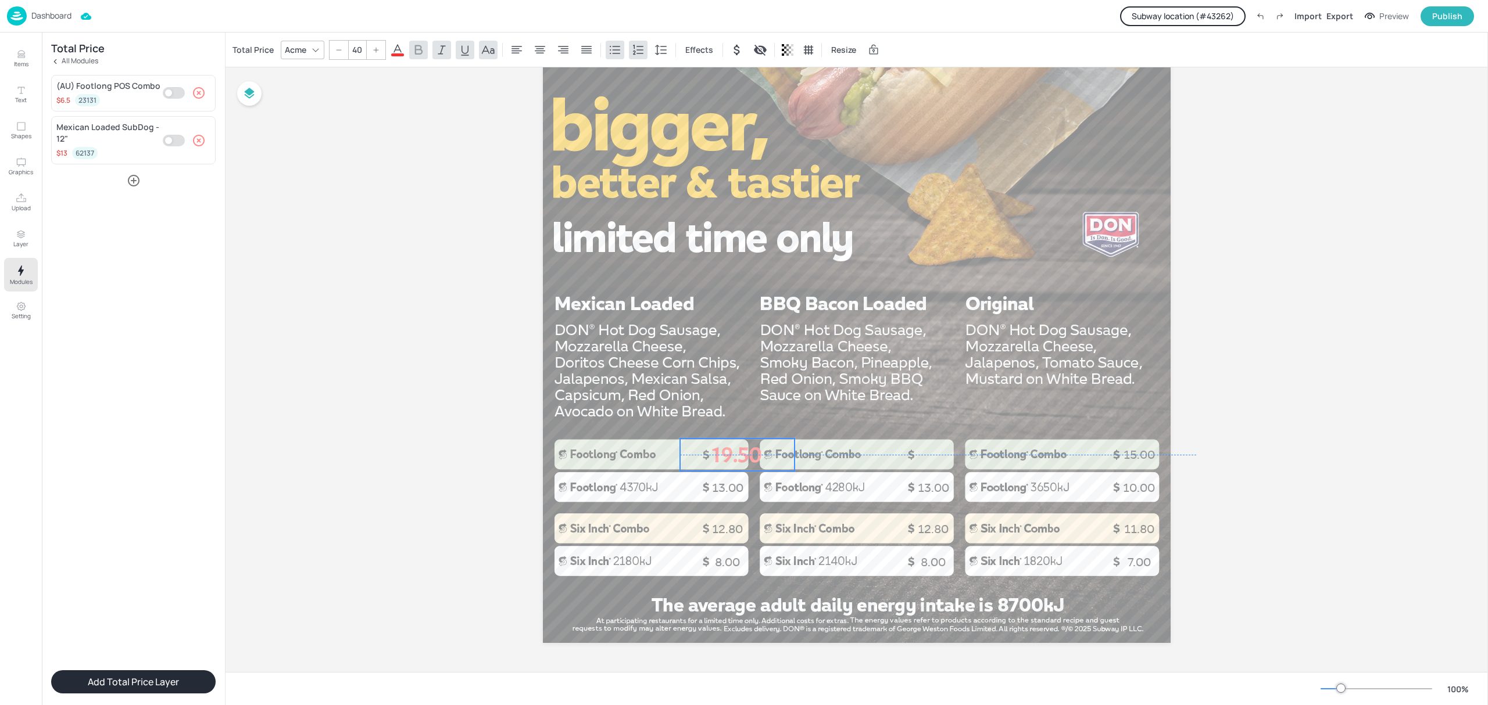
drag, startPoint x: 647, startPoint y: 293, endPoint x: 737, endPoint y: 452, distance: 183.2
click at [737, 452] on p "19.50" at bounding box center [737, 455] width 114 height 33
click at [200, 139] on icon "button" at bounding box center [199, 141] width 12 height 12
click at [134, 132] on icon "button" at bounding box center [134, 128] width 14 height 14
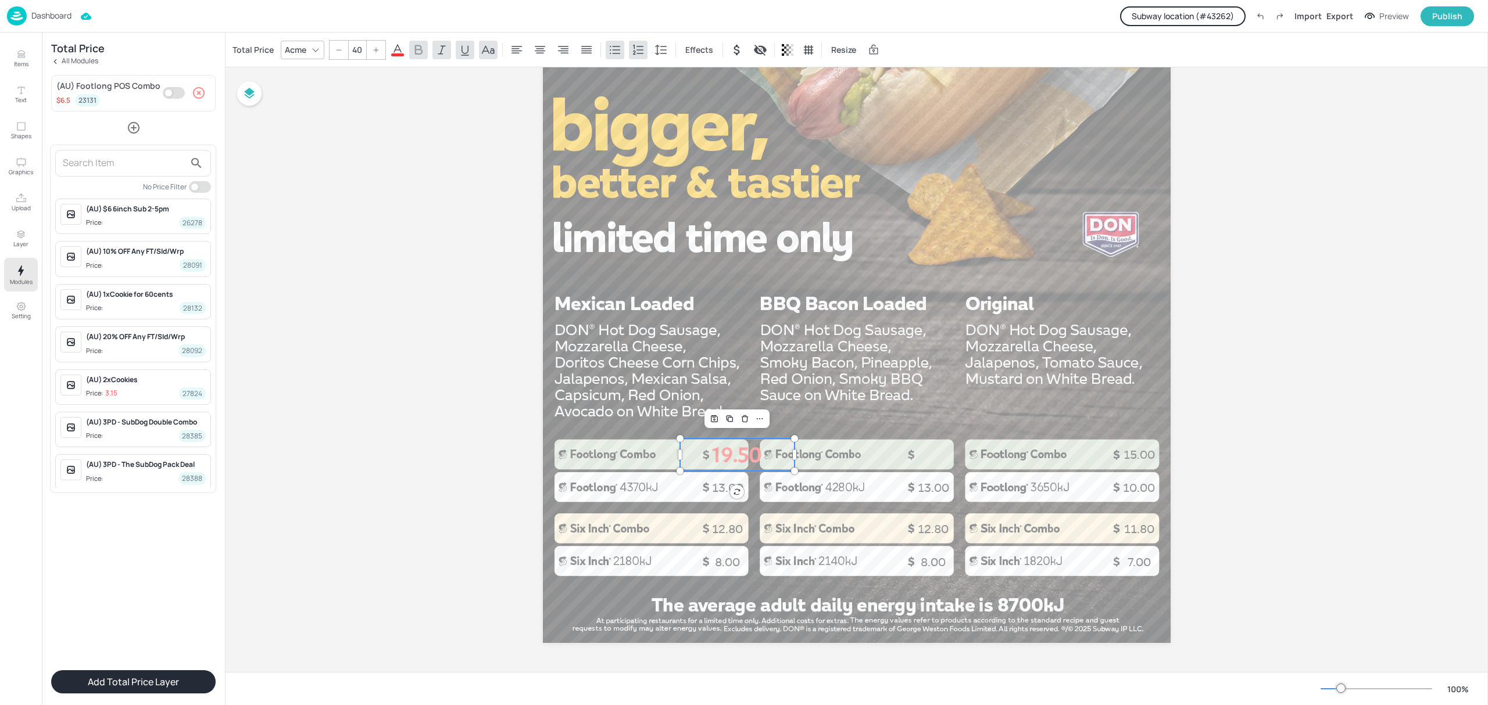
click at [99, 171] on input "text" at bounding box center [124, 163] width 122 height 19
type input "bbq"
click at [163, 263] on span "Price: 13 62122" at bounding box center [146, 265] width 120 height 12
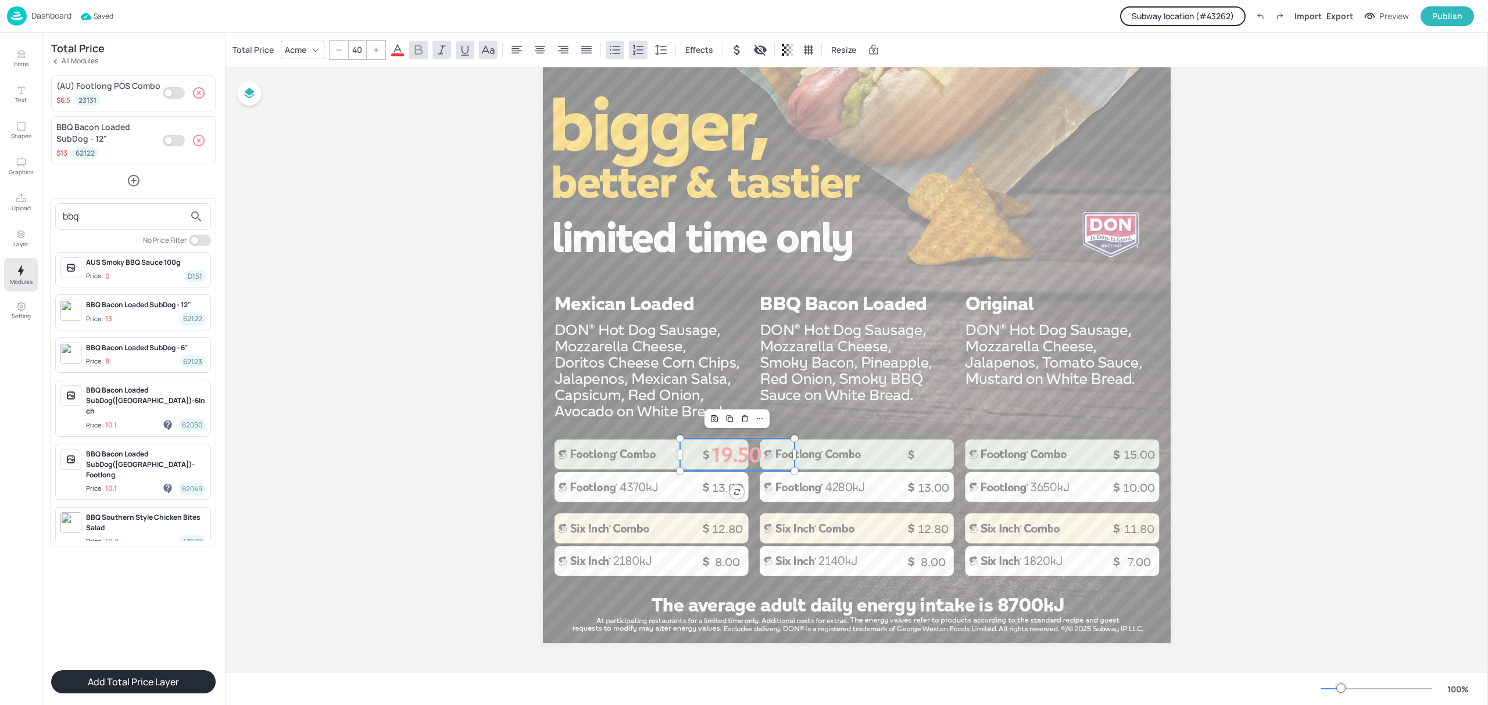
click at [181, 182] on div at bounding box center [744, 352] width 1488 height 705
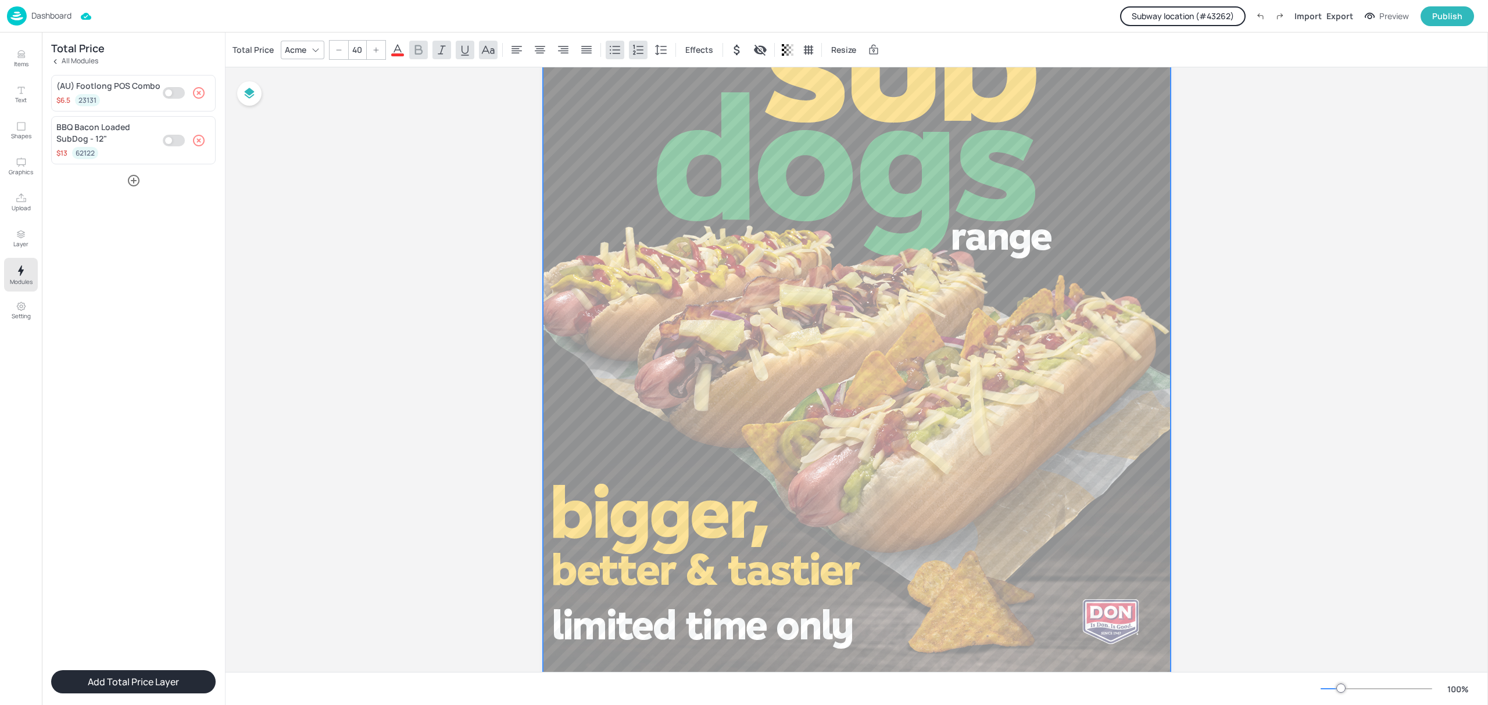
scroll to position [0, 0]
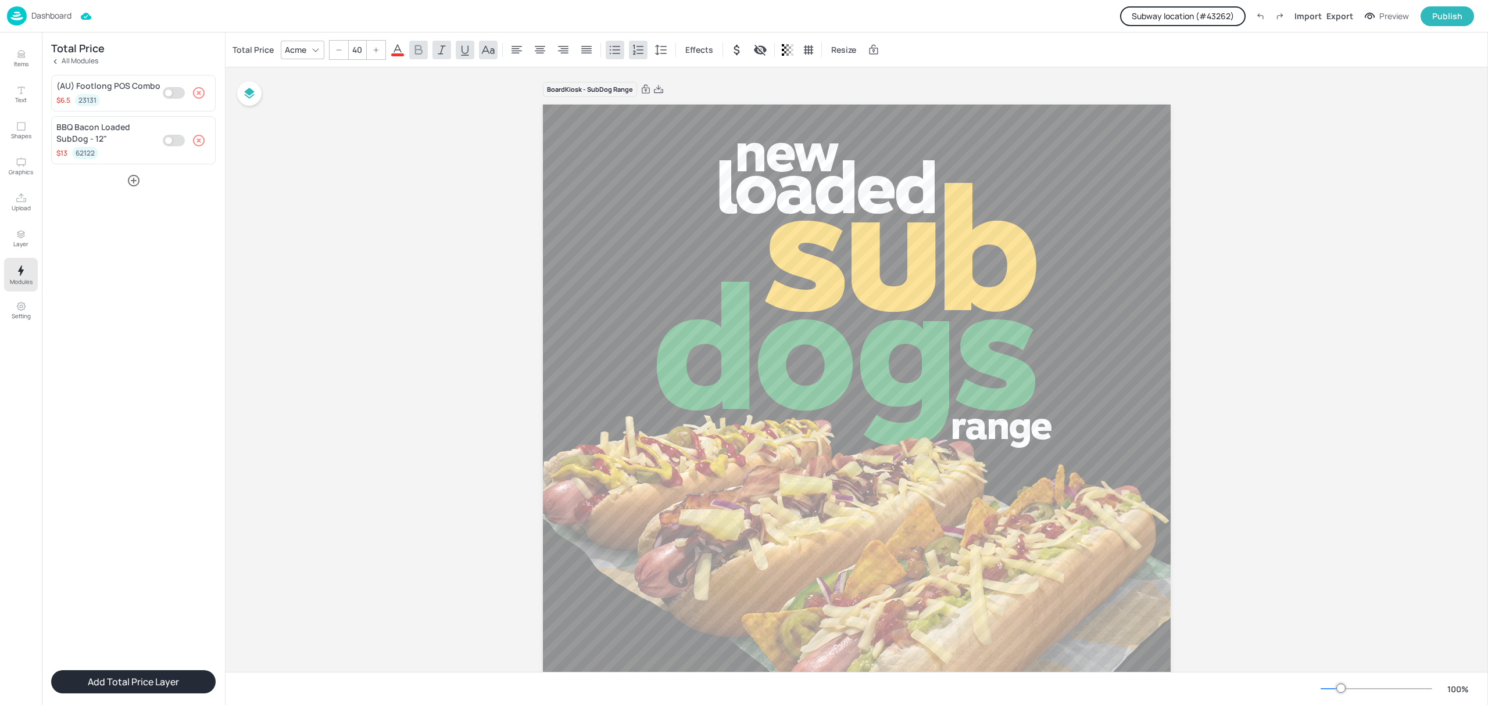
click at [167, 672] on button "Add Total Price Layer" at bounding box center [133, 682] width 164 height 23
drag, startPoint x: 610, startPoint y: 128, endPoint x: 889, endPoint y: 611, distance: 558.0
click at [889, 449] on p "19.50" at bounding box center [837, 433] width 114 height 33
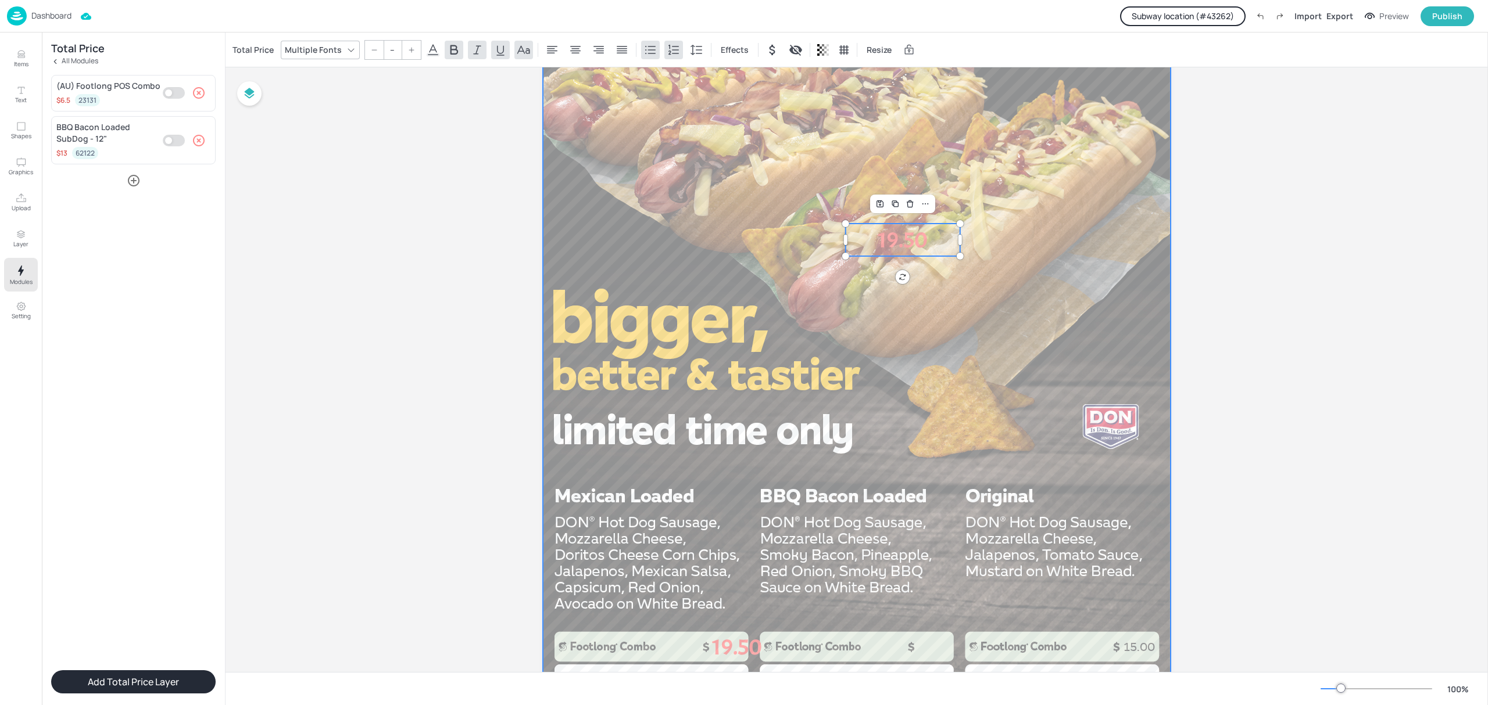
scroll to position [387, 0]
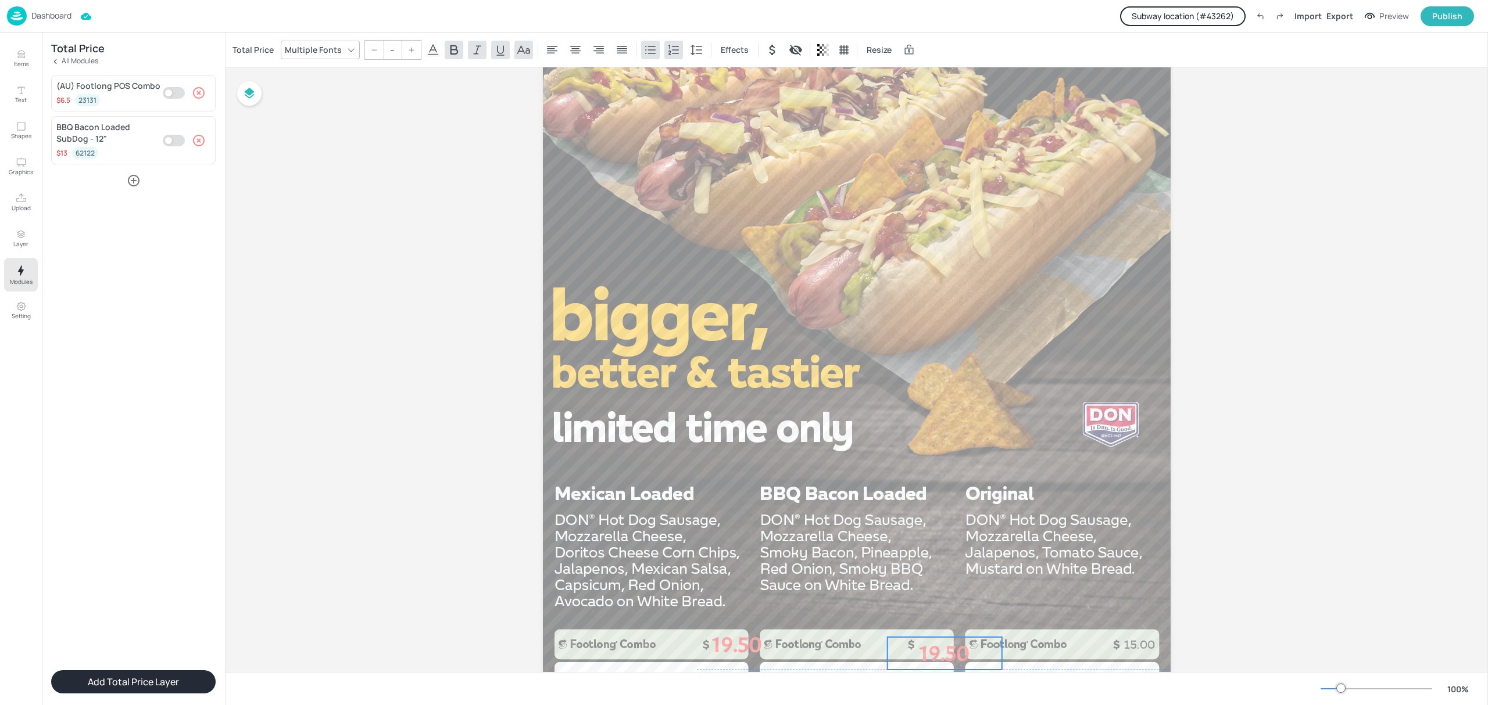
drag, startPoint x: 893, startPoint y: 233, endPoint x: 935, endPoint y: 651, distance: 419.9
click at [935, 651] on p "19.50" at bounding box center [944, 653] width 114 height 33
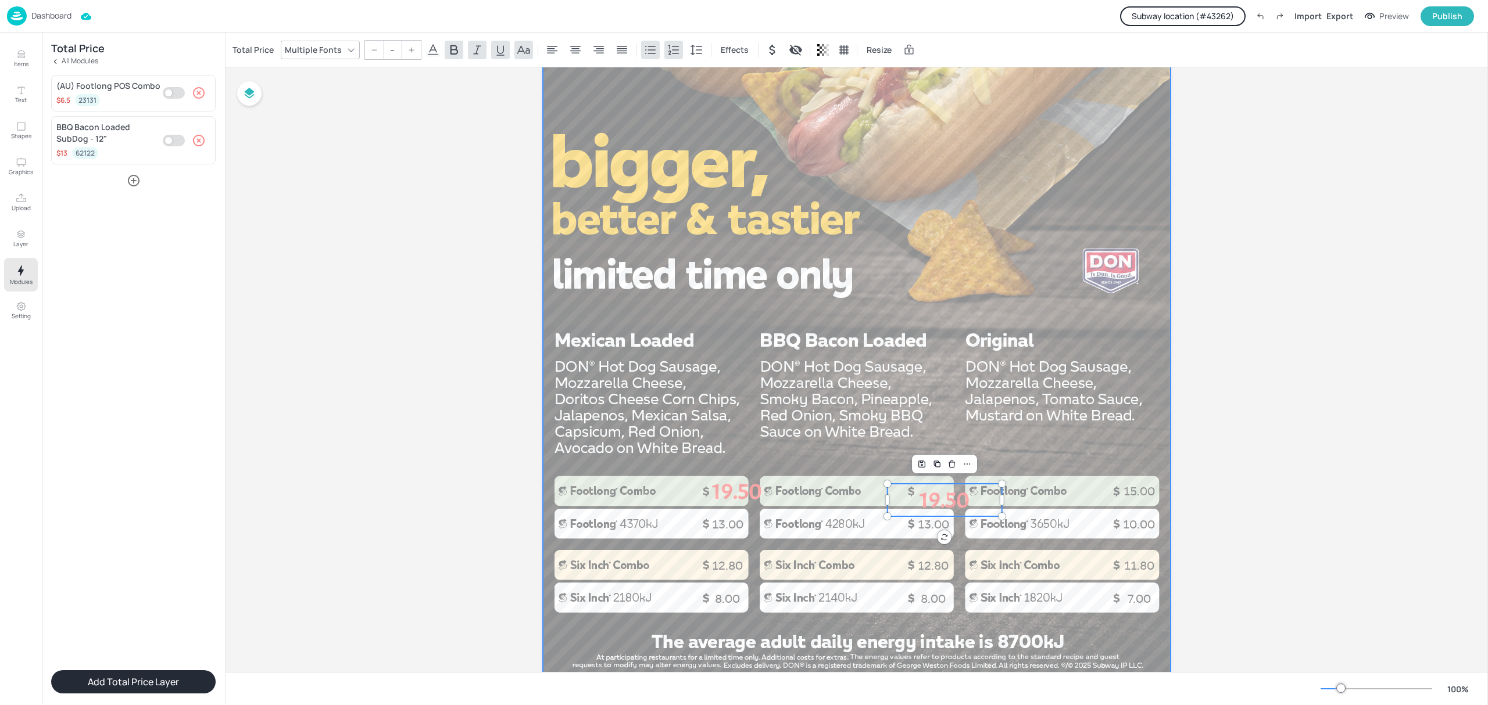
scroll to position [542, 0]
drag, startPoint x: 919, startPoint y: 496, endPoint x: 912, endPoint y: 486, distance: 12.4
click at [912, 486] on p "19.50" at bounding box center [937, 490] width 114 height 33
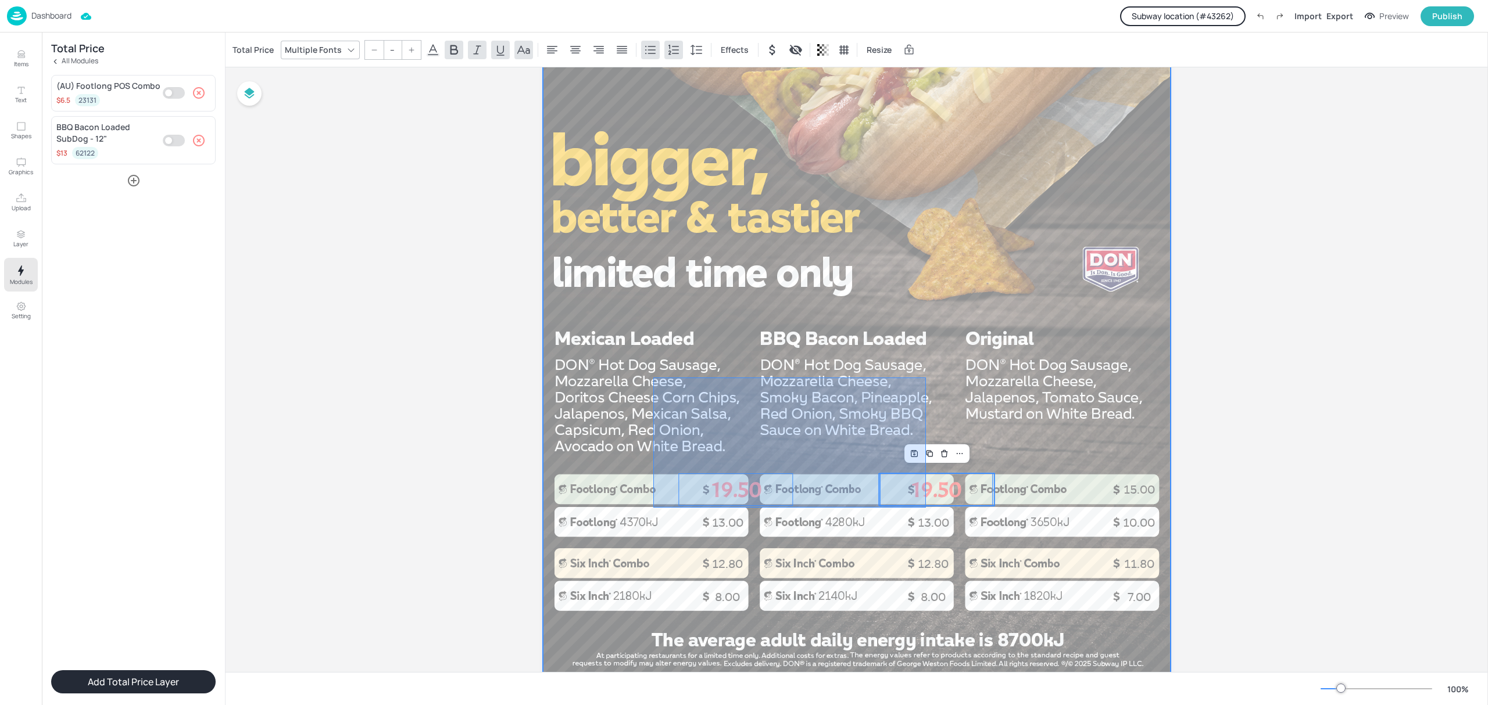
drag, startPoint x: 926, startPoint y: 378, endPoint x: 654, endPoint y: 504, distance: 299.5
click at [654, 504] on div at bounding box center [857, 120] width 628 height 1116
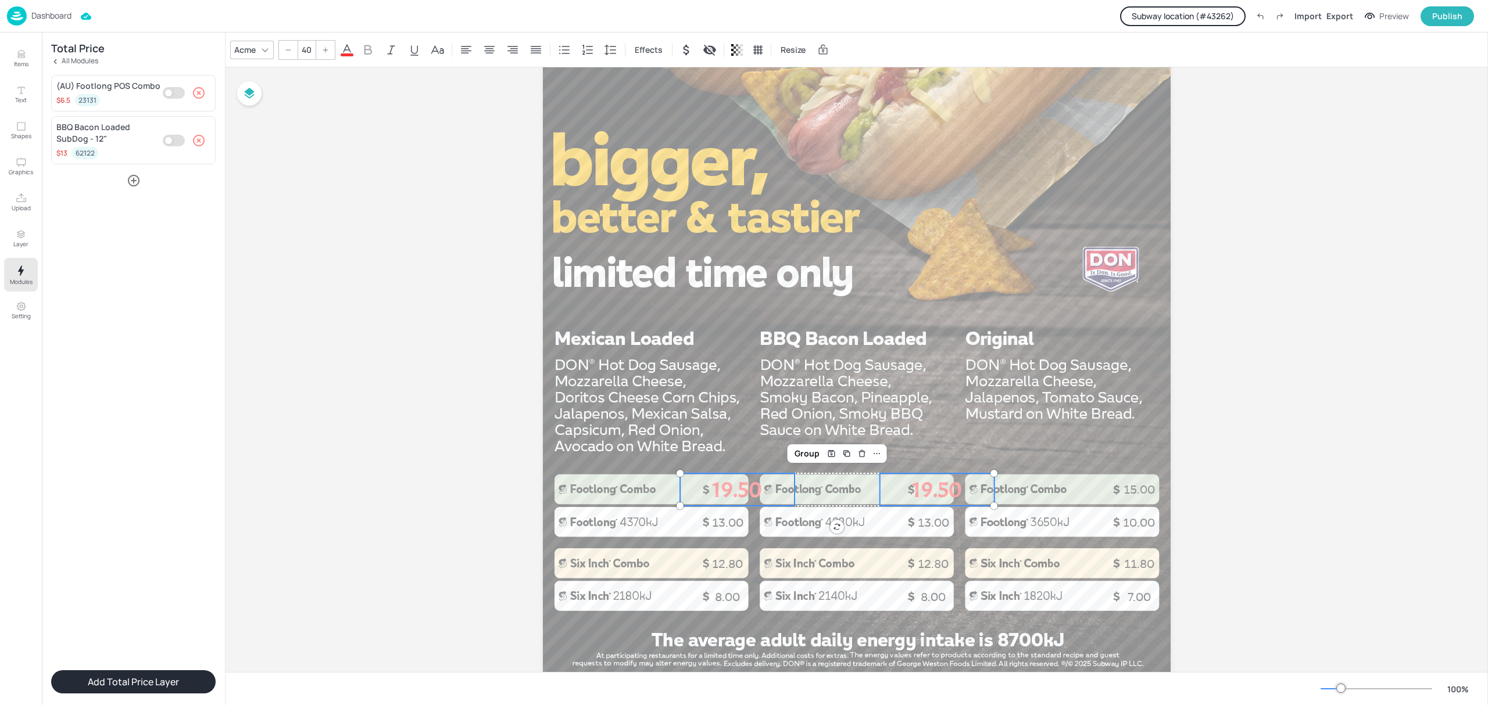
drag, startPoint x: 262, startPoint y: 46, endPoint x: 356, endPoint y: 42, distance: 94.2
click at [263, 46] on icon at bounding box center [264, 49] width 9 height 9
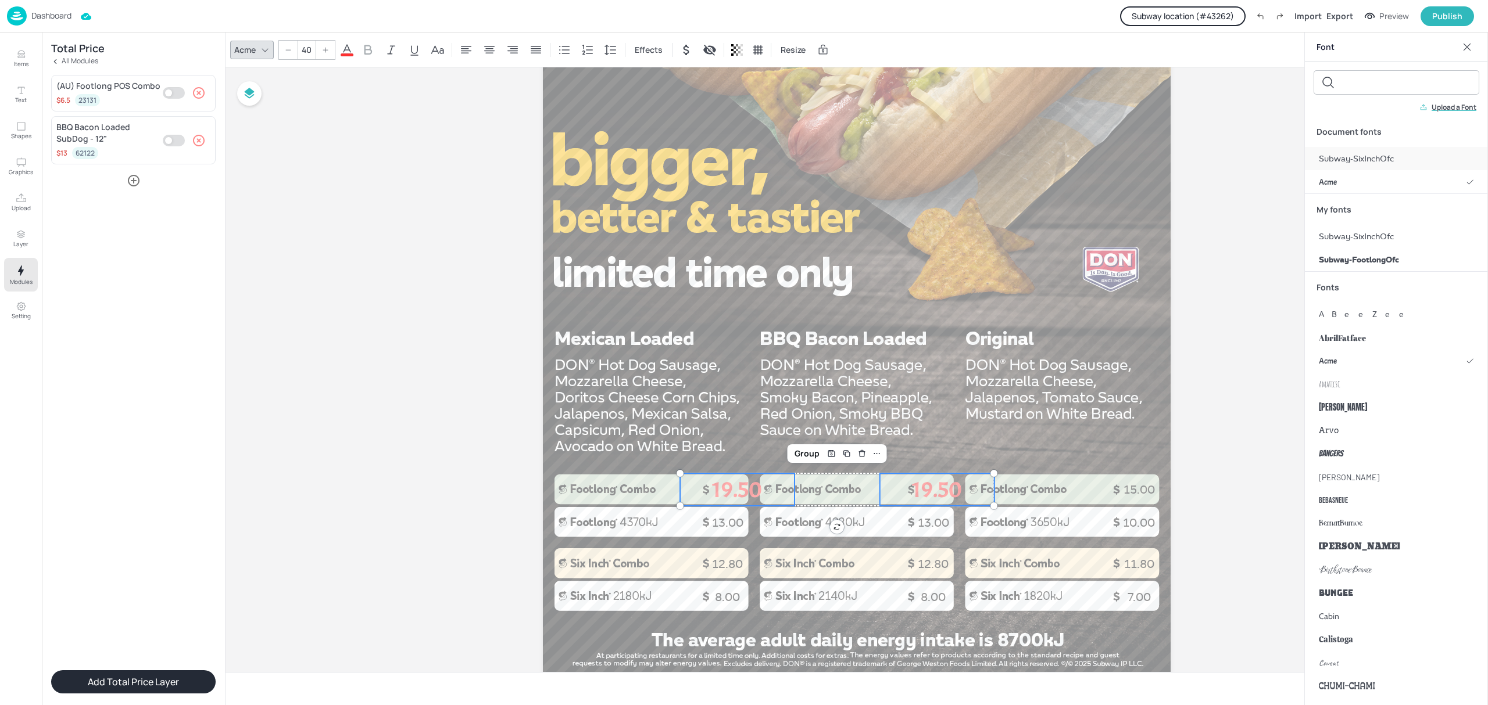
drag, startPoint x: 1363, startPoint y: 157, endPoint x: 551, endPoint y: 128, distance: 811.7
click at [1357, 157] on span "Subway-SixInchOfc" at bounding box center [1356, 159] width 75 height 12
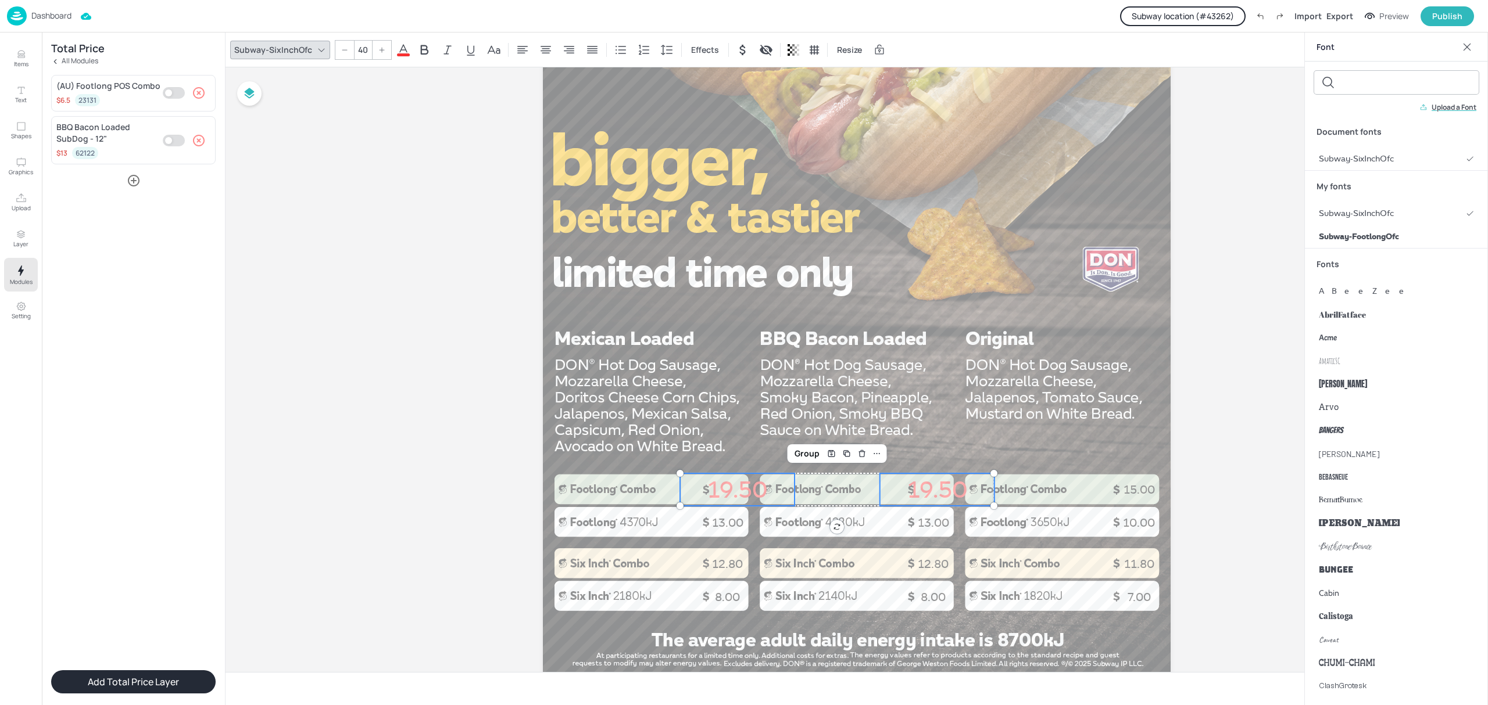
click at [364, 51] on input "40" at bounding box center [362, 50] width 16 height 19
click at [401, 53] on span at bounding box center [403, 54] width 13 height 3
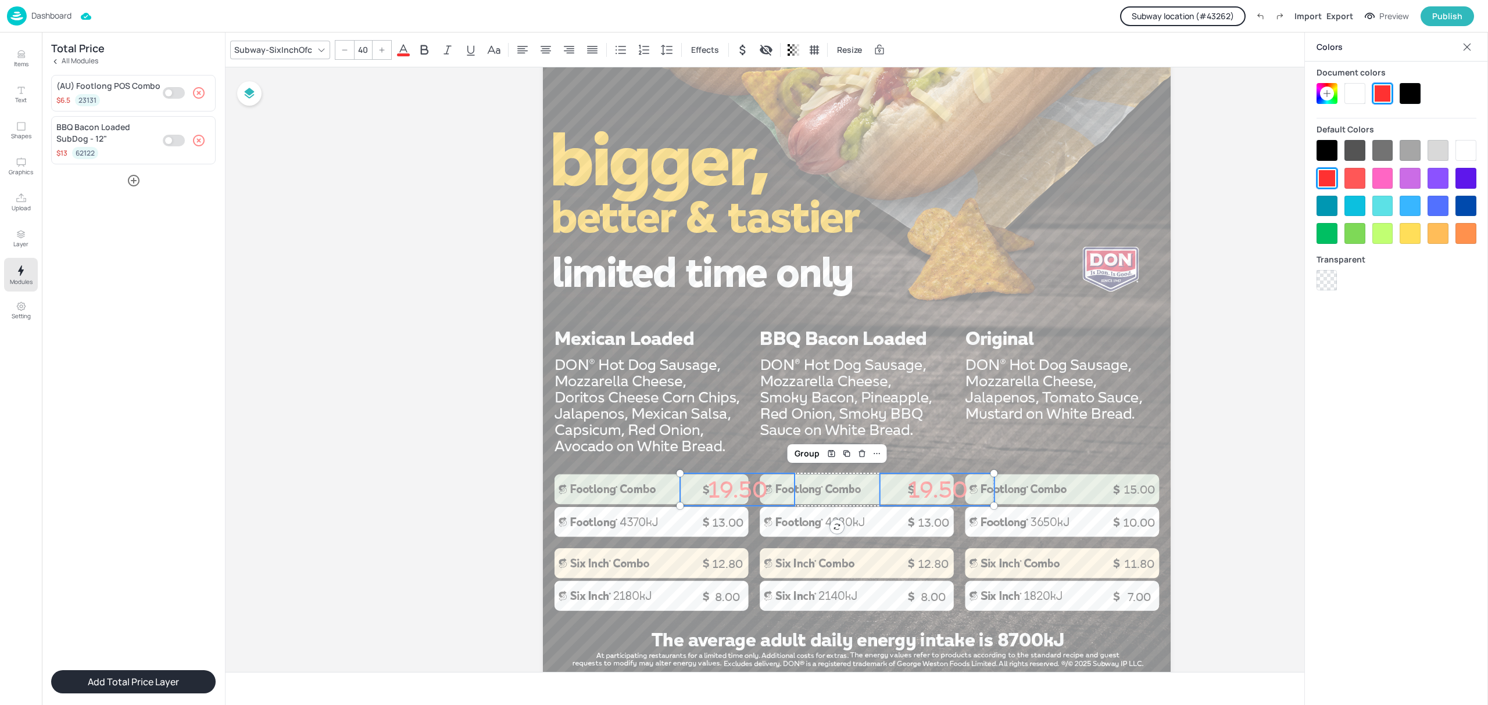
click at [1407, 86] on div at bounding box center [1409, 93] width 21 height 21
click at [357, 45] on input "40" at bounding box center [362, 50] width 16 height 19
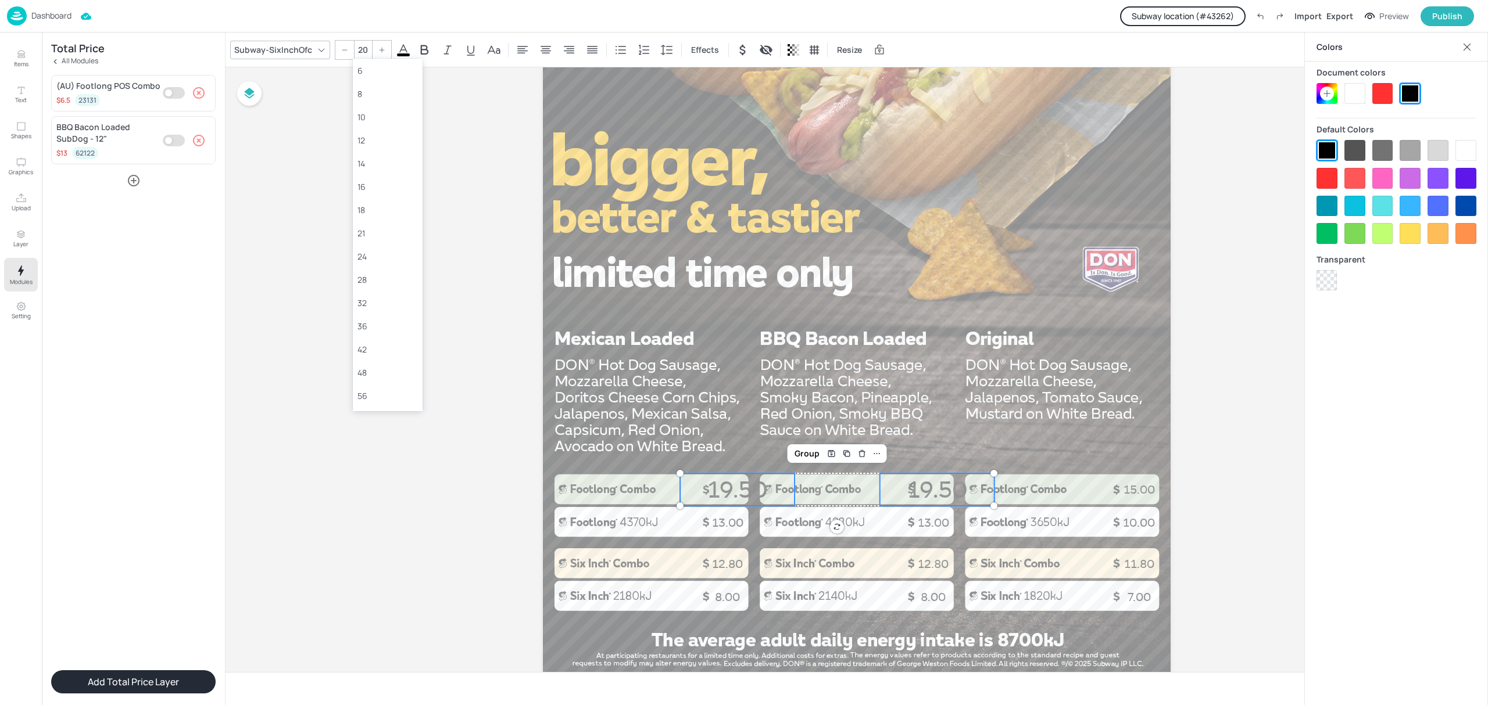
type input "20"
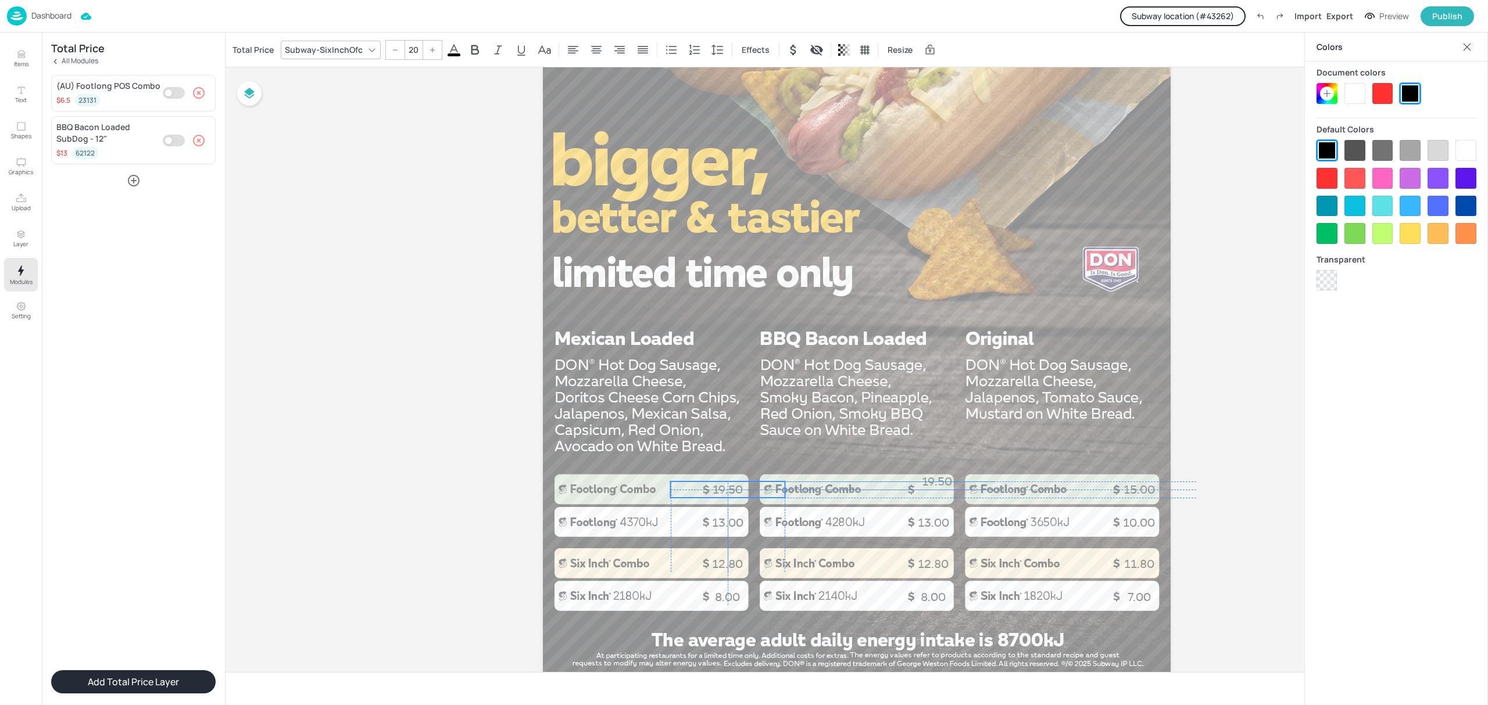
drag, startPoint x: 745, startPoint y: 485, endPoint x: 736, endPoint y: 494, distance: 13.1
click at [736, 494] on p "19.50" at bounding box center [728, 490] width 114 height 16
type input "20"
drag, startPoint x: 926, startPoint y: 485, endPoint x: 921, endPoint y: 493, distance: 9.4
click at [921, 493] on p "19.50" at bounding box center [933, 490] width 114 height 16
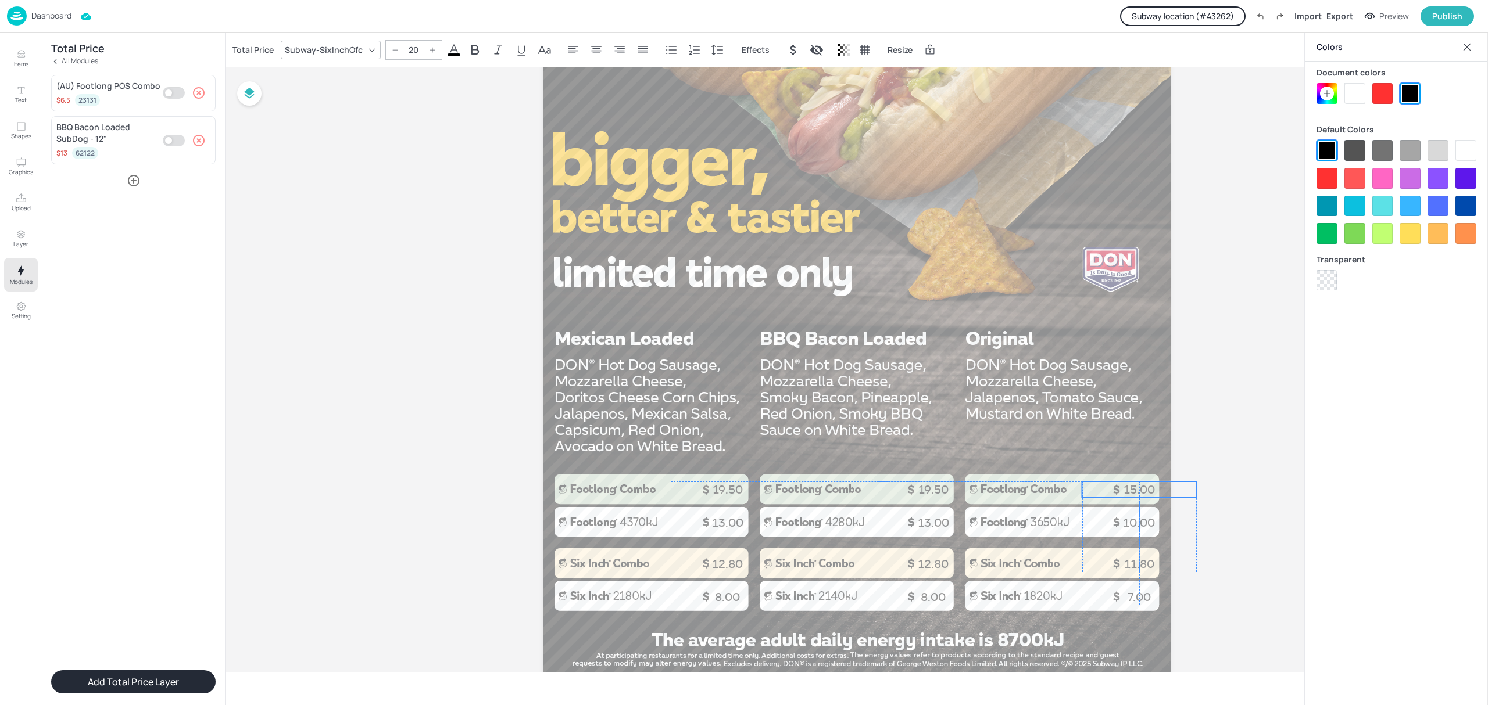
click at [1137, 491] on p "15.00" at bounding box center [1139, 490] width 114 height 16
click at [1206, 435] on div "Board Kiosk - SubDog Range 8.00 13.00 8.00 13.00 7.00 10.00 15.00 12.80 12.80 1…" at bounding box center [856, 116] width 1262 height 1182
click at [1096, 379] on div at bounding box center [857, 120] width 628 height 1116
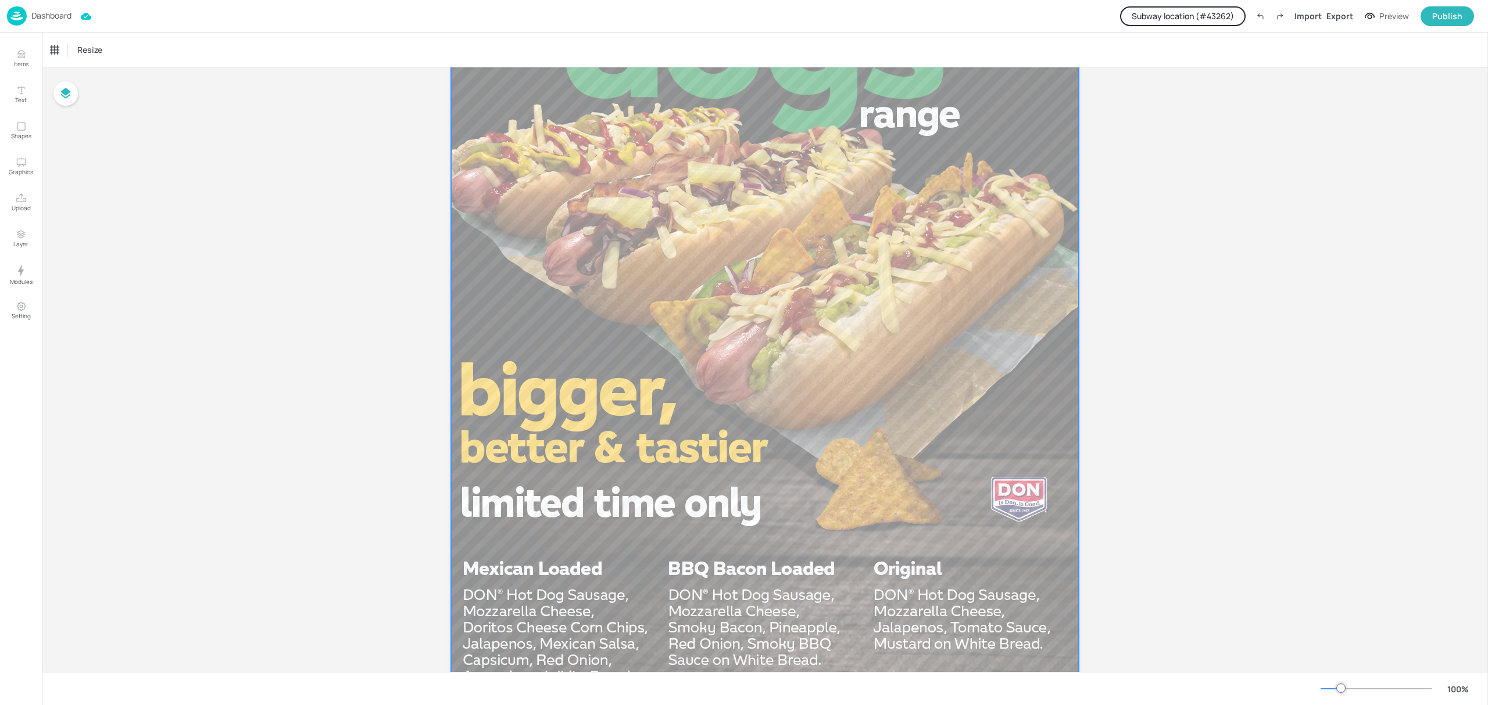
scroll to position [542, 0]
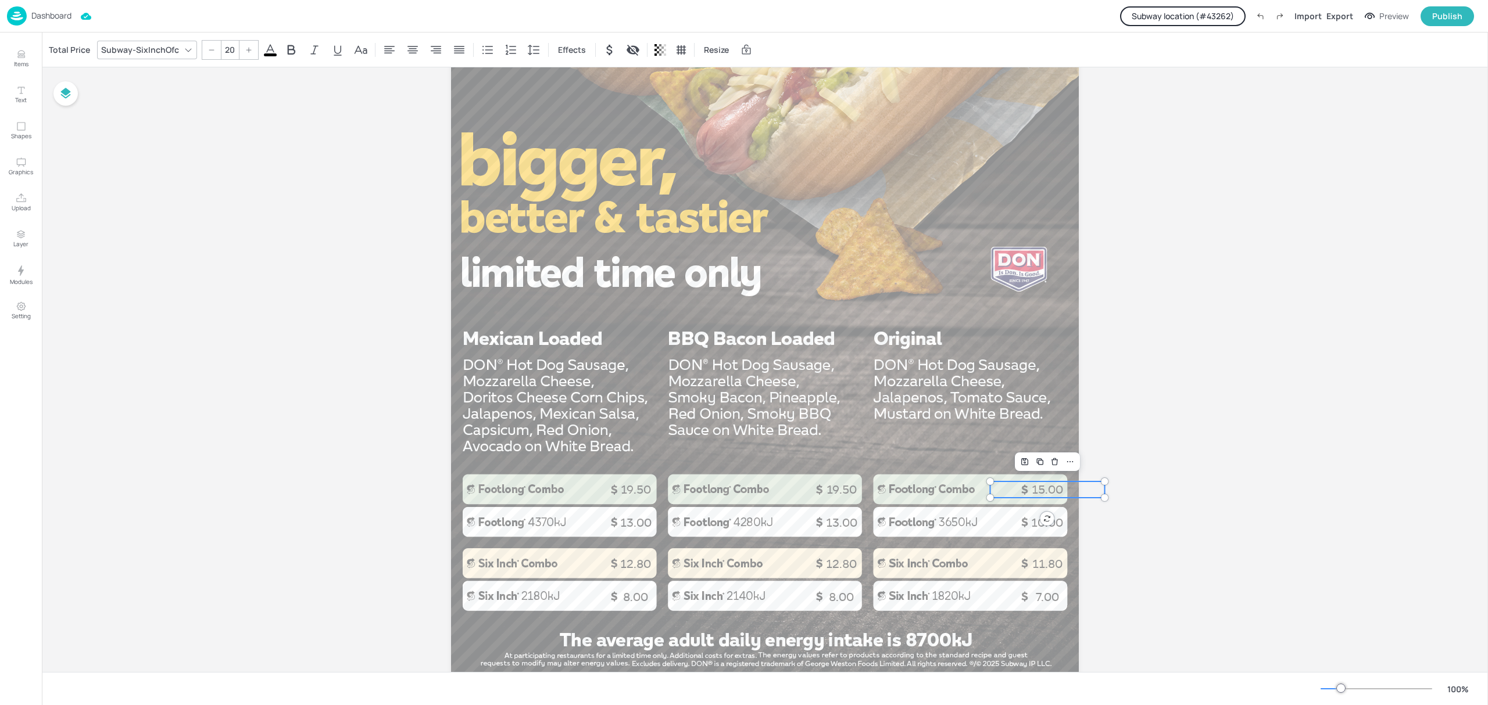
click at [1030, 492] on p "15.00" at bounding box center [1047, 490] width 114 height 16
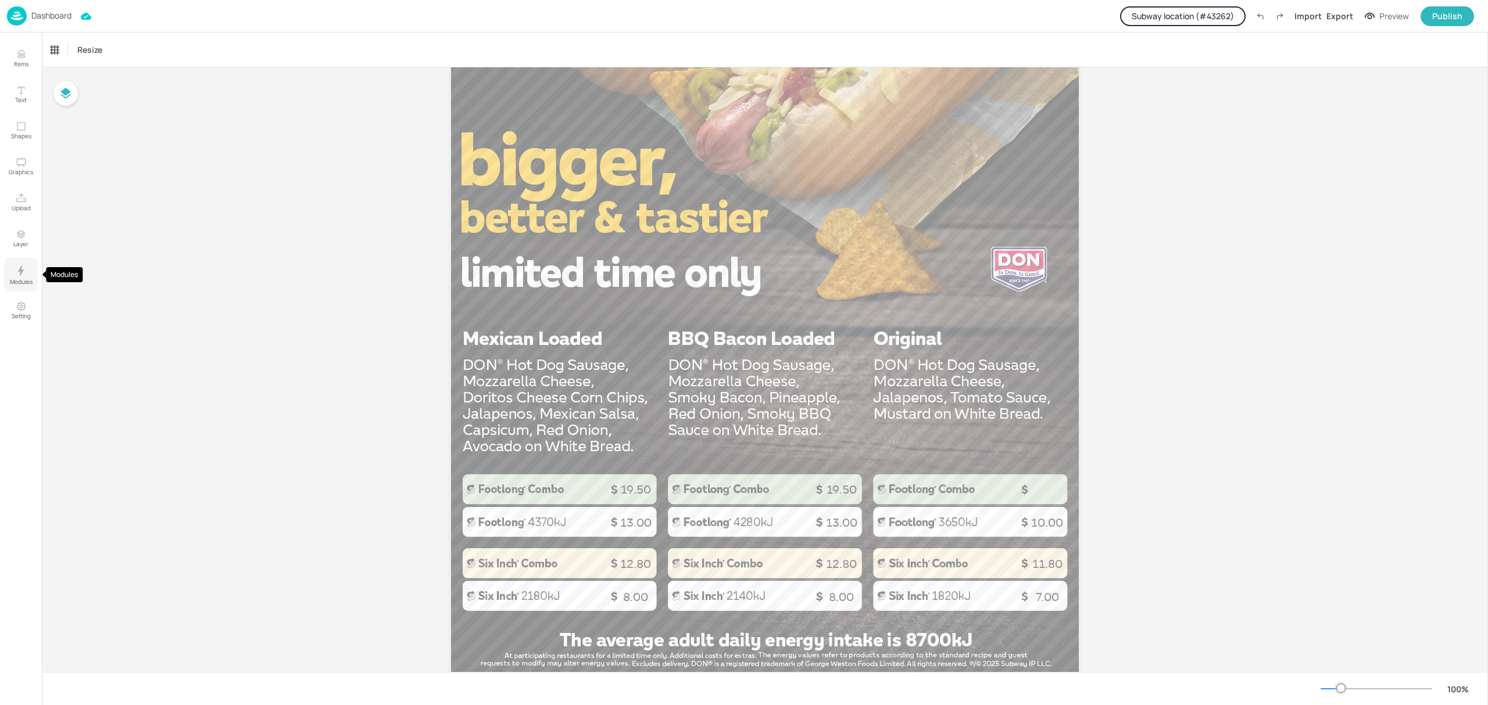
click at [31, 275] on button "Modules" at bounding box center [21, 275] width 34 height 34
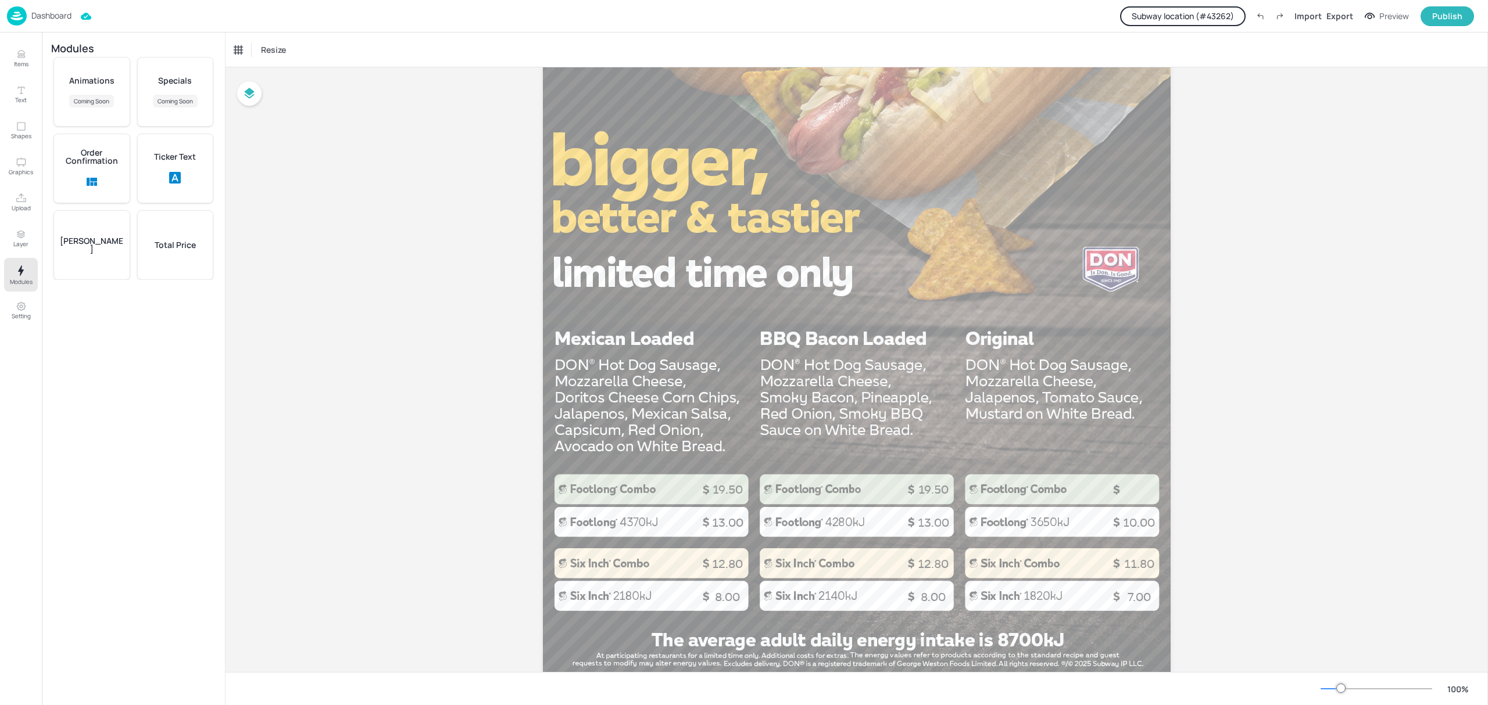
click at [186, 243] on p "Total Price" at bounding box center [175, 245] width 41 height 8
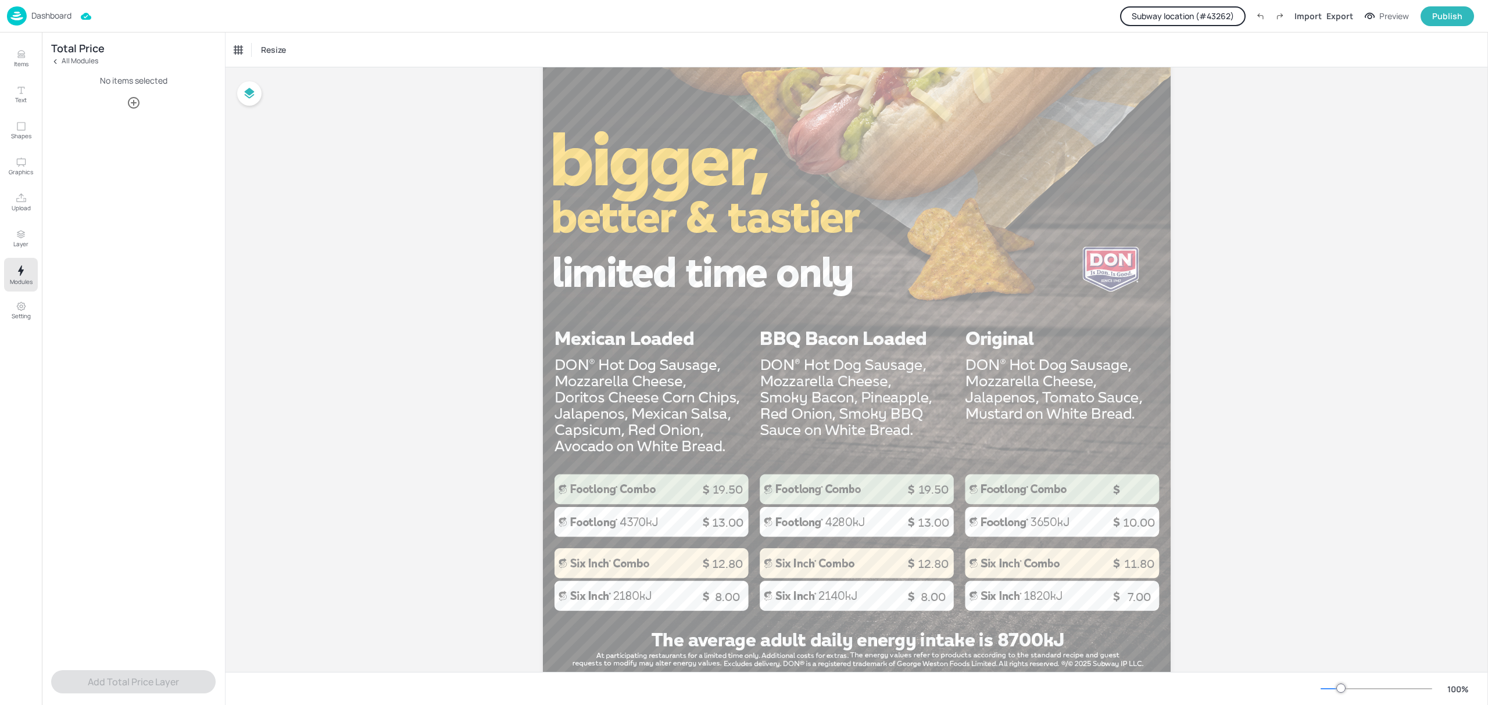
click at [135, 101] on icon "button" at bounding box center [134, 103] width 14 height 14
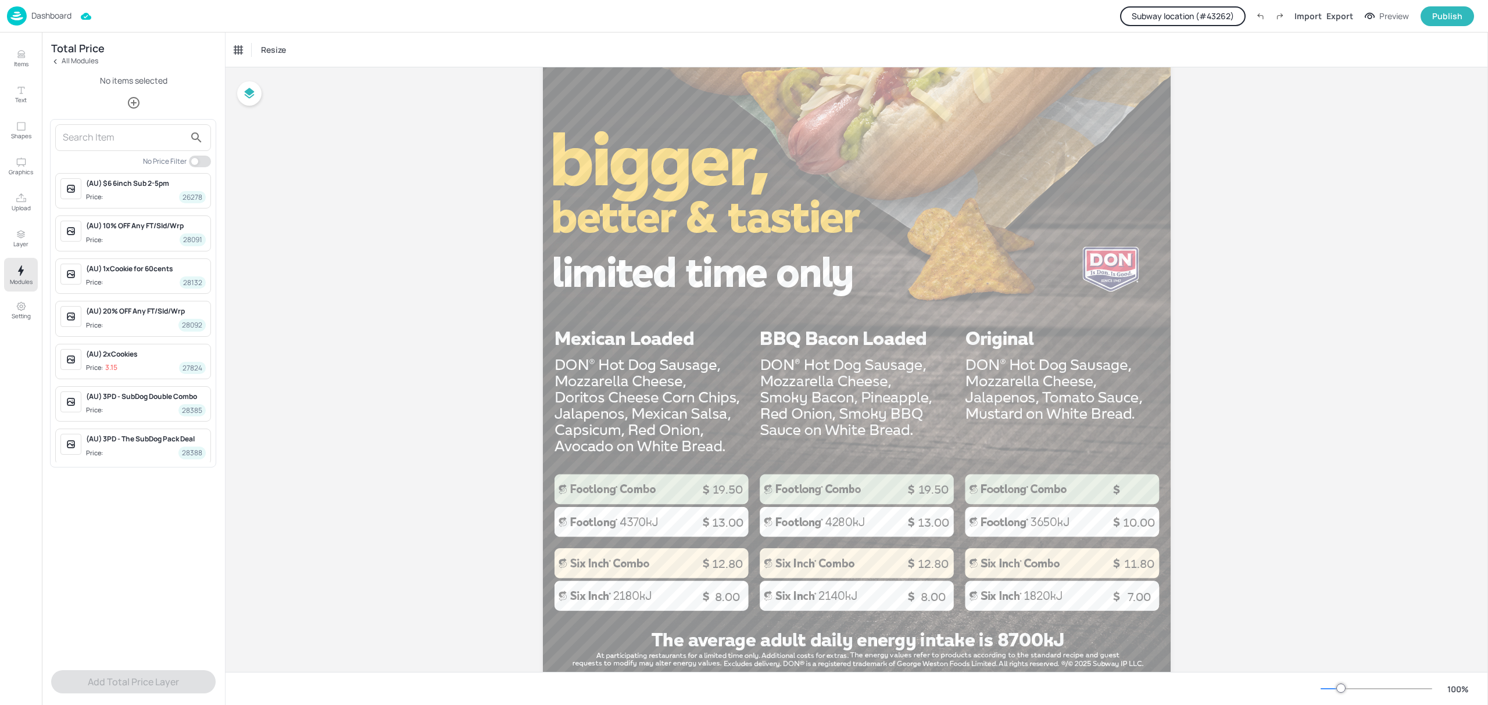
click at [155, 136] on input "text" at bounding box center [124, 137] width 122 height 19
click at [148, 135] on input "text" at bounding box center [124, 137] width 122 height 19
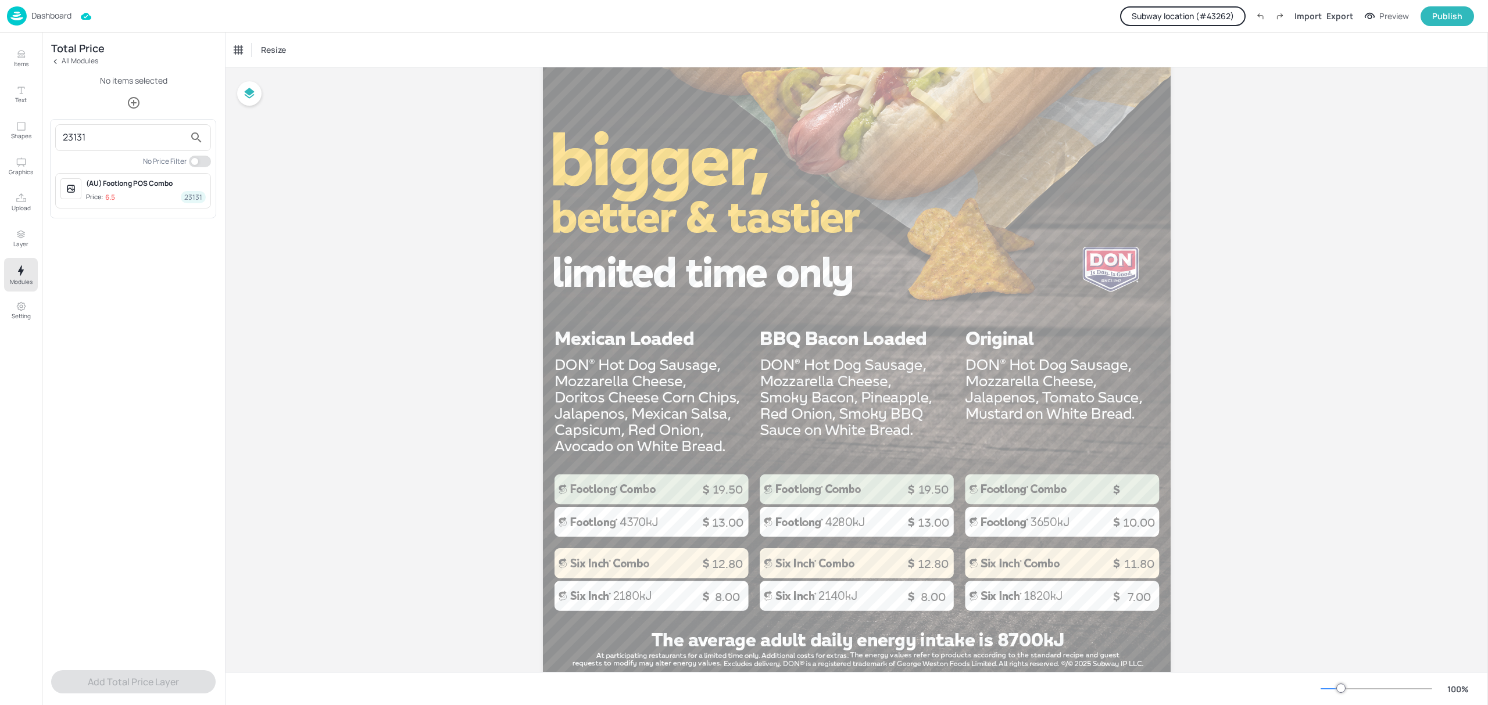
click at [110, 189] on div "(AU) Footlong POS Combo Price: 6.5 23131" at bounding box center [146, 190] width 120 height 25
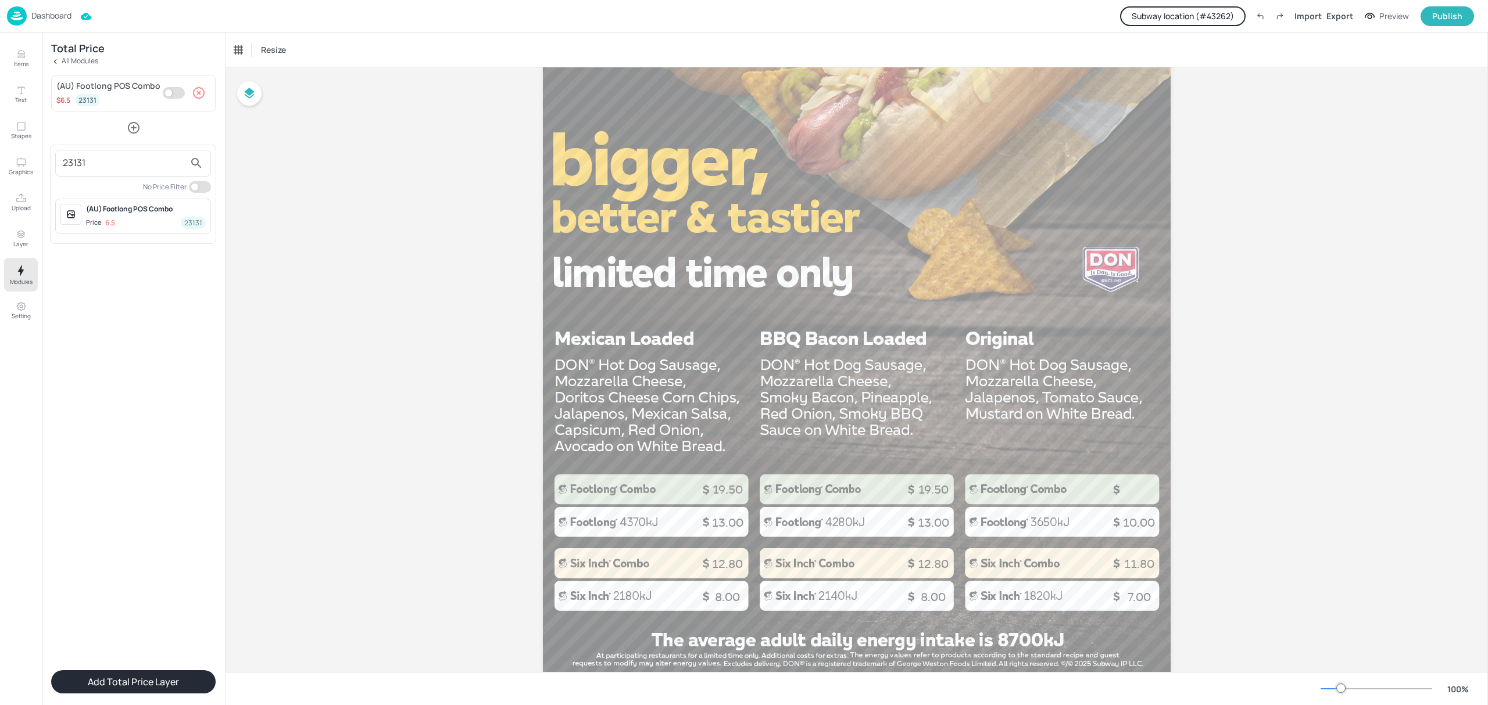
drag, startPoint x: 112, startPoint y: 160, endPoint x: 7, endPoint y: 166, distance: 104.7
click at [7, 166] on div "23131 No Price Filter (AU) Footlong POS Combo Price: 6.5 23131" at bounding box center [744, 352] width 1488 height 705
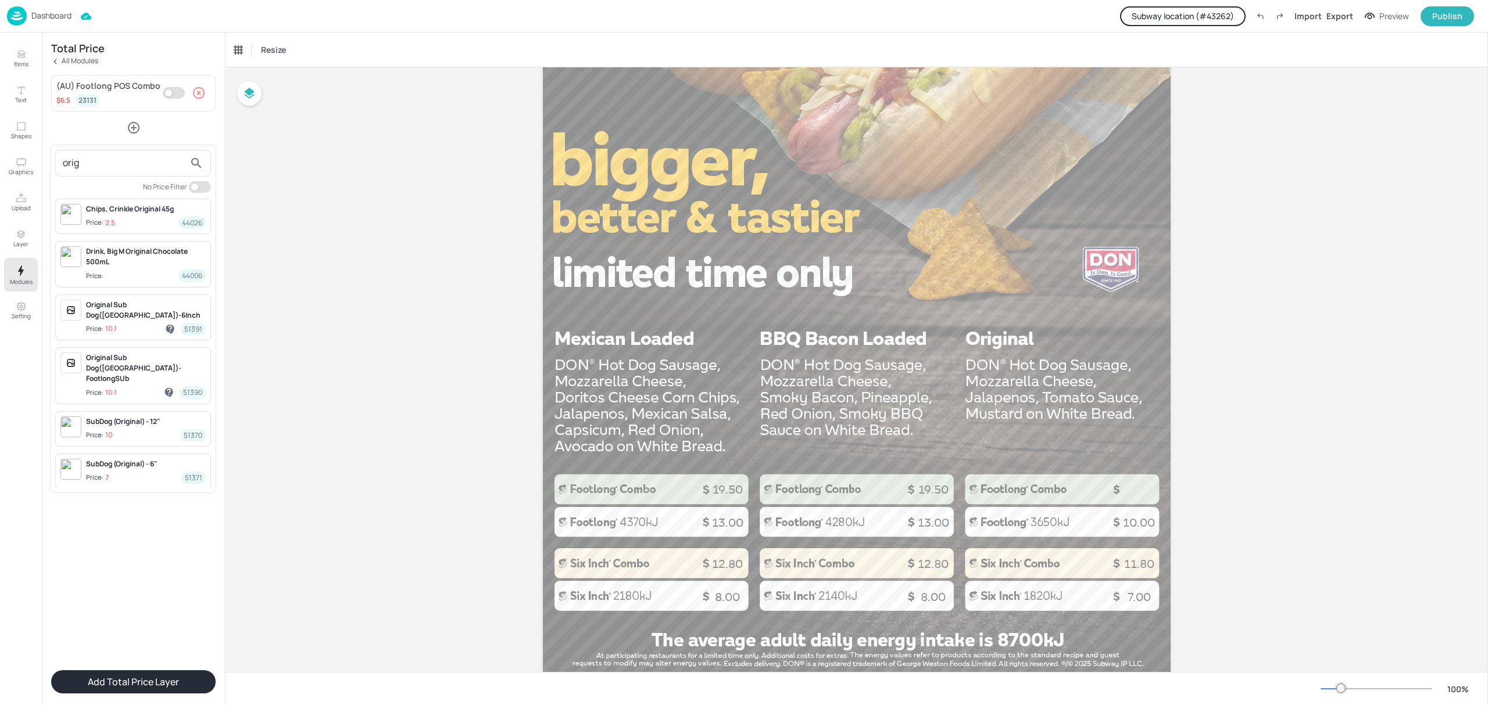
type input "orig"
click at [136, 429] on span "Price: 10 51370" at bounding box center [146, 435] width 120 height 12
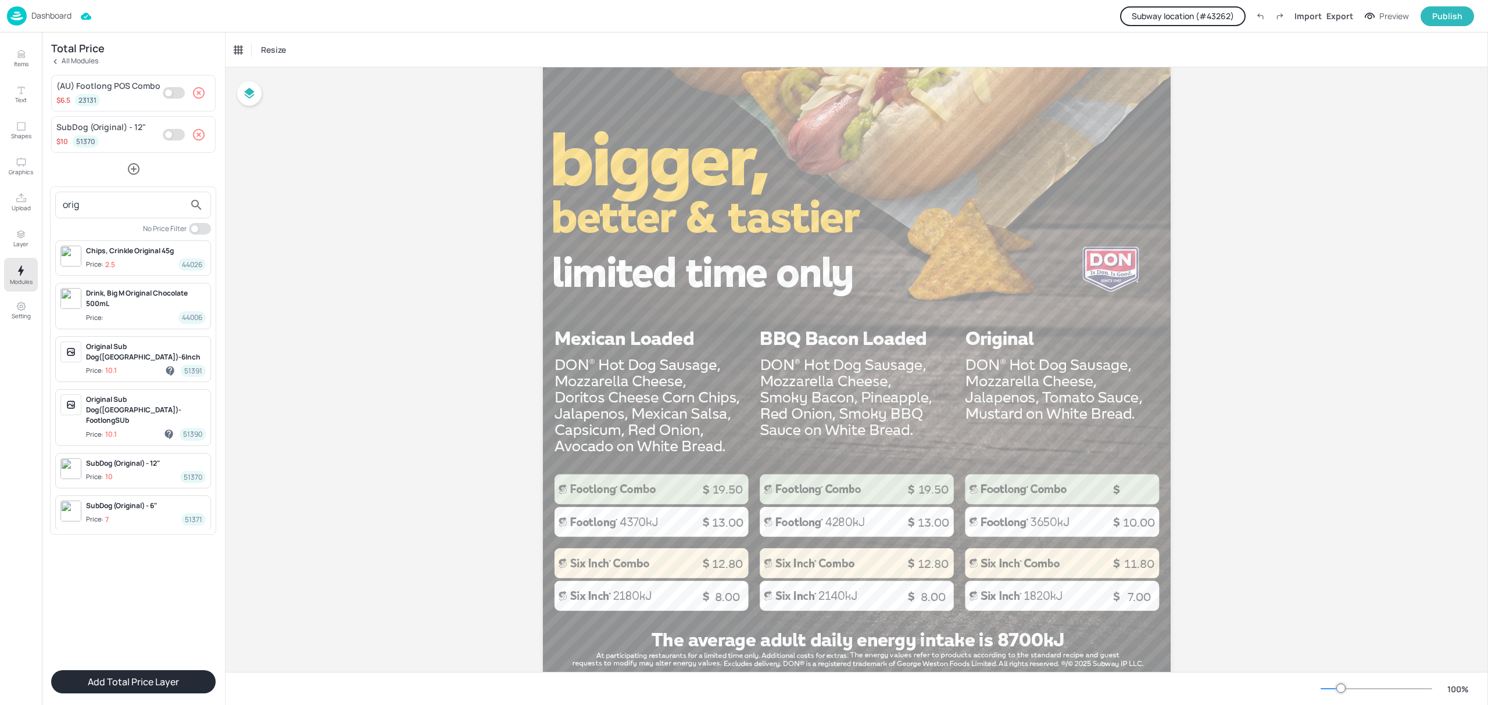
click at [149, 631] on div at bounding box center [744, 352] width 1488 height 705
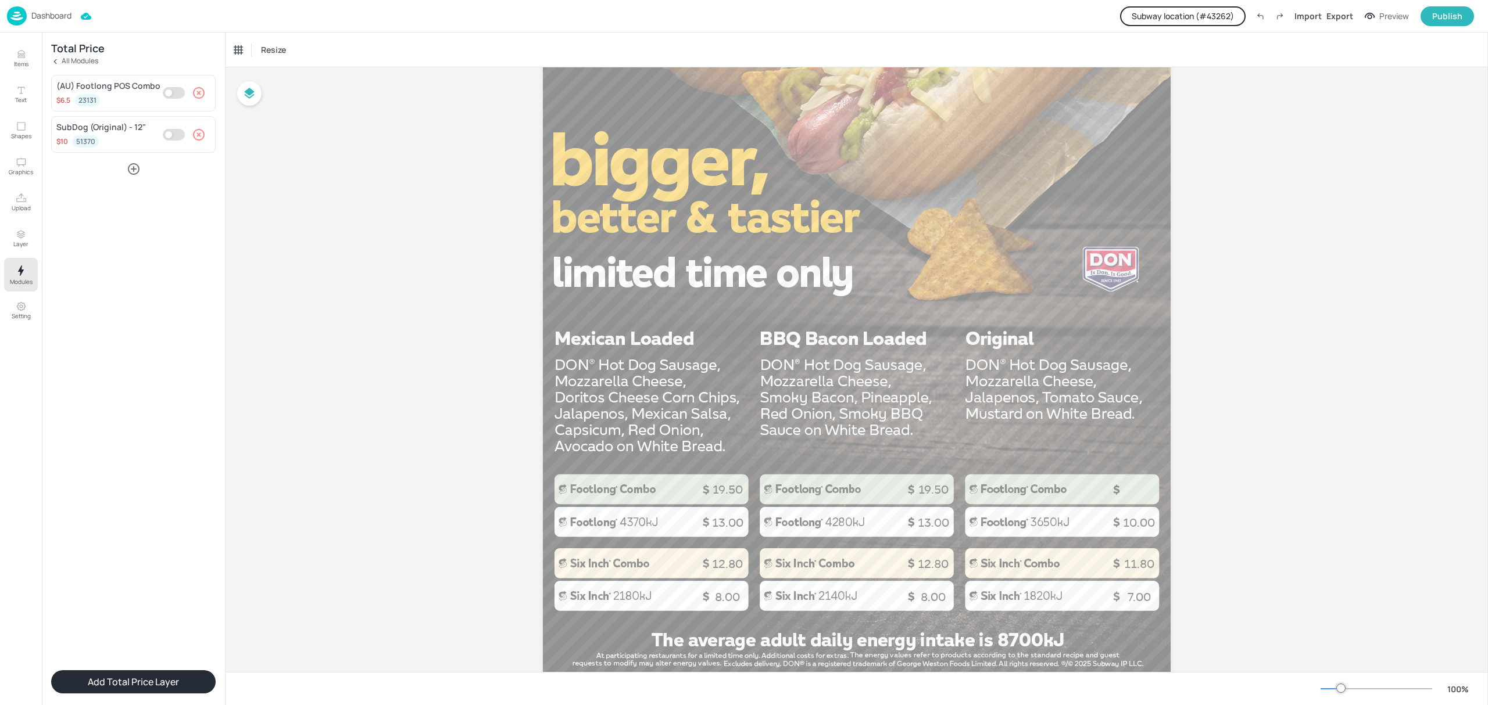
click at [126, 684] on button "Add Total Price Layer" at bounding box center [133, 682] width 164 height 23
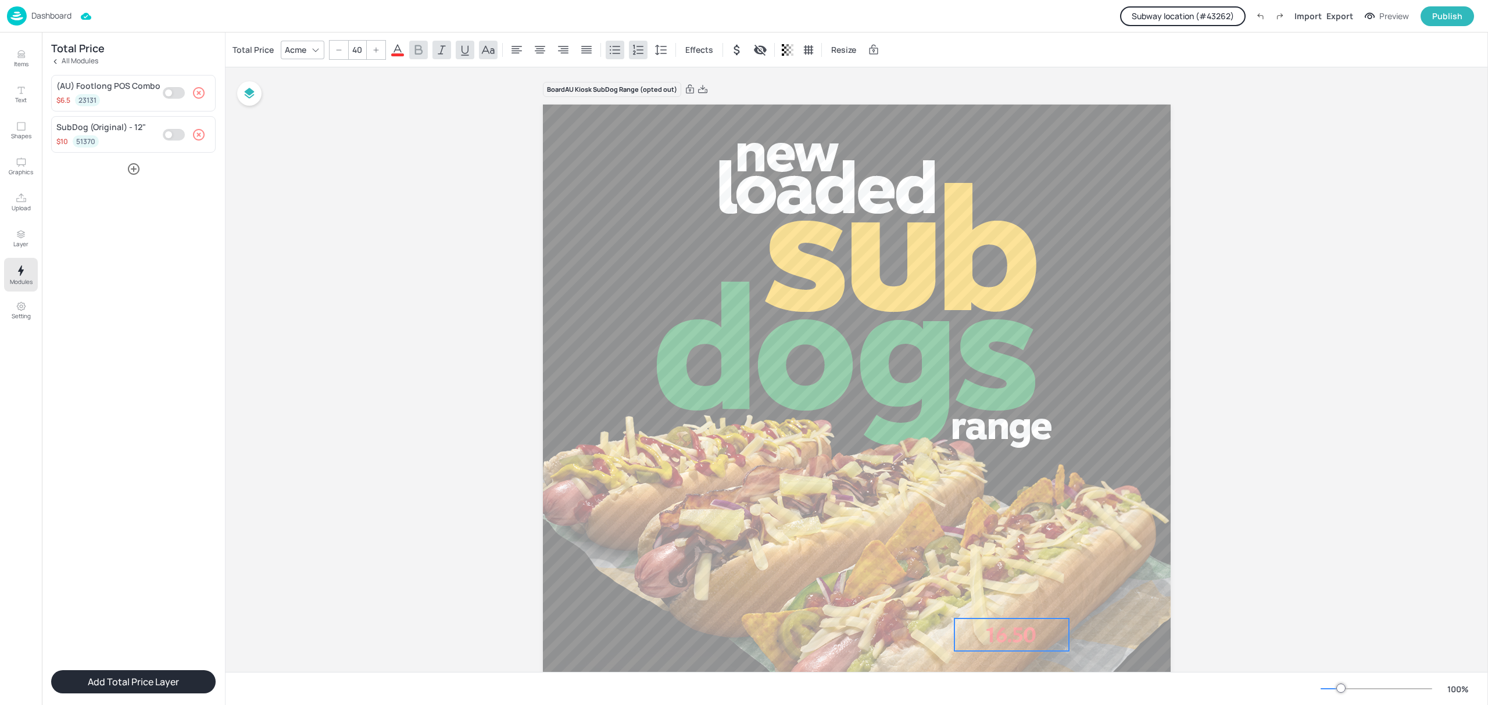
drag, startPoint x: 651, startPoint y: 157, endPoint x: 1030, endPoint y: 633, distance: 608.8
click at [1030, 633] on p "16.50" at bounding box center [1011, 635] width 114 height 33
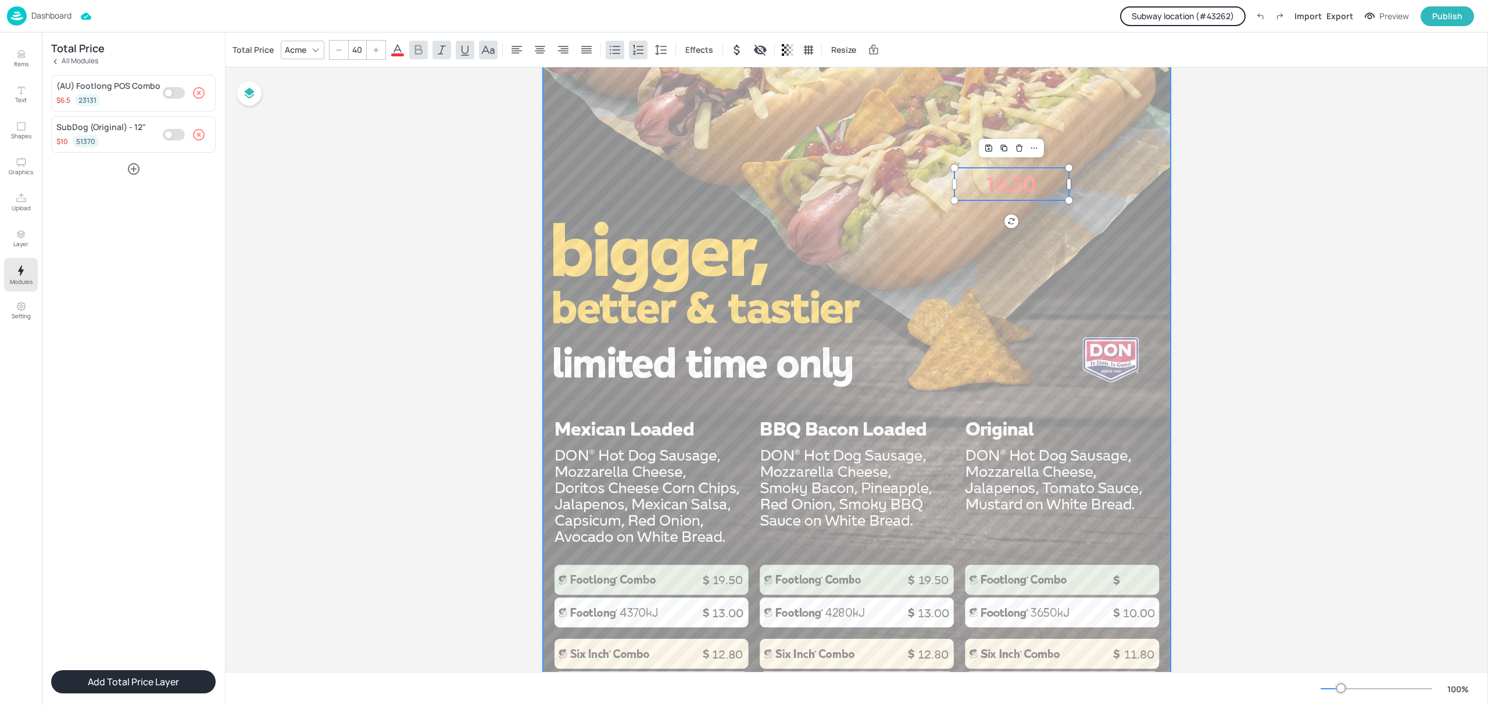
scroll to position [465, 0]
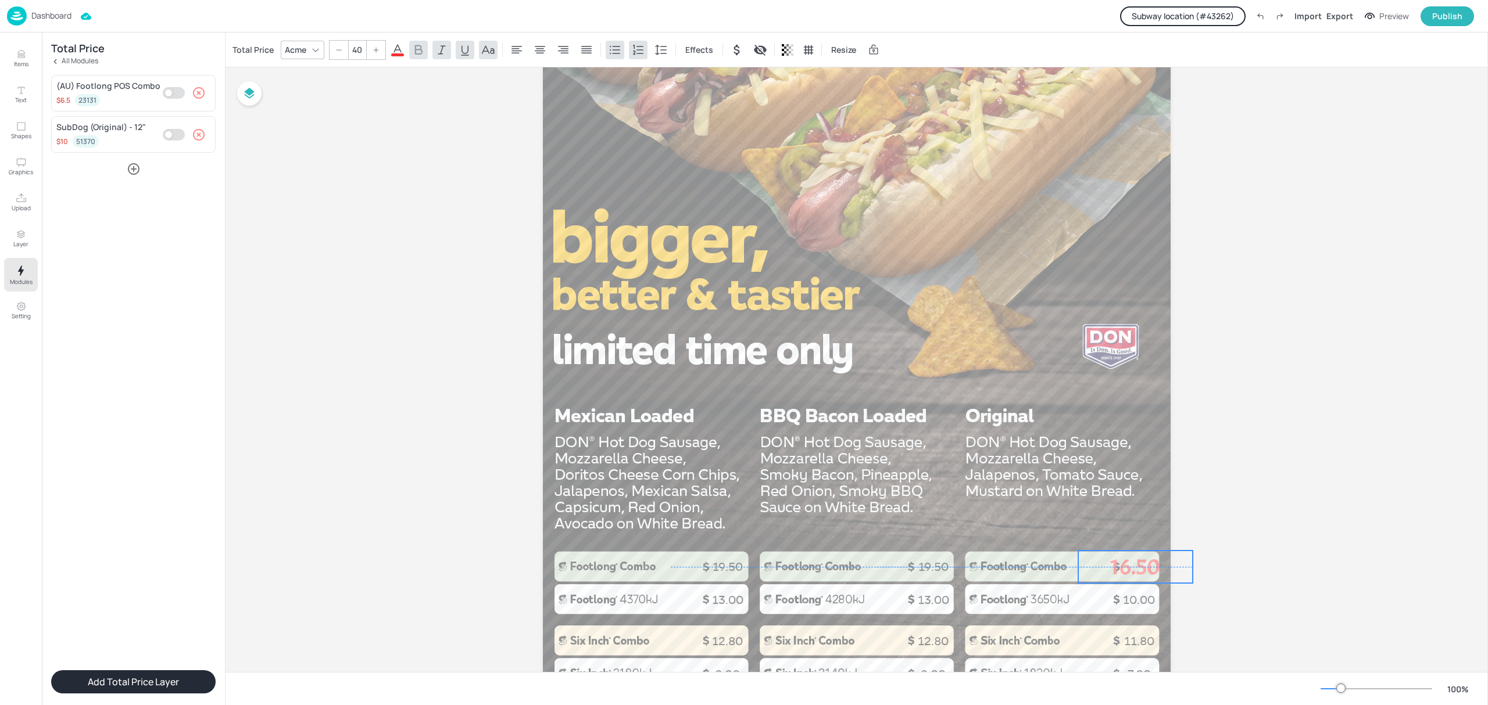
drag, startPoint x: 1045, startPoint y: 219, endPoint x: 1154, endPoint y: 568, distance: 366.5
click at [1154, 568] on p "16.50" at bounding box center [1135, 567] width 114 height 33
click at [396, 55] on span at bounding box center [397, 54] width 13 height 3
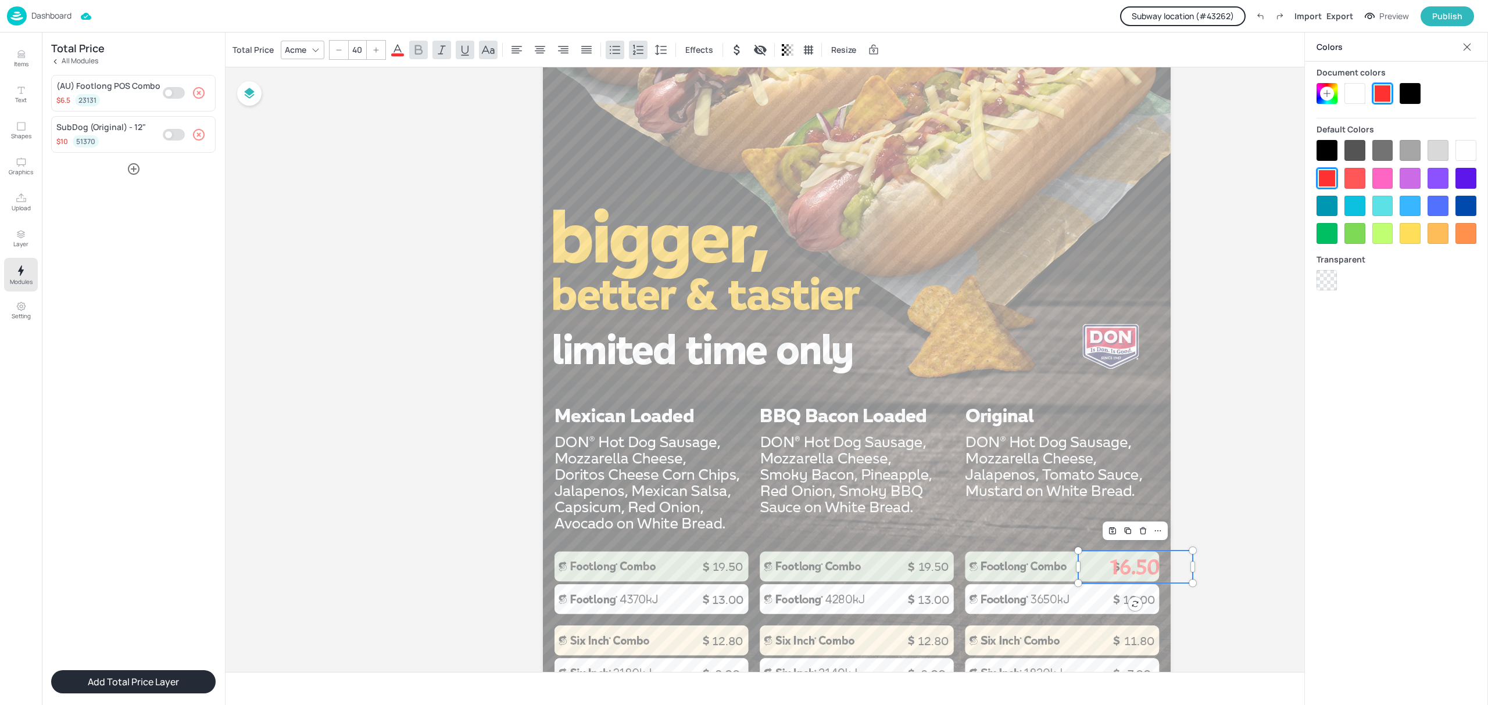
click at [1403, 89] on div at bounding box center [1409, 93] width 21 height 21
click at [303, 41] on div "Acme" at bounding box center [303, 50] width 44 height 19
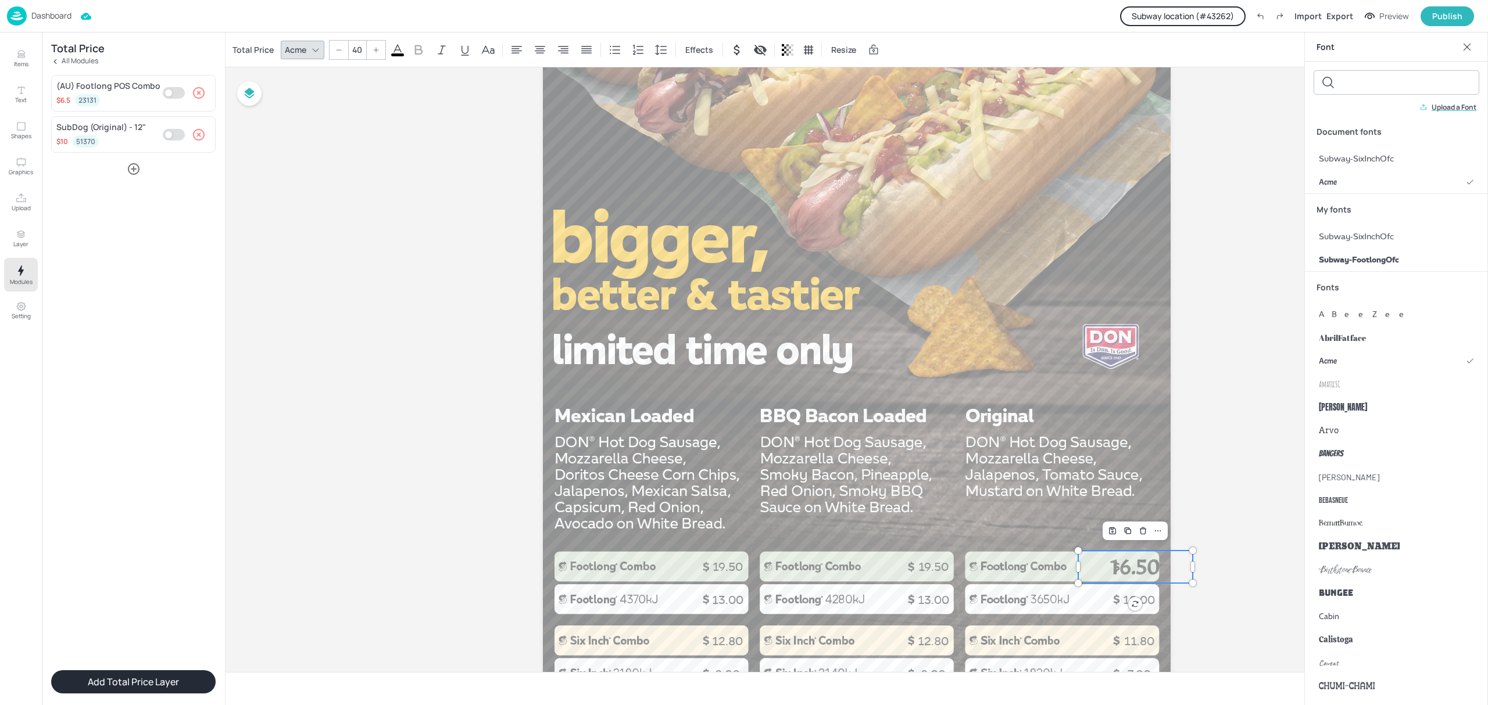
drag, startPoint x: 1360, startPoint y: 152, endPoint x: 886, endPoint y: 92, distance: 477.5
click at [1358, 153] on span "Subway-SixInchOfc" at bounding box center [1356, 159] width 75 height 12
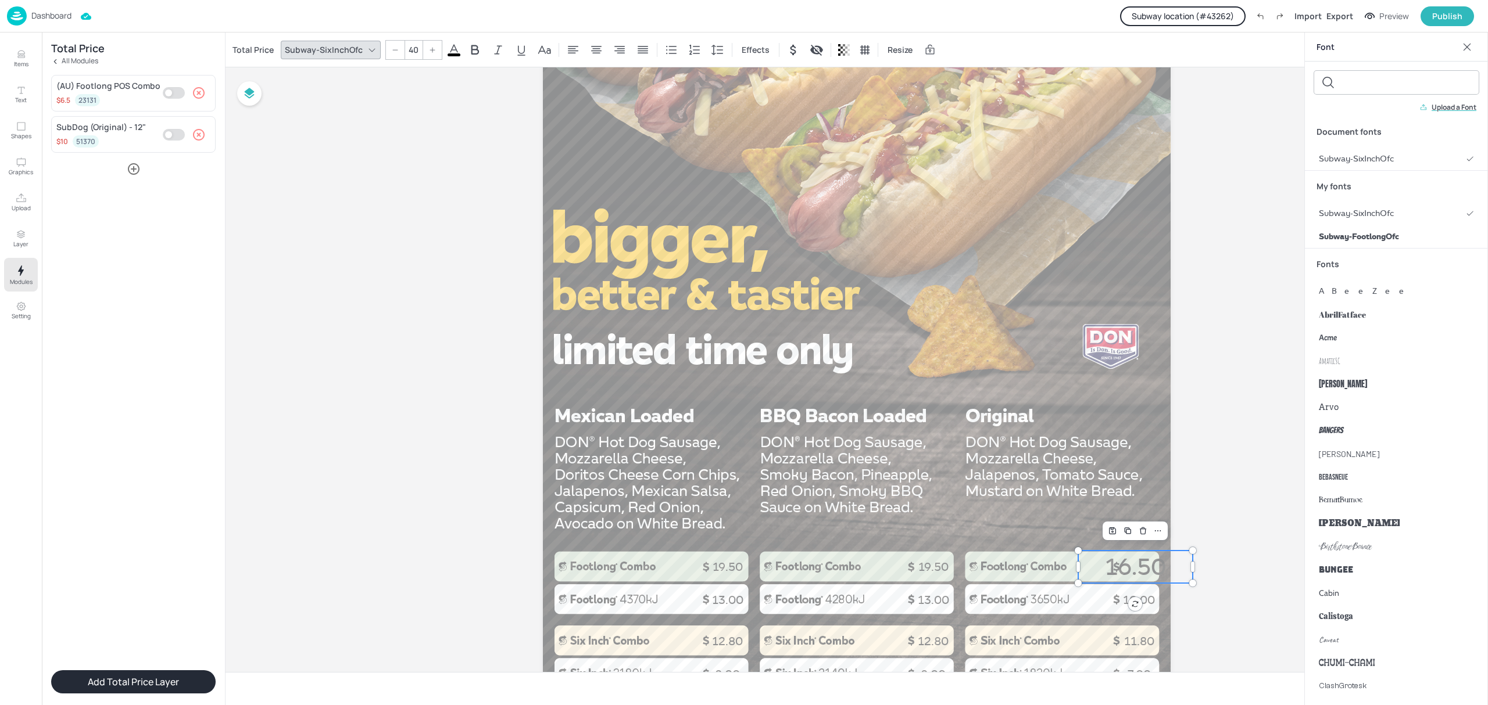
click at [405, 54] on input "40" at bounding box center [413, 50] width 16 height 19
type input "20"
drag, startPoint x: 1146, startPoint y: 564, endPoint x: 1148, endPoint y: 571, distance: 7.4
click at [1148, 571] on p "16.50" at bounding box center [1139, 567] width 114 height 16
click at [1167, 499] on div at bounding box center [857, 198] width 628 height 1116
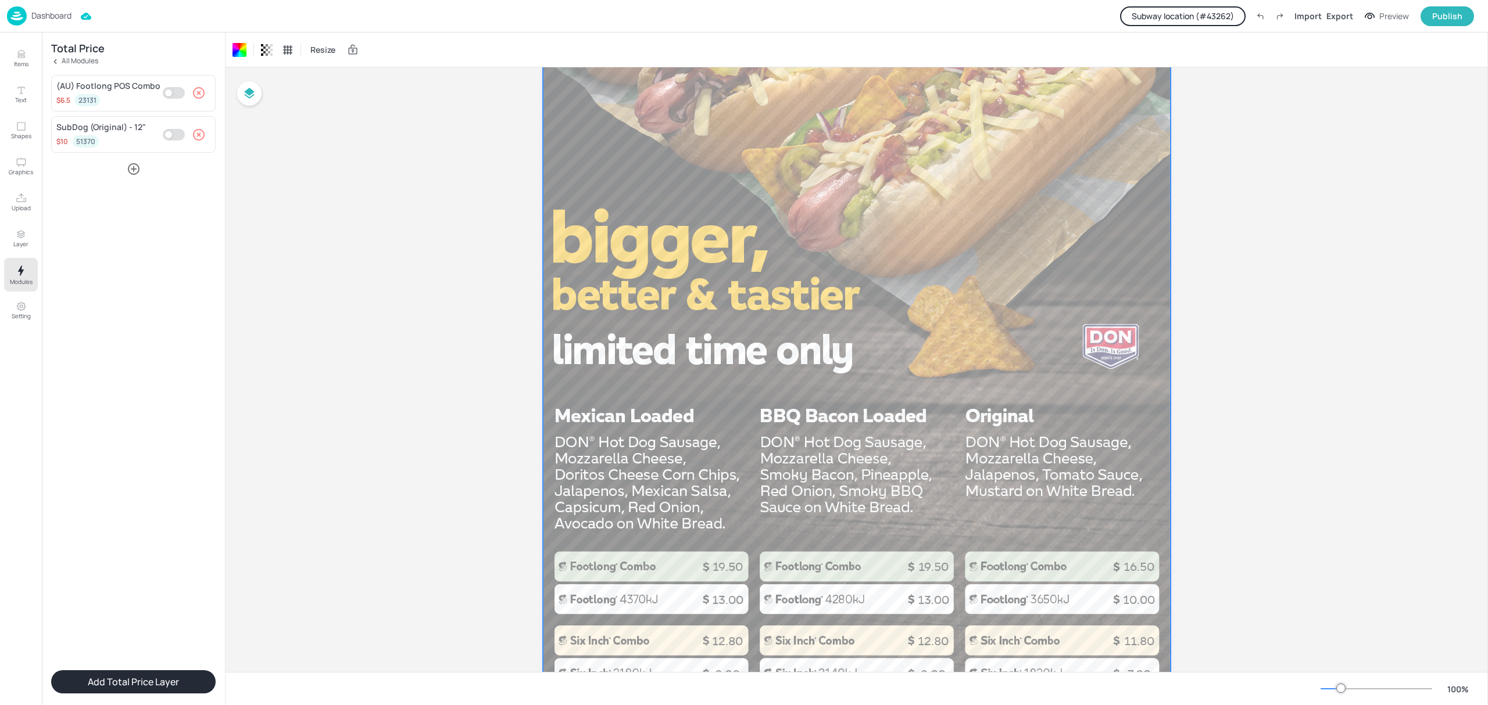
click at [54, 13] on p "Dashboard" at bounding box center [51, 16] width 40 height 8
click at [49, 12] on p "Dashboard" at bounding box center [51, 16] width 40 height 8
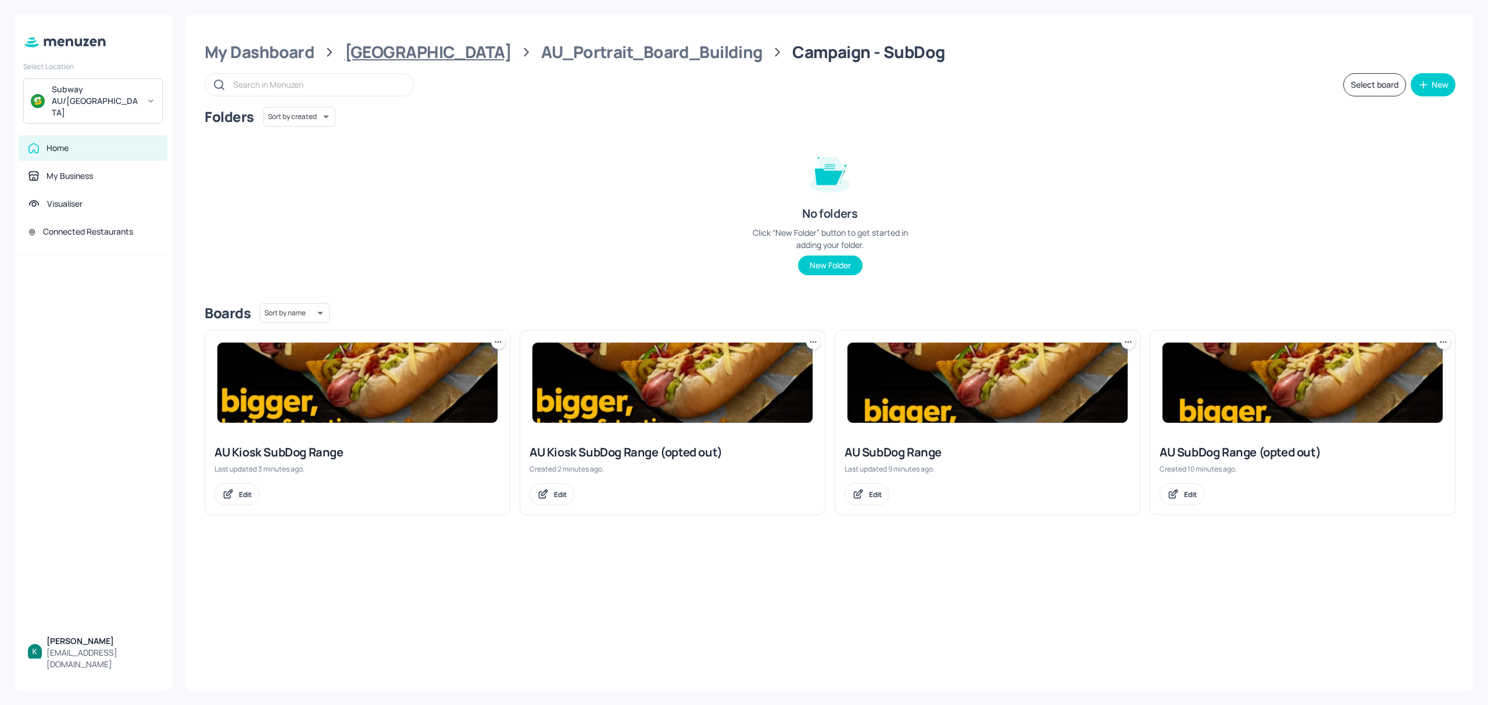
click at [401, 43] on div "[GEOGRAPHIC_DATA]" at bounding box center [428, 52] width 167 height 21
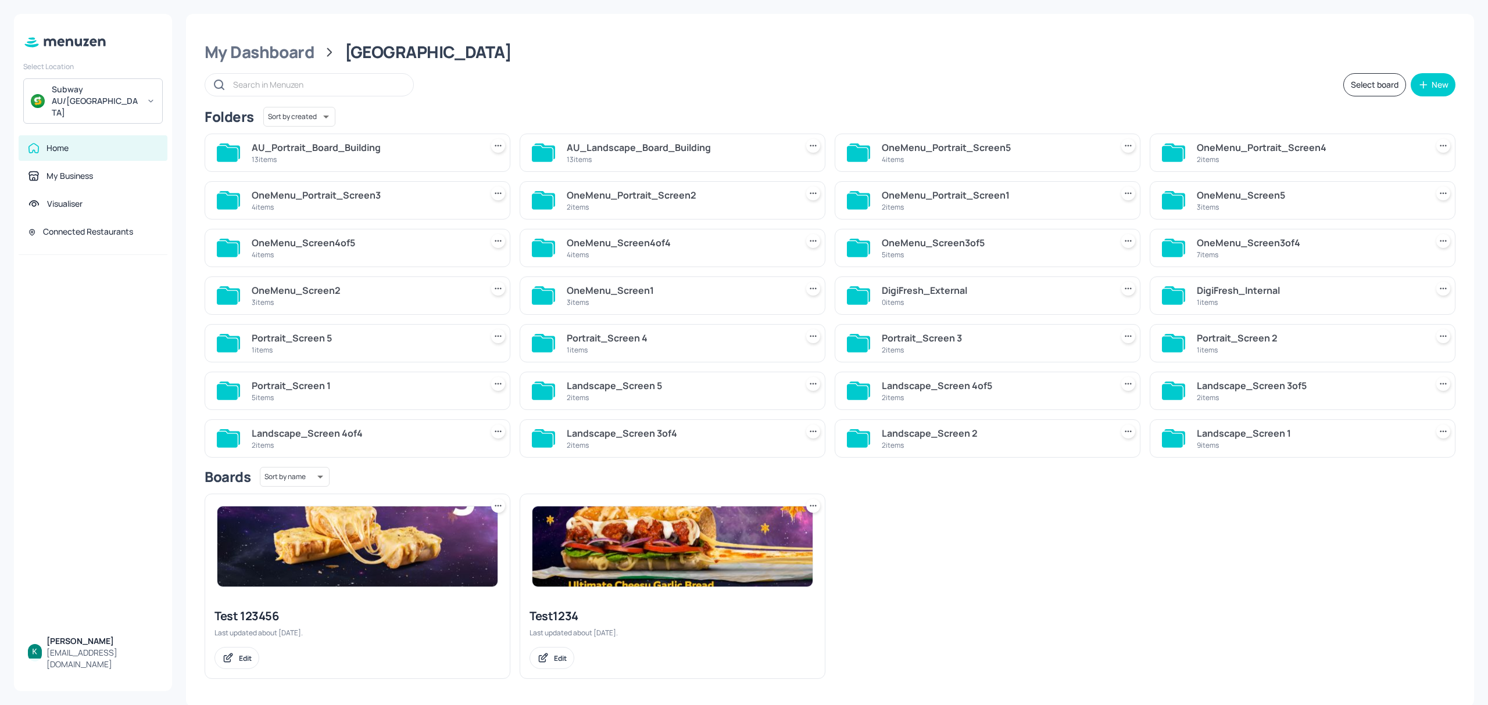
click at [708, 159] on div "13 items" at bounding box center [679, 160] width 225 height 10
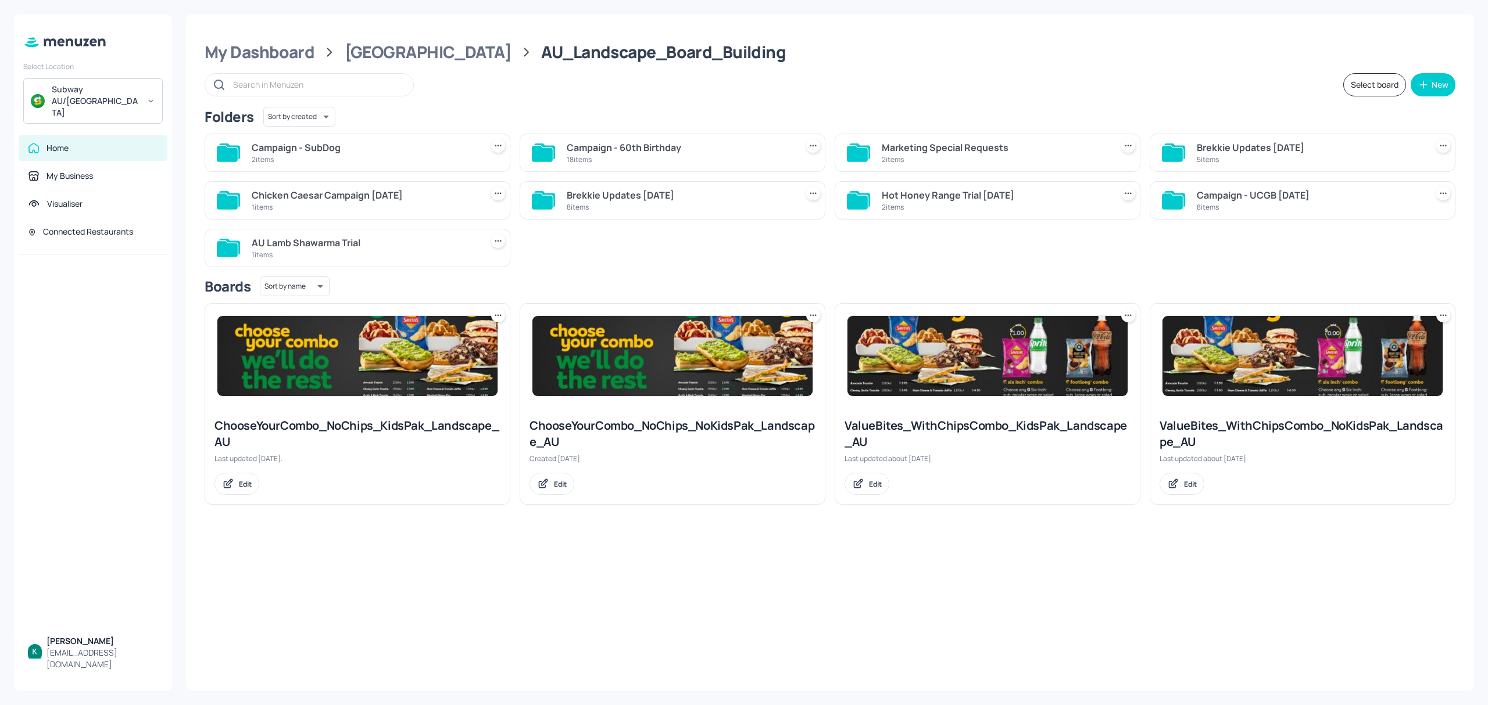
click at [405, 163] on div "2 items" at bounding box center [364, 160] width 225 height 10
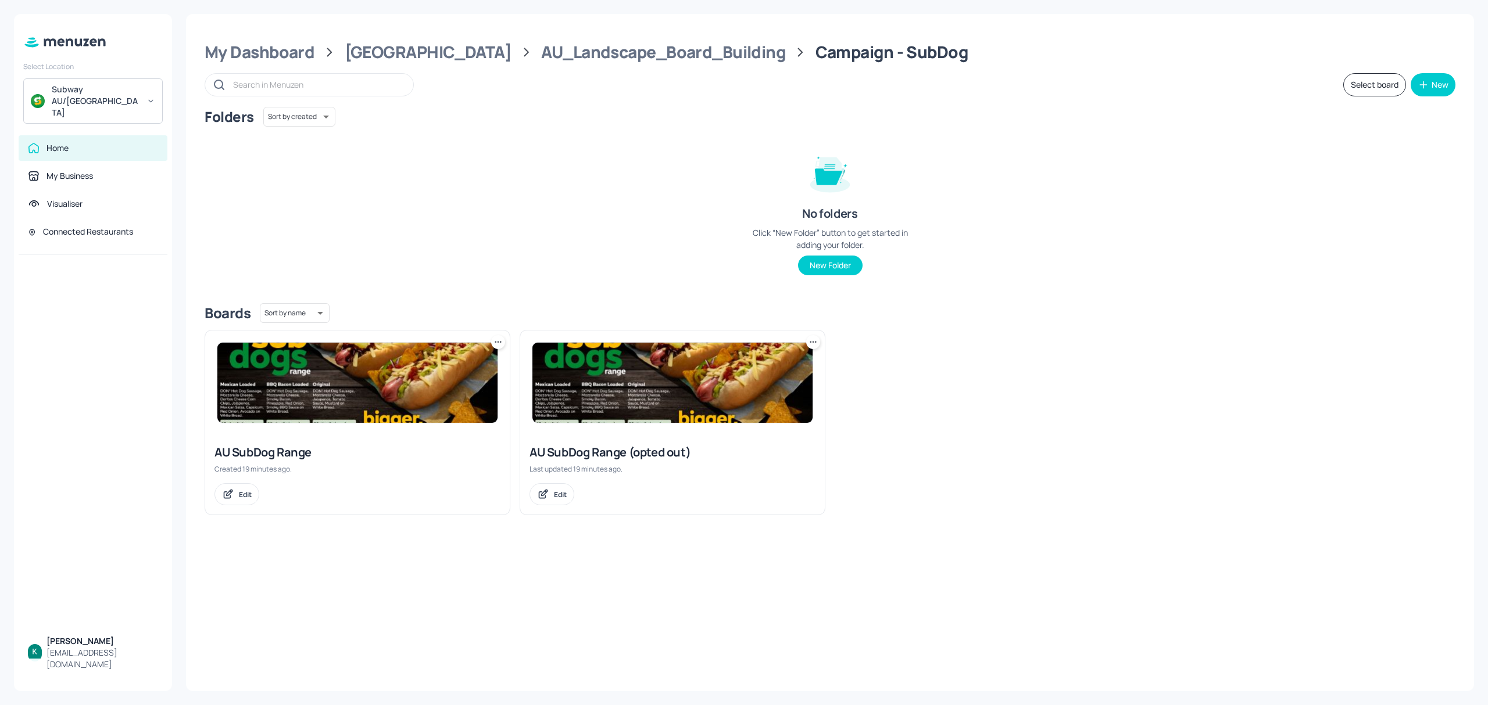
drag, startPoint x: 257, startPoint y: 58, endPoint x: 319, endPoint y: 69, distance: 63.1
click at [257, 59] on div "My Dashboard" at bounding box center [260, 52] width 110 height 21
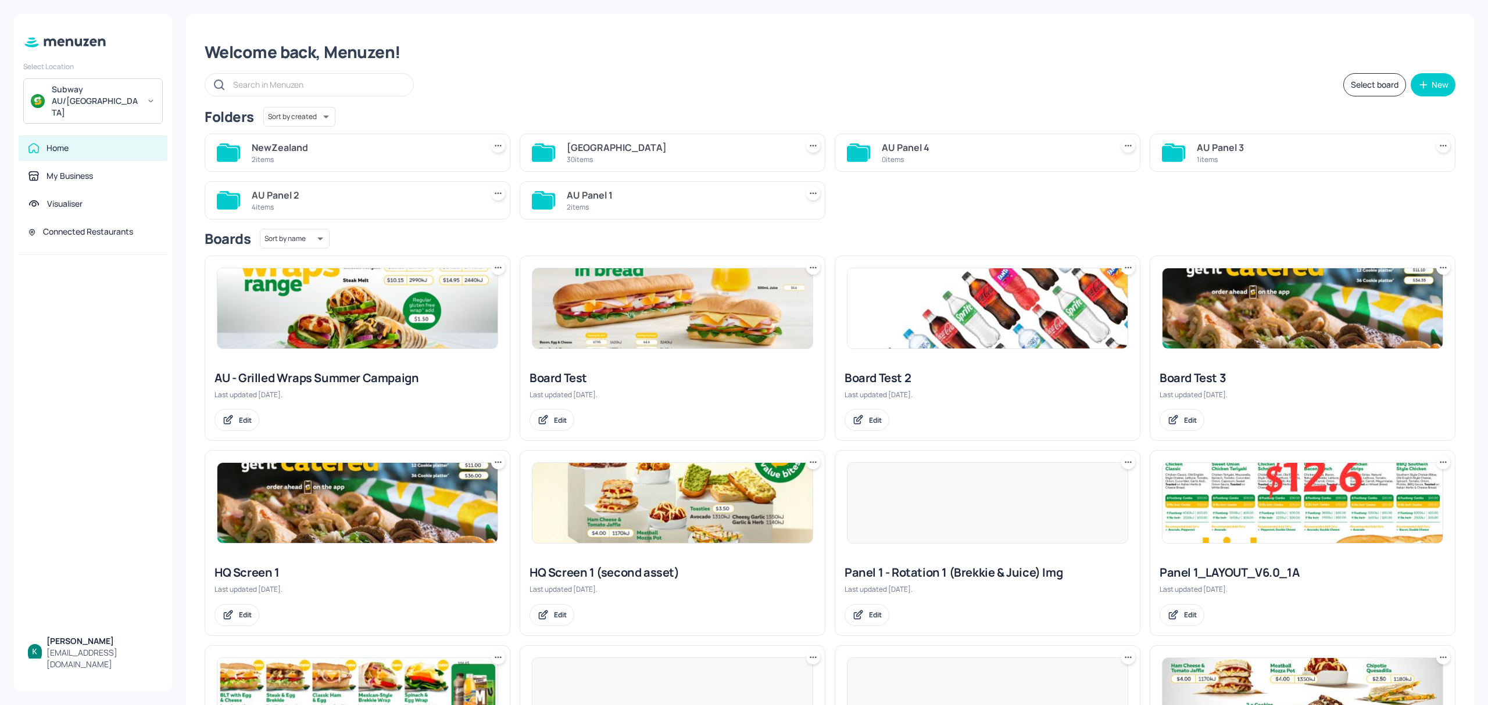
click at [314, 155] on div "2 items" at bounding box center [364, 160] width 225 height 10
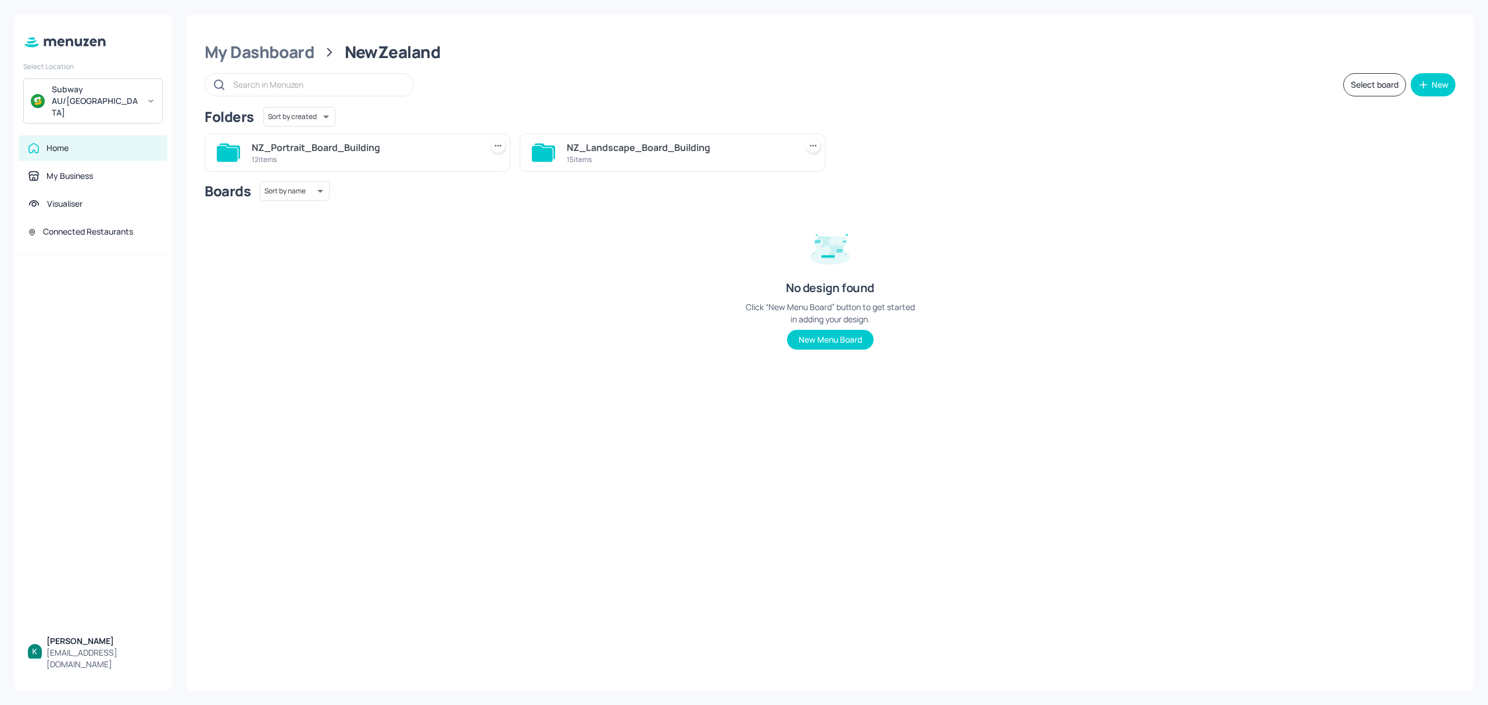
click at [608, 154] on div "NZ_Landscape_Board_Building" at bounding box center [679, 148] width 225 height 14
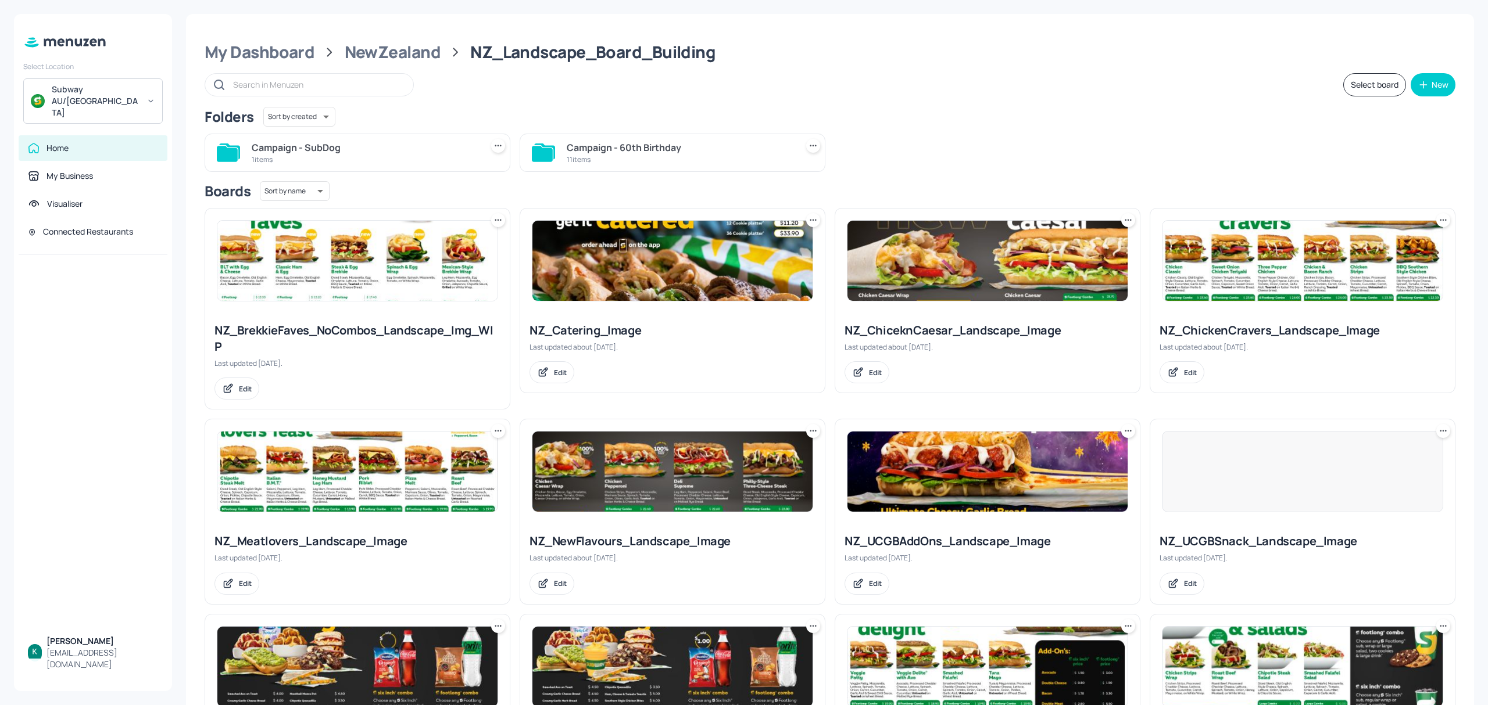
click at [357, 157] on div "1 items" at bounding box center [364, 160] width 225 height 10
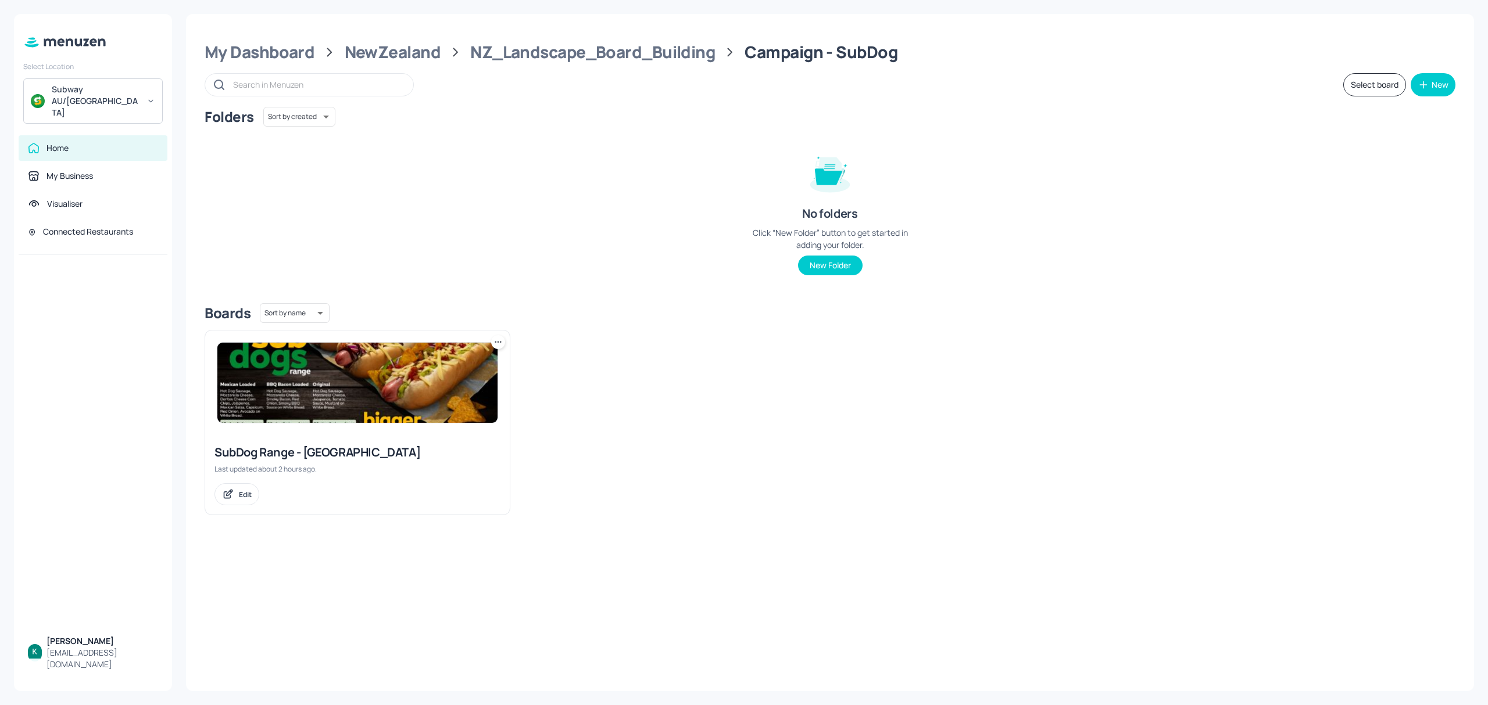
click at [434, 415] on img at bounding box center [357, 383] width 280 height 80
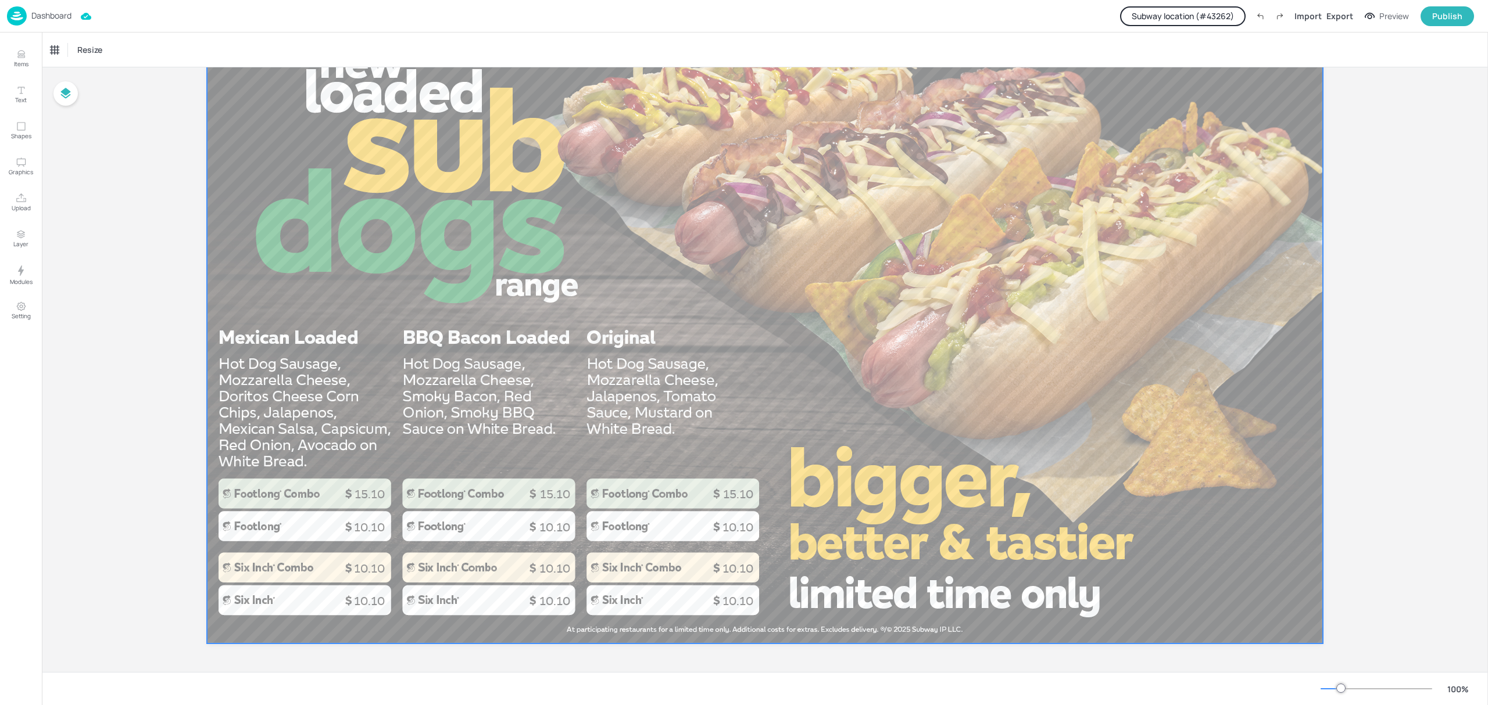
scroll to position [89, 0]
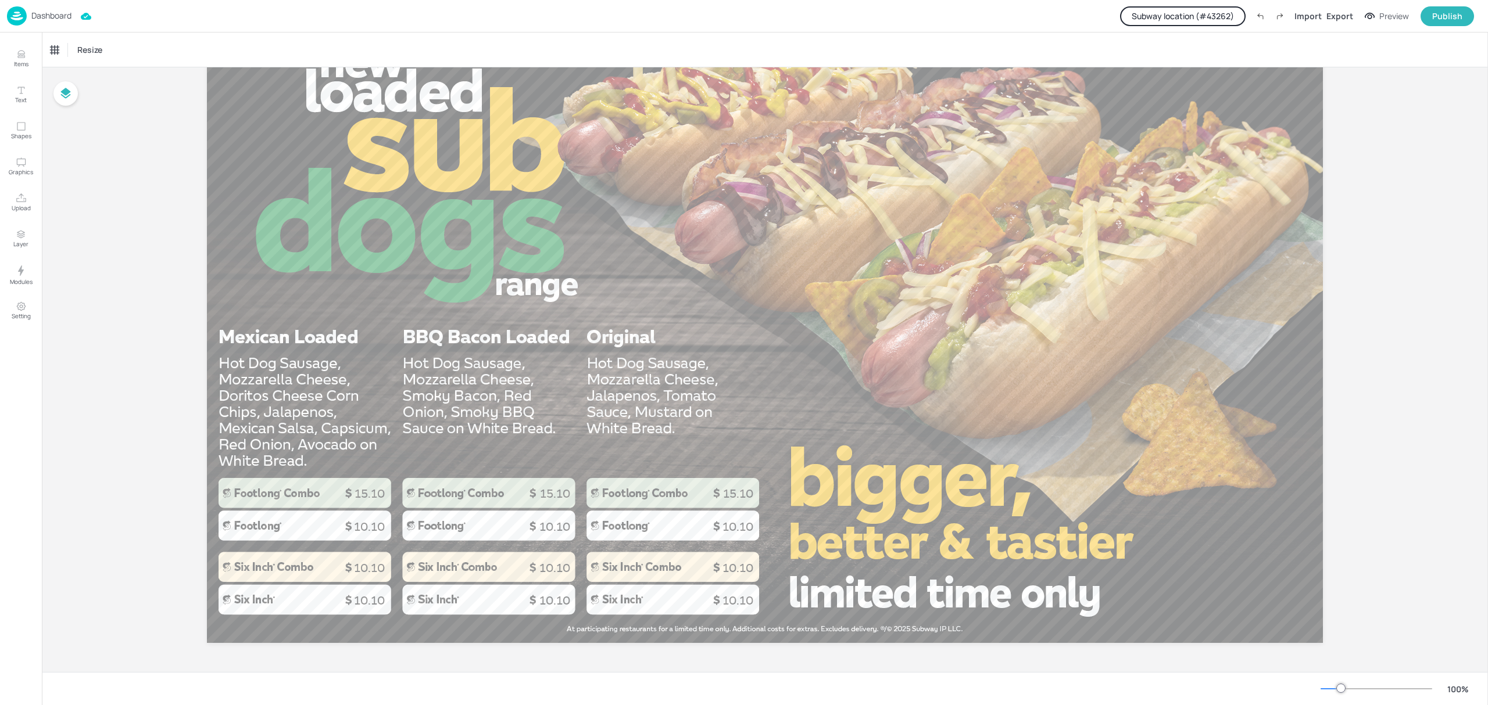
click at [1219, 17] on button "Subway location (# 43262 )" at bounding box center [1183, 16] width 126 height 20
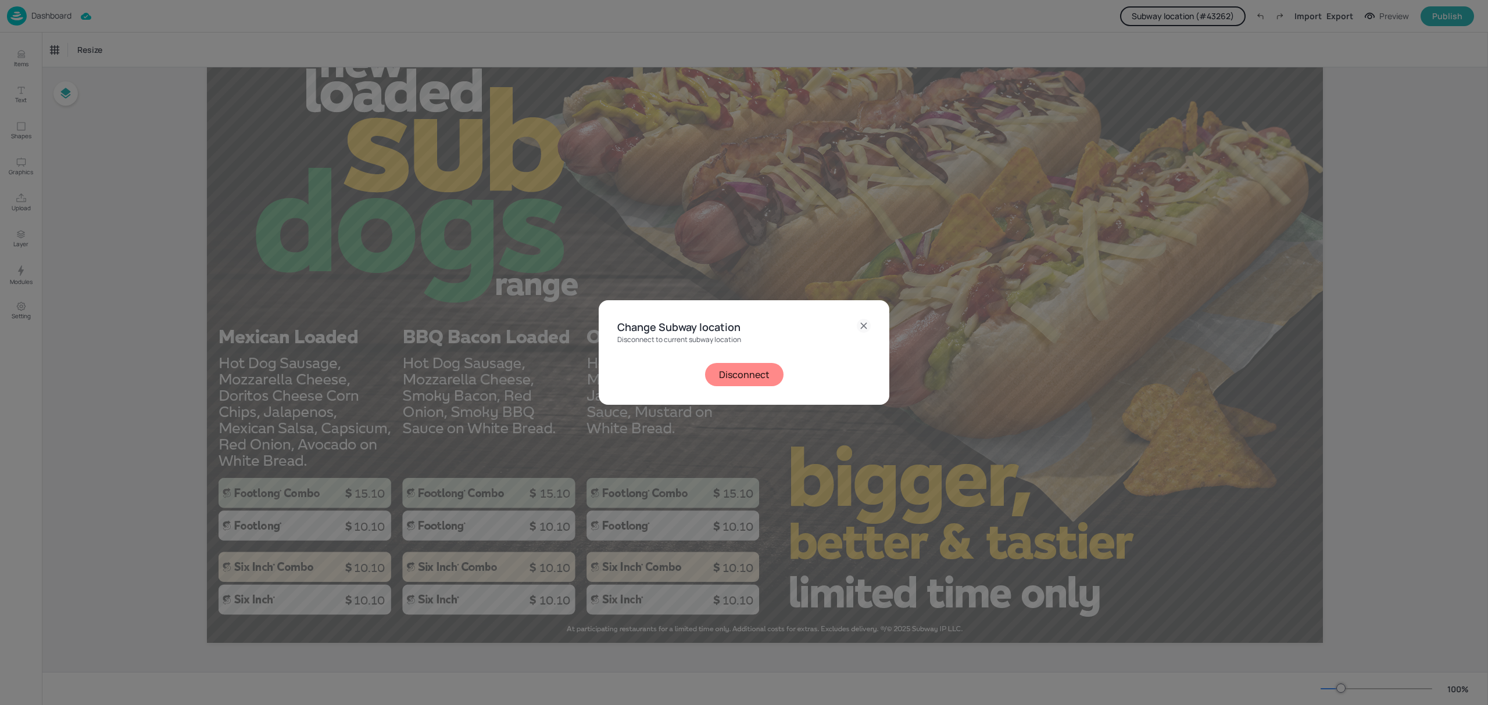
click at [766, 372] on button "Disconnect" at bounding box center [744, 374] width 78 height 23
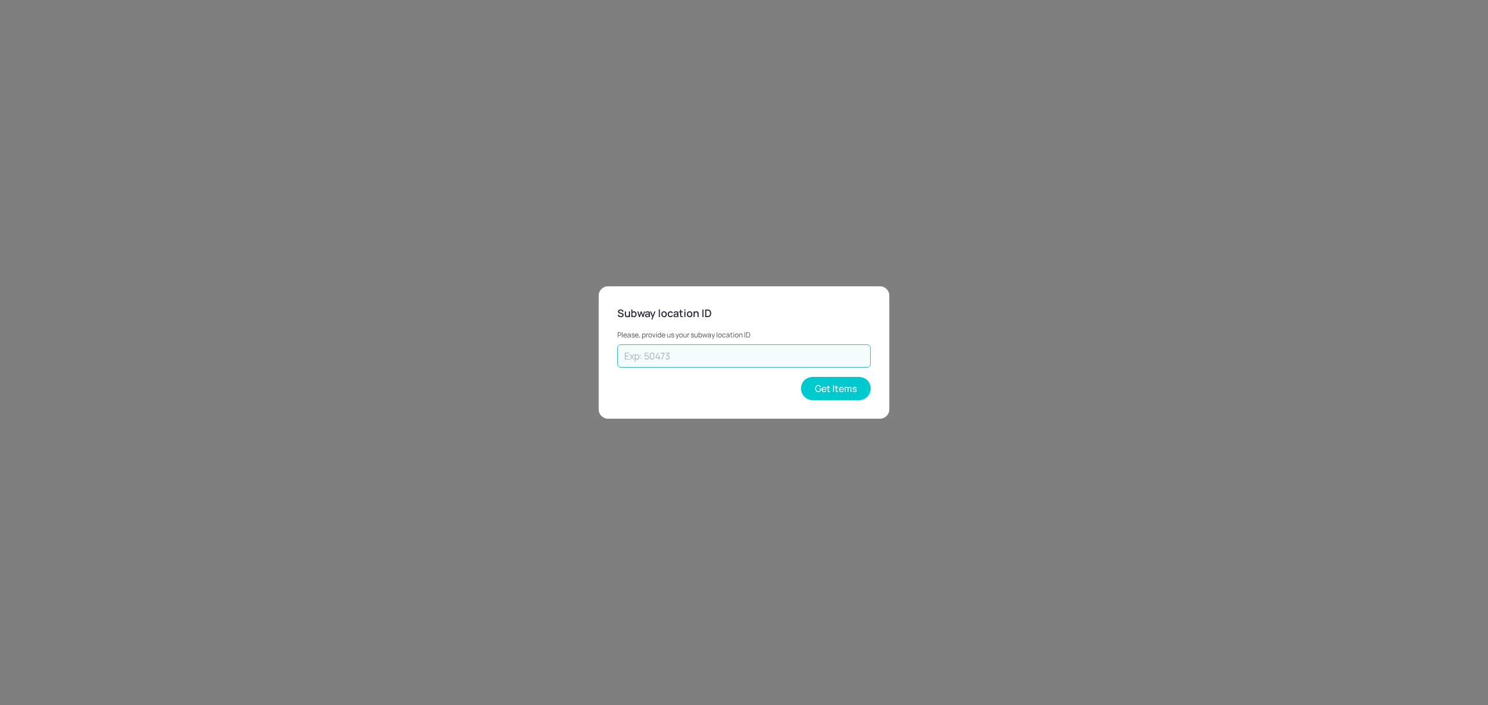
click at [773, 356] on input "text" at bounding box center [743, 356] width 253 height 23
type input "70308"
click at [828, 382] on button "Get Items" at bounding box center [836, 388] width 70 height 23
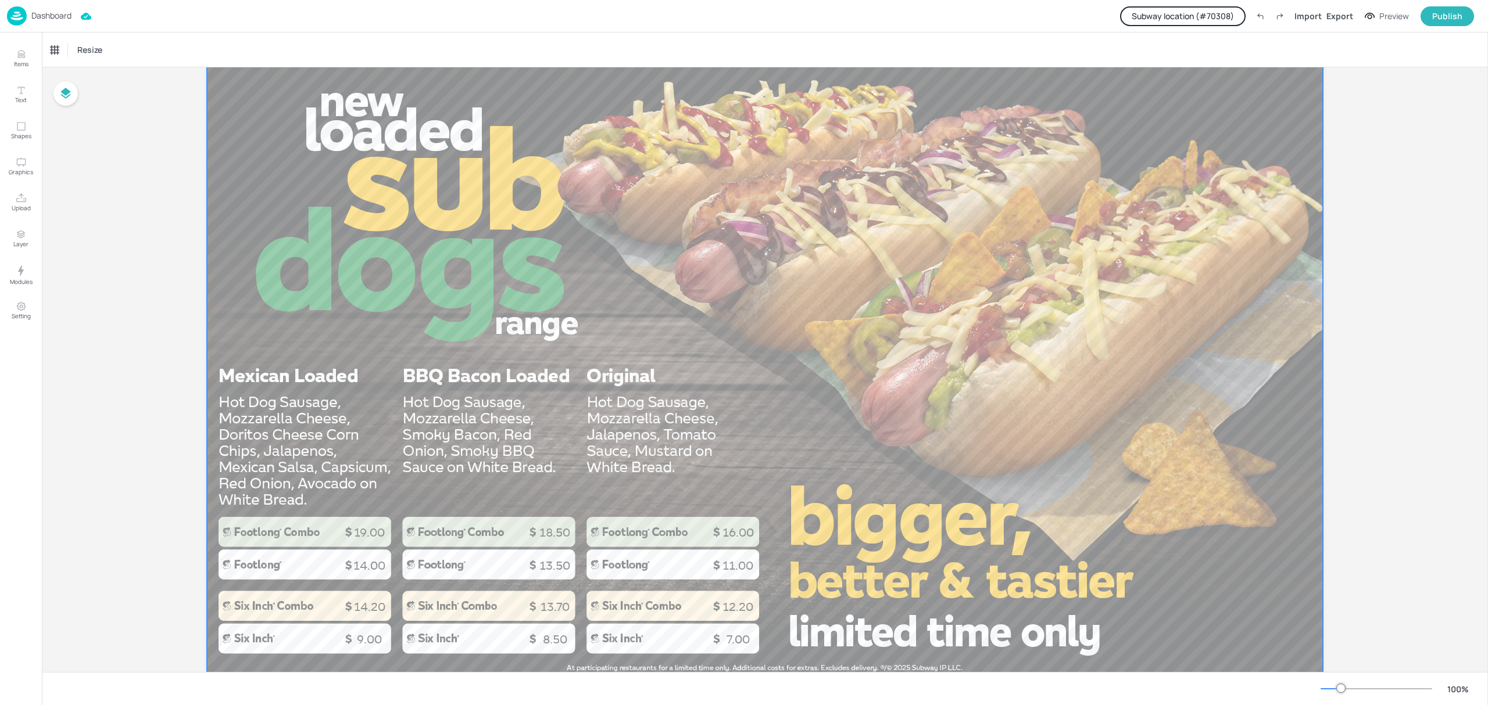
scroll to position [77, 0]
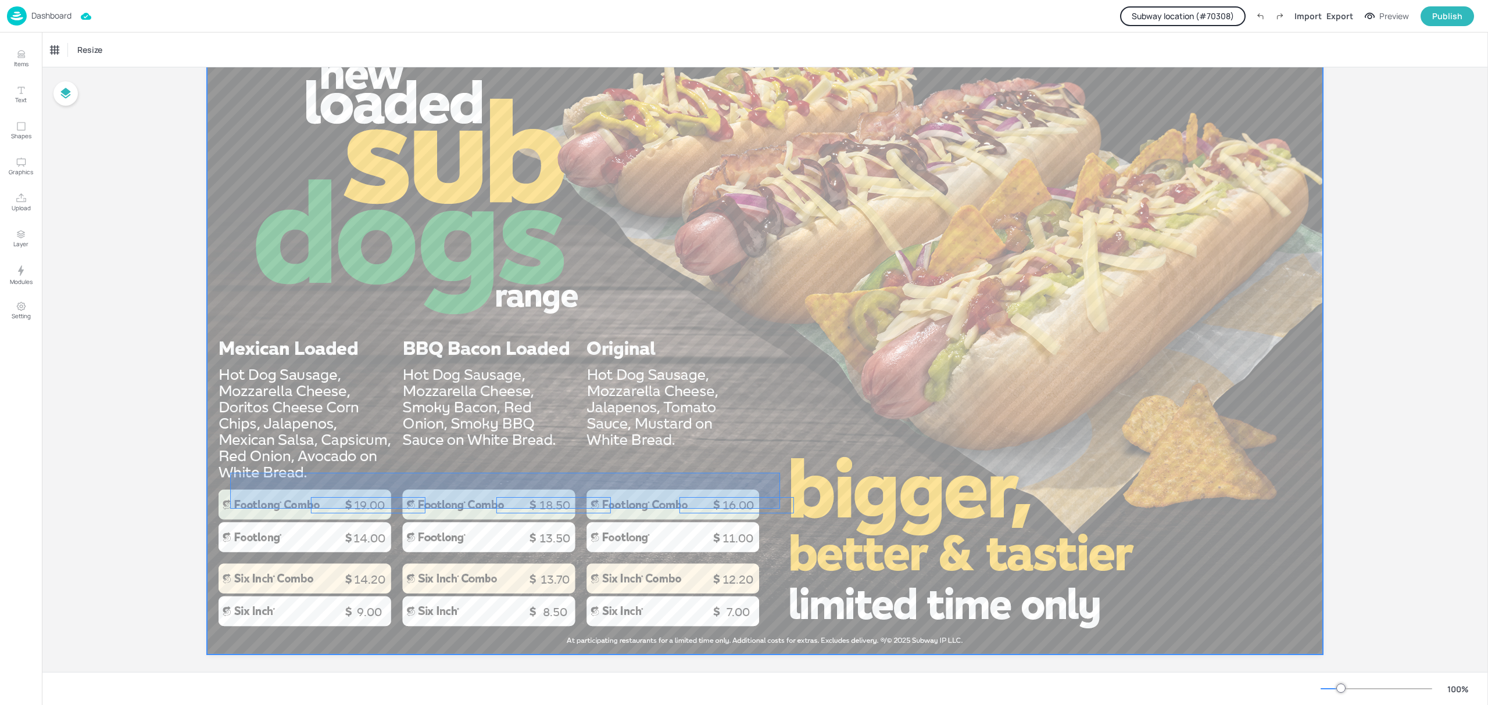
drag, startPoint x: 780, startPoint y: 473, endPoint x: 230, endPoint y: 509, distance: 550.9
click at [230, 509] on div at bounding box center [765, 341] width 1116 height 628
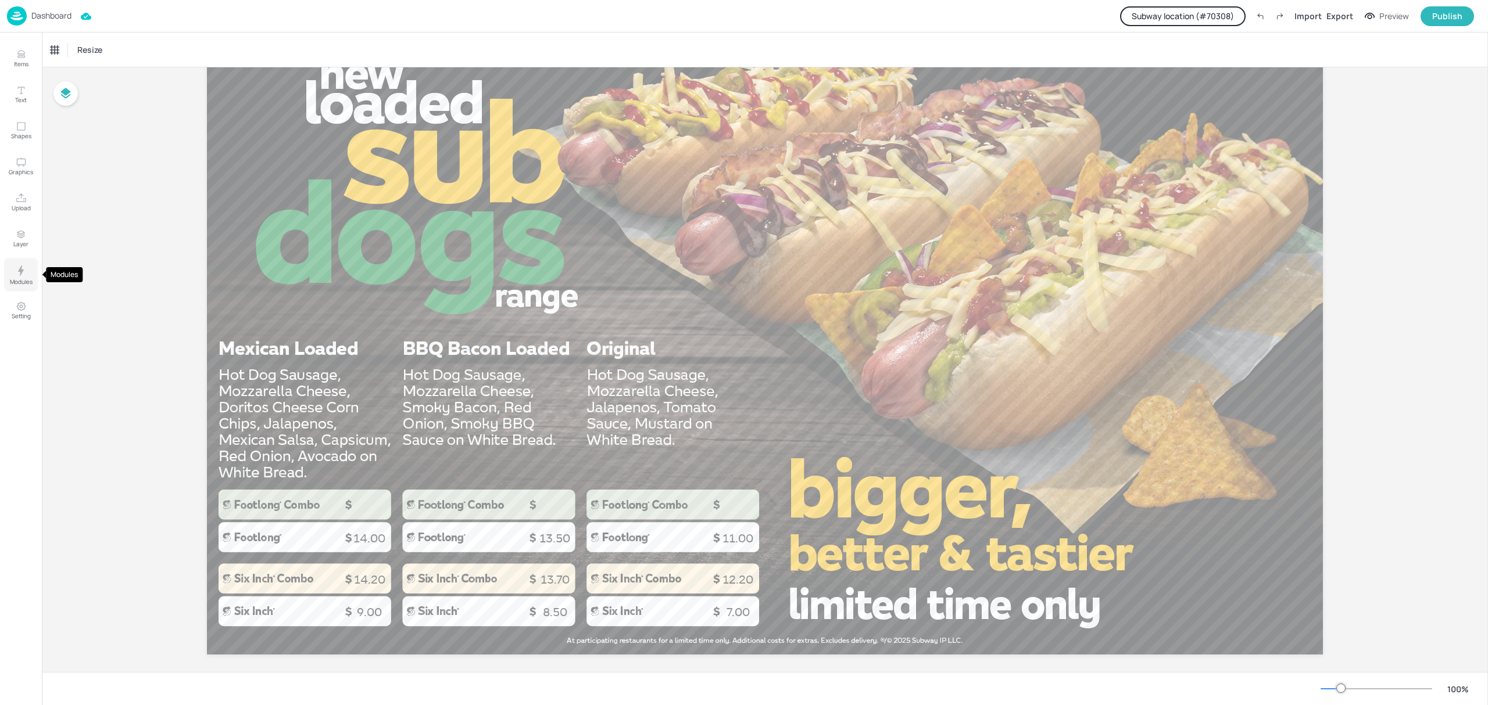
click at [12, 272] on button "Modules" at bounding box center [21, 275] width 34 height 34
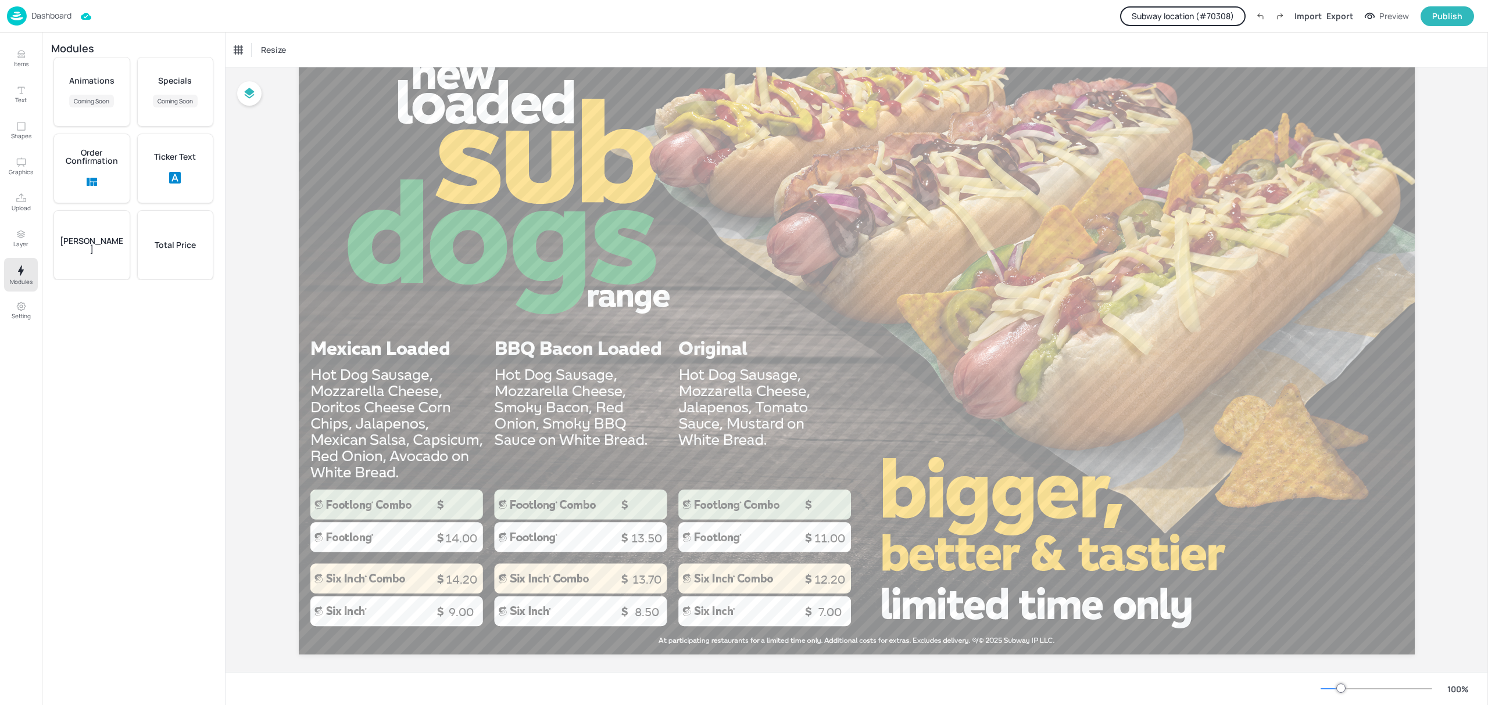
click at [175, 241] on p "Total Price" at bounding box center [175, 245] width 41 height 8
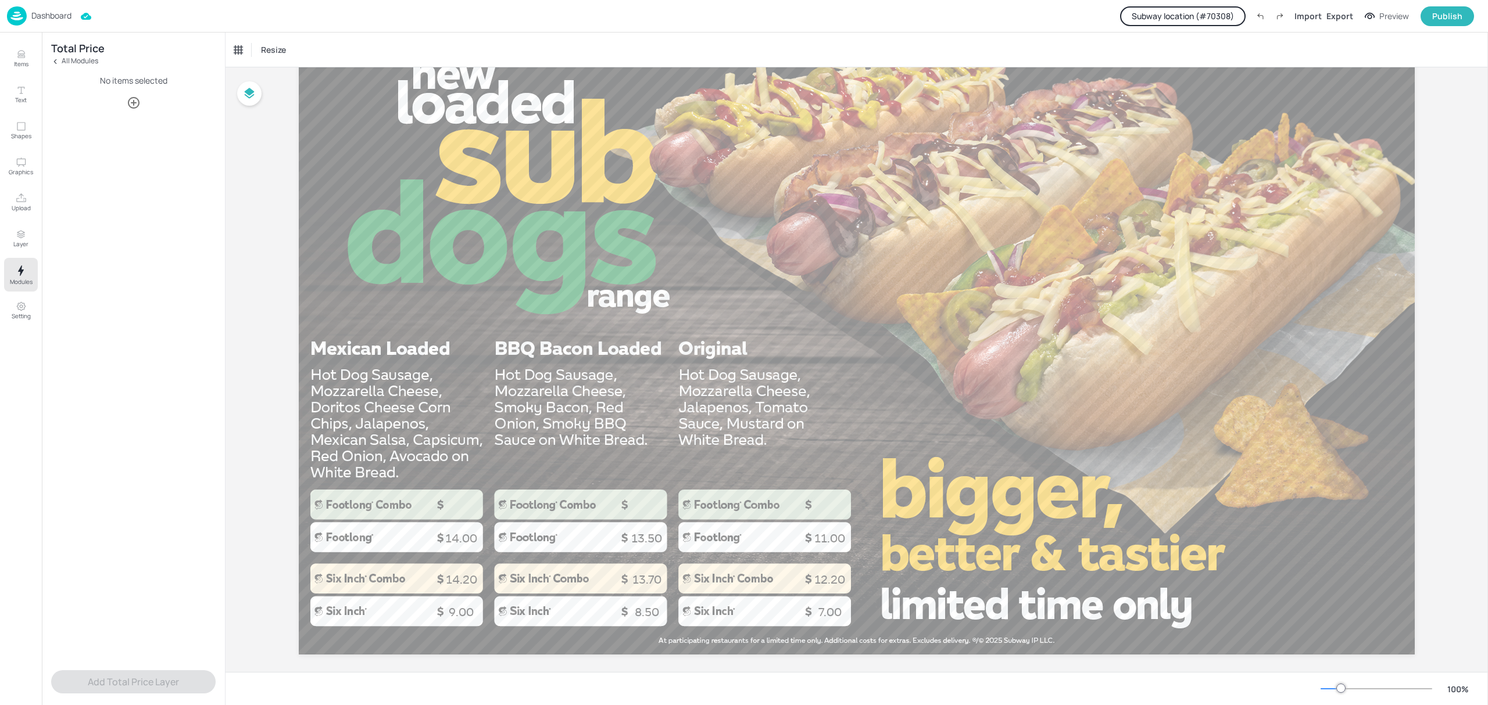
click at [134, 112] on button "button" at bounding box center [133, 102] width 23 height 23
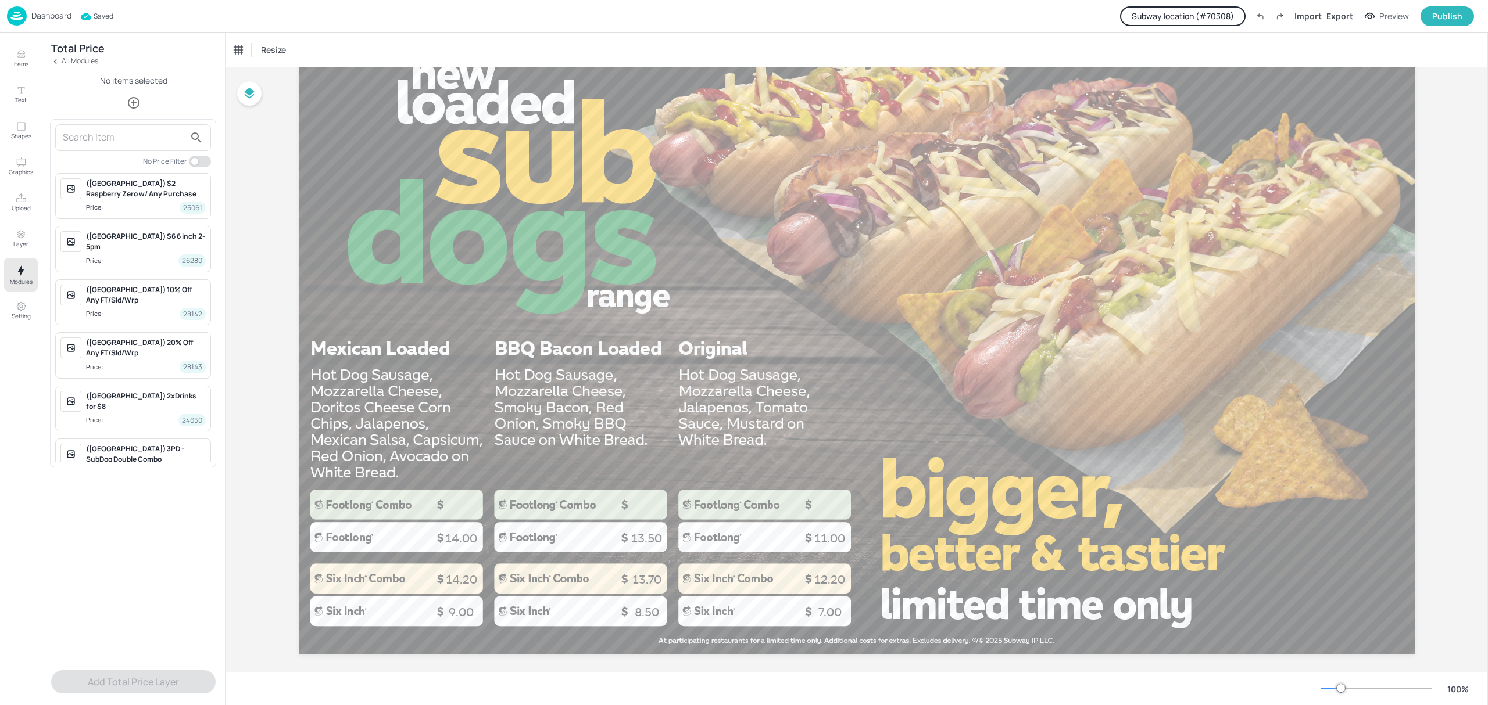
click at [324, 212] on div at bounding box center [744, 352] width 1488 height 705
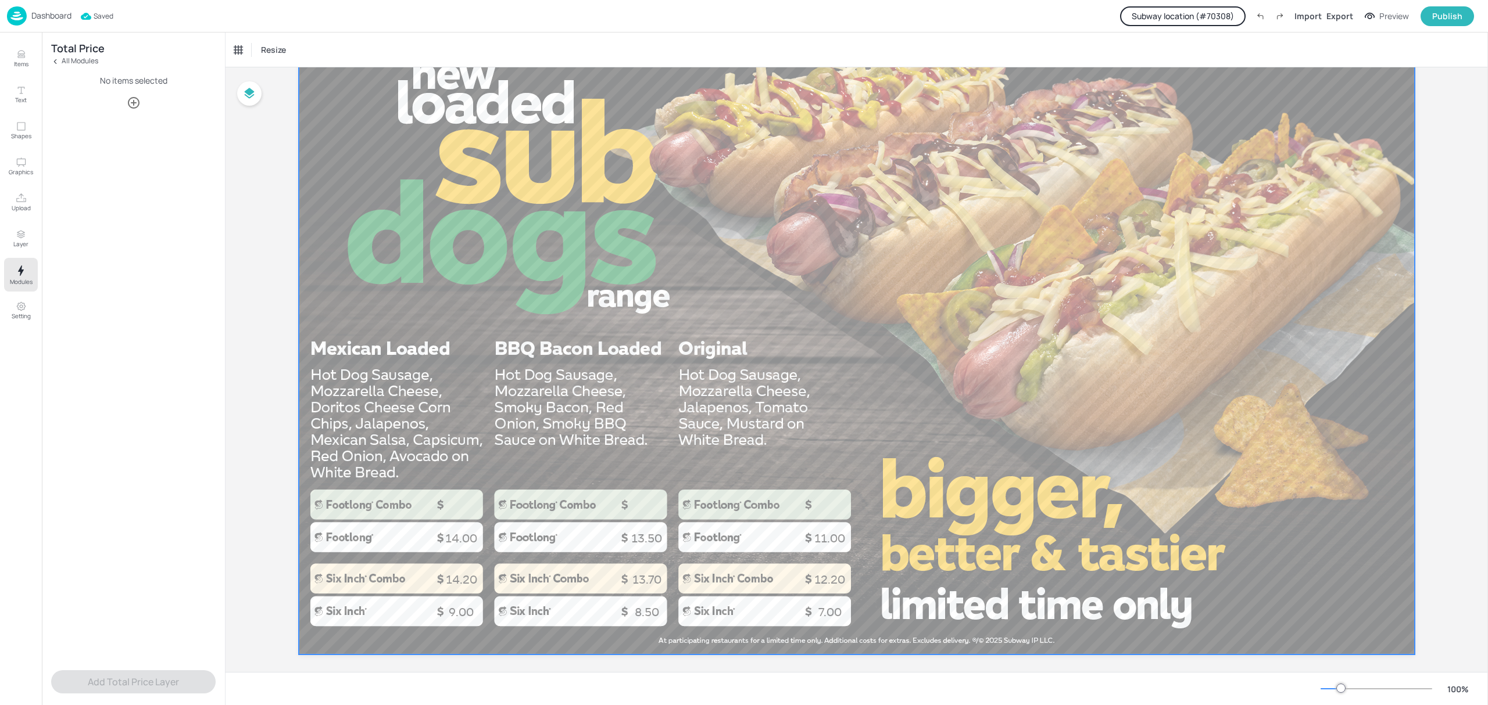
click at [384, 343] on div at bounding box center [857, 341] width 1116 height 628
click at [1265, 19] on icon "Undo (Ctrl + Z)" at bounding box center [1260, 16] width 10 height 10
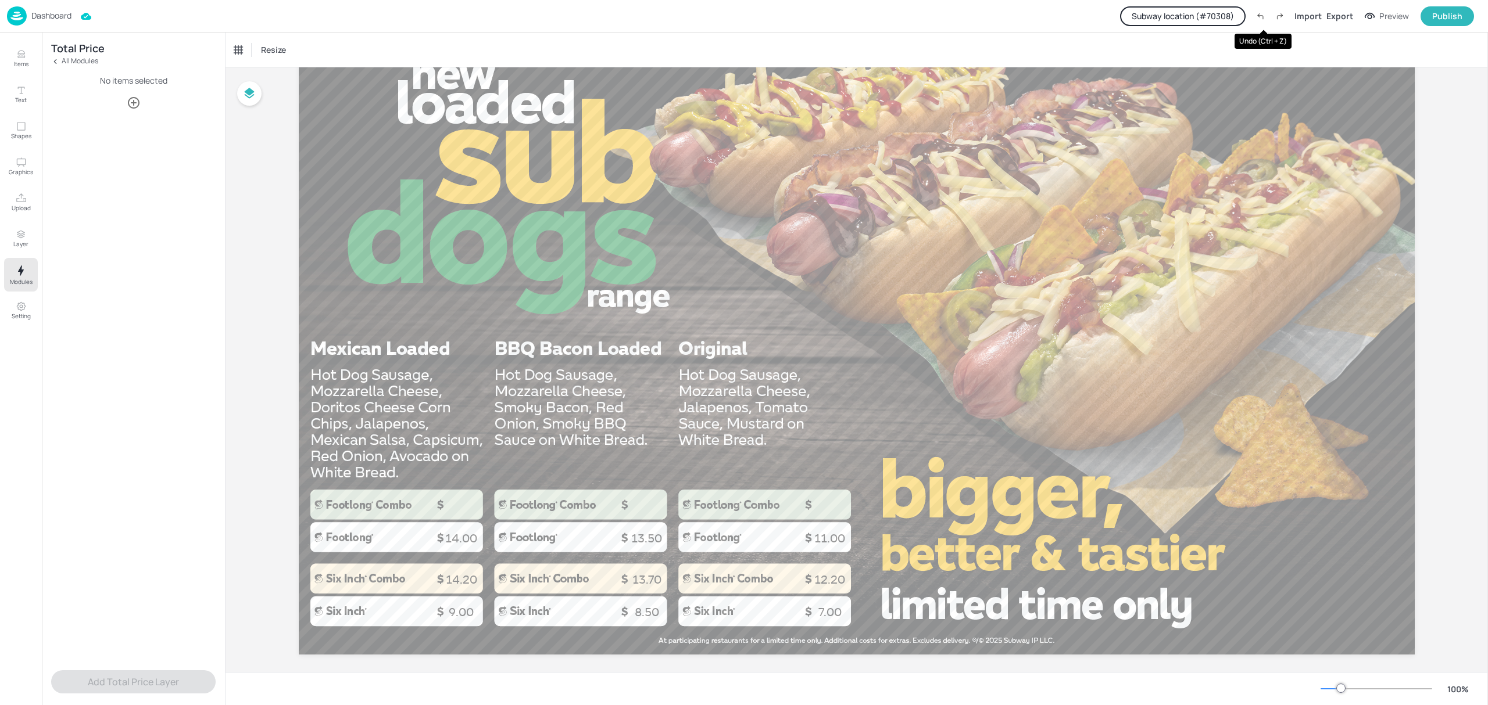
click at [1265, 19] on icon "Undo (Ctrl + Z)" at bounding box center [1260, 16] width 10 height 10
click at [136, 94] on button "button" at bounding box center [133, 102] width 23 height 23
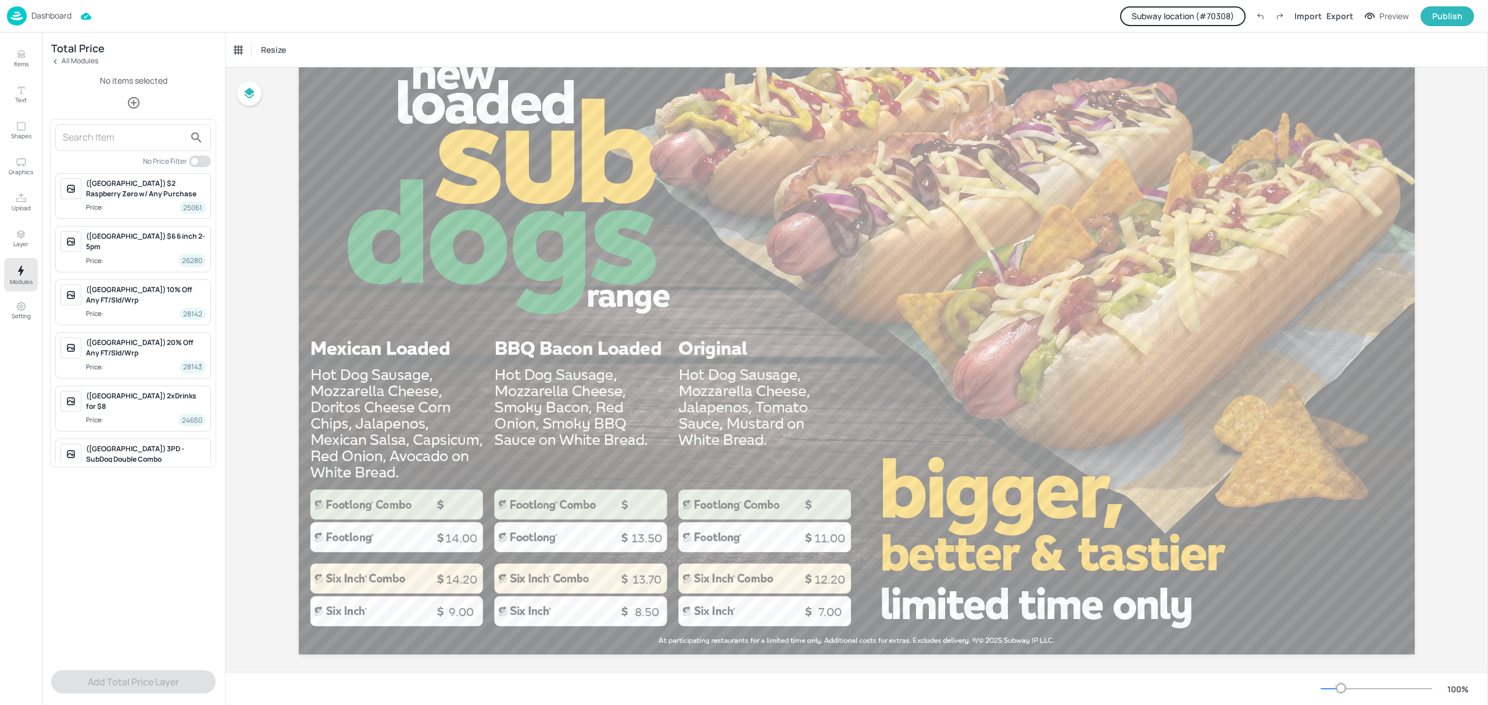
click at [158, 130] on input "text" at bounding box center [124, 137] width 122 height 19
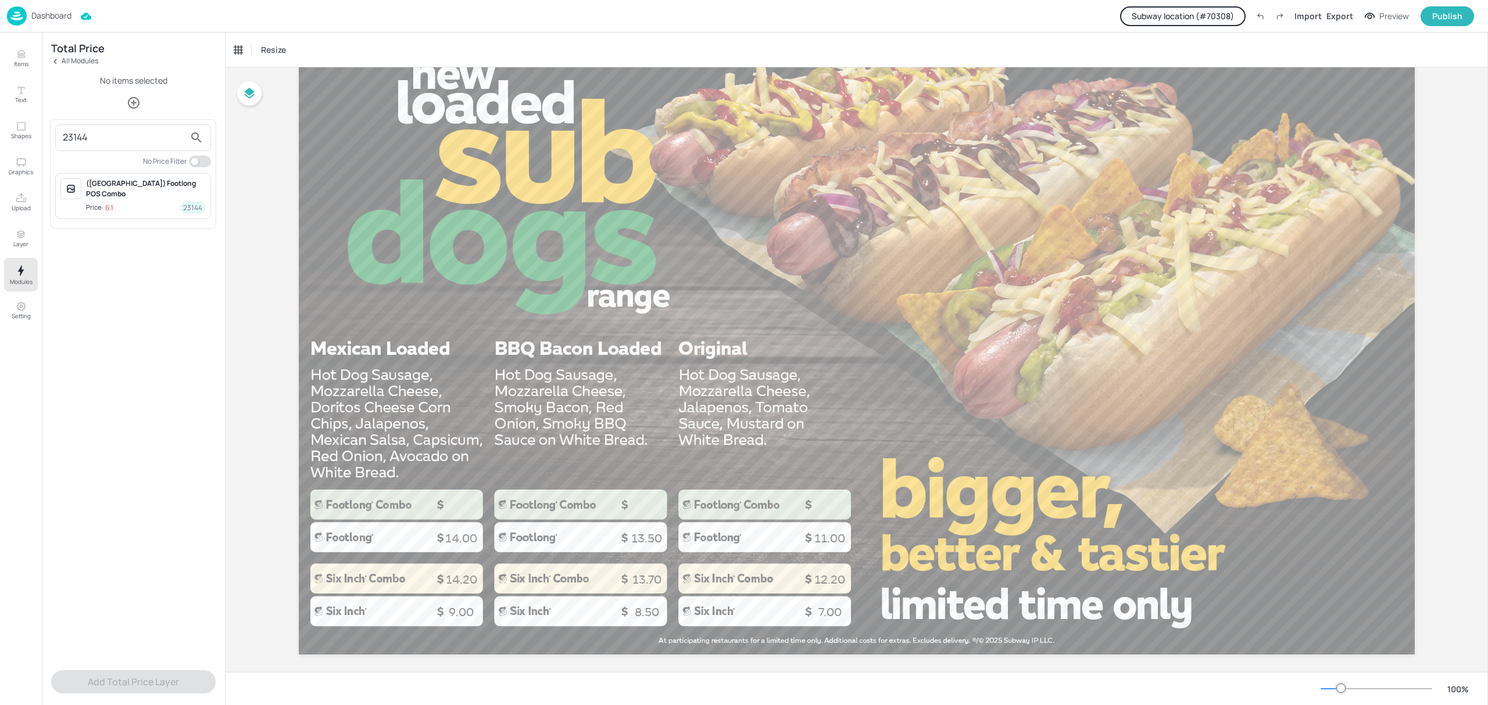
type input "23144"
click at [112, 204] on p "6.1" at bounding box center [109, 208] width 8 height 8
